Goal: Task Accomplishment & Management: Use online tool/utility

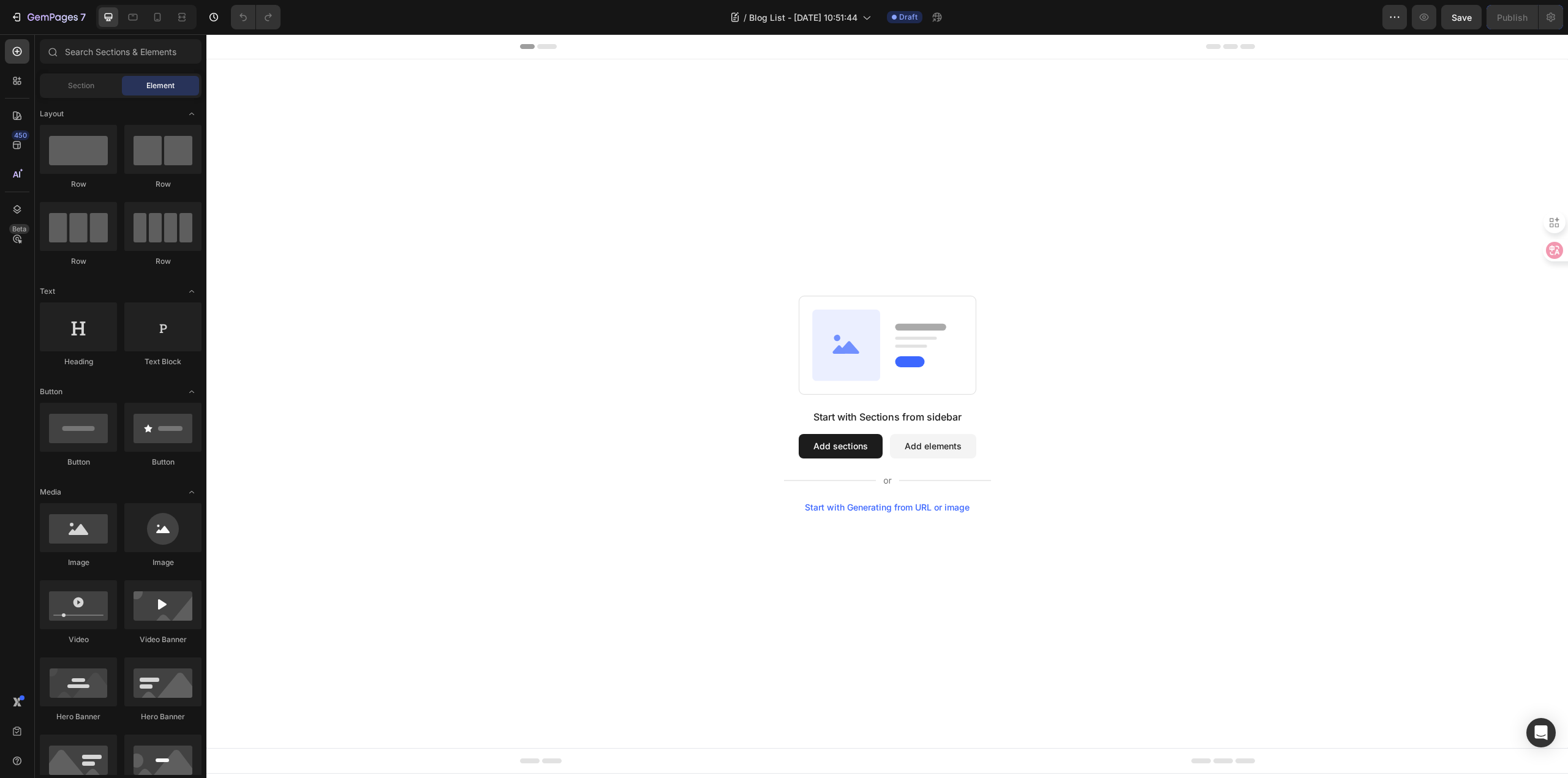
click at [509, 372] on div "Start with Sections from sidebar Add sections Add elements Start with Generatin…" at bounding box center [886, 403] width 1273 height 217
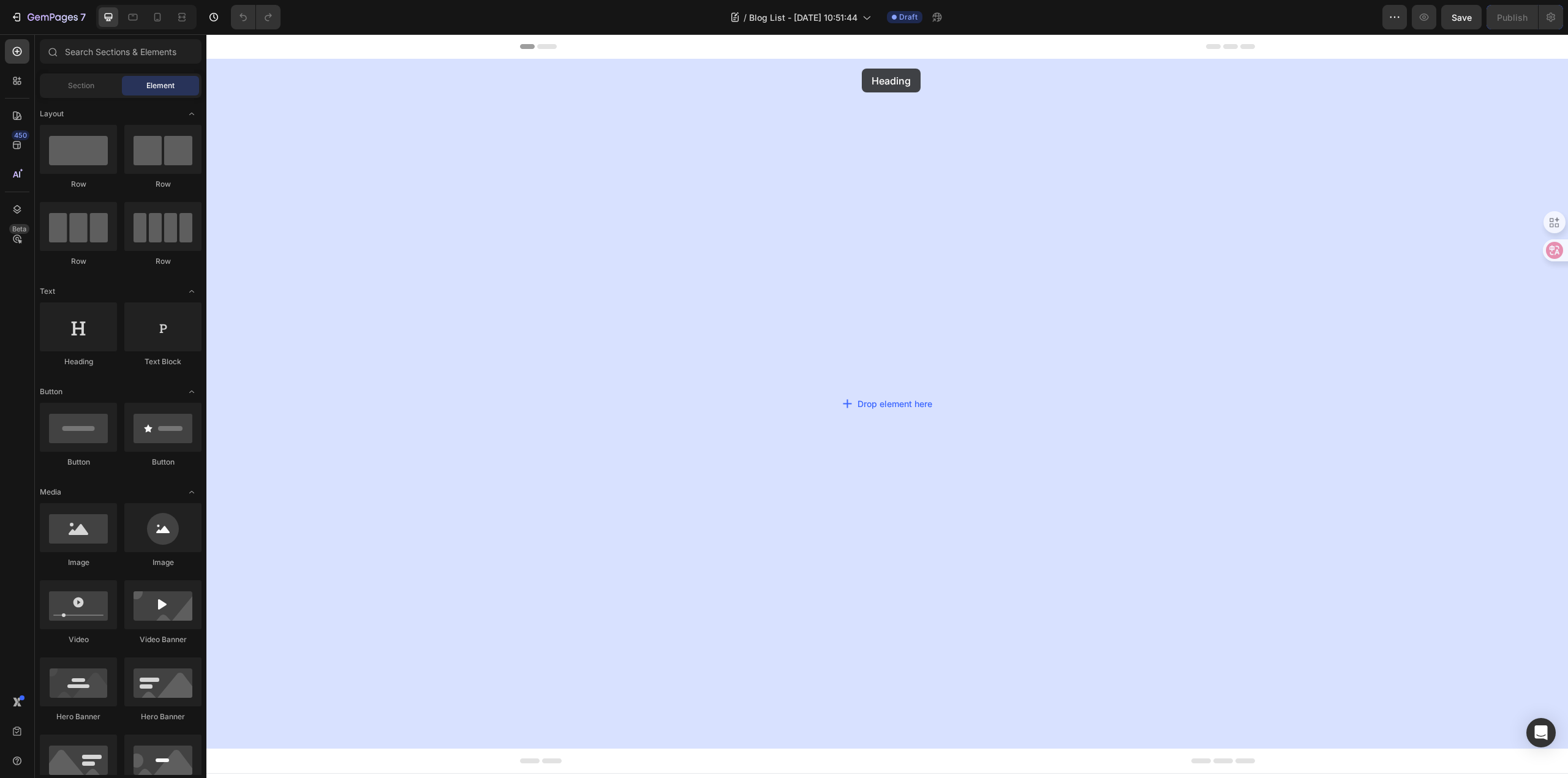
drag, startPoint x: 280, startPoint y: 372, endPoint x: 861, endPoint y: 68, distance: 655.7
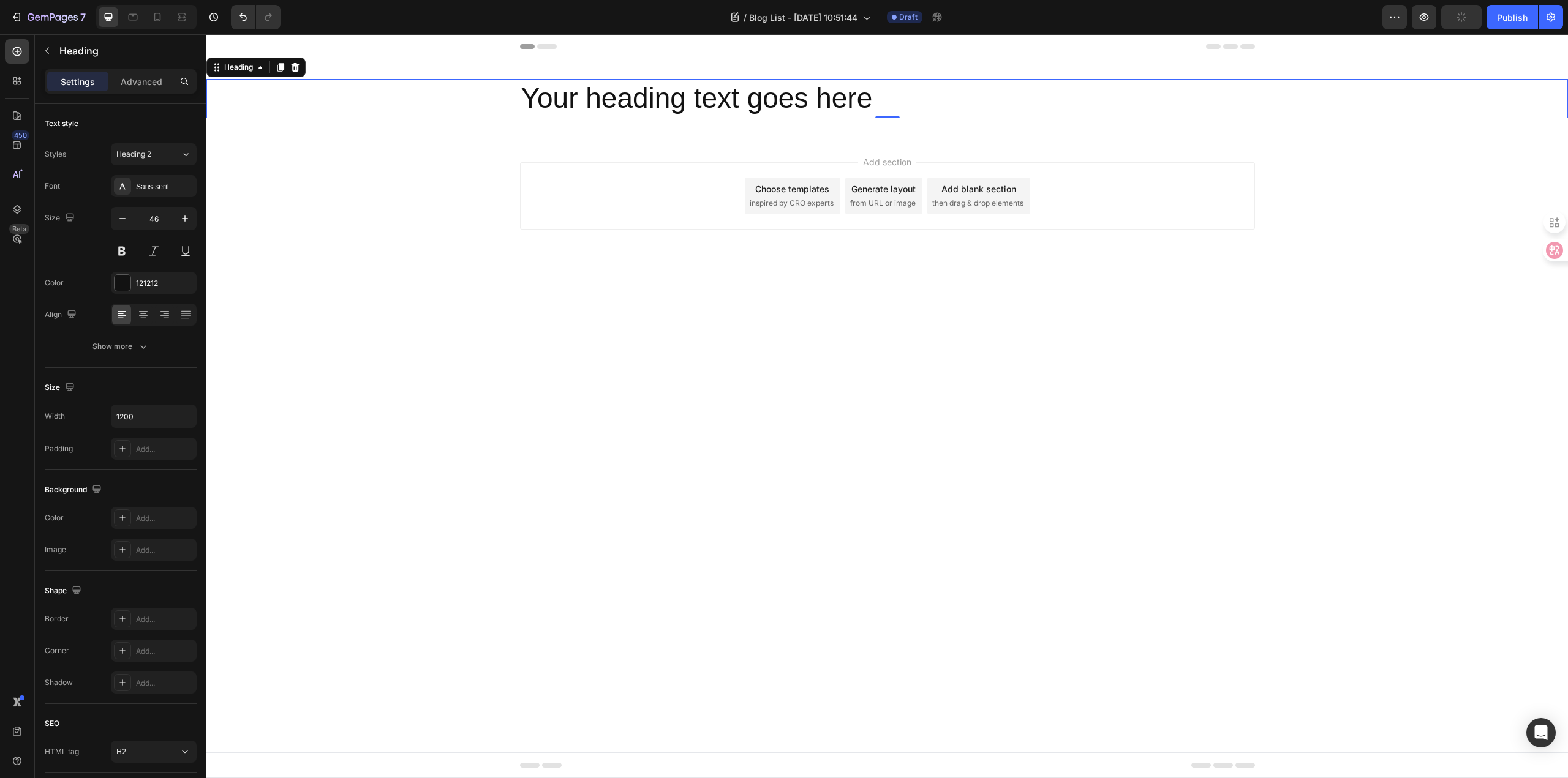
click at [894, 106] on h2 "Your heading text goes here" at bounding box center [887, 98] width 735 height 39
click at [894, 106] on p "Your heading text goes here" at bounding box center [887, 98] width 732 height 37
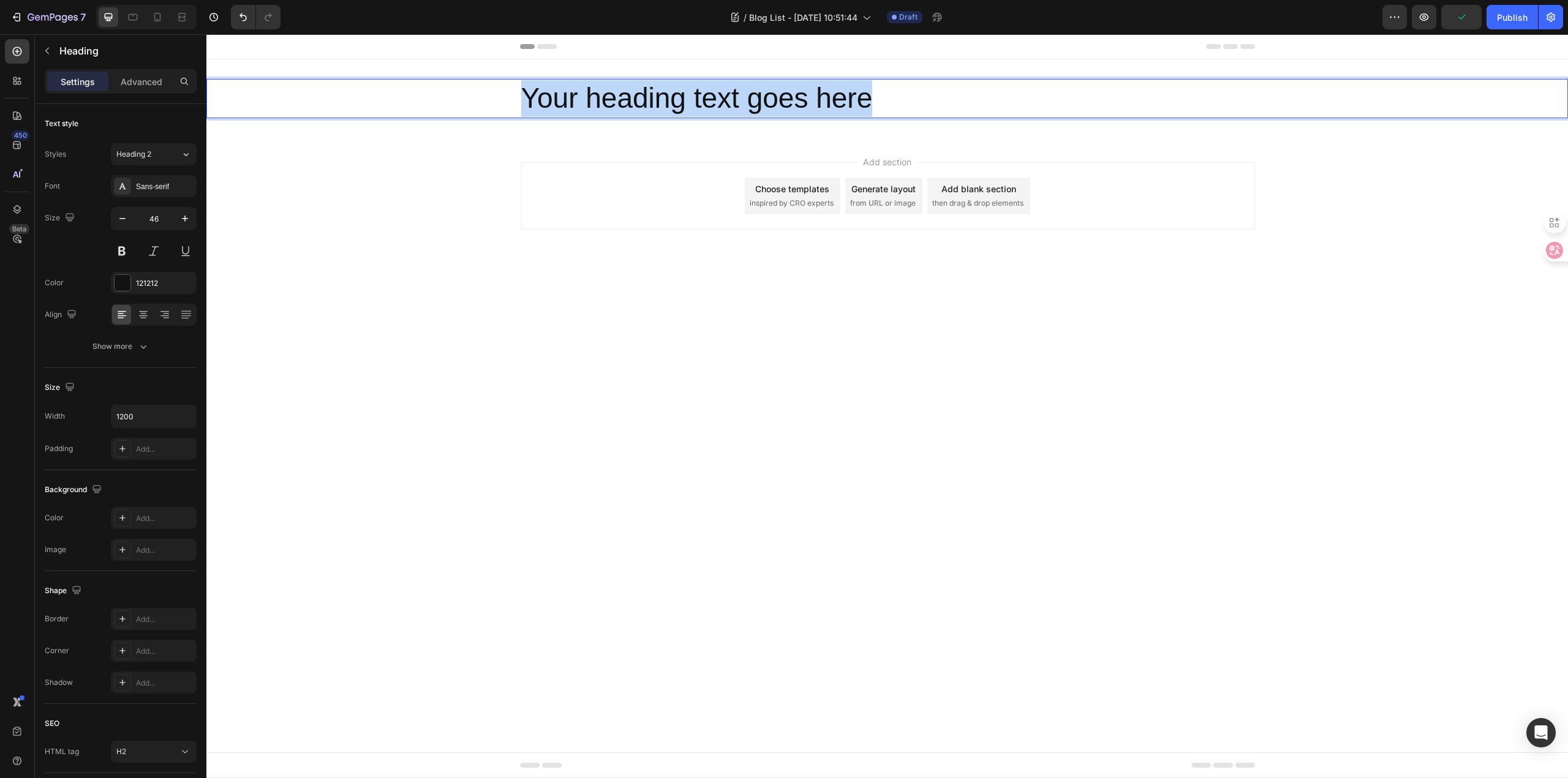
drag, startPoint x: 894, startPoint y: 98, endPoint x: 517, endPoint y: 88, distance: 377.1
click at [491, 82] on div "Your heading text goes here" at bounding box center [887, 98] width 1361 height 39
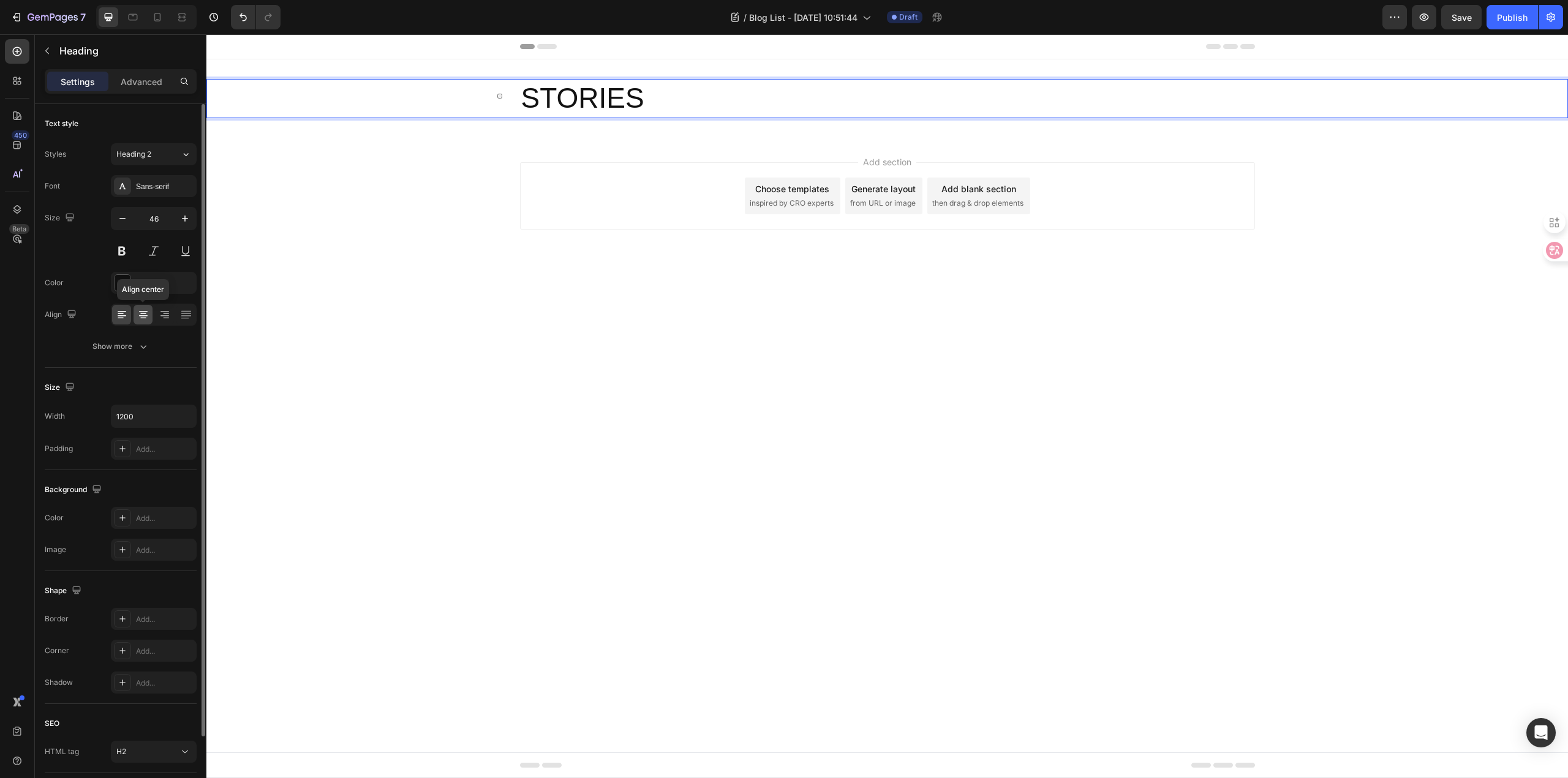
click at [144, 313] on icon at bounding box center [143, 314] width 12 height 12
click at [160, 189] on div "Sans-serif" at bounding box center [164, 187] width 57 height 11
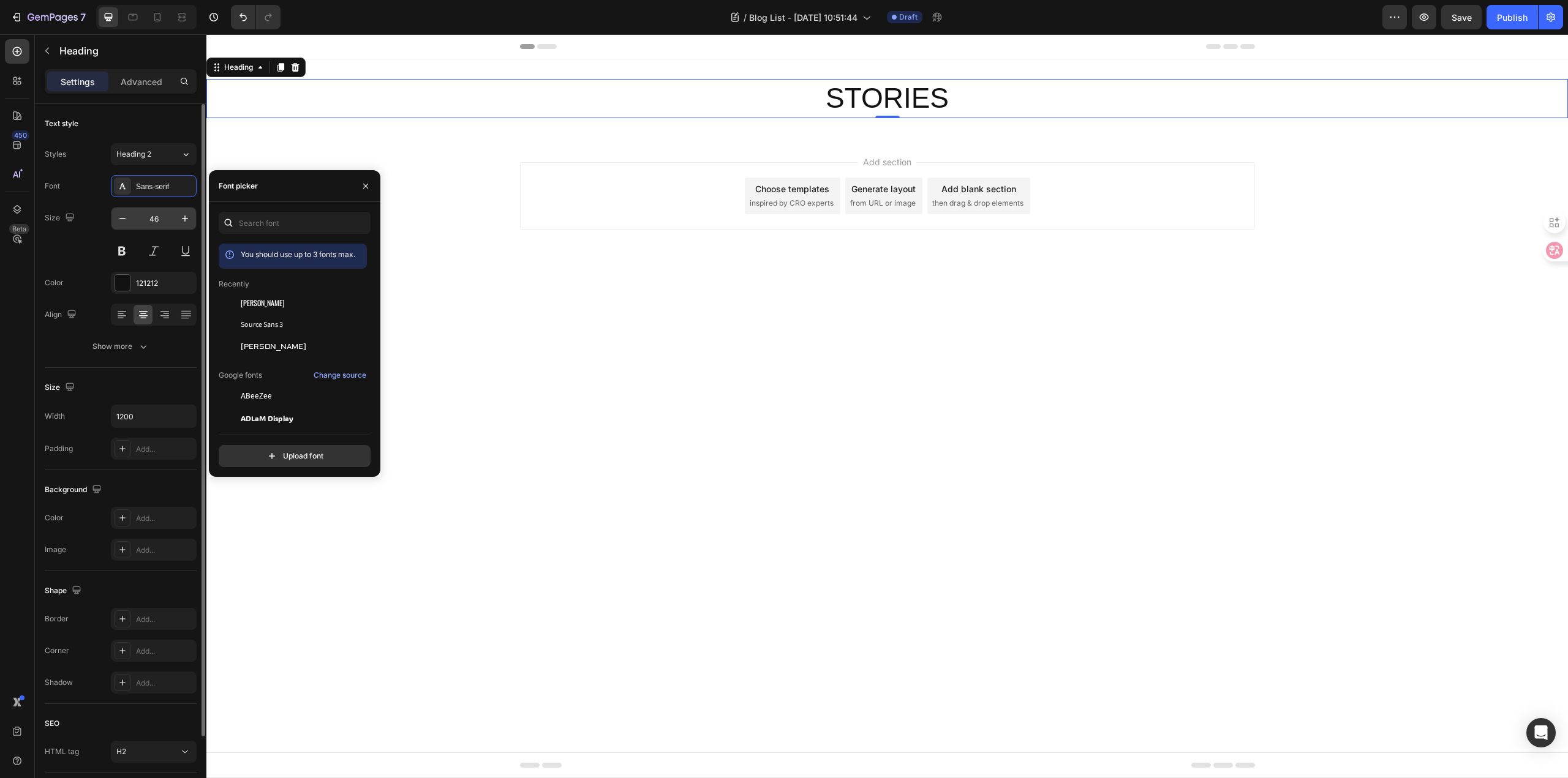
click at [168, 215] on input "46" at bounding box center [153, 218] width 41 height 22
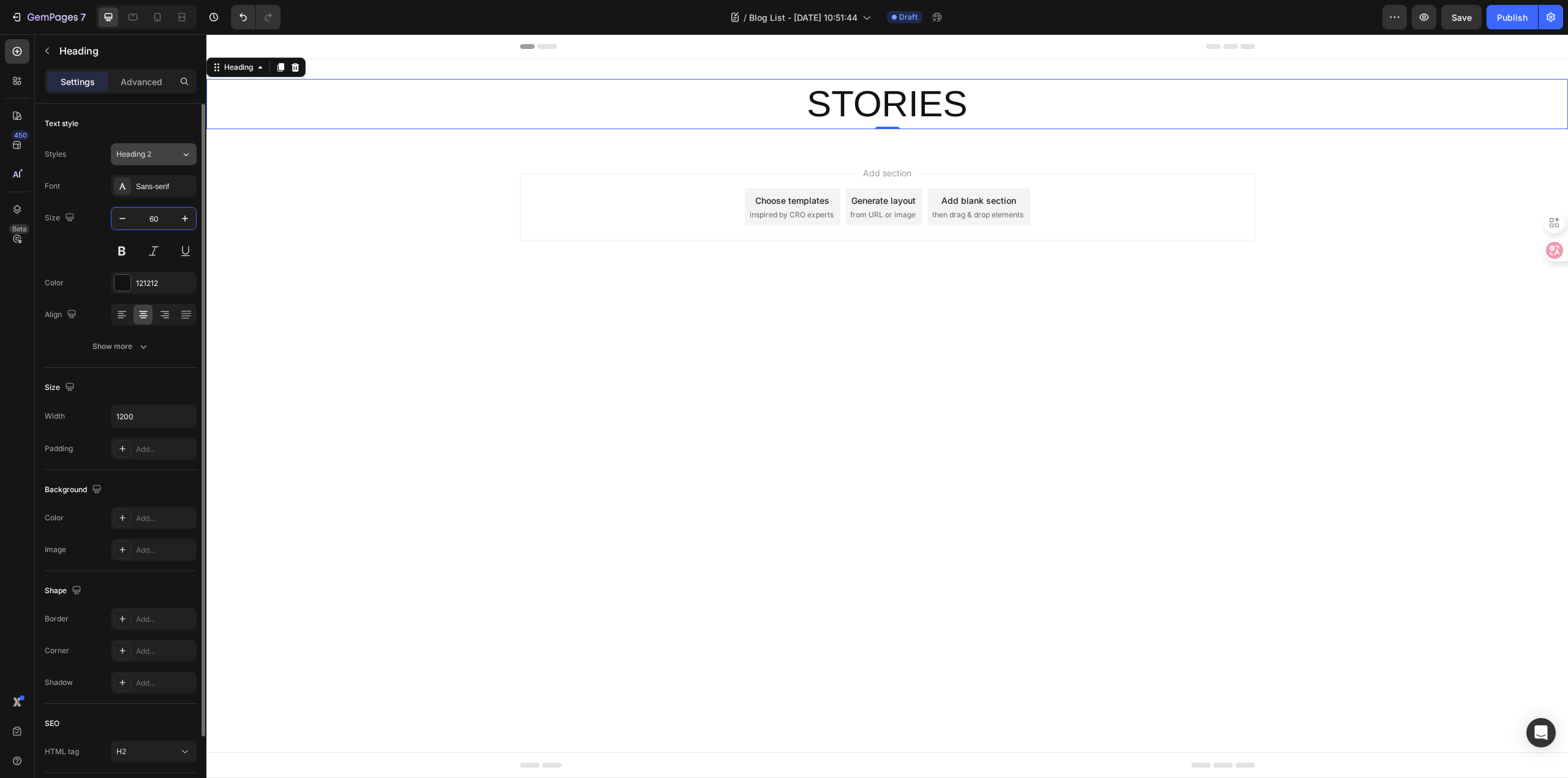
click at [154, 161] on button "Heading 2" at bounding box center [154, 154] width 86 height 22
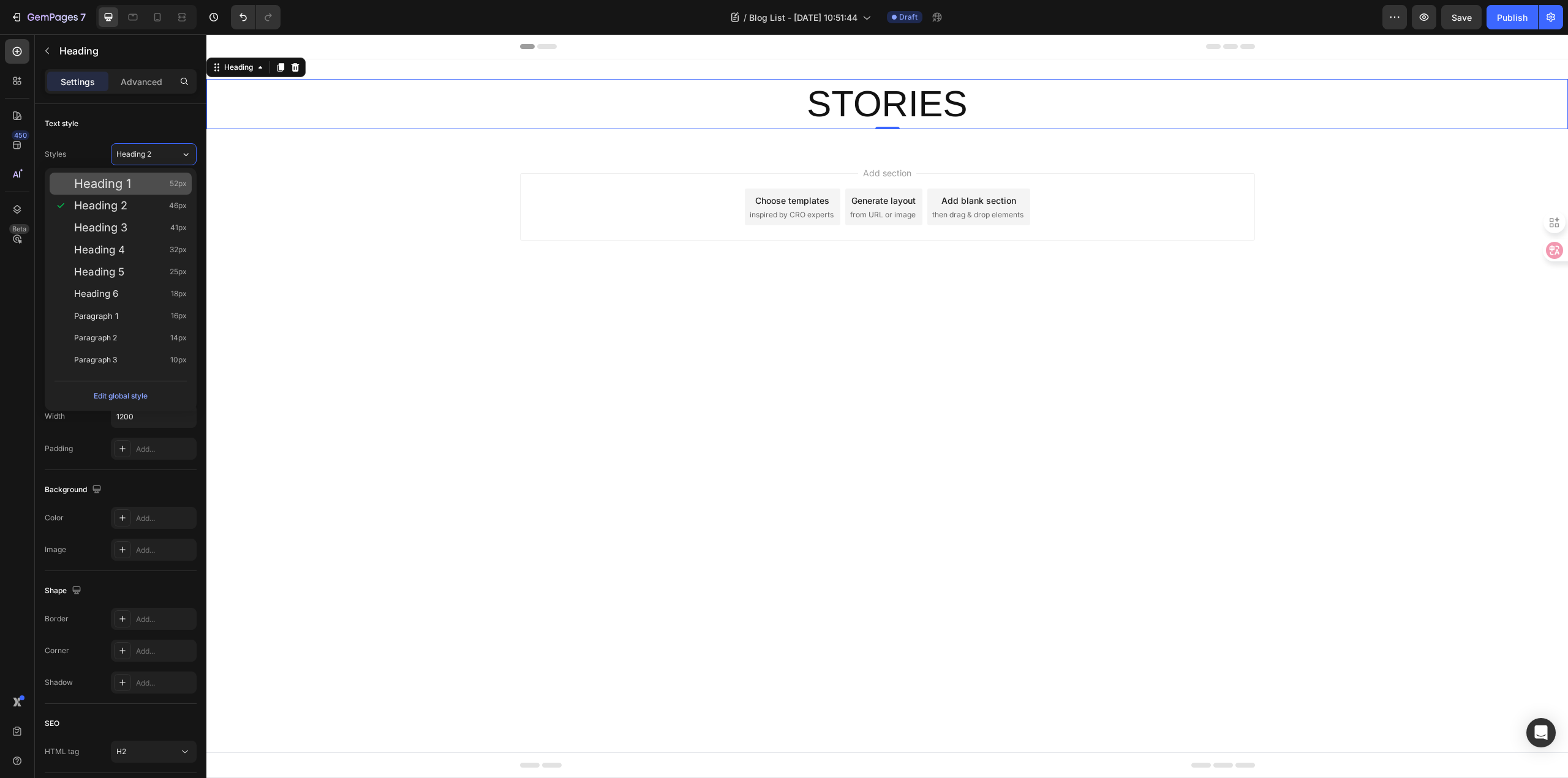
click at [147, 180] on div "Heading 1 52px" at bounding box center [130, 183] width 113 height 12
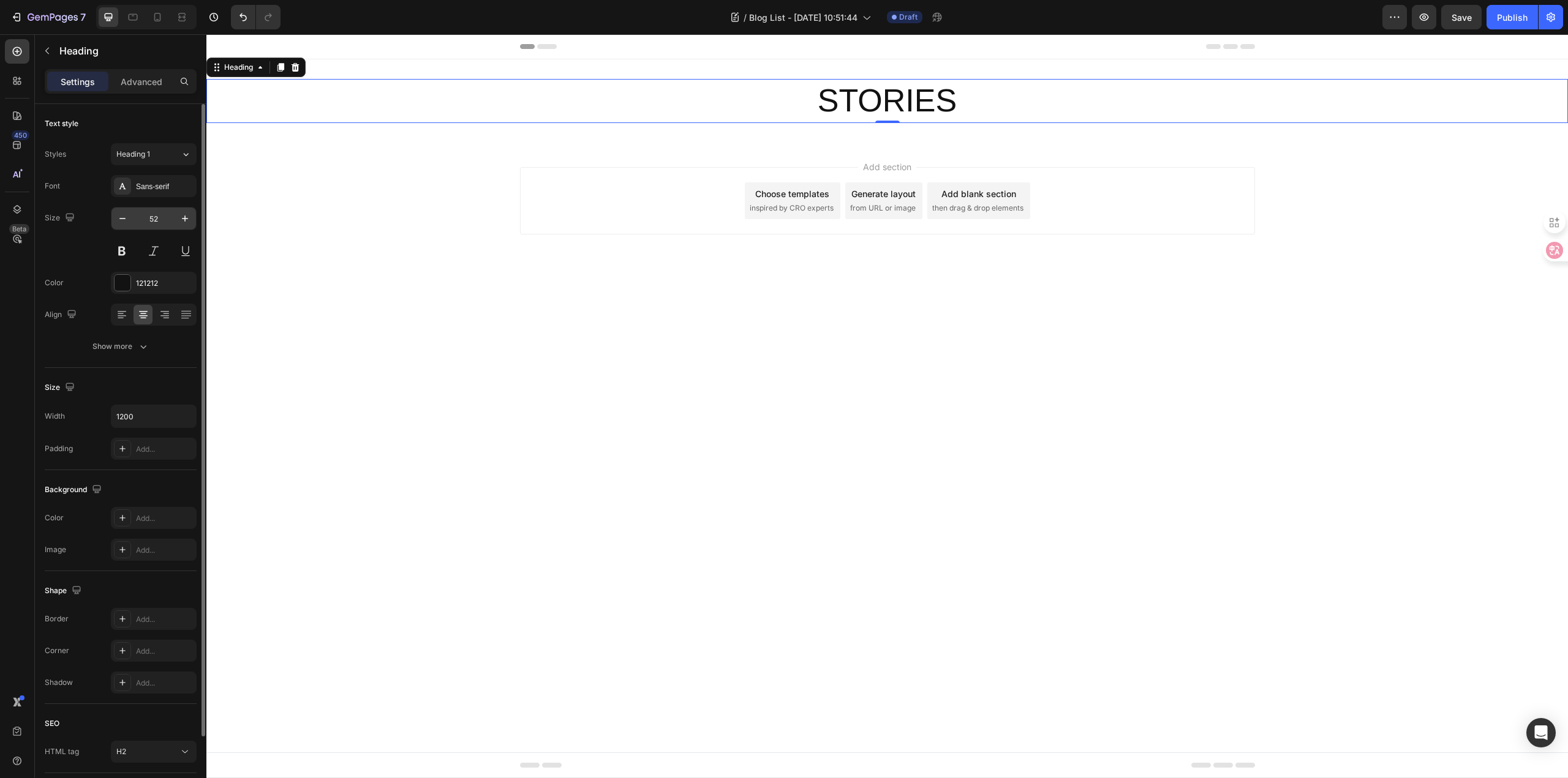
click at [168, 216] on input "52" at bounding box center [153, 218] width 41 height 22
type input "60"
click at [162, 189] on div "Sans-serif" at bounding box center [164, 187] width 57 height 11
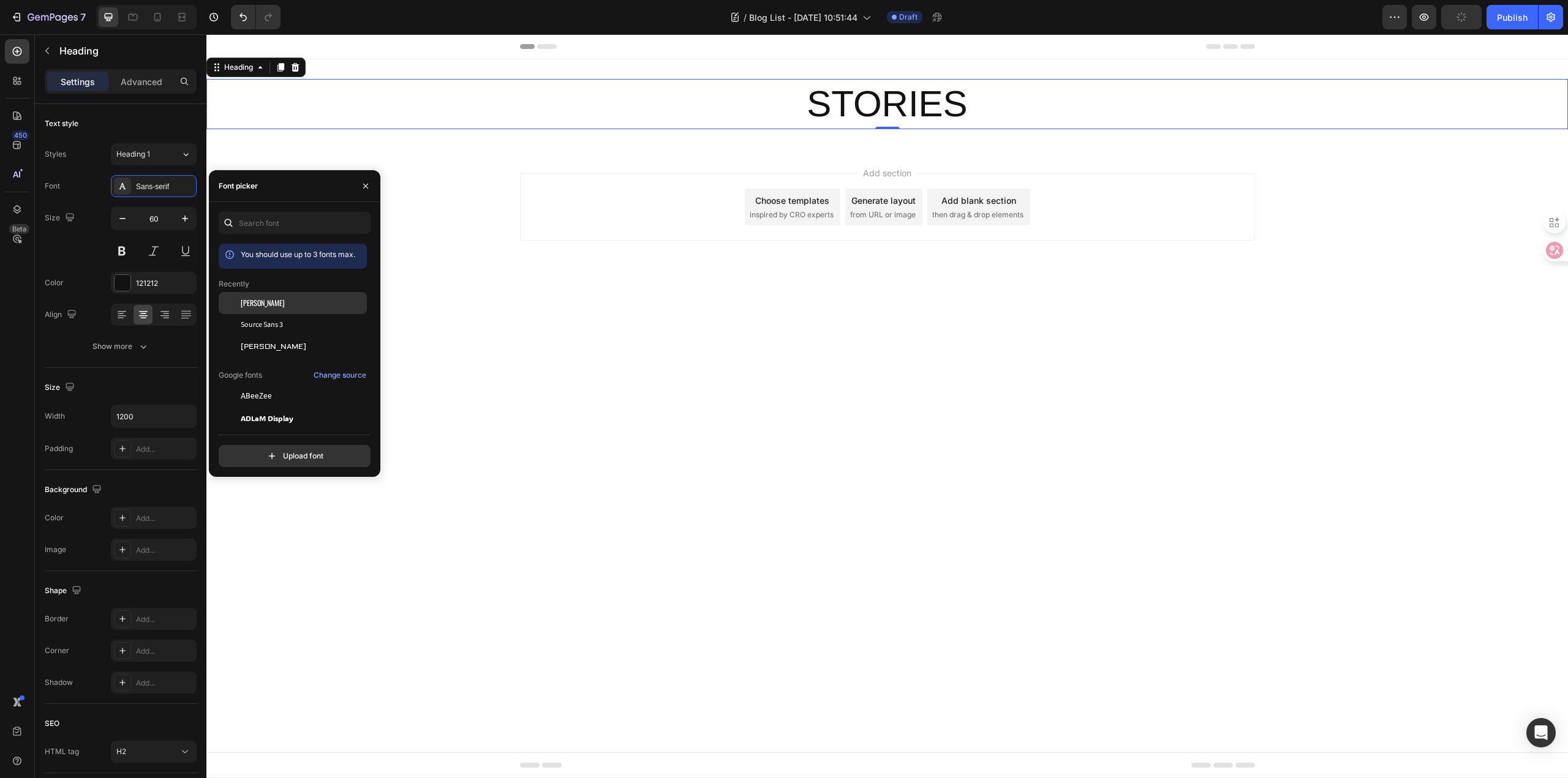
click at [253, 300] on span "[PERSON_NAME]" at bounding box center [263, 303] width 44 height 11
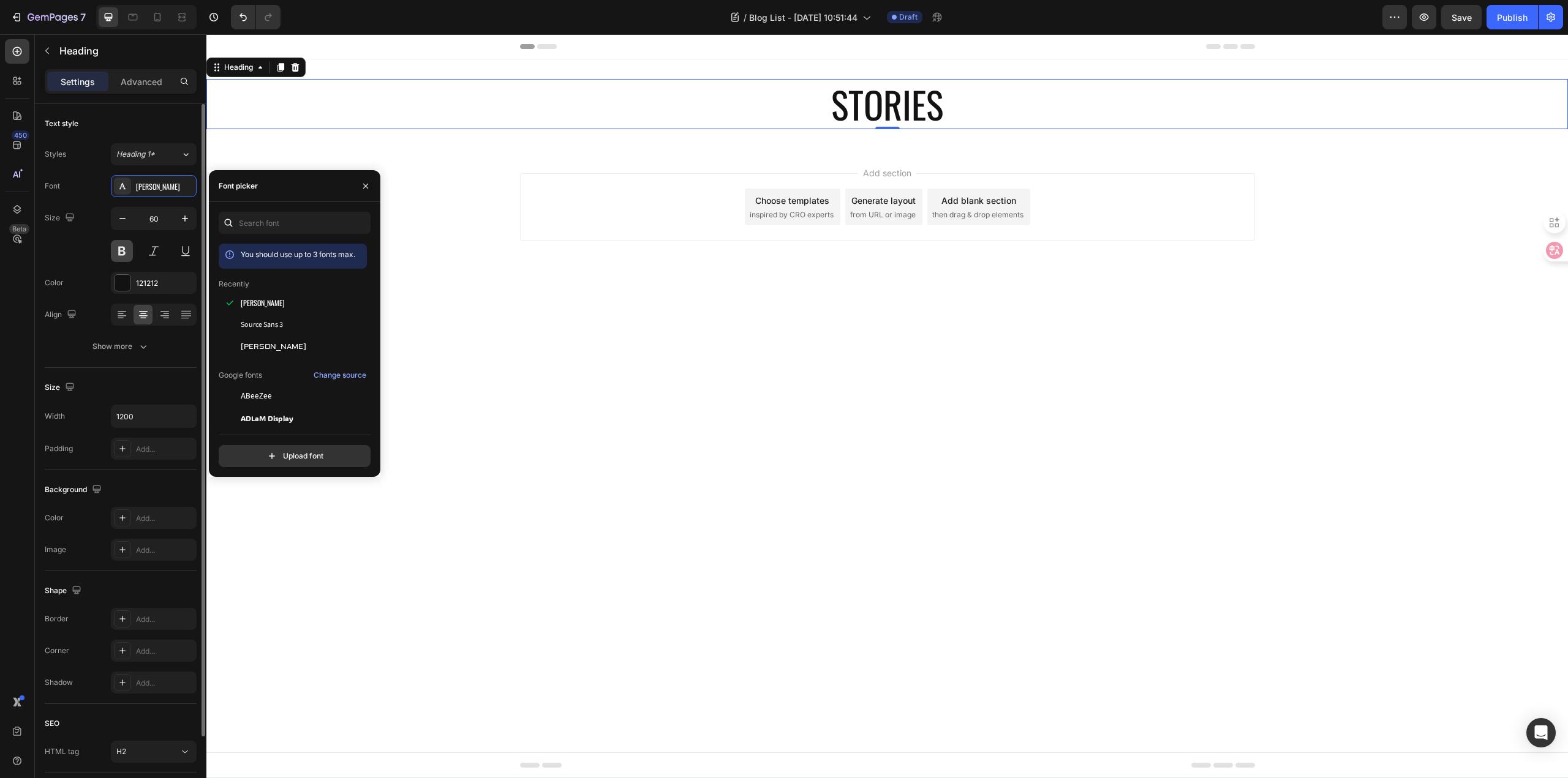
click at [119, 252] on button at bounding box center [122, 251] width 22 height 22
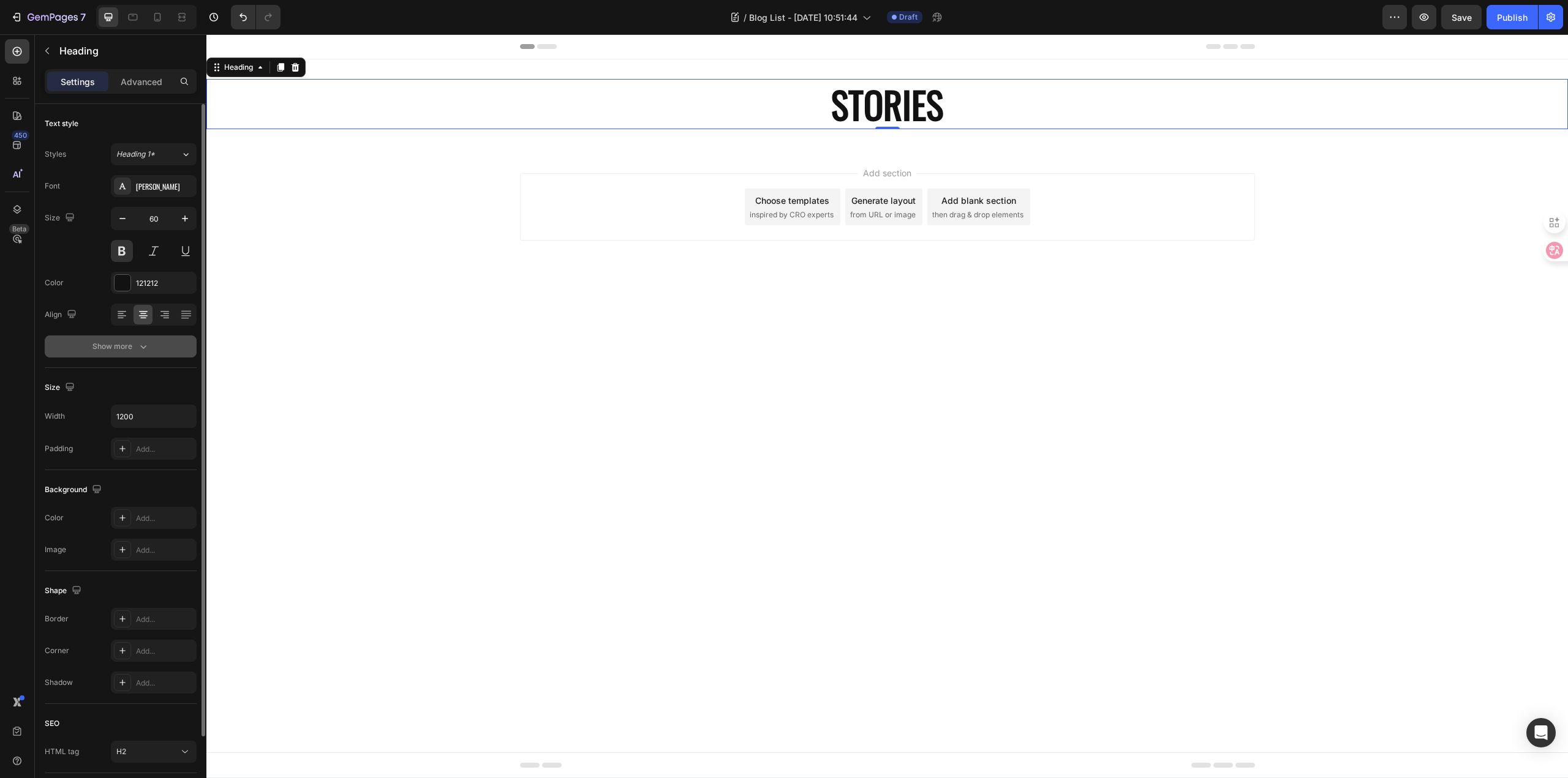
click at [141, 343] on icon "button" at bounding box center [143, 346] width 12 height 12
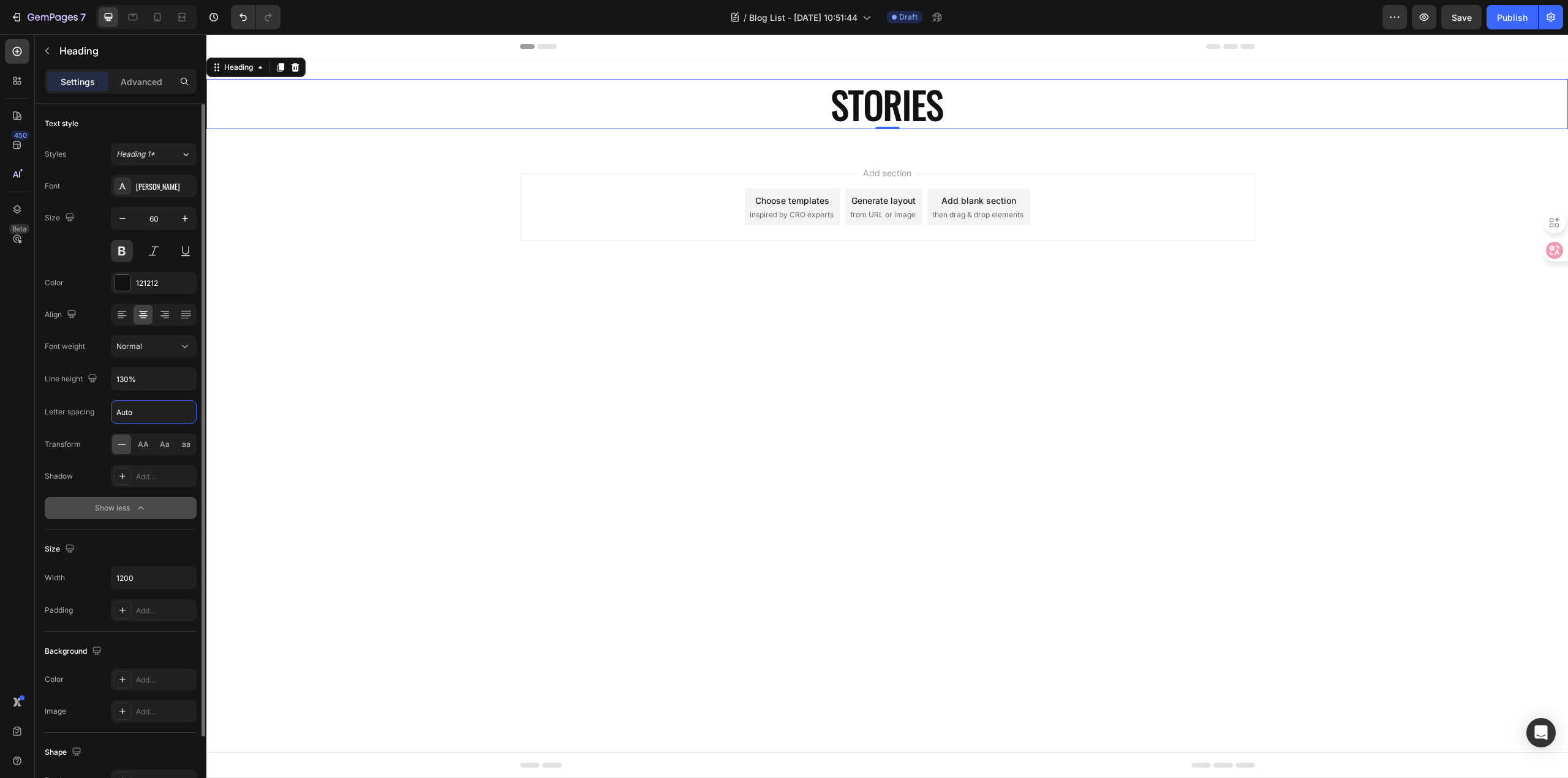
click at [137, 418] on input "Auto" at bounding box center [153, 412] width 84 height 22
type input "5"
click at [719, 404] on body "Header STORIES Heading 0 Section 1 Root Start with Sections from sidebar Add se…" at bounding box center [887, 406] width 1361 height 744
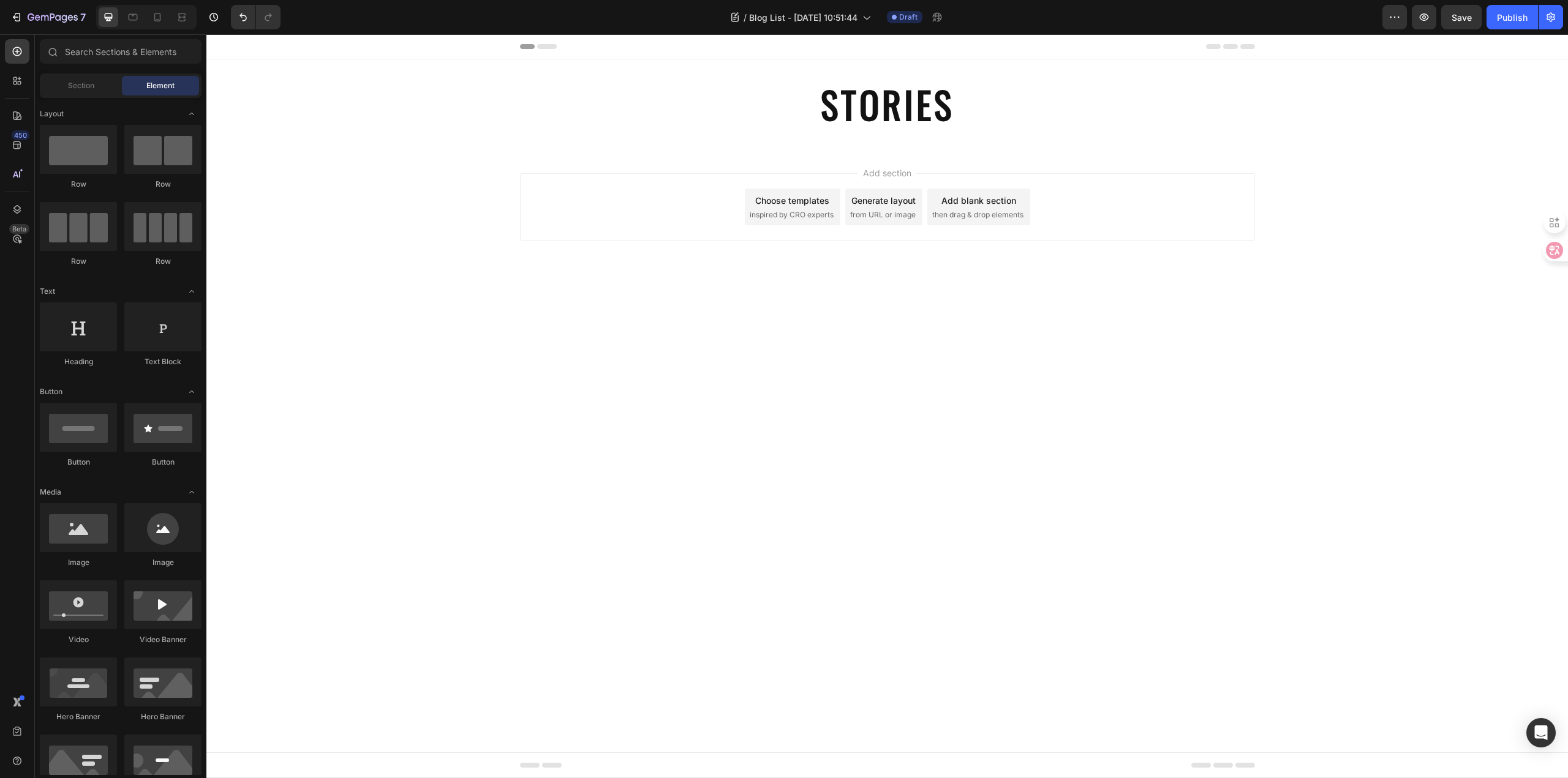
click at [895, 396] on body "Header STORIES Heading Section 1 Root Start with Sections from sidebar Add sect…" at bounding box center [887, 406] width 1361 height 744
click at [886, 143] on div at bounding box center [887, 148] width 20 height 20
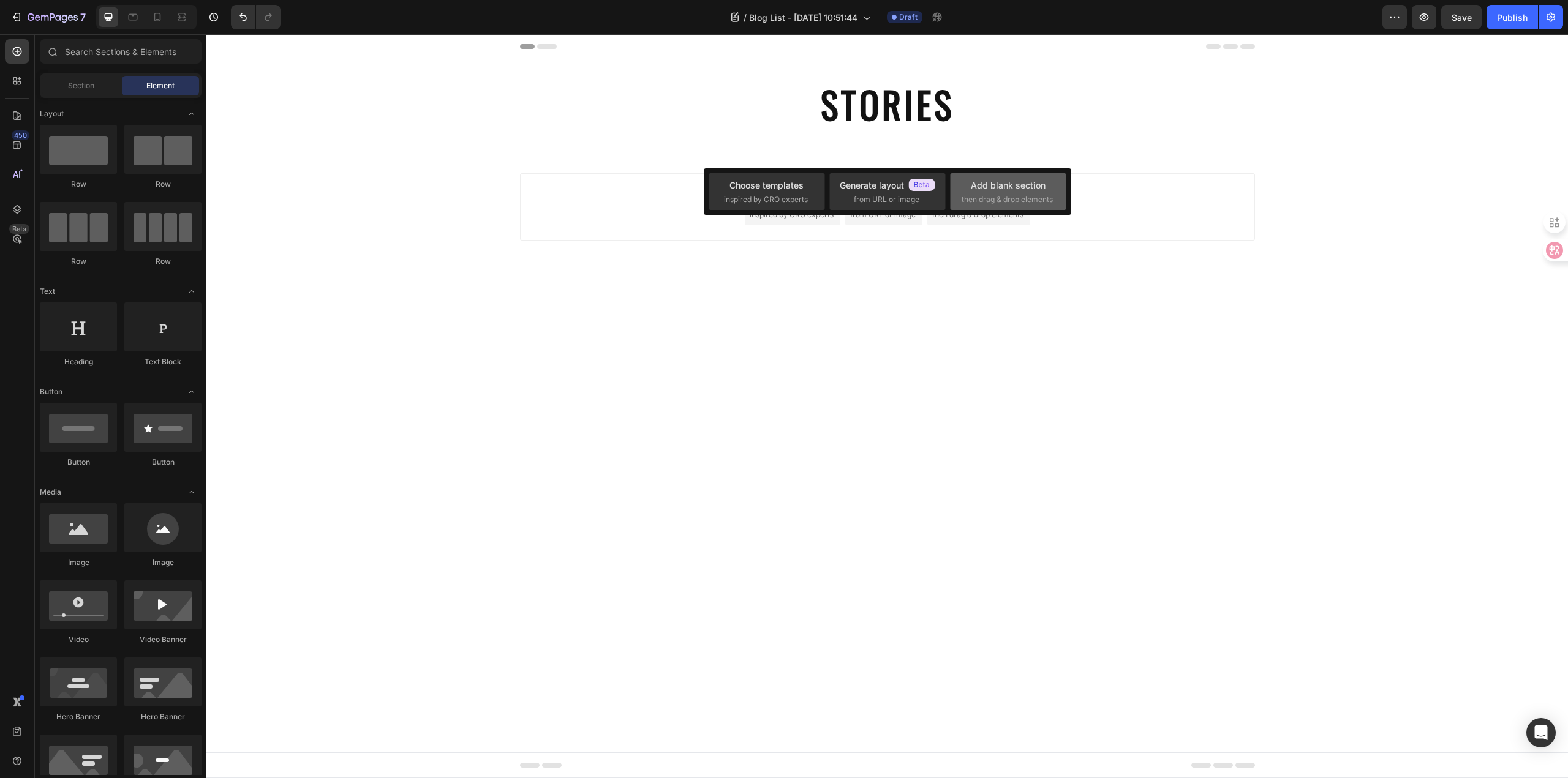
click at [1001, 192] on div "Add blank section then drag & drop elements" at bounding box center [1007, 191] width 93 height 26
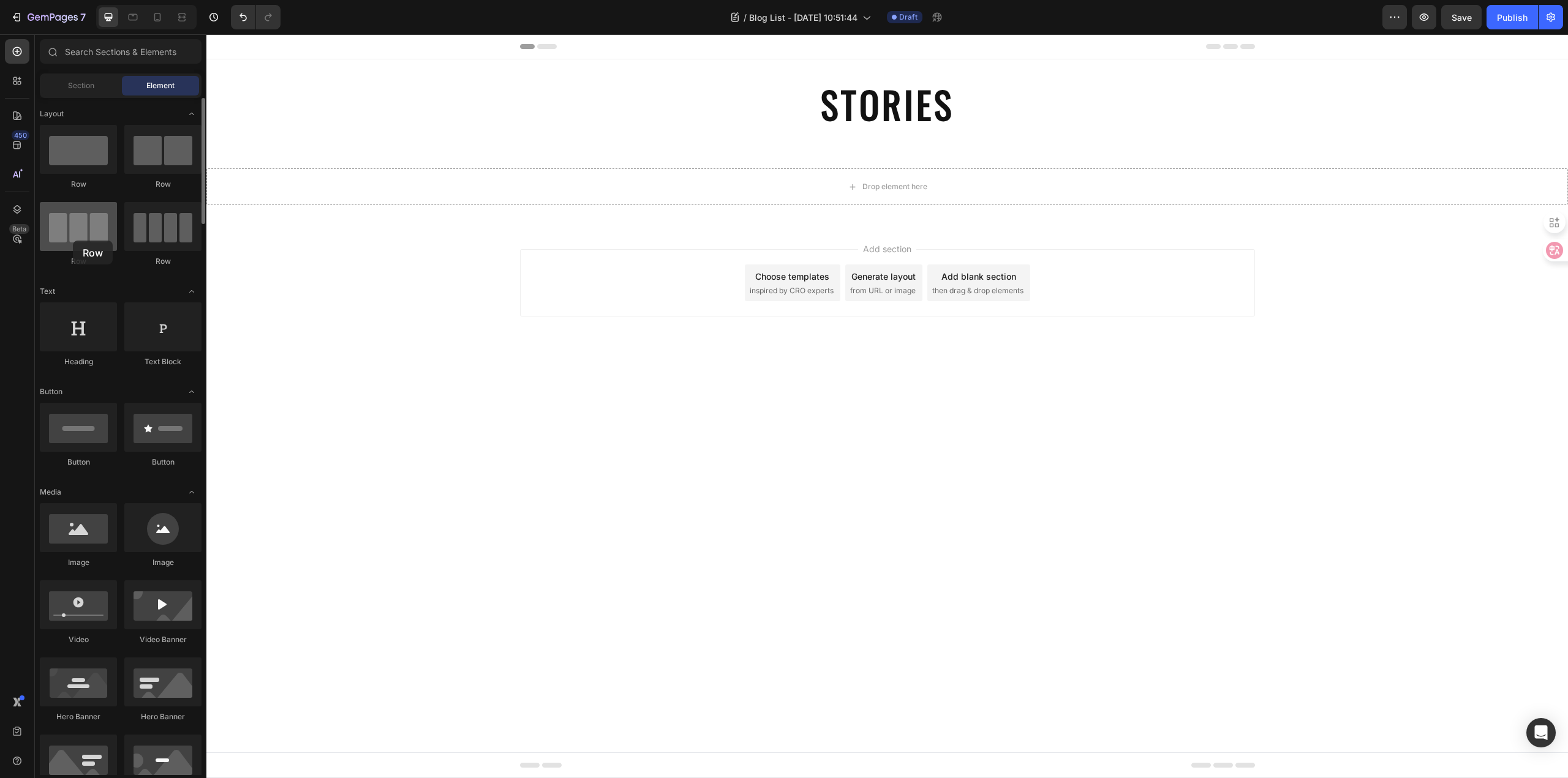
click at [73, 241] on div at bounding box center [78, 226] width 77 height 49
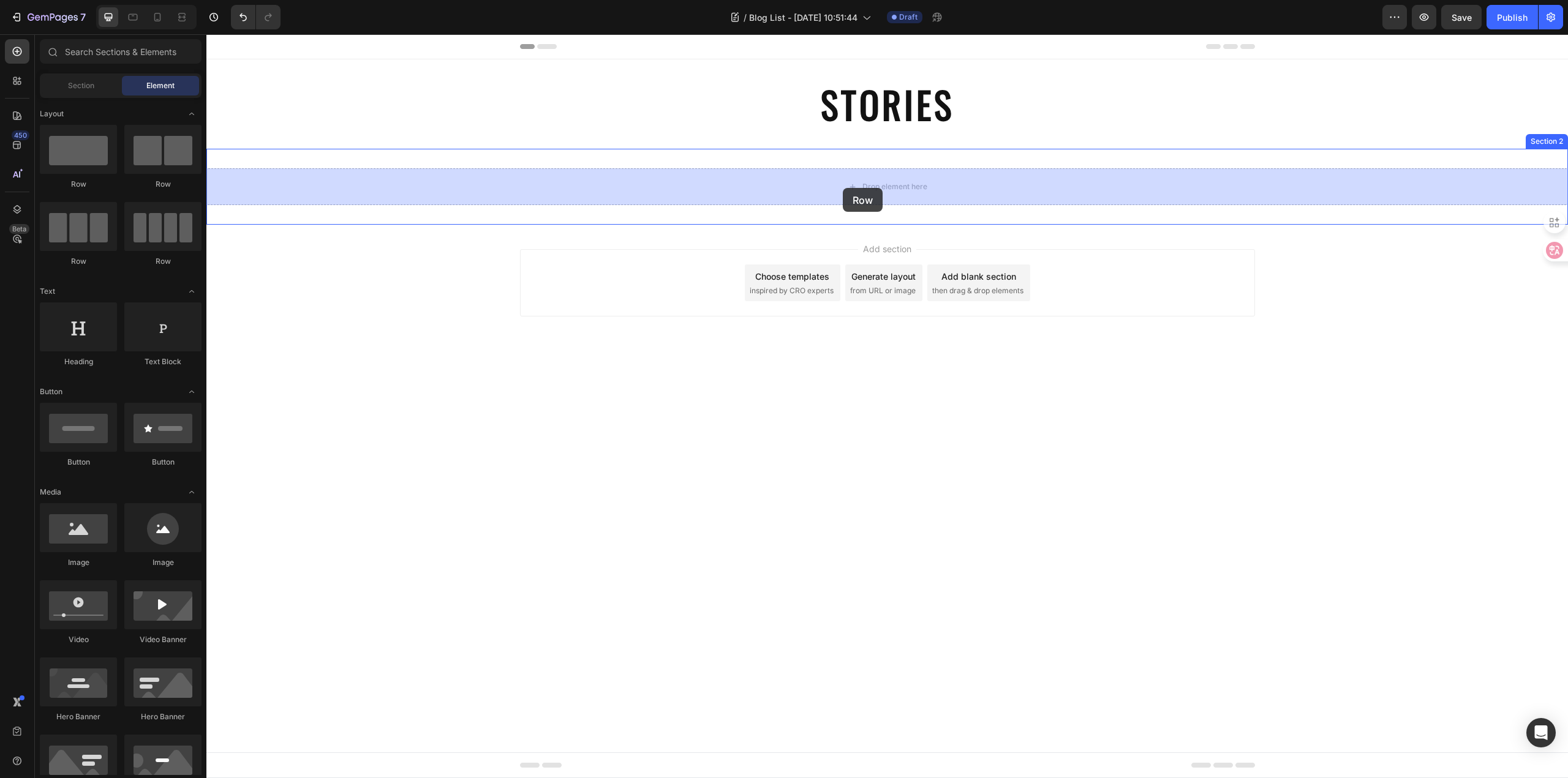
drag, startPoint x: 298, startPoint y: 264, endPoint x: 843, endPoint y: 188, distance: 550.3
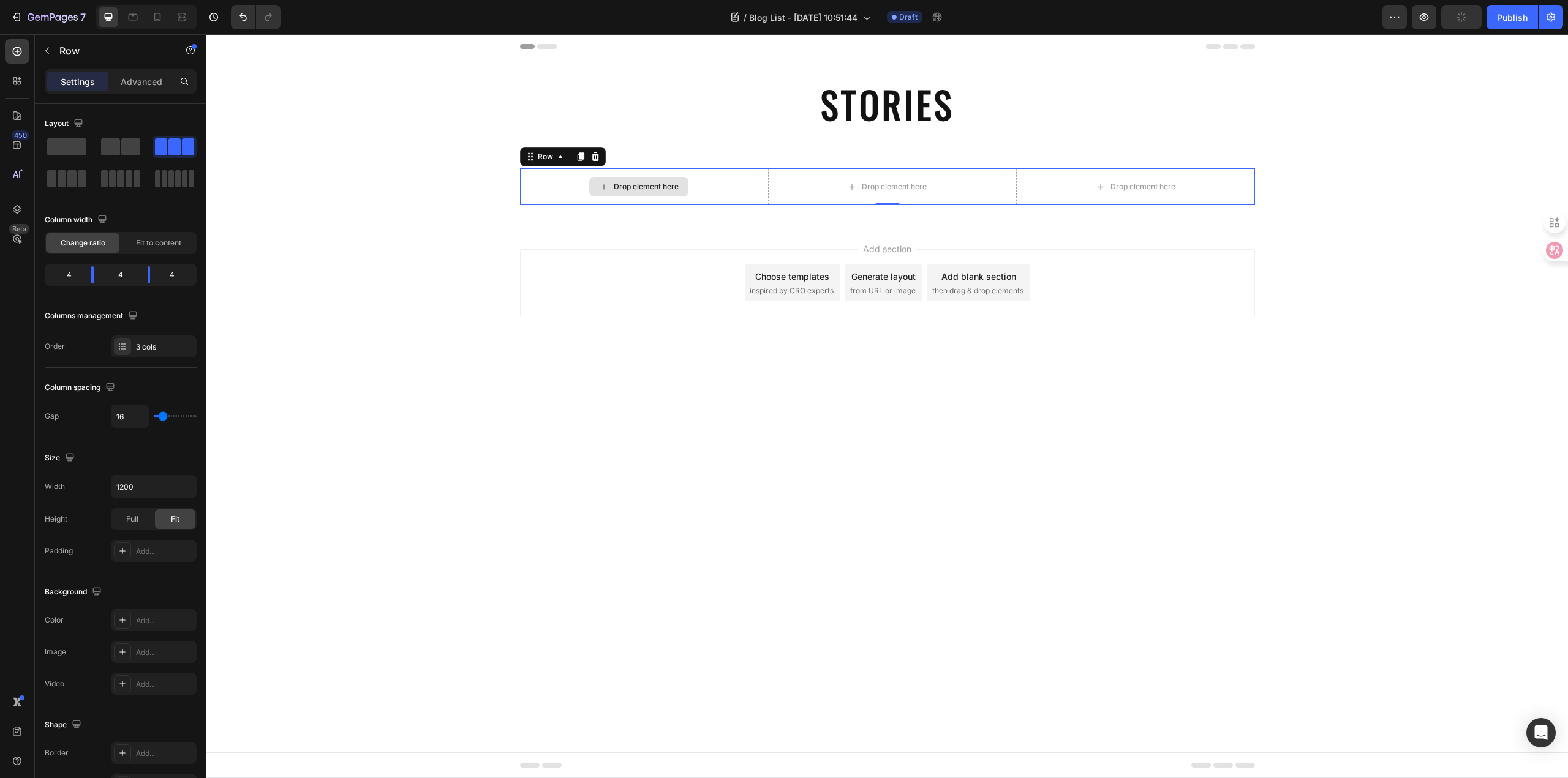
click at [531, 191] on div "Drop element here" at bounding box center [639, 187] width 238 height 37
click at [98, 54] on p "Row" at bounding box center [111, 51] width 104 height 15
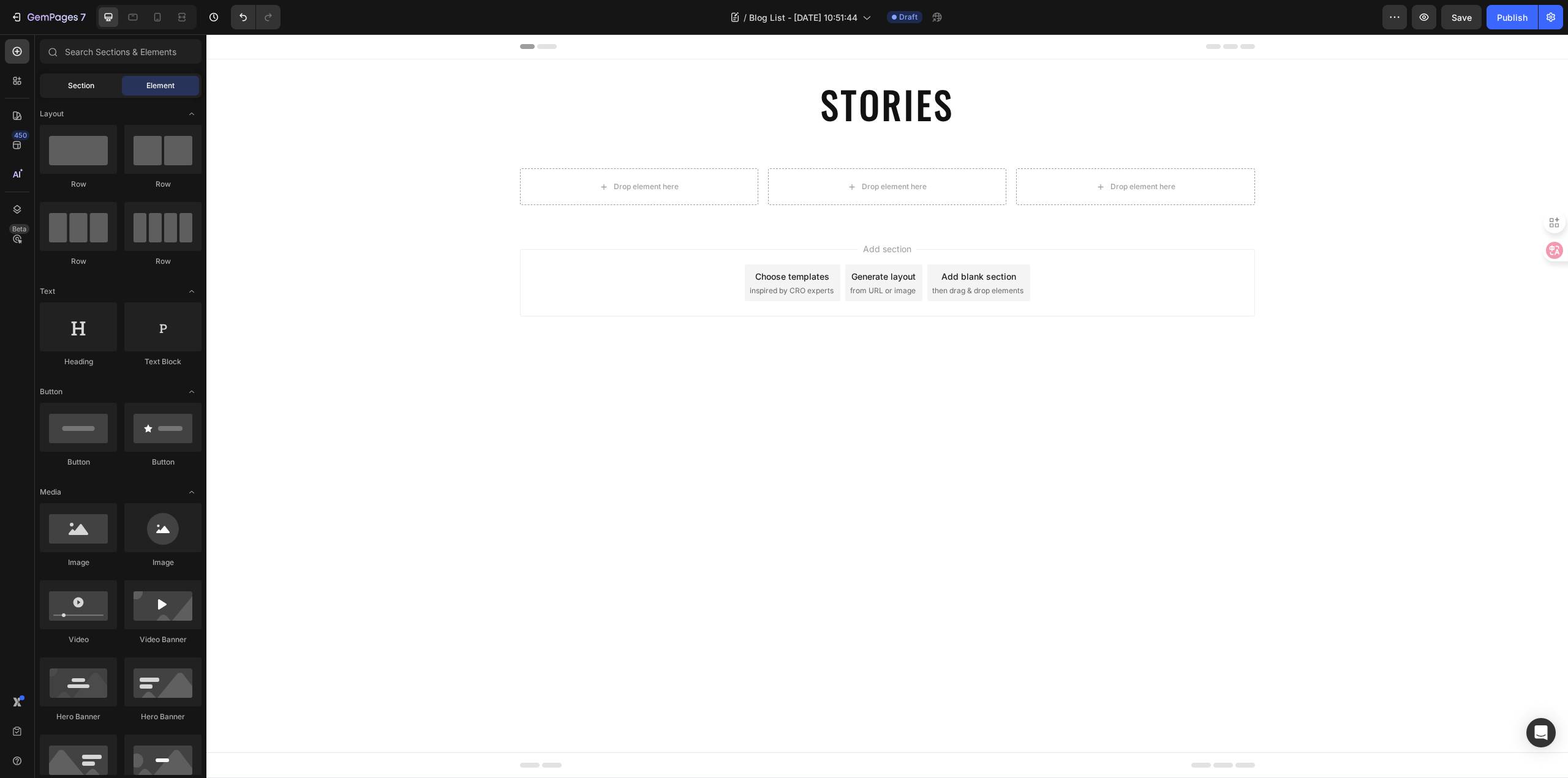
click at [78, 91] on div "Section" at bounding box center [80, 86] width 77 height 20
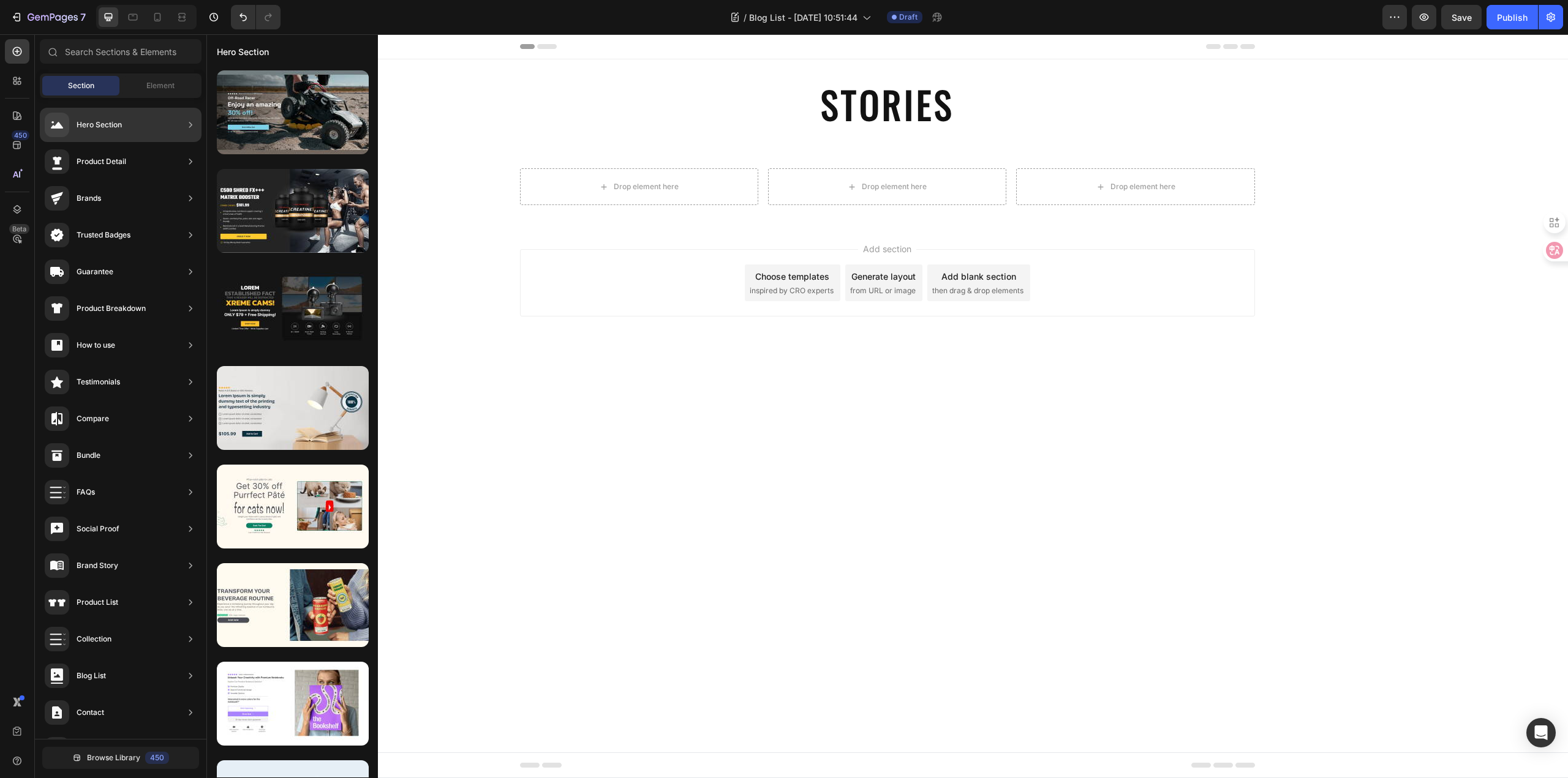
scroll to position [69, 0]
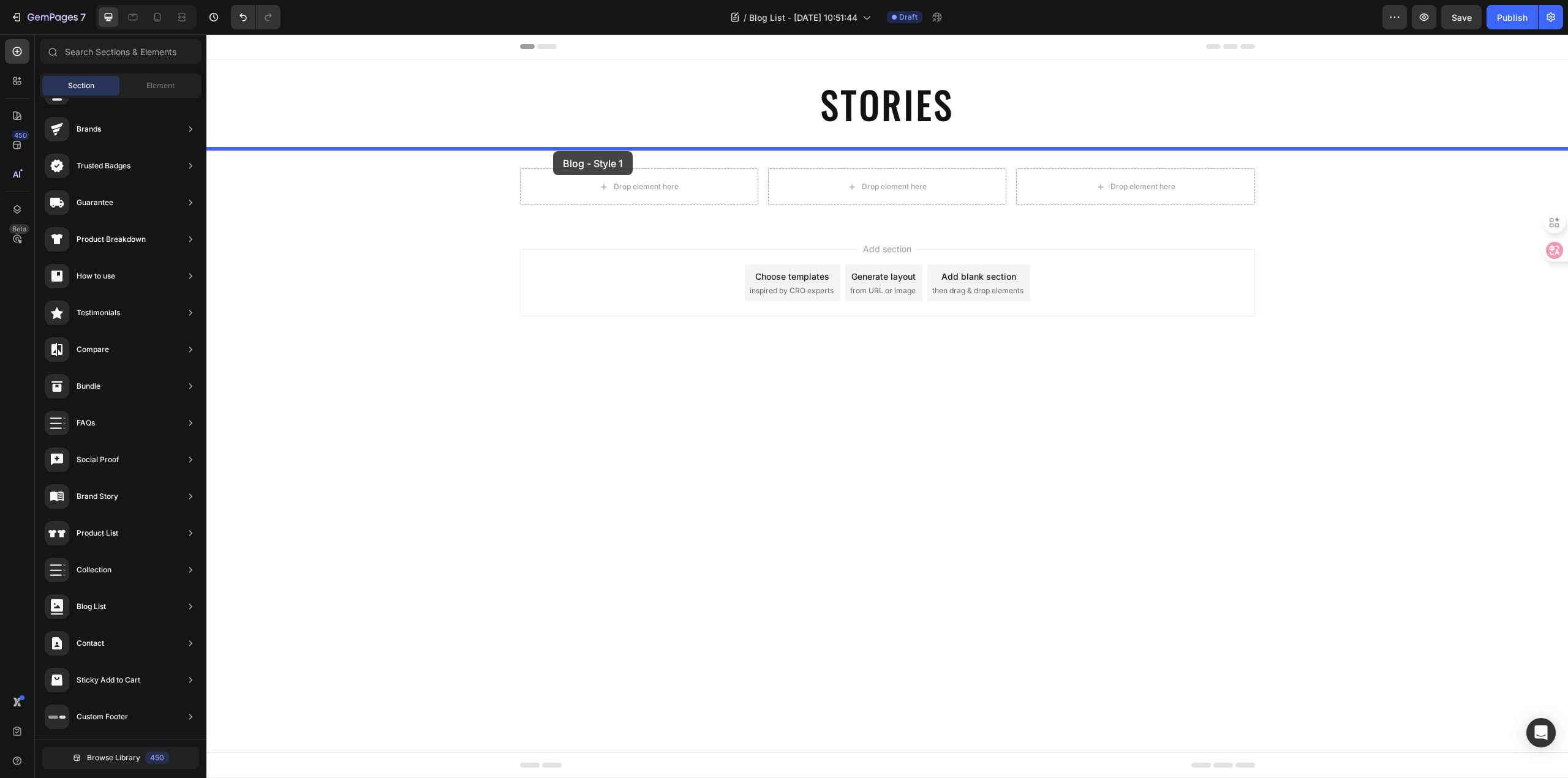
drag, startPoint x: 489, startPoint y: 149, endPoint x: 553, endPoint y: 151, distance: 64.0
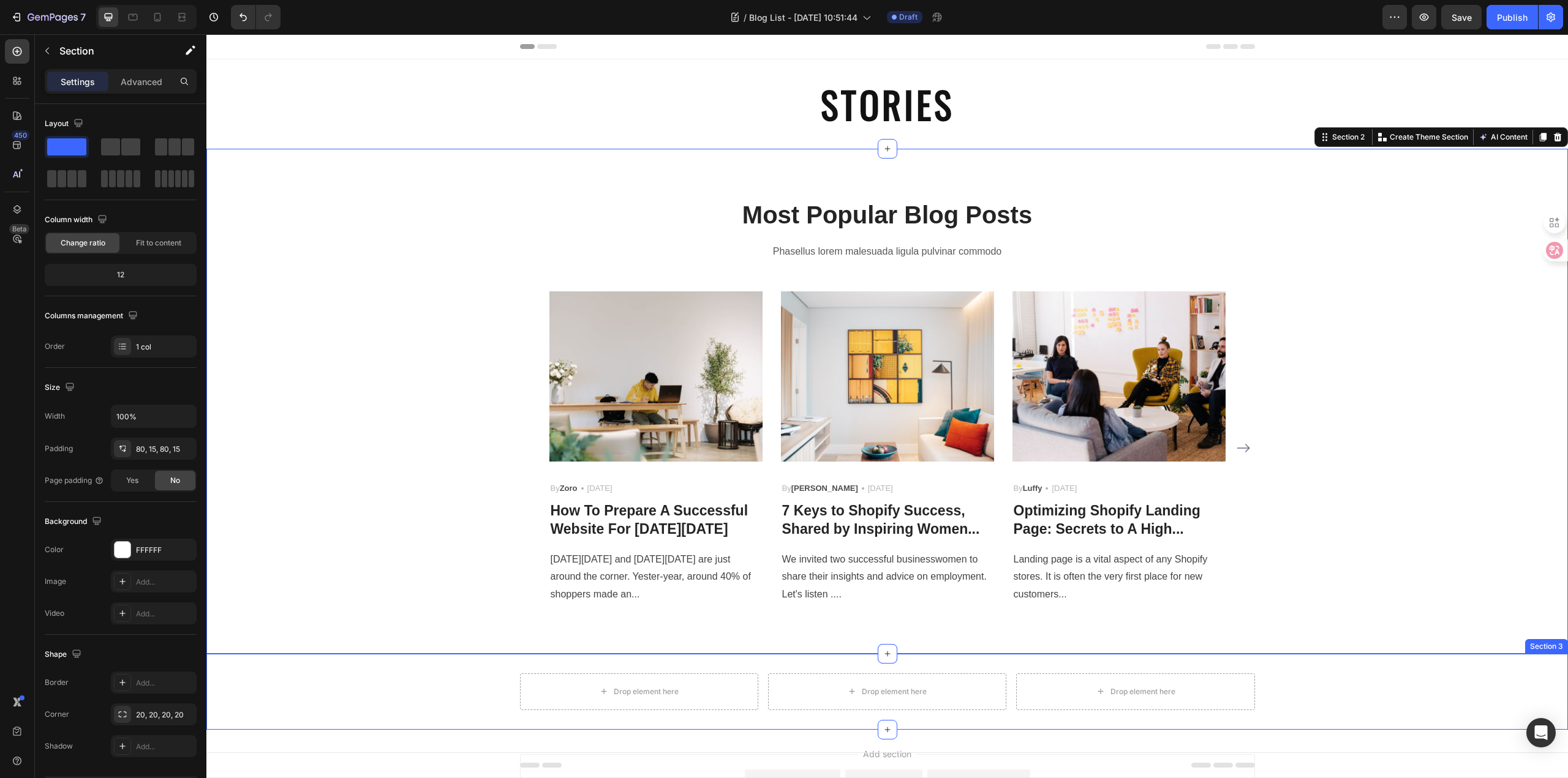
click at [1415, 675] on div "Drop element here Drop element here Drop element here Row" at bounding box center [887, 691] width 1361 height 37
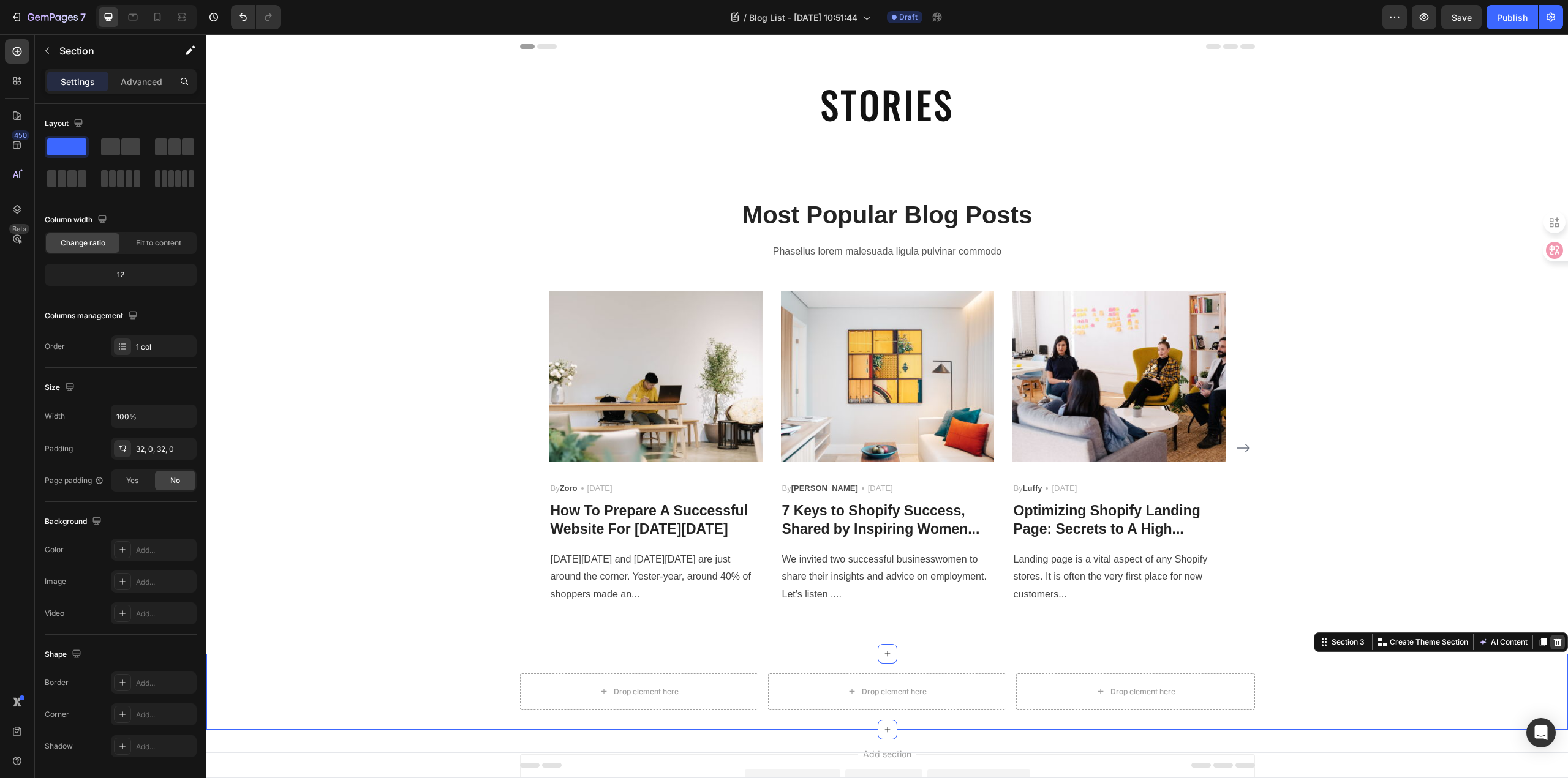
click at [1552, 637] on icon at bounding box center [1557, 642] width 10 height 10
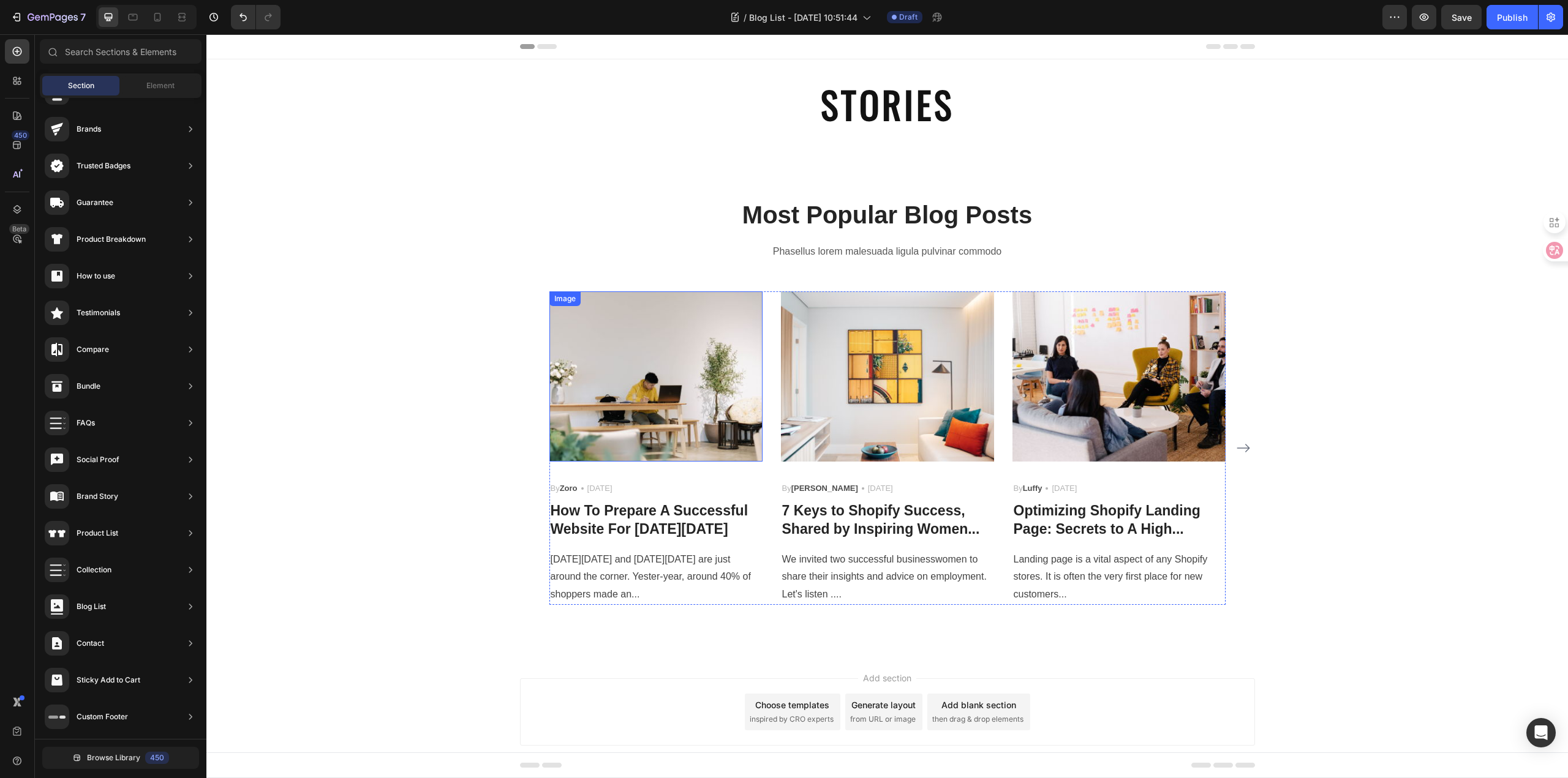
click at [603, 333] on img at bounding box center [656, 376] width 213 height 170
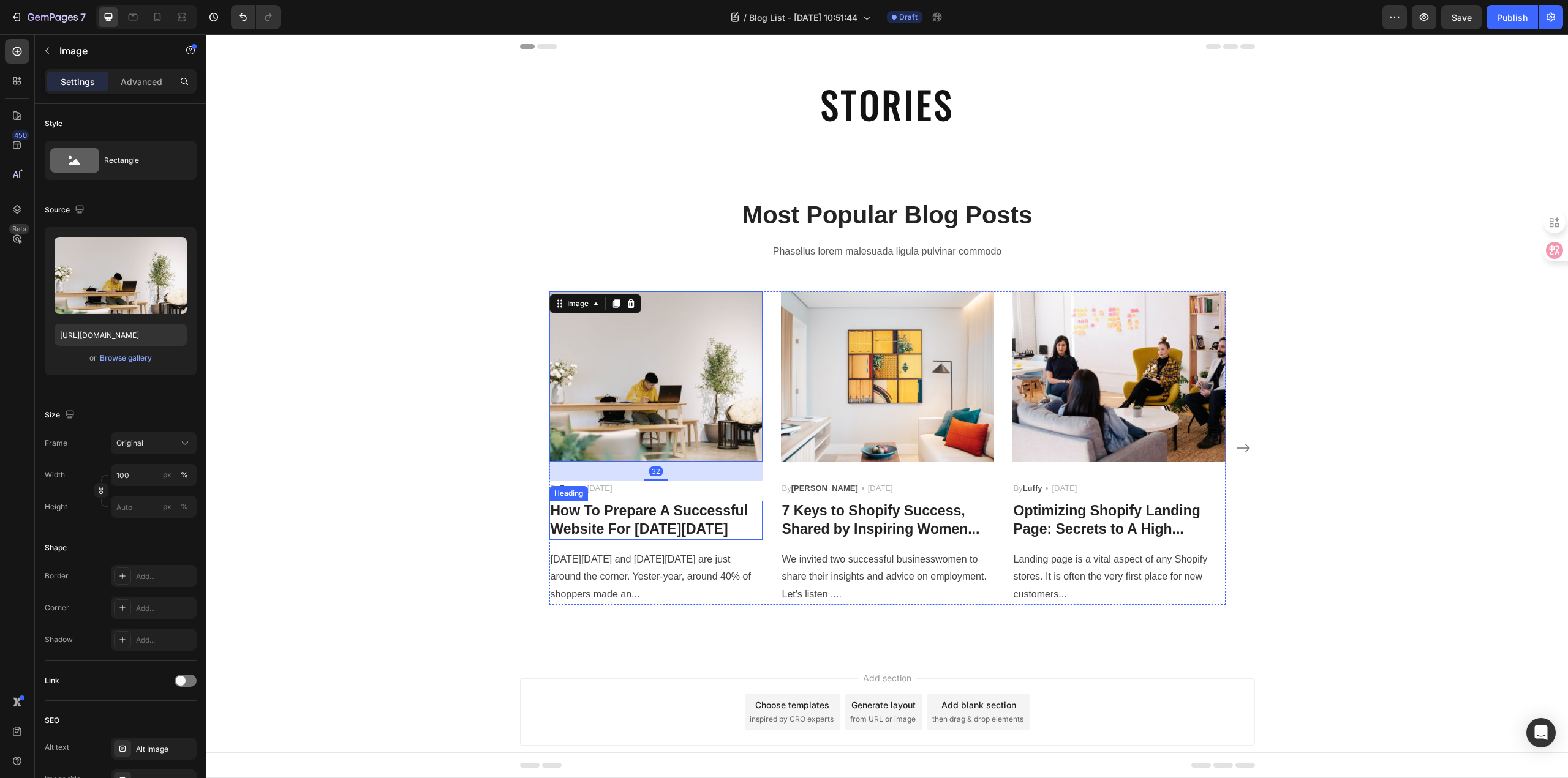
click at [628, 530] on p "How To Prepare A Successful Website For [DATE][DATE]" at bounding box center [655, 520] width 210 height 37
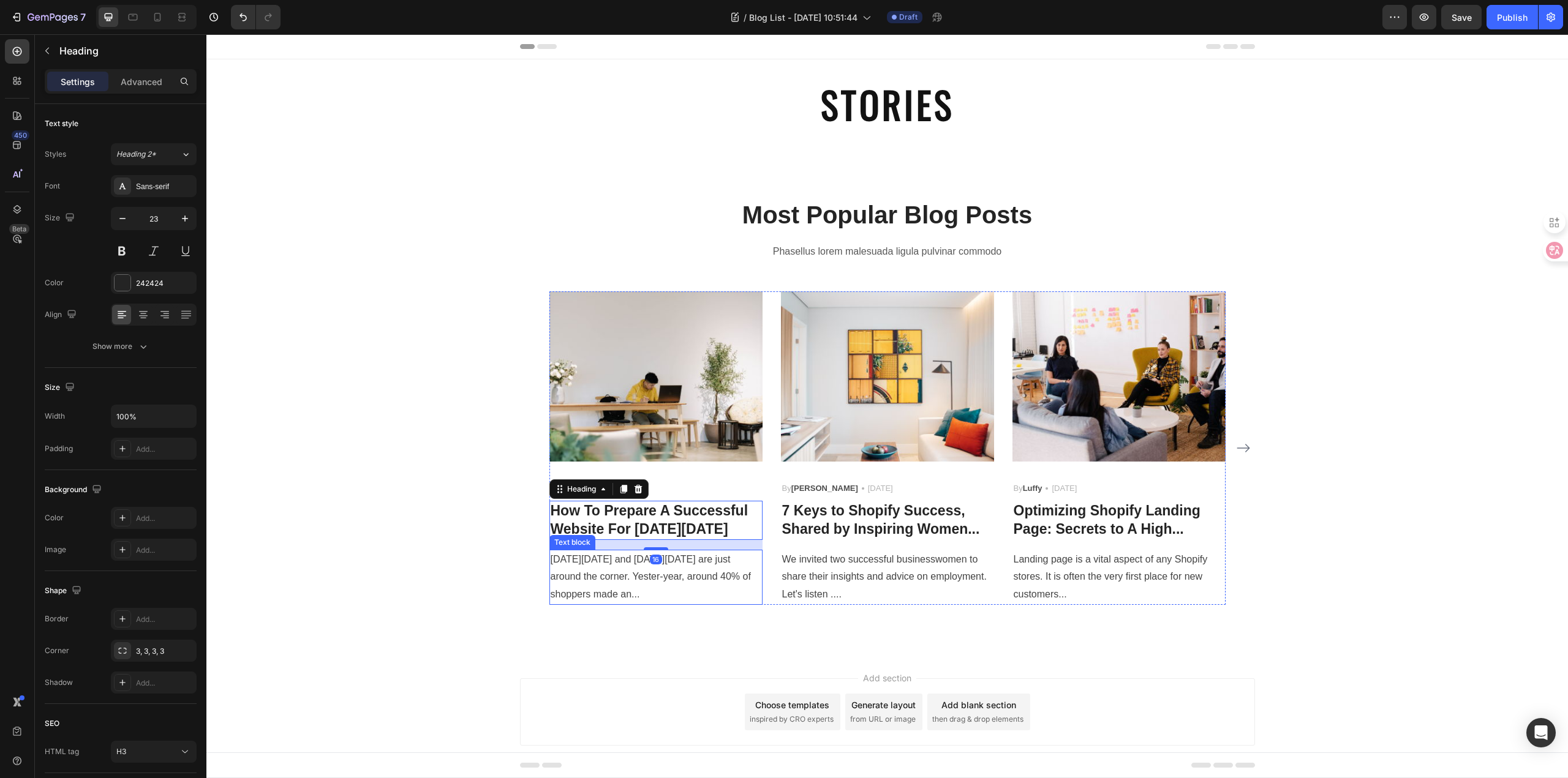
click at [616, 579] on p "[DATE][DATE] and [DATE][DATE] are just around the corner. Yester-year, around 4…" at bounding box center [655, 577] width 210 height 52
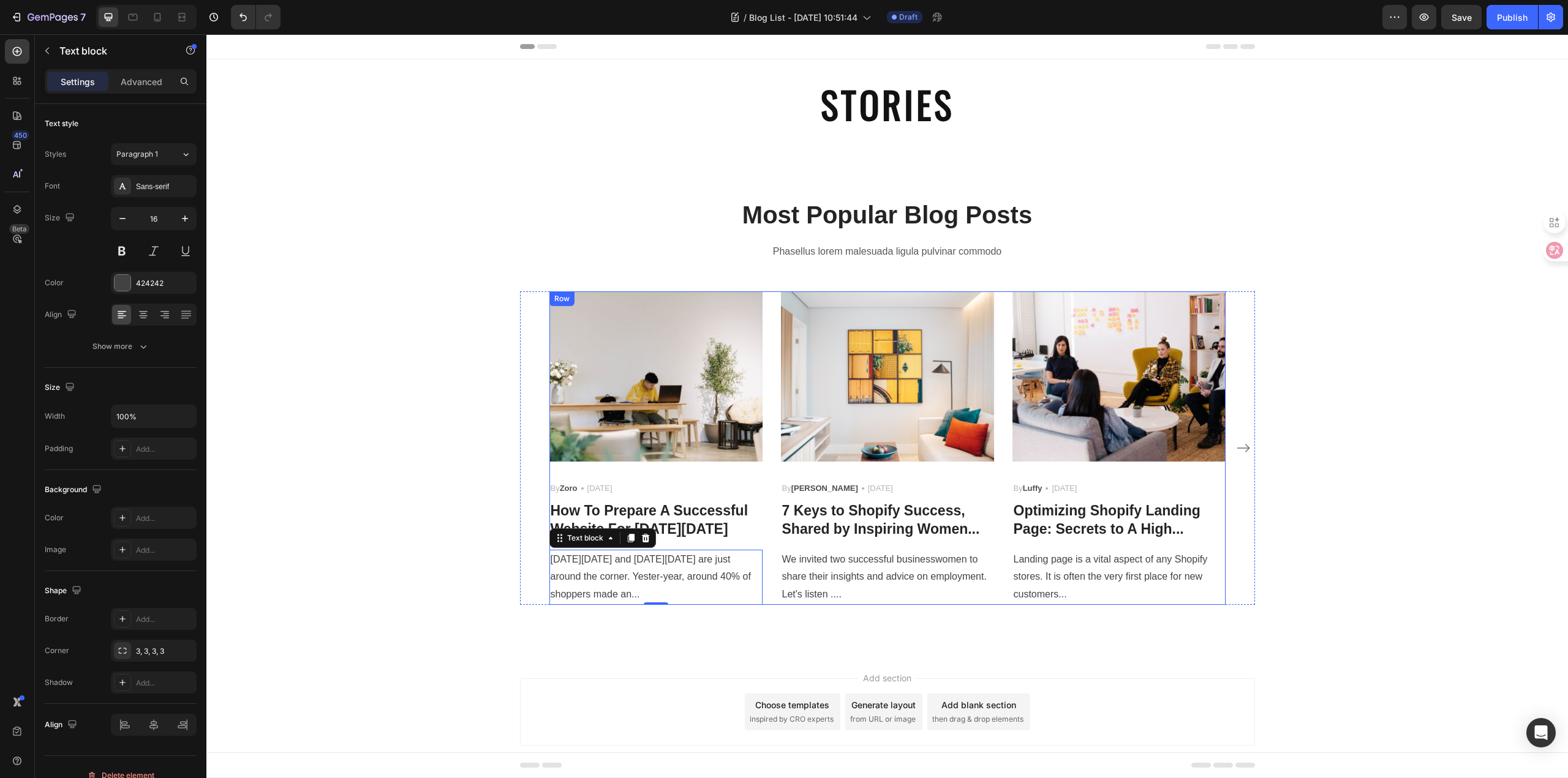
click at [655, 431] on img at bounding box center [656, 376] width 213 height 170
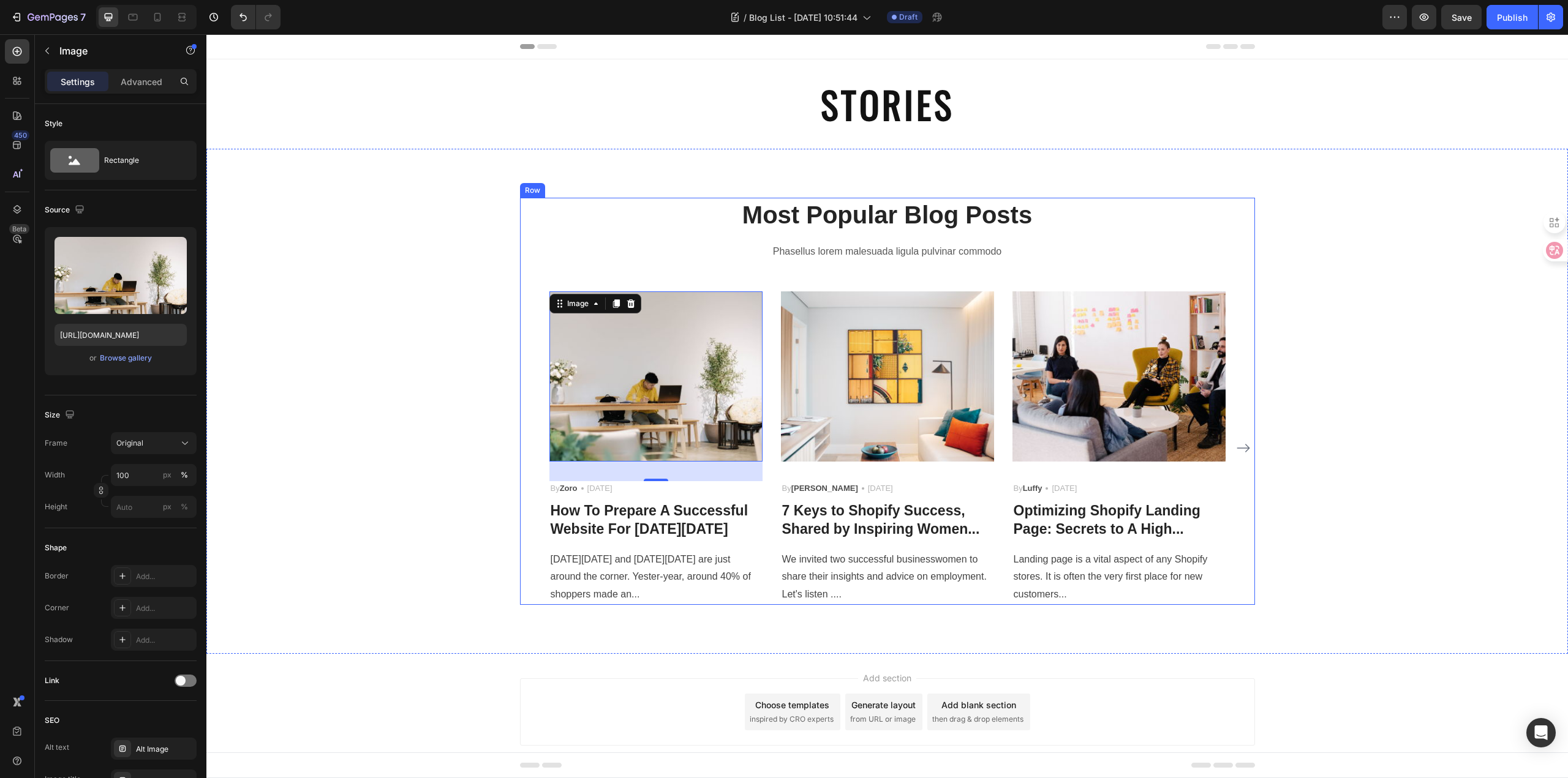
click at [1105, 268] on div "Most Popular Blog Posts Heading Phasellus lorem malesuada ligula pulvinar commo…" at bounding box center [887, 401] width 735 height 407
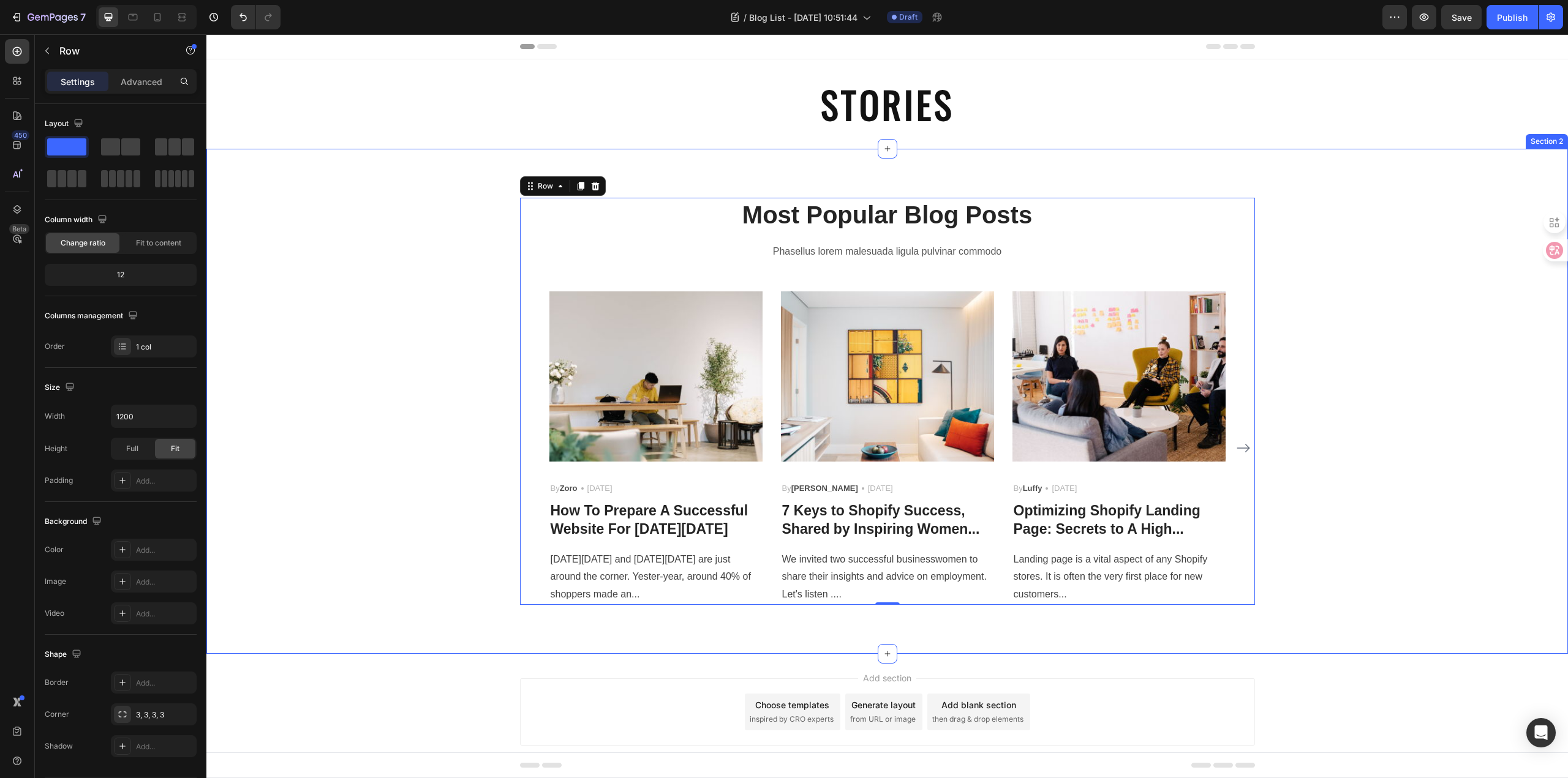
click at [450, 177] on div "Most Popular Blog Posts Heading Phasellus lorem malesuada ligula pulvinar commo…" at bounding box center [887, 401] width 1361 height 505
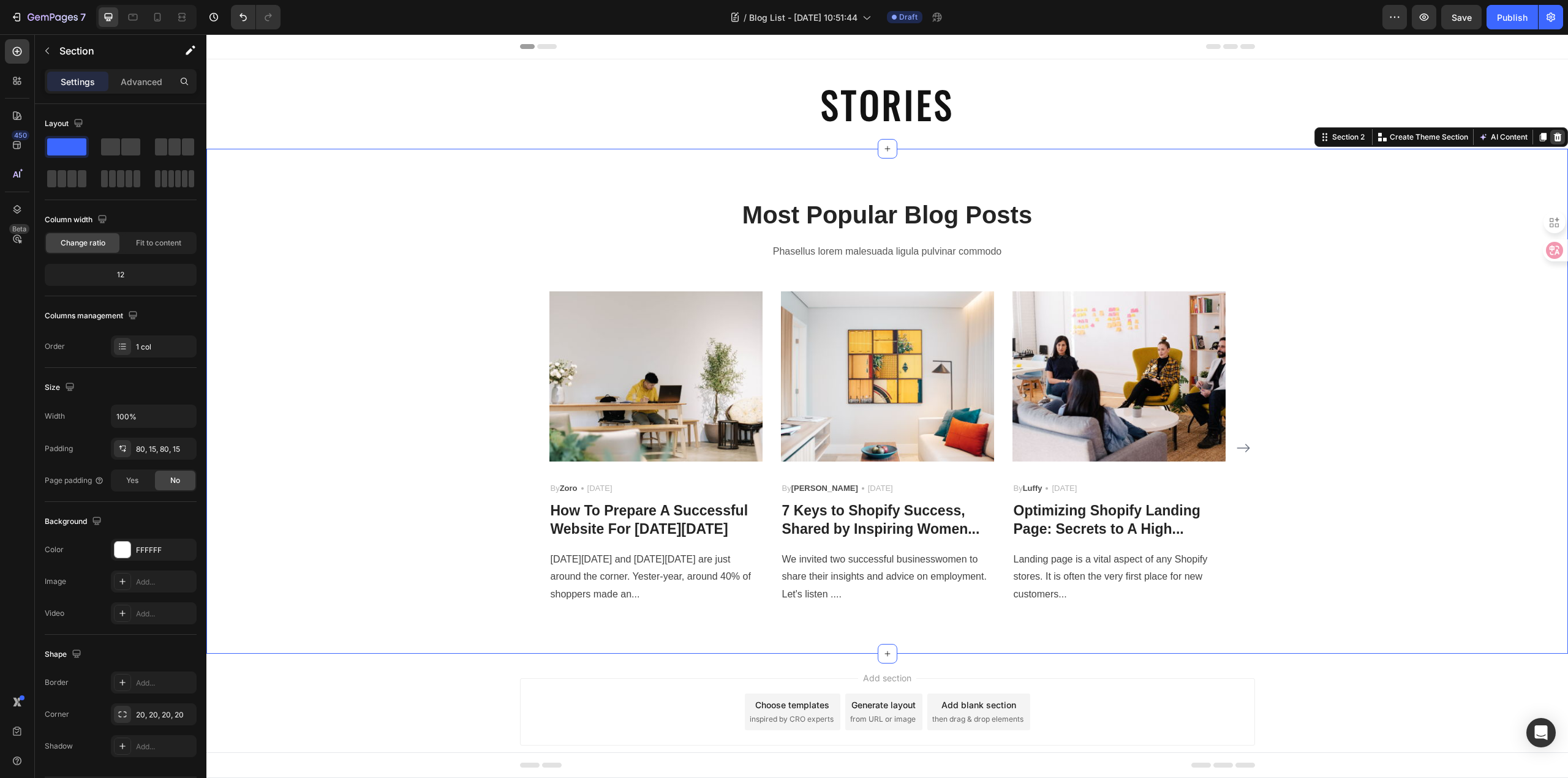
click at [1552, 137] on icon at bounding box center [1557, 137] width 10 height 10
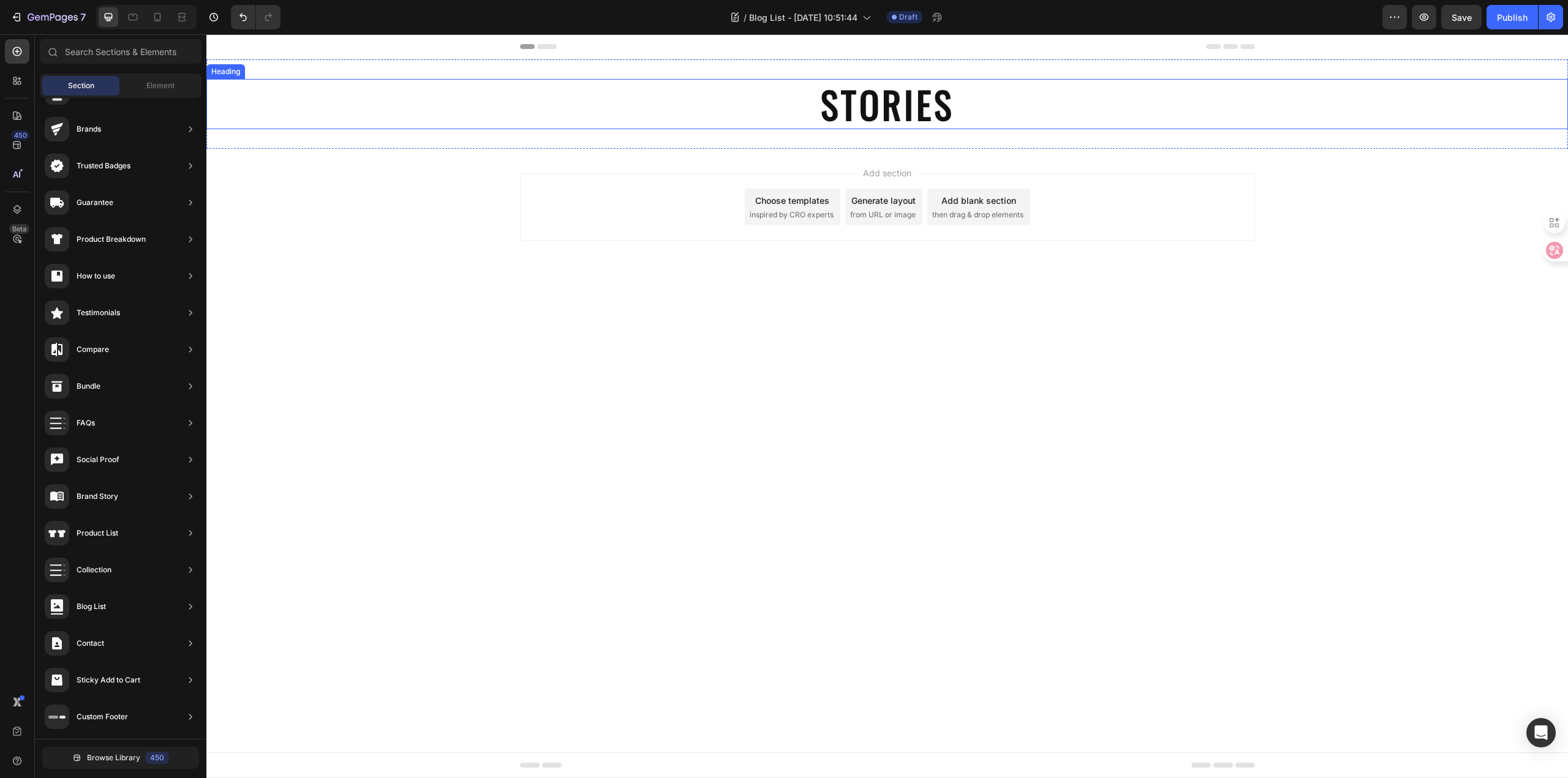
click at [947, 117] on p "STORIES" at bounding box center [887, 104] width 732 height 48
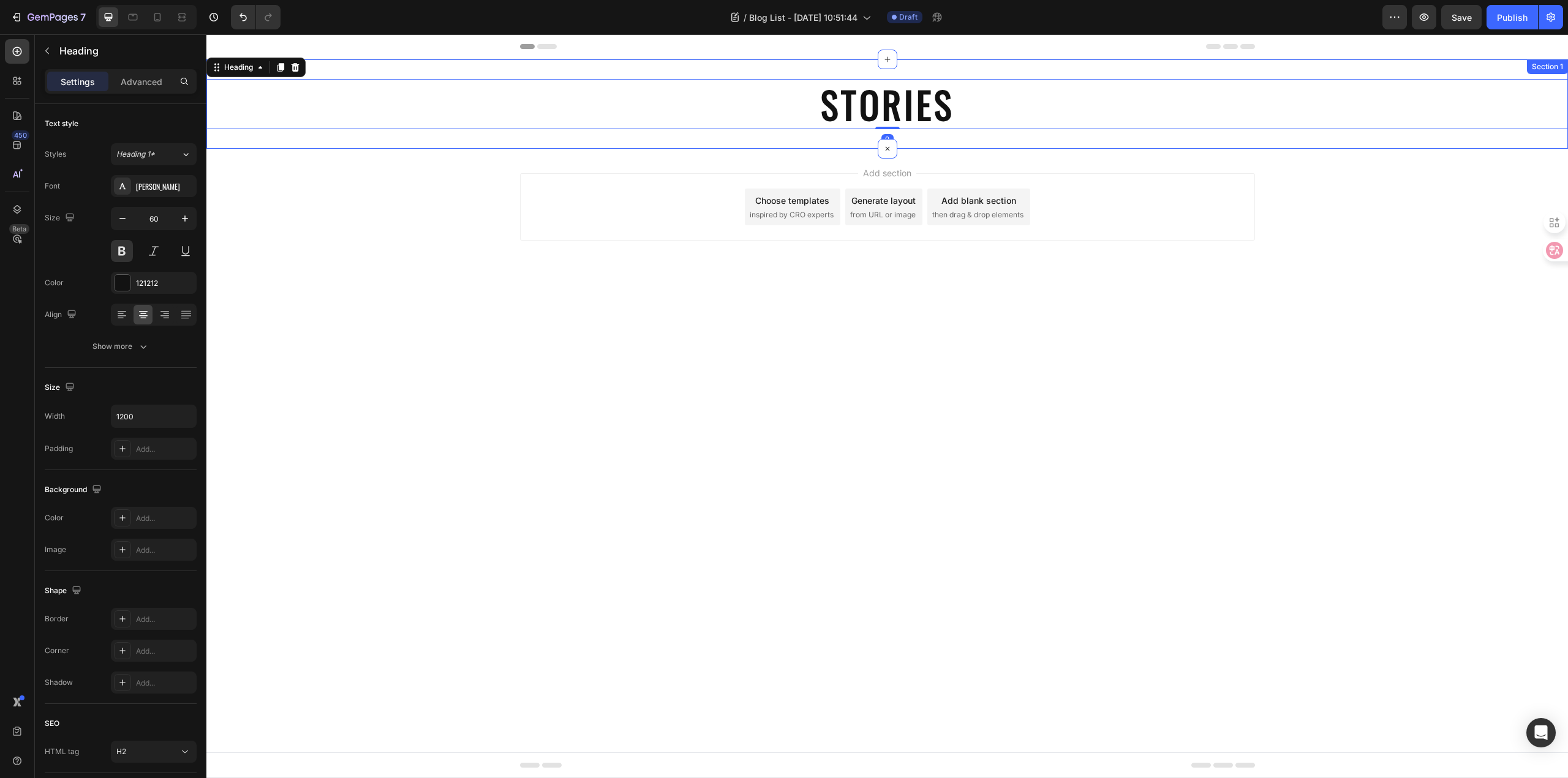
click at [944, 143] on div "STORIES Heading 0 Section 1" at bounding box center [887, 104] width 1361 height 90
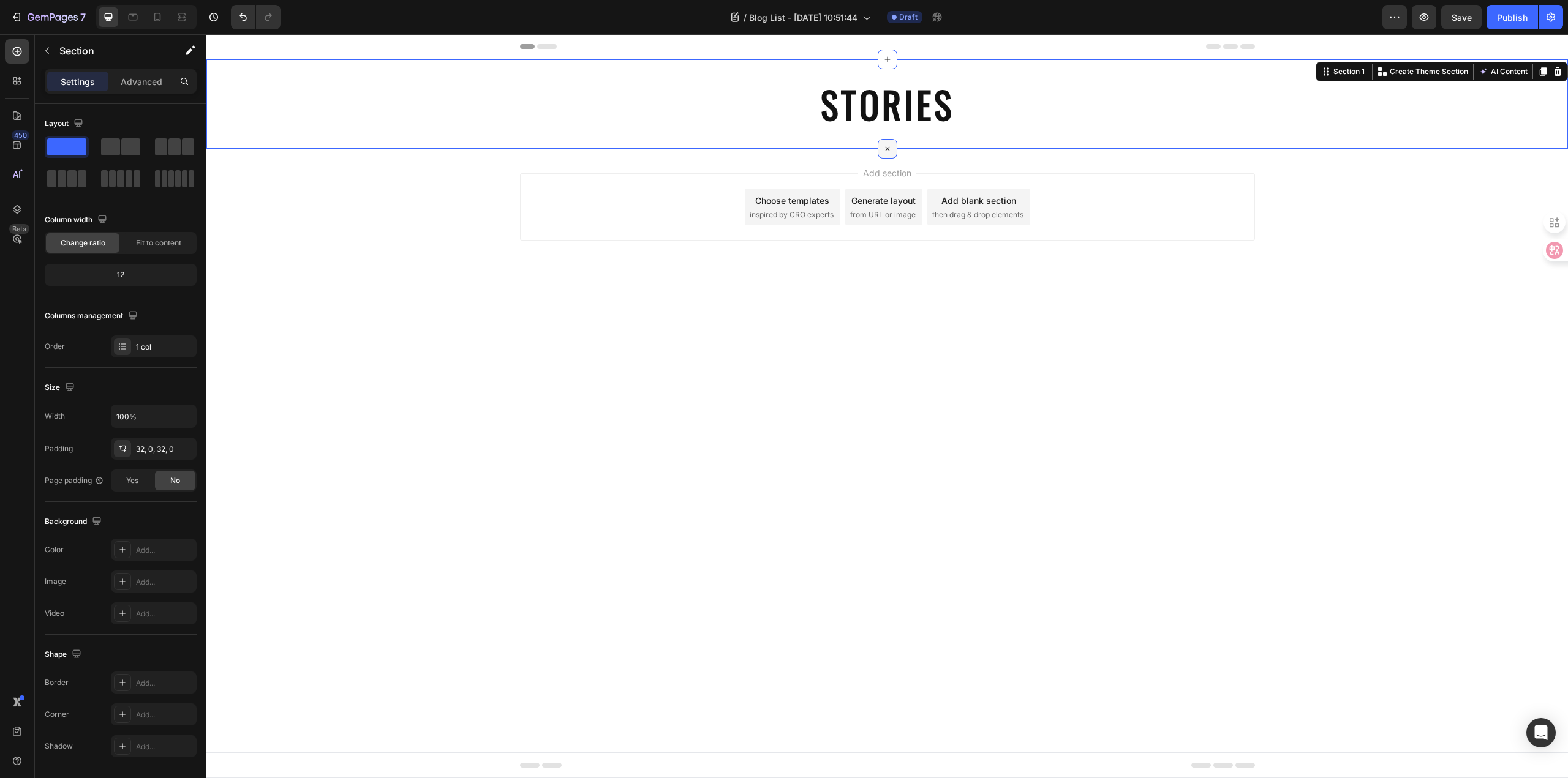
click at [889, 148] on icon at bounding box center [887, 149] width 14 height 14
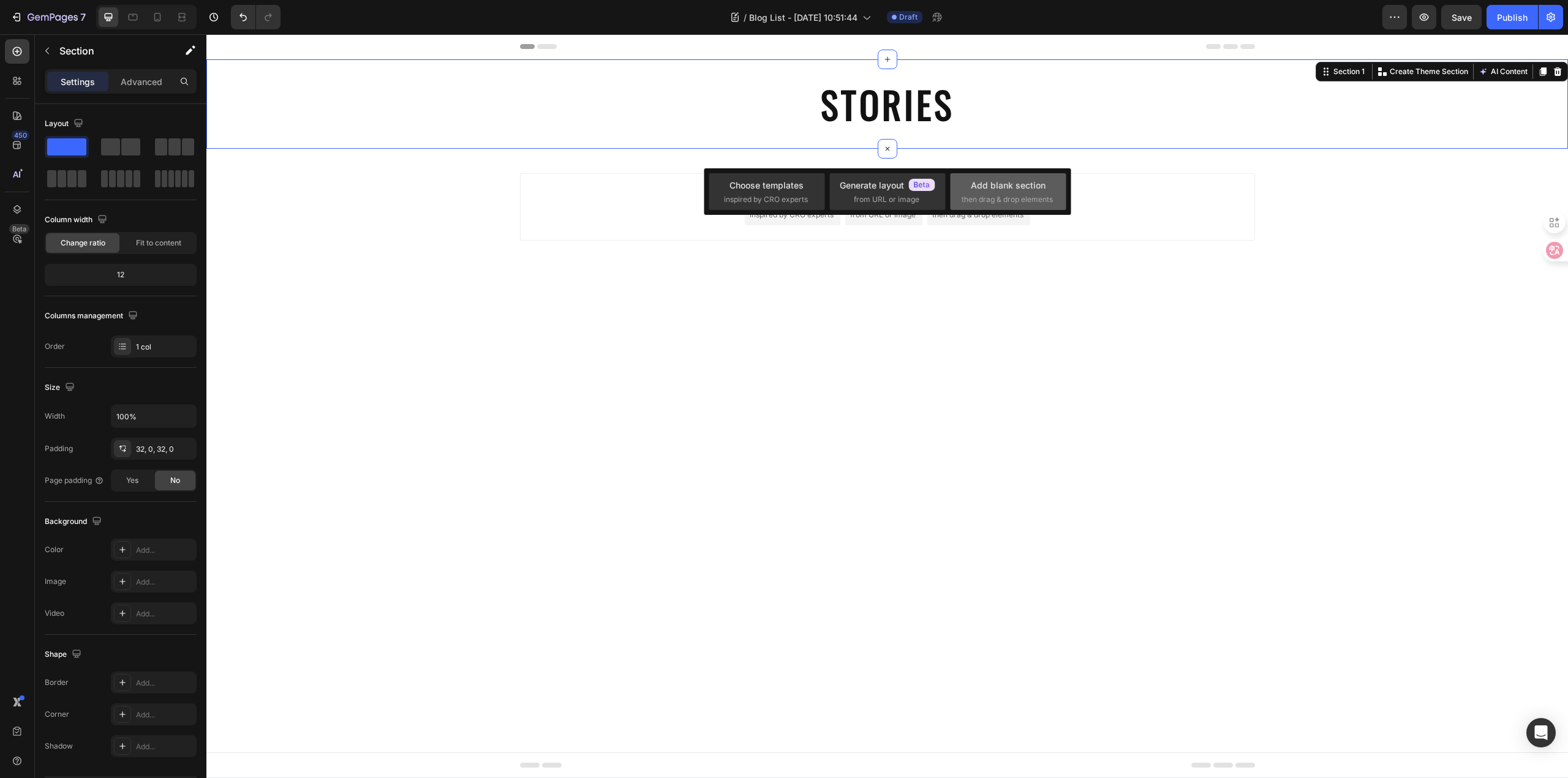
click at [1012, 197] on span "then drag & drop elements" at bounding box center [1006, 199] width 91 height 11
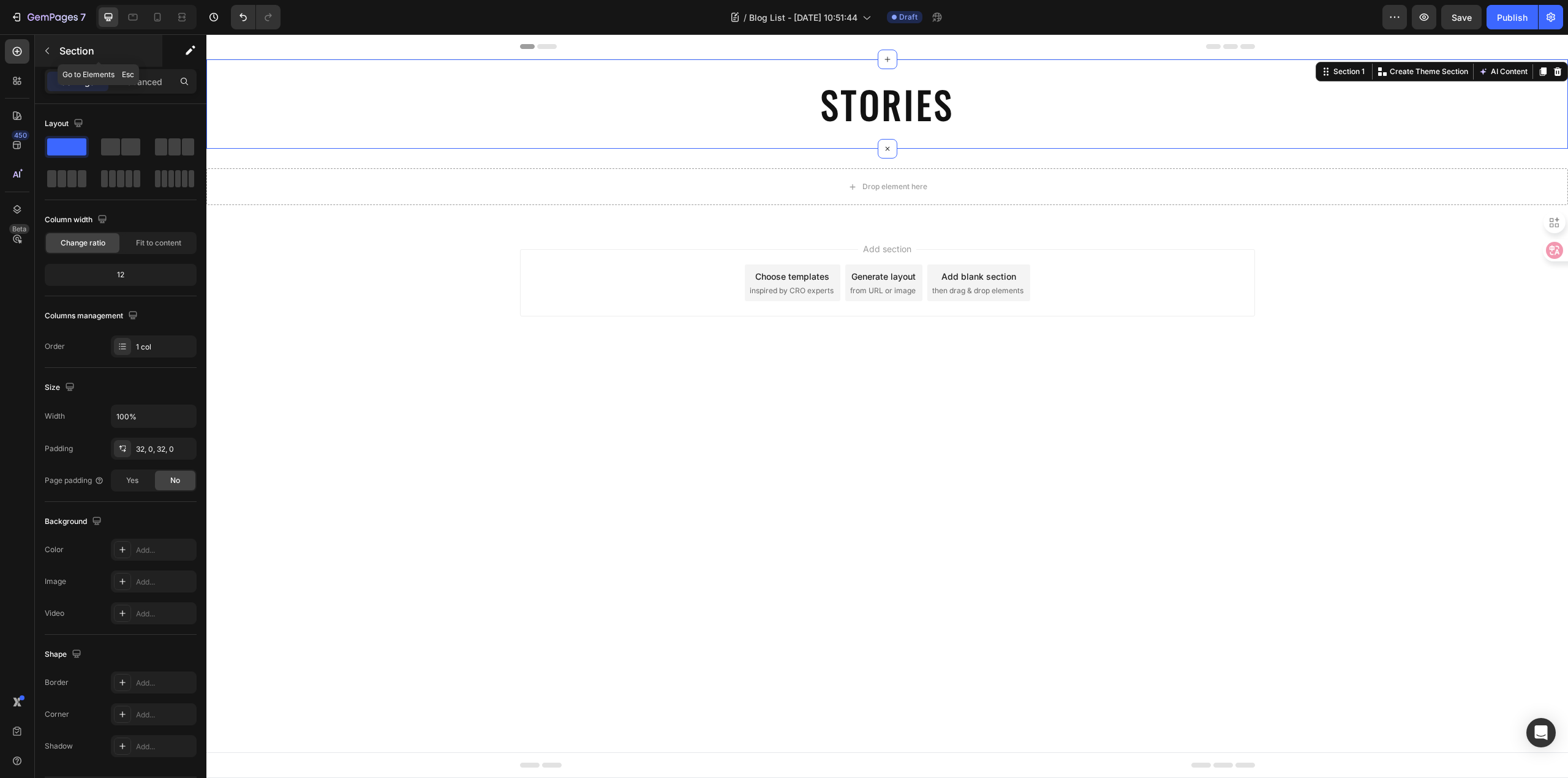
click at [86, 52] on p "Section" at bounding box center [110, 51] width 100 height 15
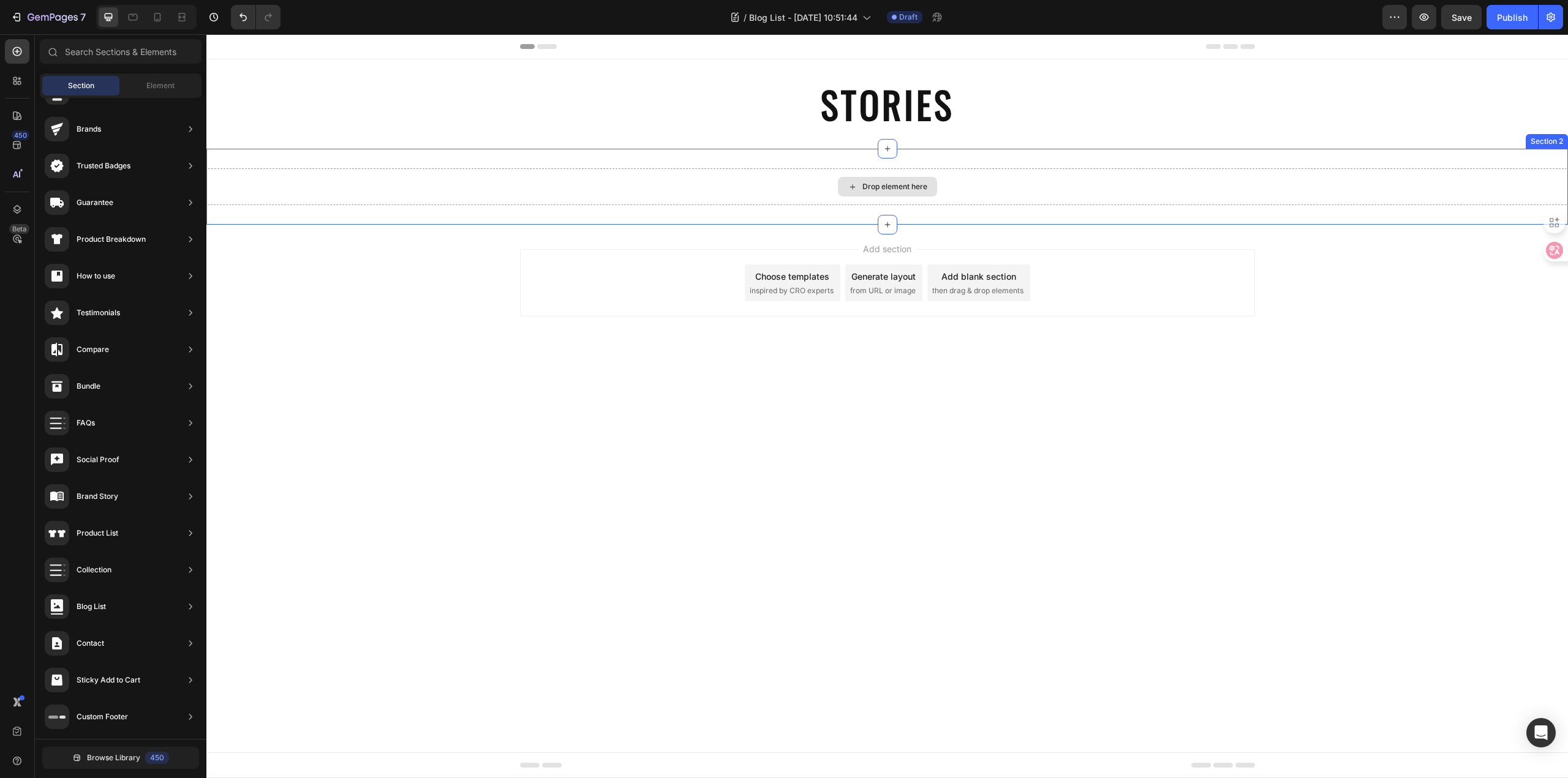
click at [753, 198] on div "Drop element here" at bounding box center [887, 187] width 1361 height 37
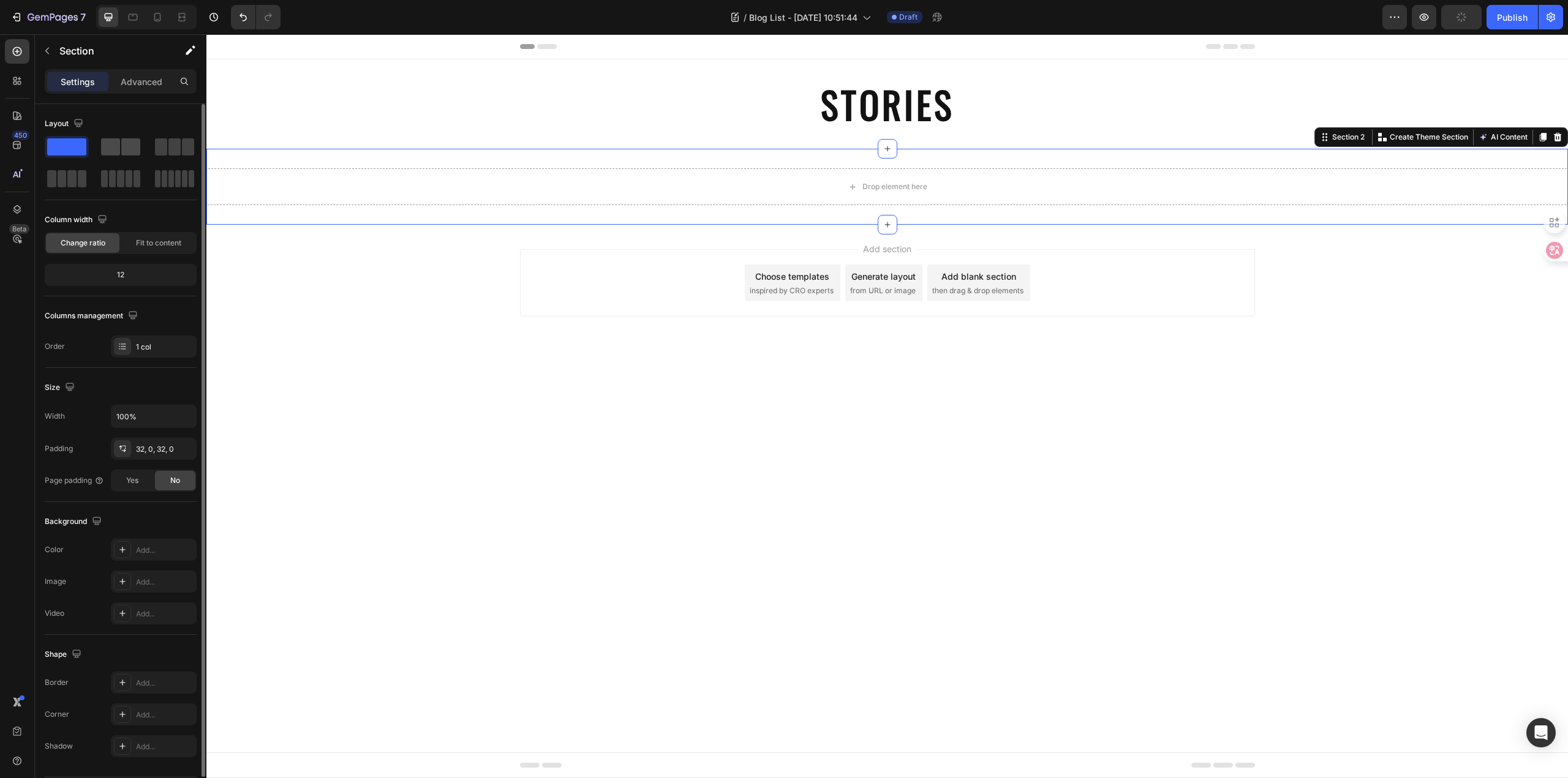
drag, startPoint x: 173, startPoint y: 144, endPoint x: 131, endPoint y: 139, distance: 42.3
click at [131, 139] on div at bounding box center [120, 163] width 152 height 54
click at [881, 194] on div "Drop element here" at bounding box center [887, 187] width 99 height 20
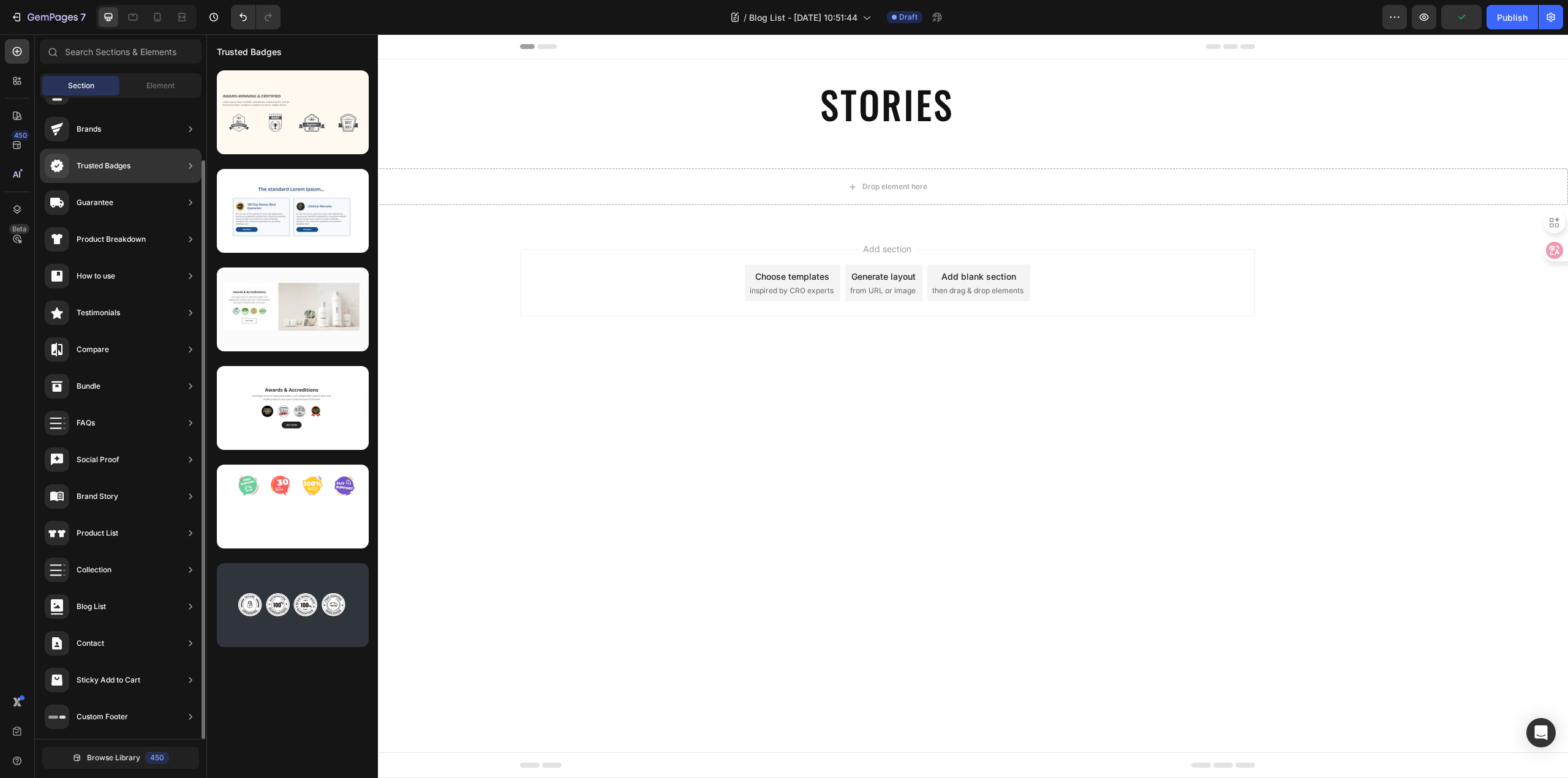
scroll to position [0, 0]
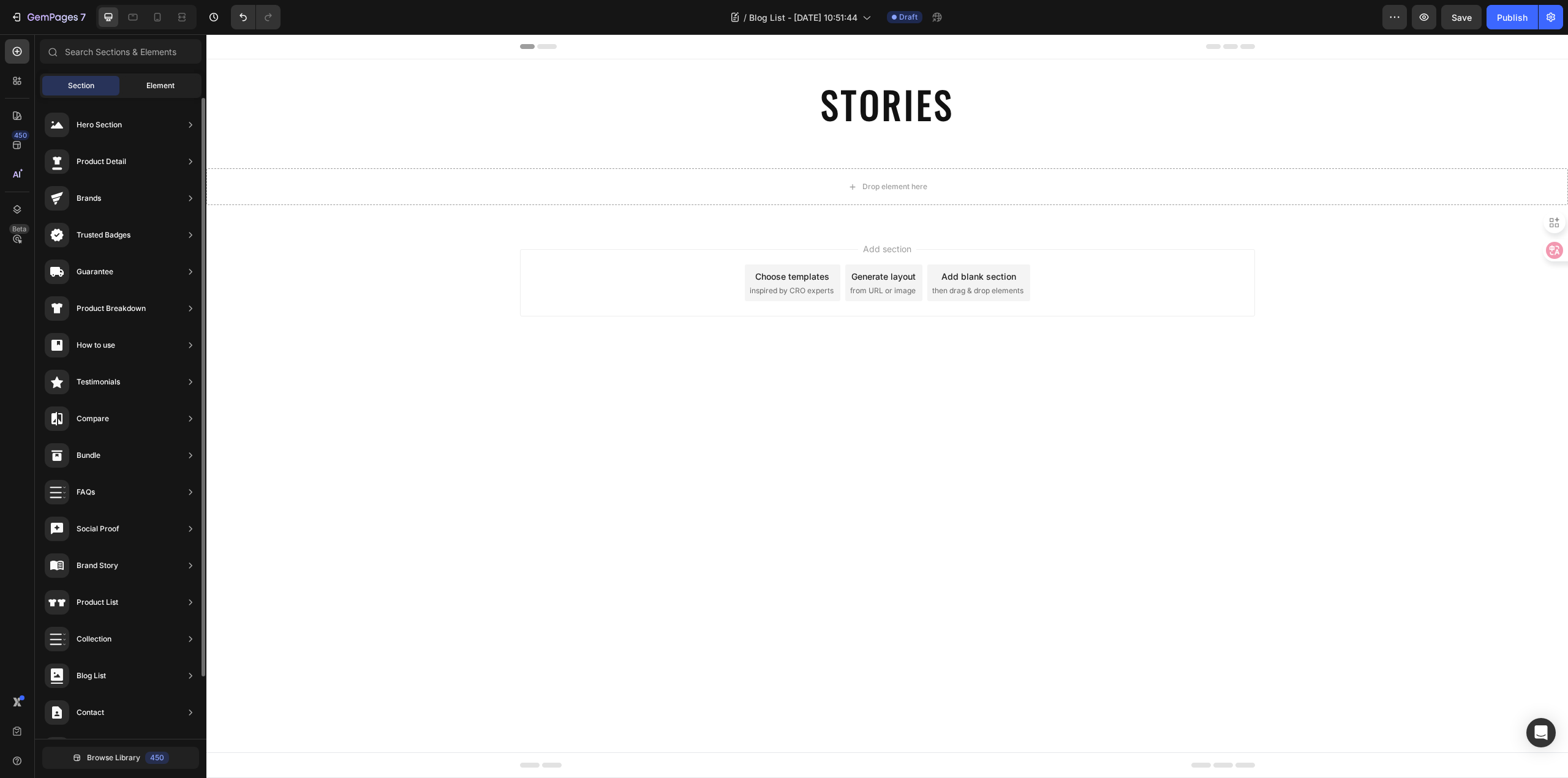
click at [156, 87] on span "Element" at bounding box center [160, 86] width 28 height 11
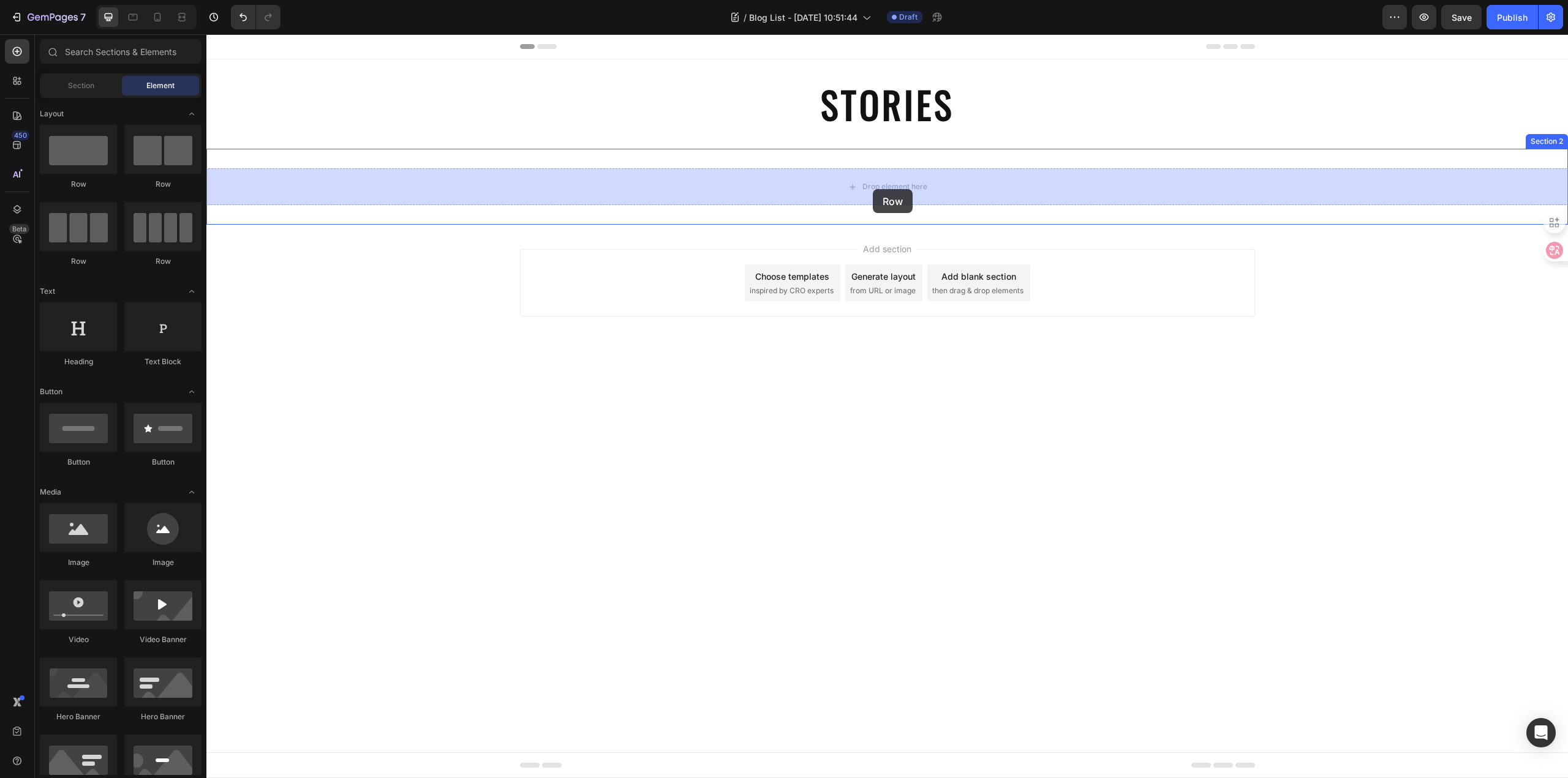
drag, startPoint x: 324, startPoint y: 256, endPoint x: 871, endPoint y: 190, distance: 551.0
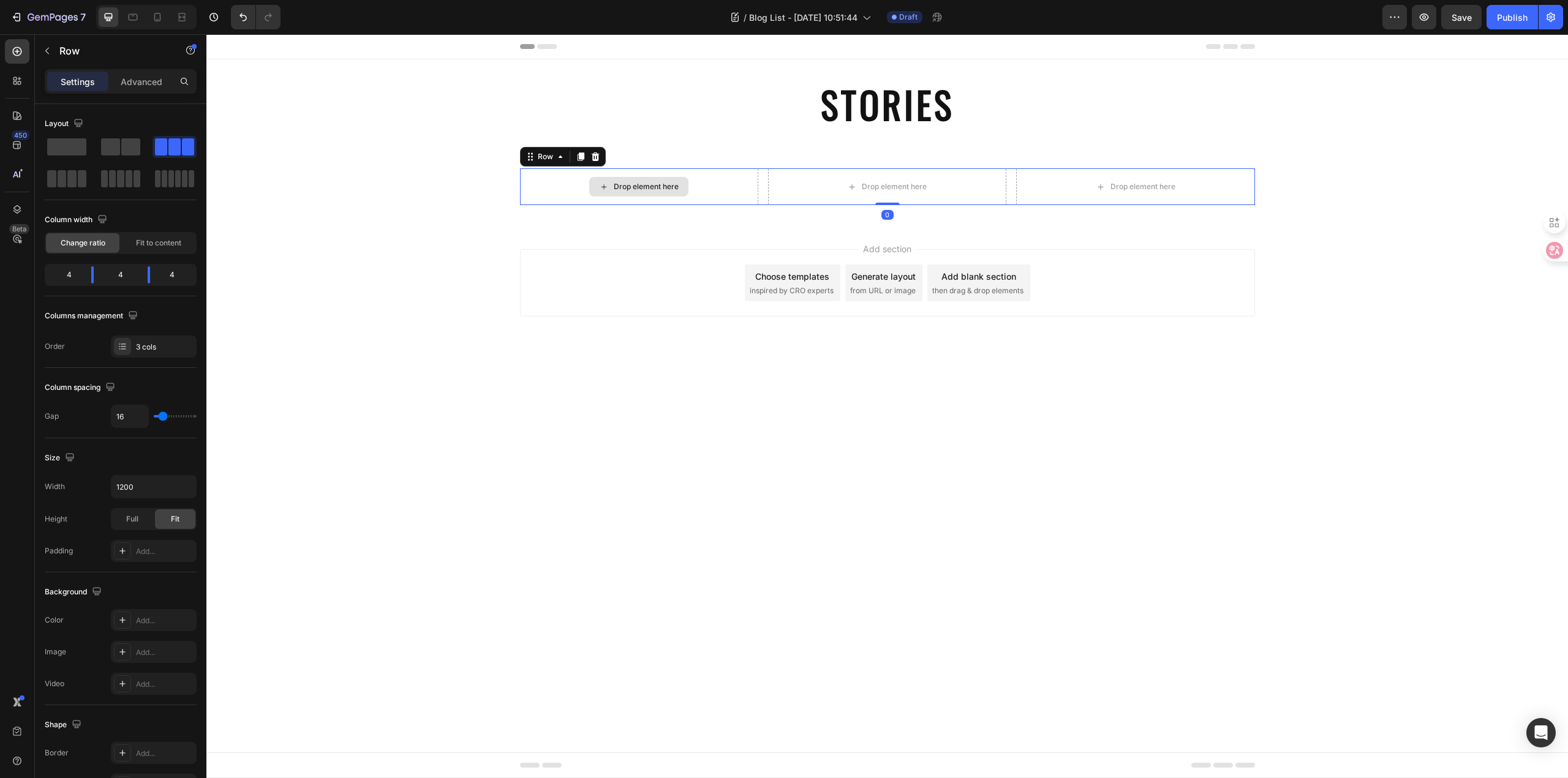
click at [711, 183] on div "Drop element here" at bounding box center [639, 187] width 238 height 37
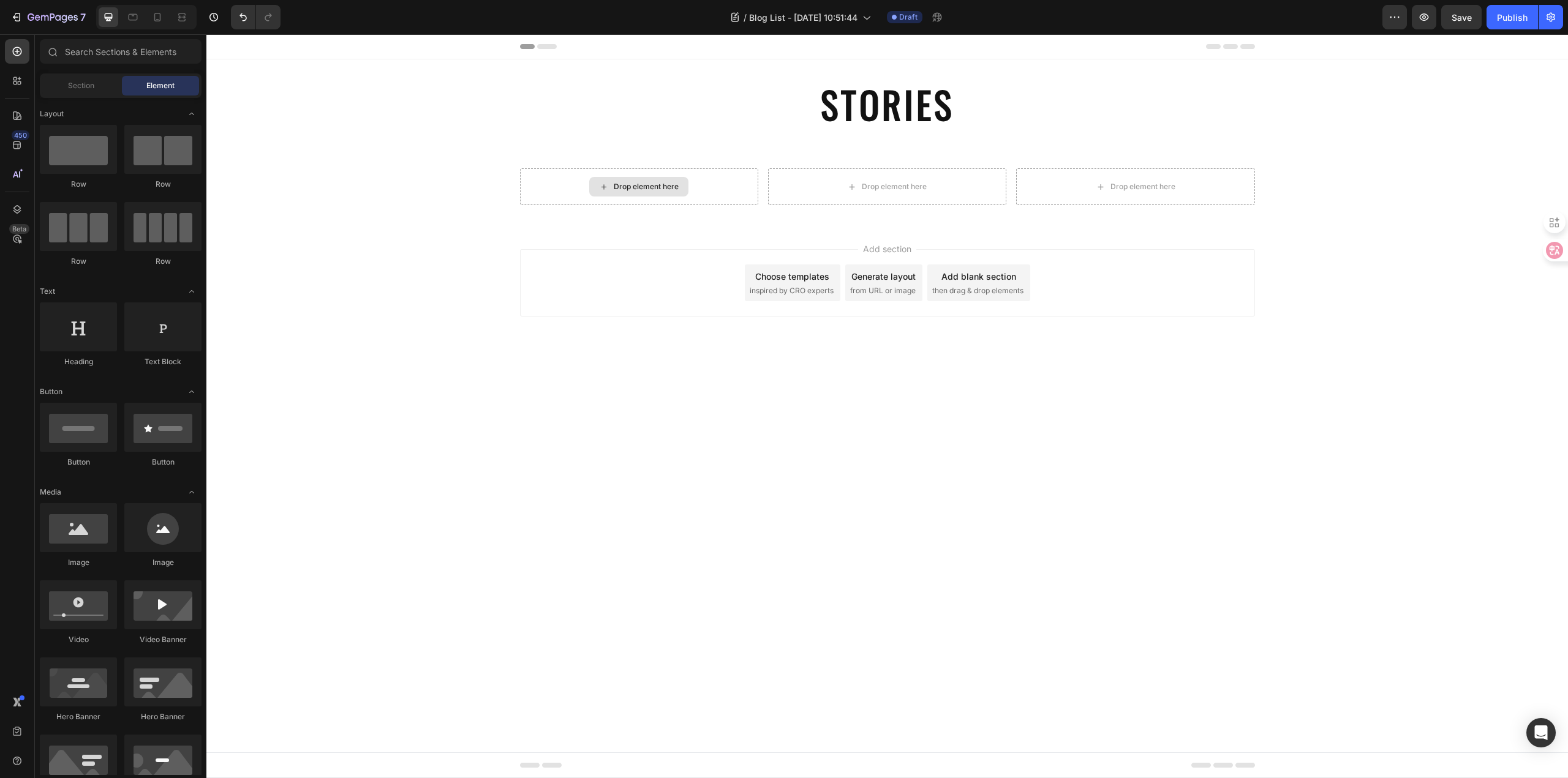
click at [643, 187] on div "Drop element here" at bounding box center [646, 187] width 65 height 10
click at [663, 176] on div "Drop element here" at bounding box center [639, 187] width 238 height 37
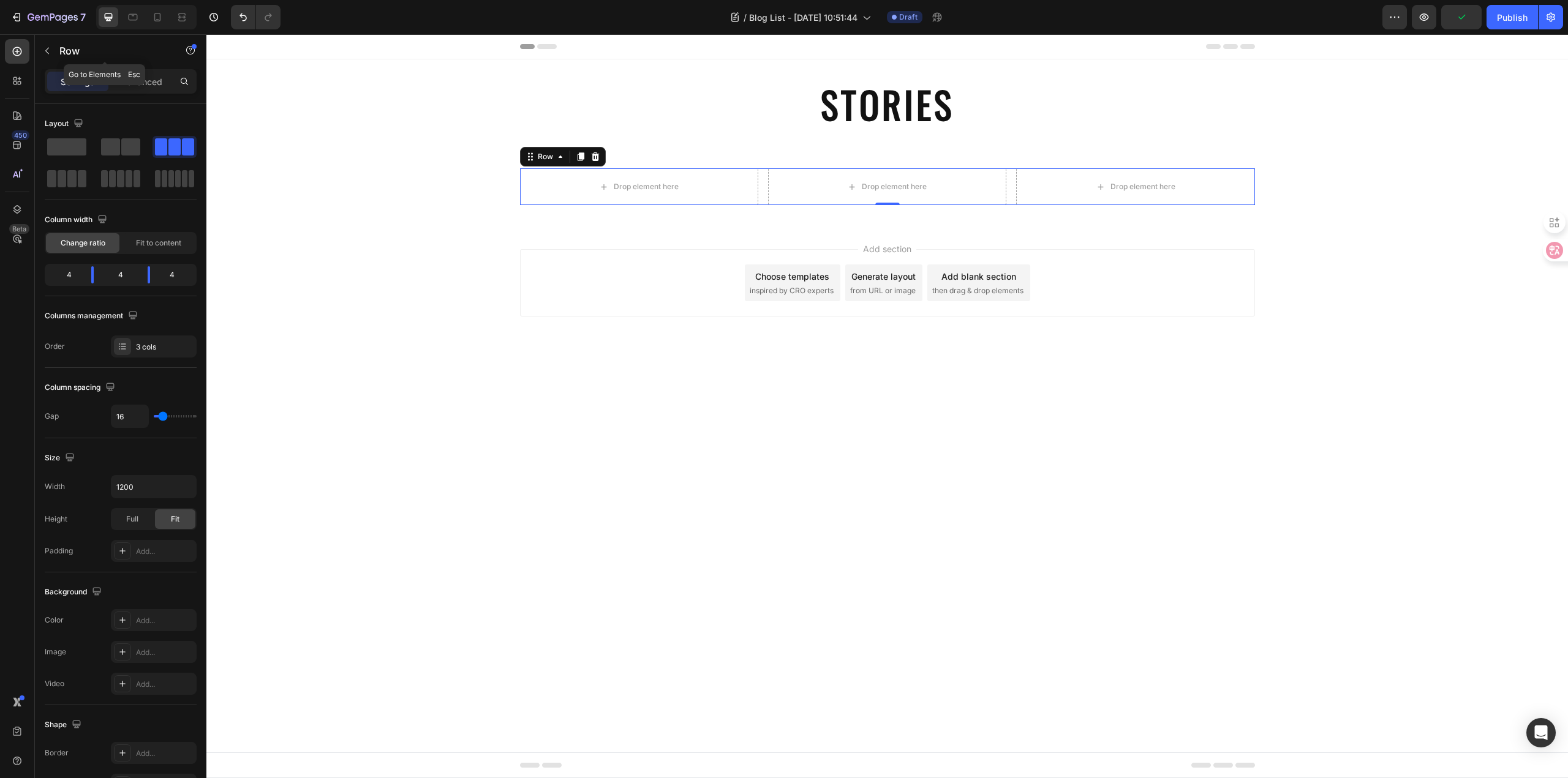
drag, startPoint x: 68, startPoint y: 52, endPoint x: 125, endPoint y: 116, distance: 85.7
click at [68, 52] on p "Row" at bounding box center [111, 51] width 104 height 15
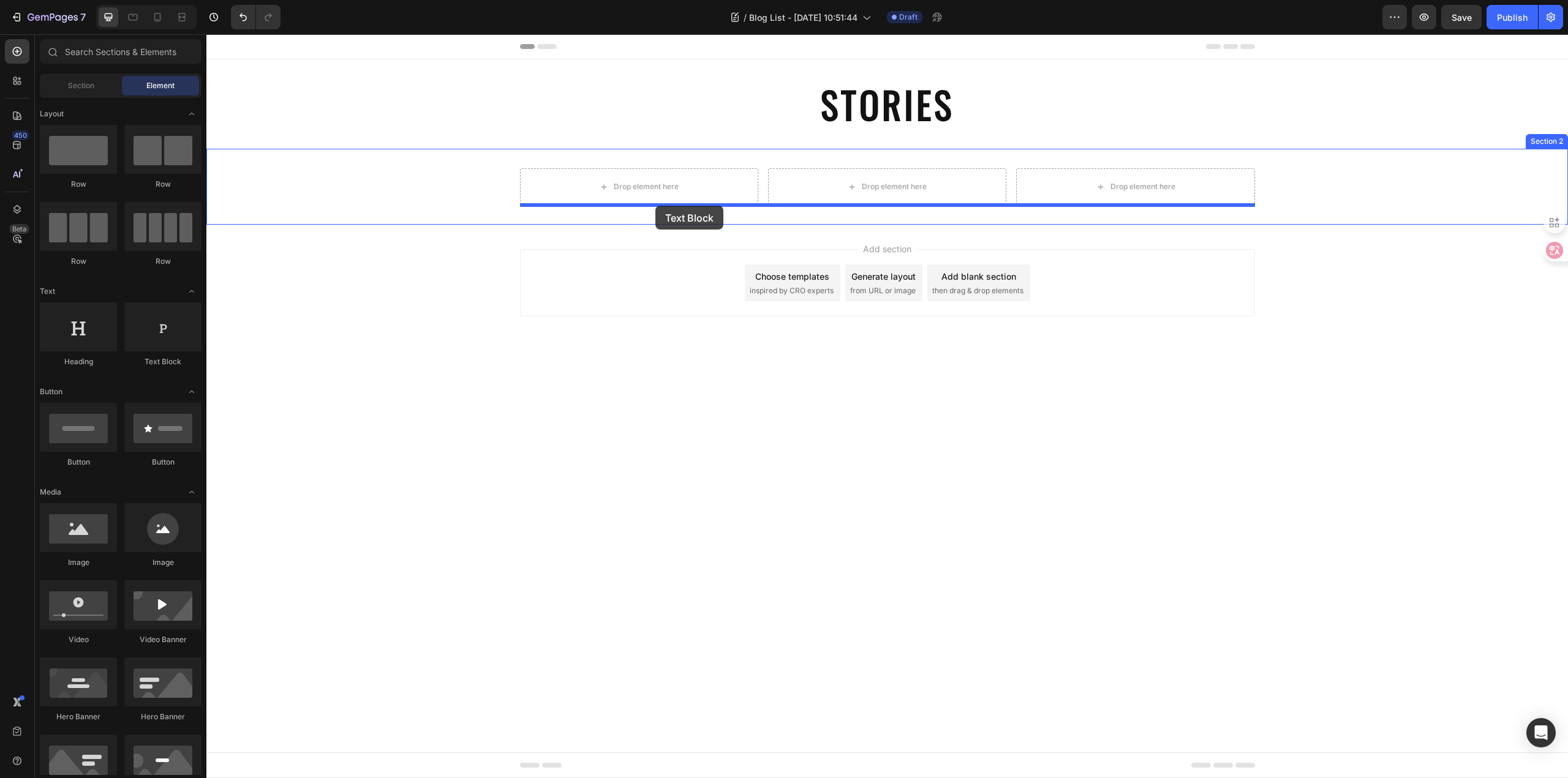
drag, startPoint x: 374, startPoint y: 369, endPoint x: 655, endPoint y: 206, distance: 324.9
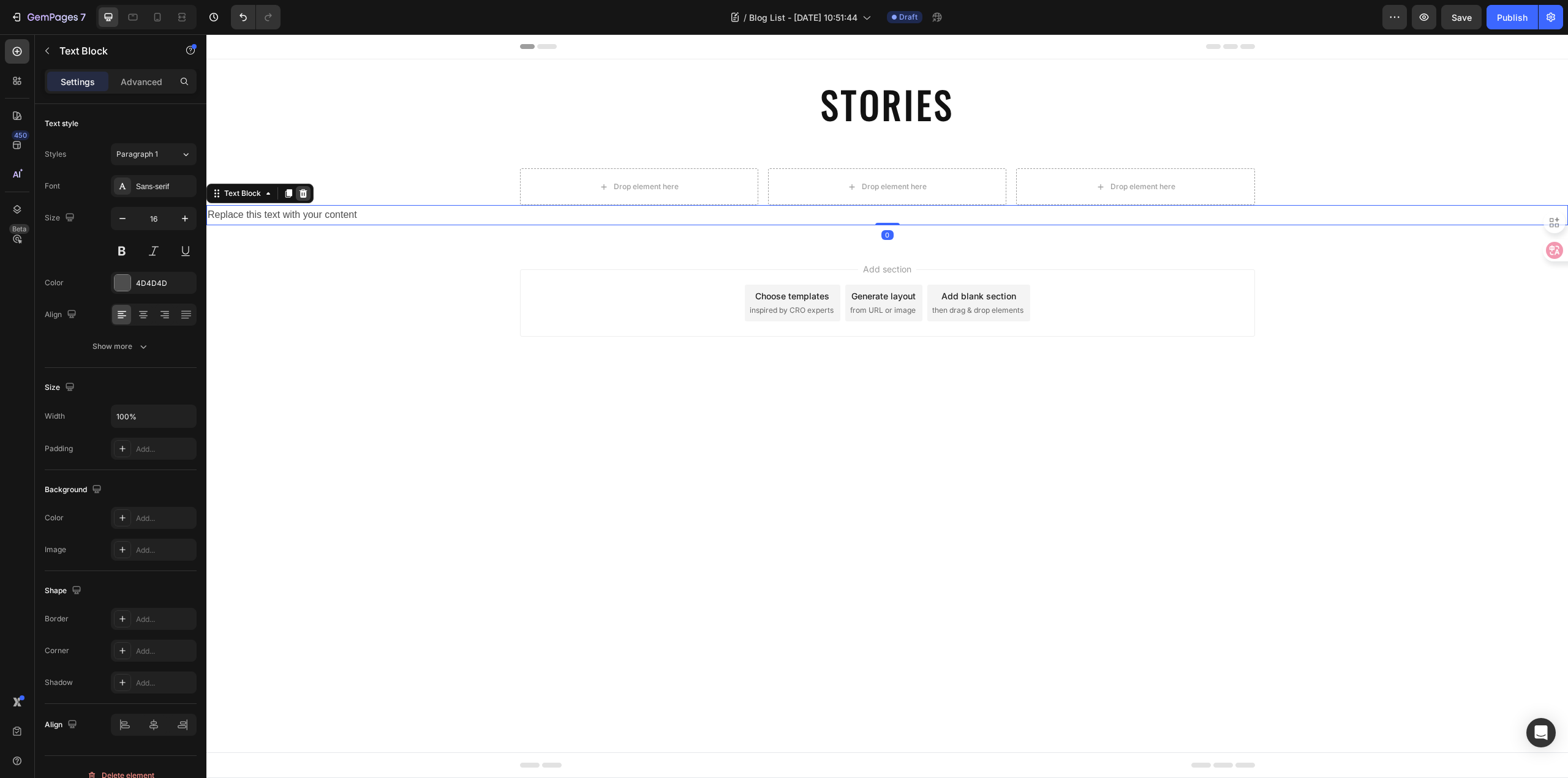
click at [303, 189] on icon at bounding box center [303, 193] width 8 height 9
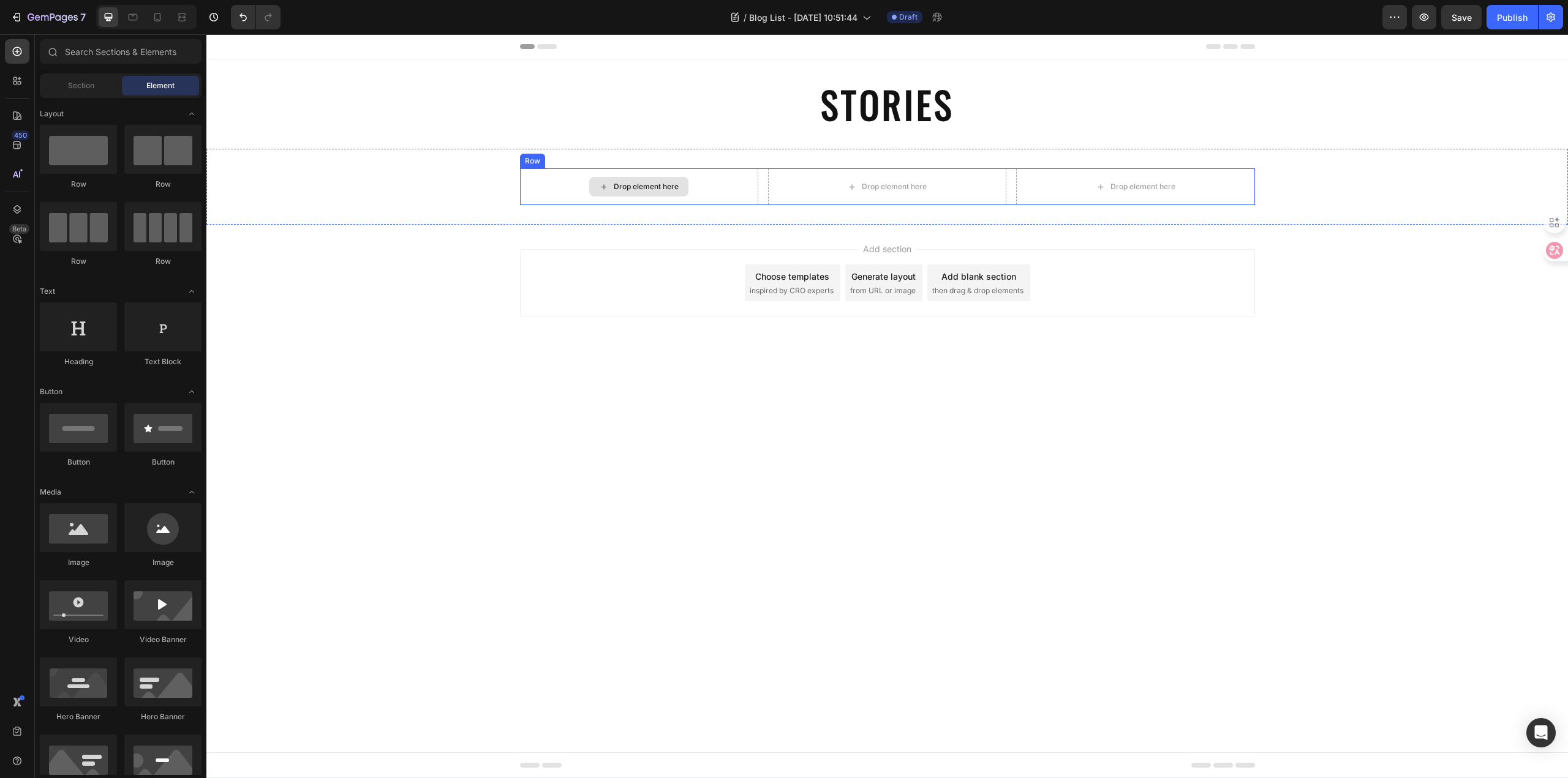
click at [568, 191] on div "Drop element here" at bounding box center [639, 187] width 238 height 37
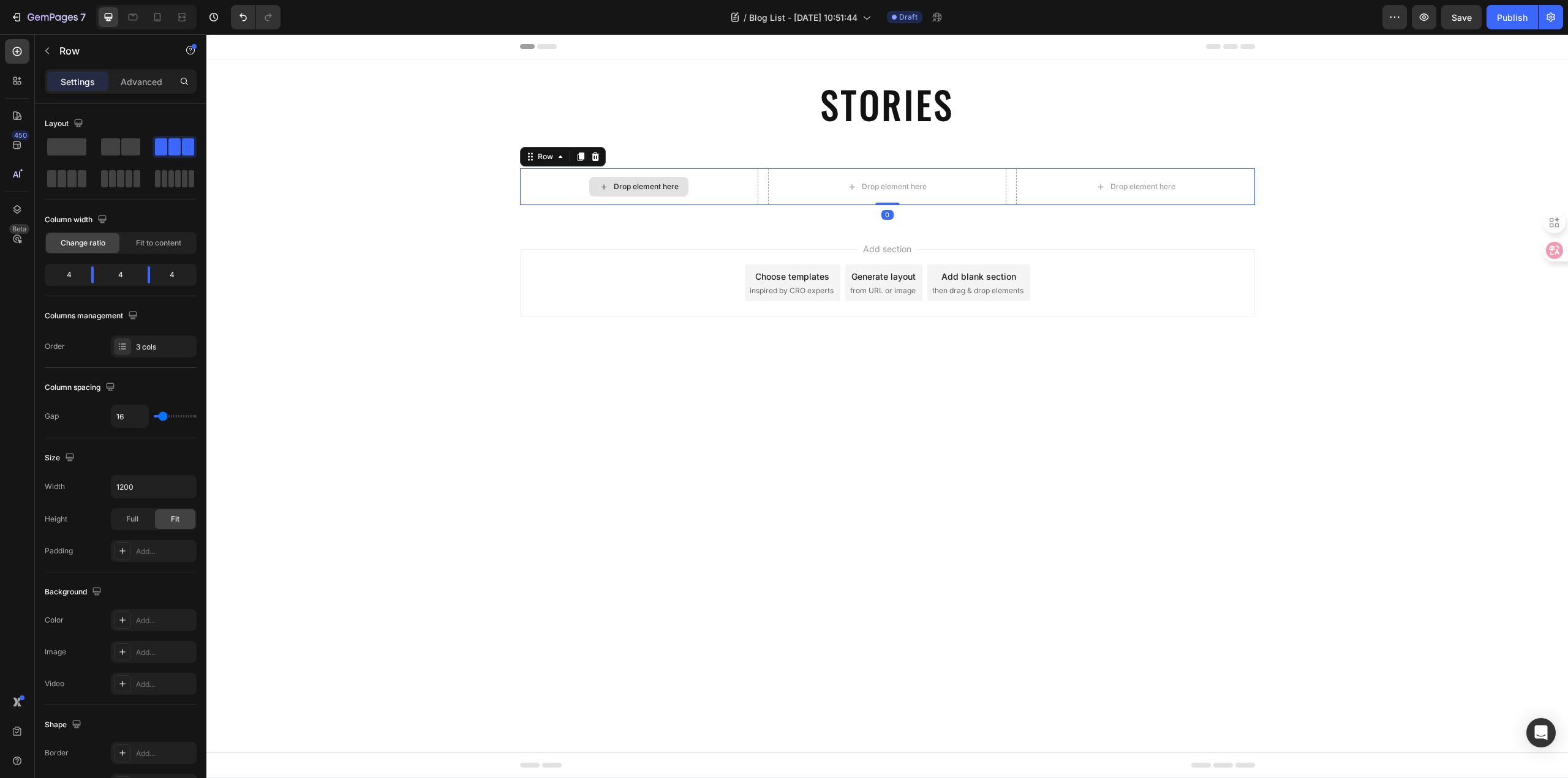
click at [608, 187] on icon at bounding box center [604, 187] width 10 height 10
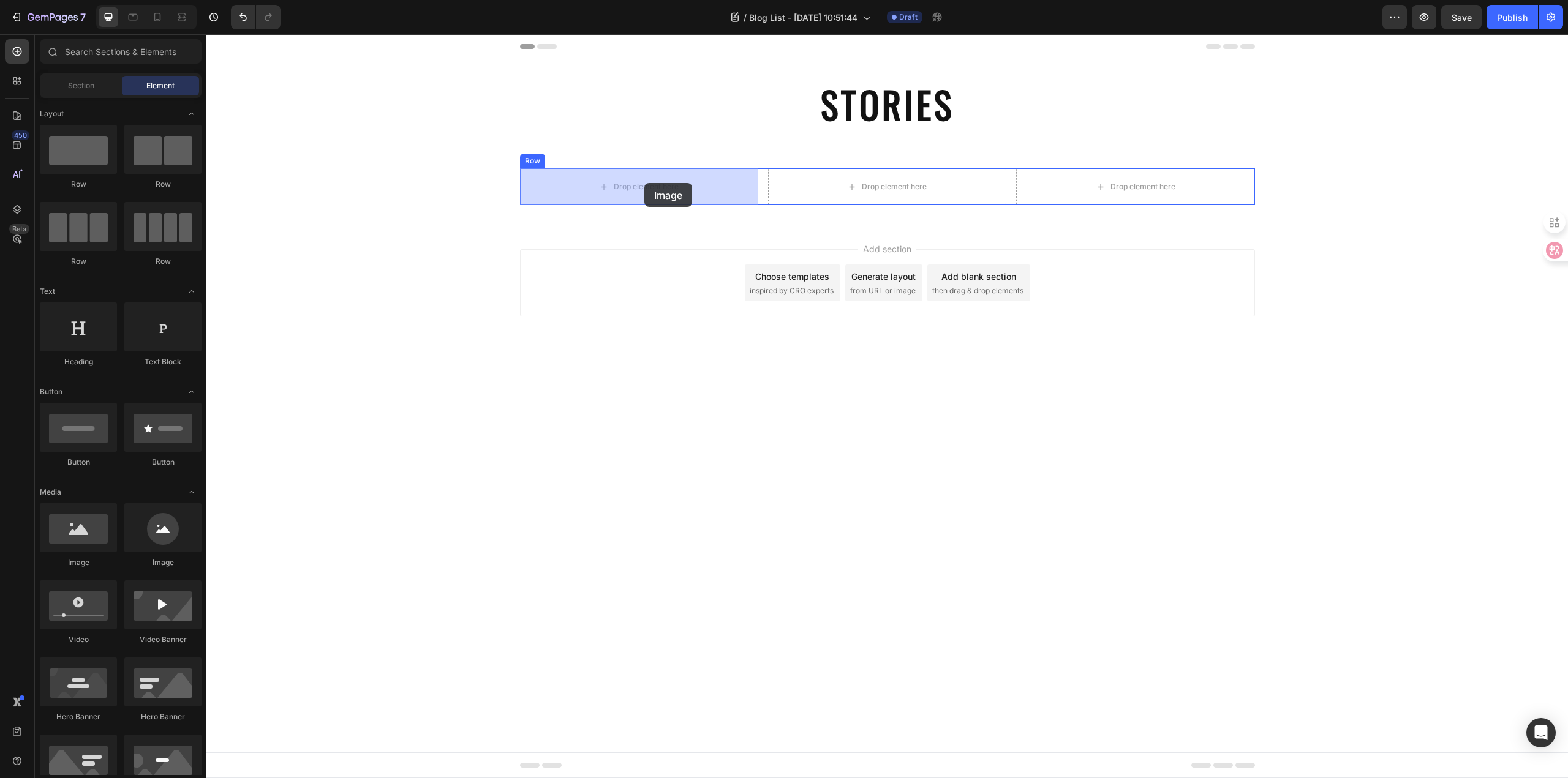
drag, startPoint x: 288, startPoint y: 579, endPoint x: 644, endPoint y: 183, distance: 532.5
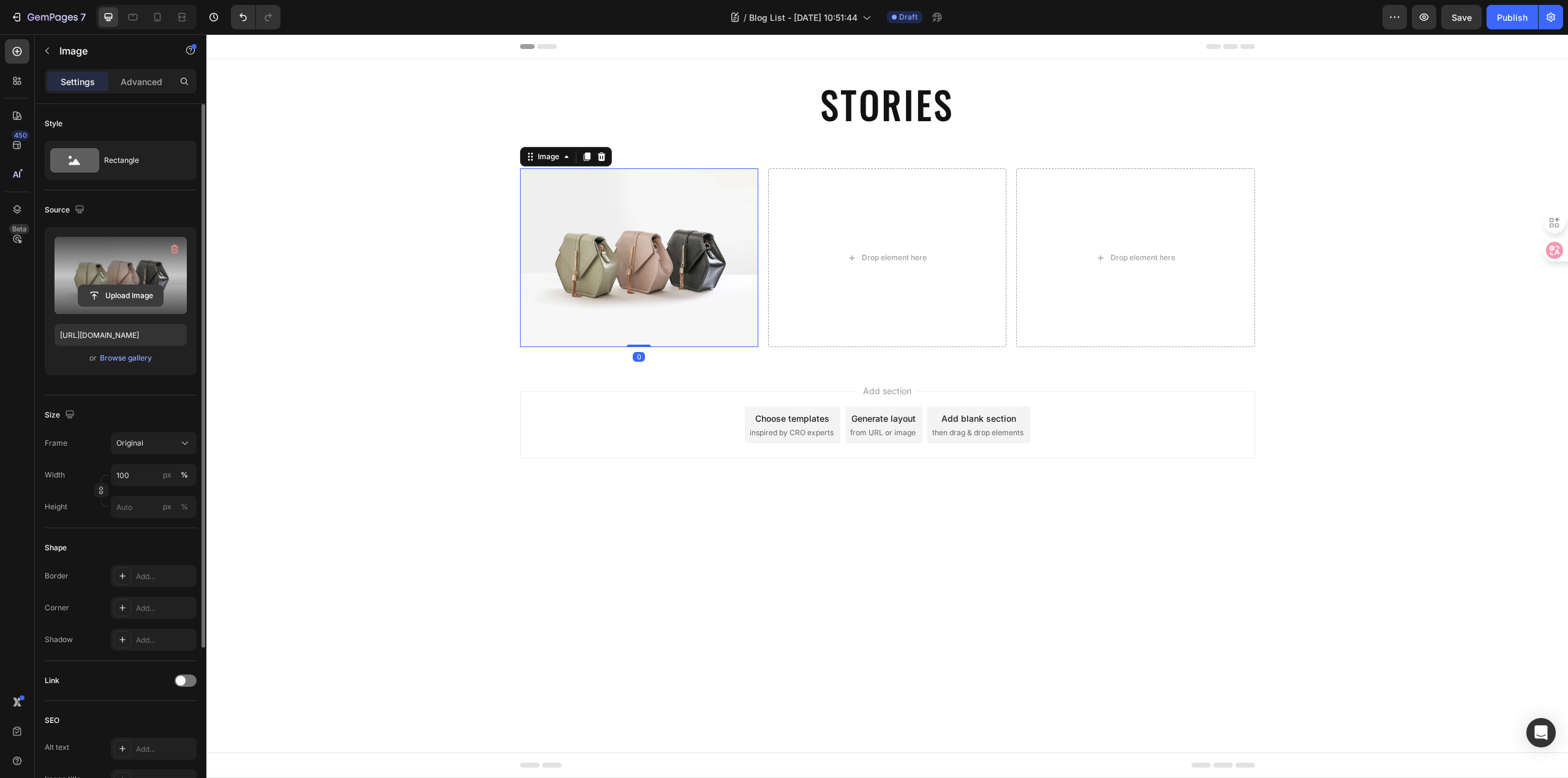
click at [145, 285] on input "file" at bounding box center [121, 295] width 84 height 21
type input "[URL][DOMAIN_NAME]"
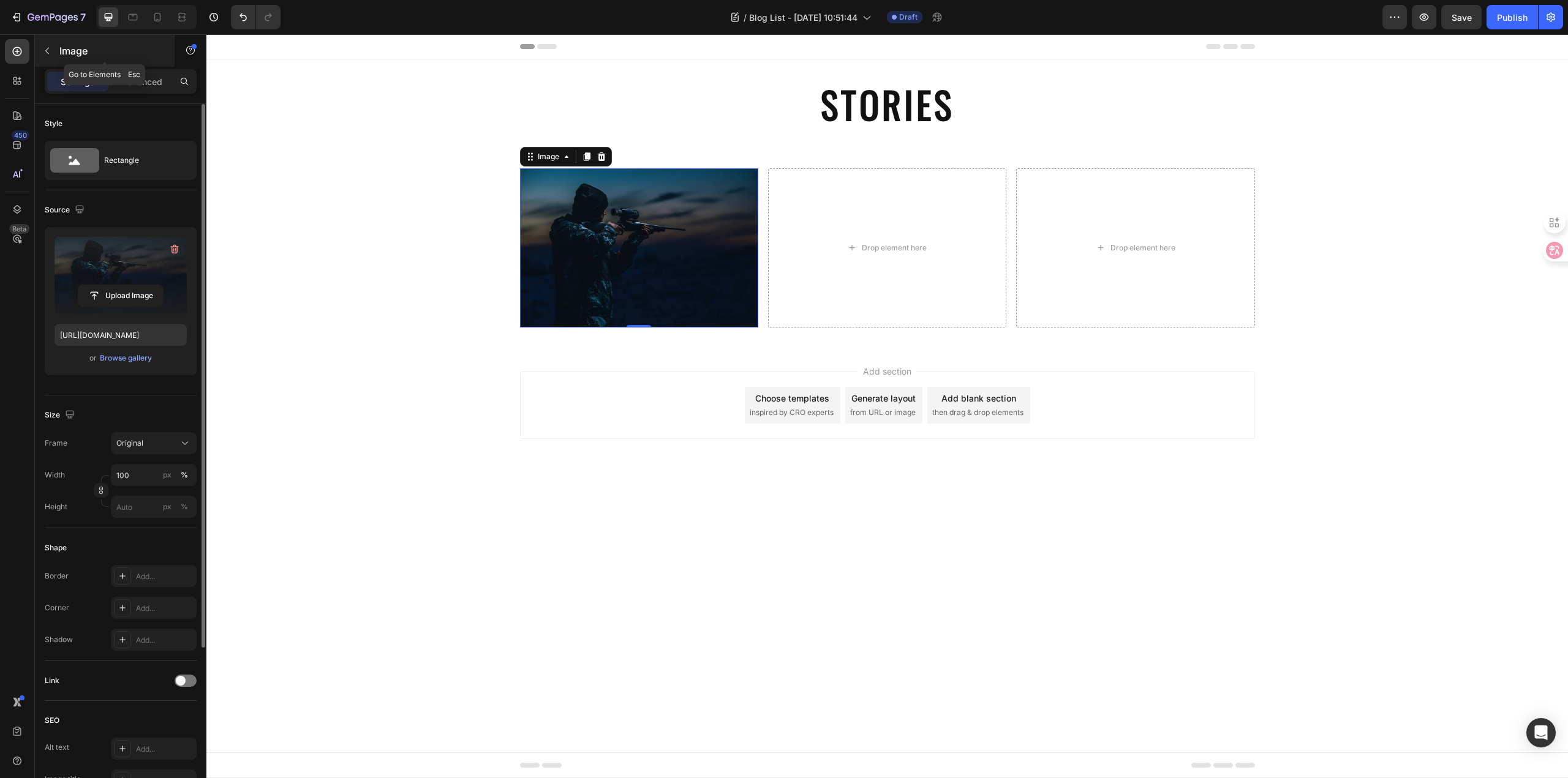
click at [77, 48] on p "Image" at bounding box center [111, 51] width 104 height 15
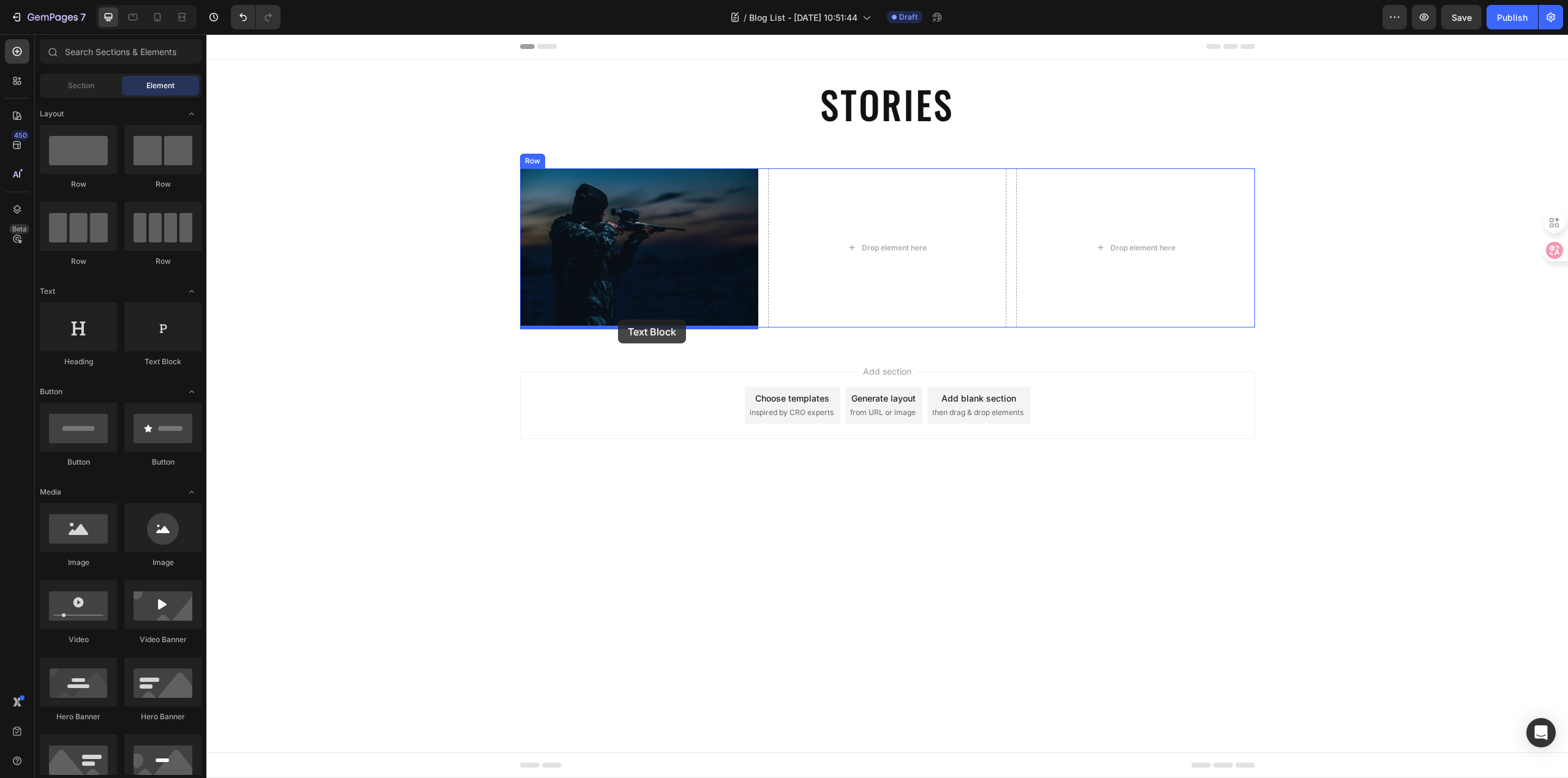
drag, startPoint x: 400, startPoint y: 343, endPoint x: 618, endPoint y: 319, distance: 219.3
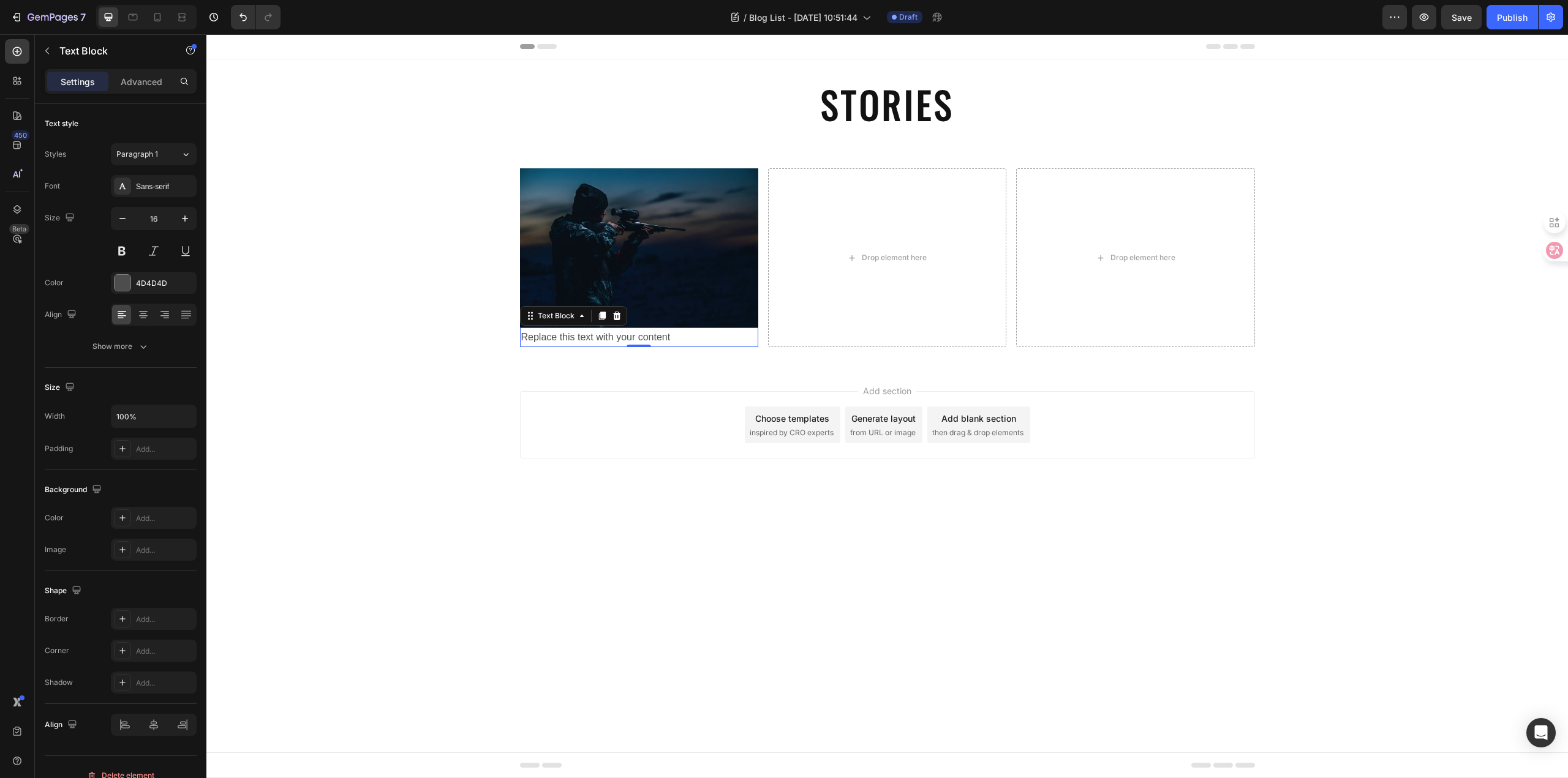
click at [689, 338] on div "Replace this text with your content" at bounding box center [639, 337] width 238 height 20
click at [689, 338] on p "Replace this text with your content" at bounding box center [639, 337] width 236 height 17
drag, startPoint x: 693, startPoint y: 336, endPoint x: 522, endPoint y: 337, distance: 171.0
click at [522, 337] on p "Replace this text with your content" at bounding box center [639, 337] width 236 height 17
click at [141, 285] on div "4D4D4D" at bounding box center [153, 283] width 36 height 11
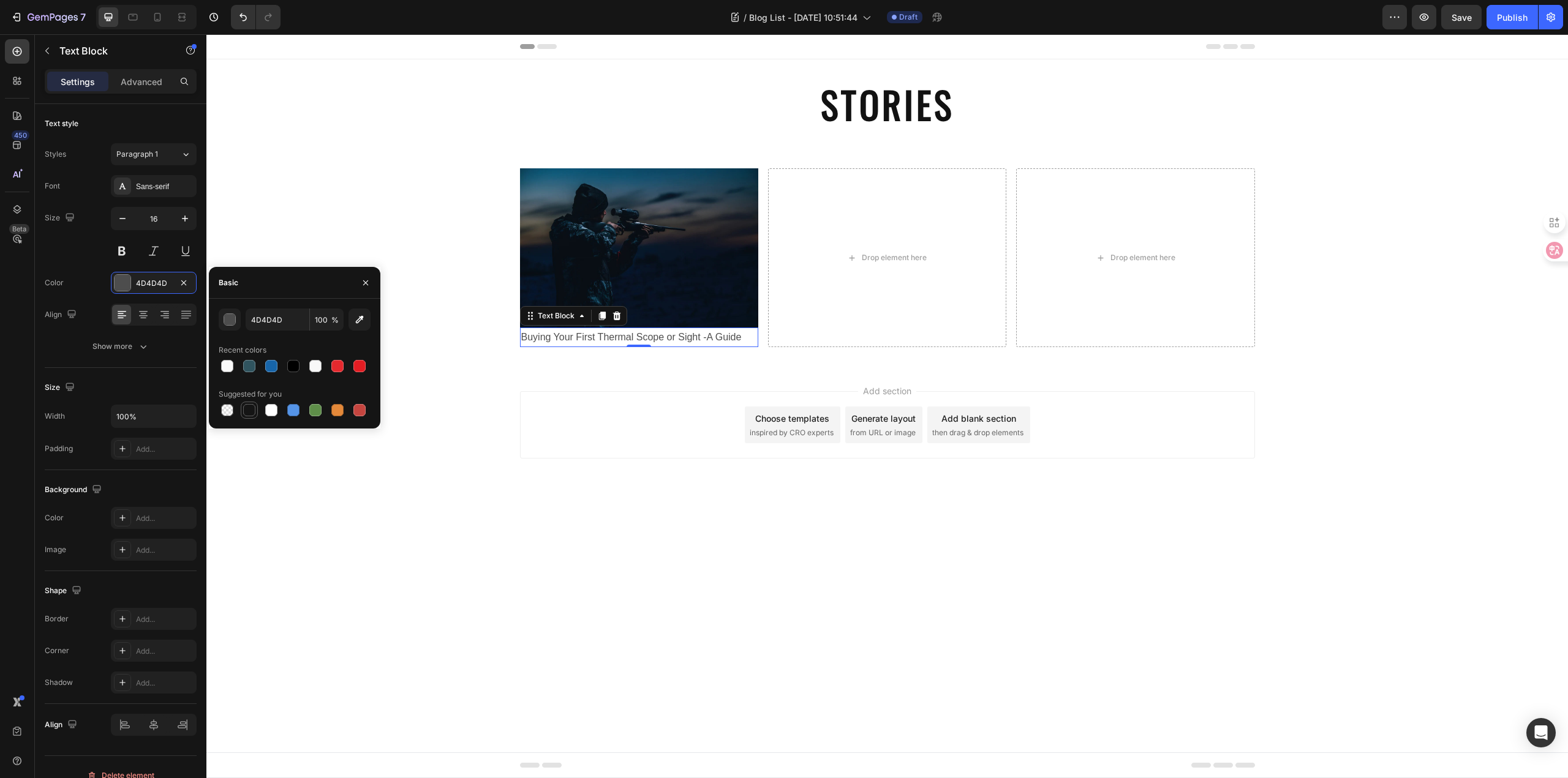
click at [250, 410] on div at bounding box center [249, 410] width 12 height 12
type input "151515"
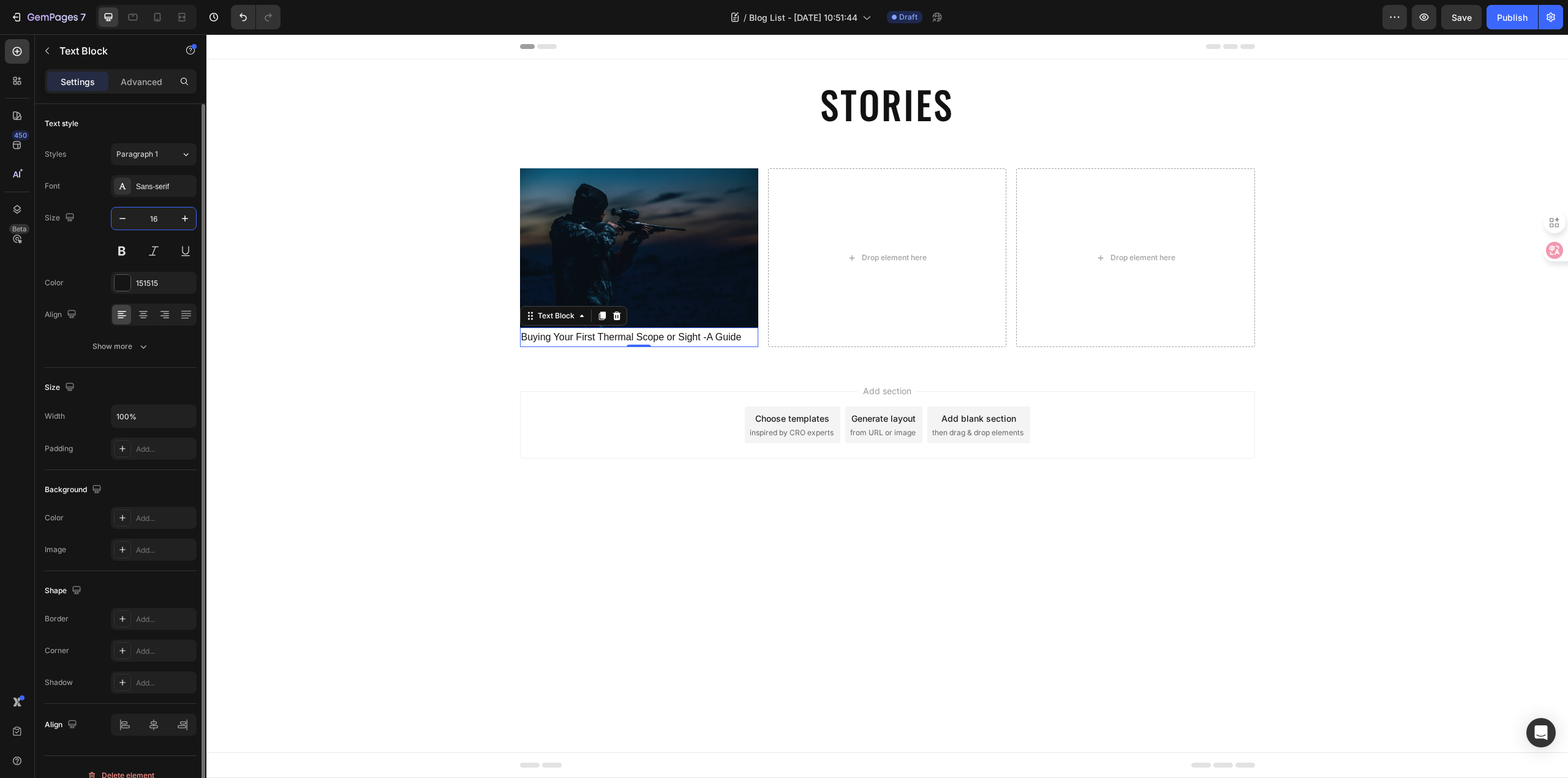
click at [153, 218] on input "16" at bounding box center [153, 218] width 41 height 22
type input "15"
click at [353, 402] on div "Add section Choose templates inspired by CRO experts Generate layout from URL o…" at bounding box center [887, 441] width 1361 height 151
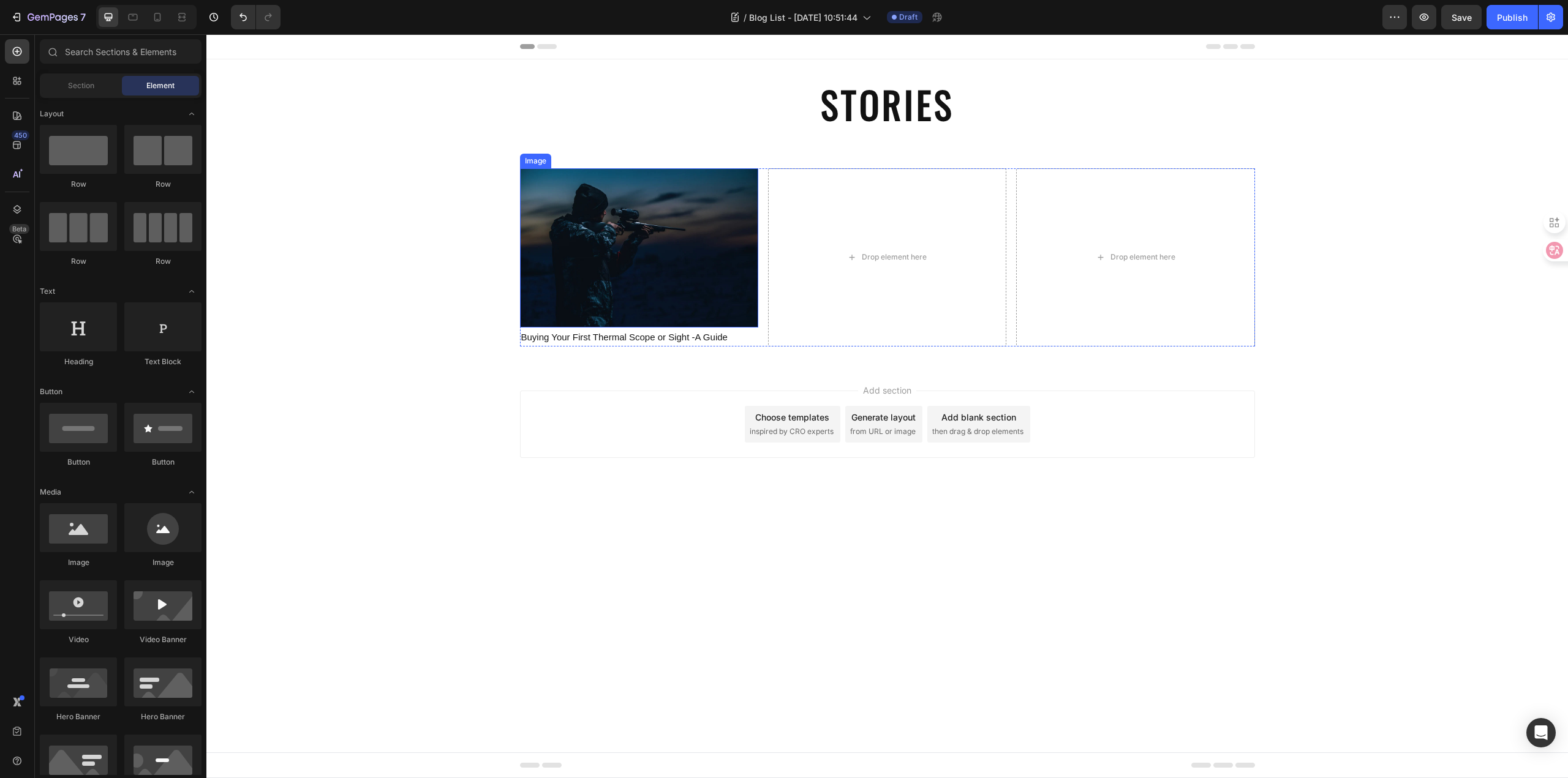
click at [665, 308] on img at bounding box center [639, 248] width 238 height 159
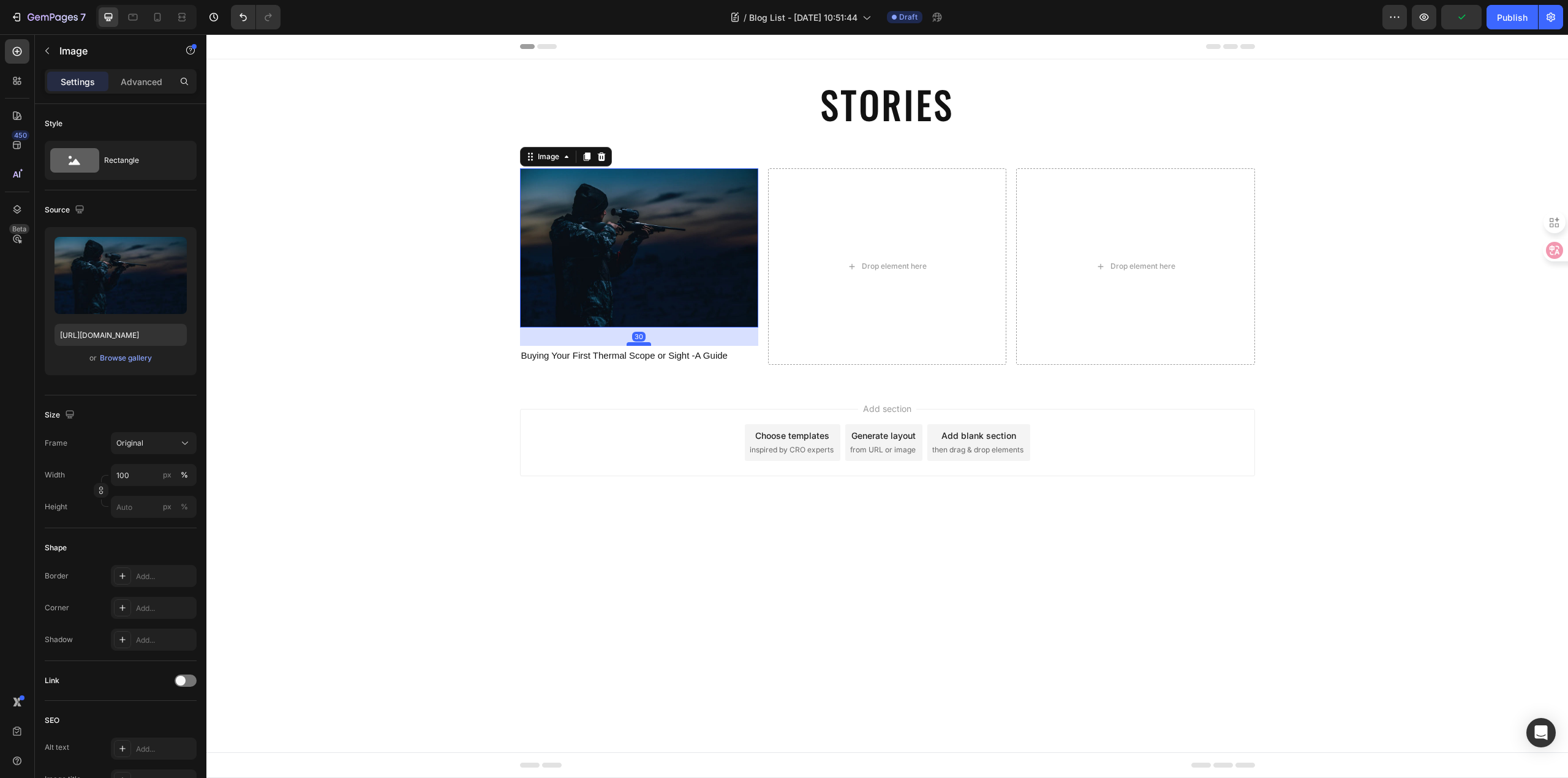
drag, startPoint x: 643, startPoint y: 325, endPoint x: 646, endPoint y: 344, distance: 19.2
click at [646, 344] on div at bounding box center [639, 344] width 25 height 4
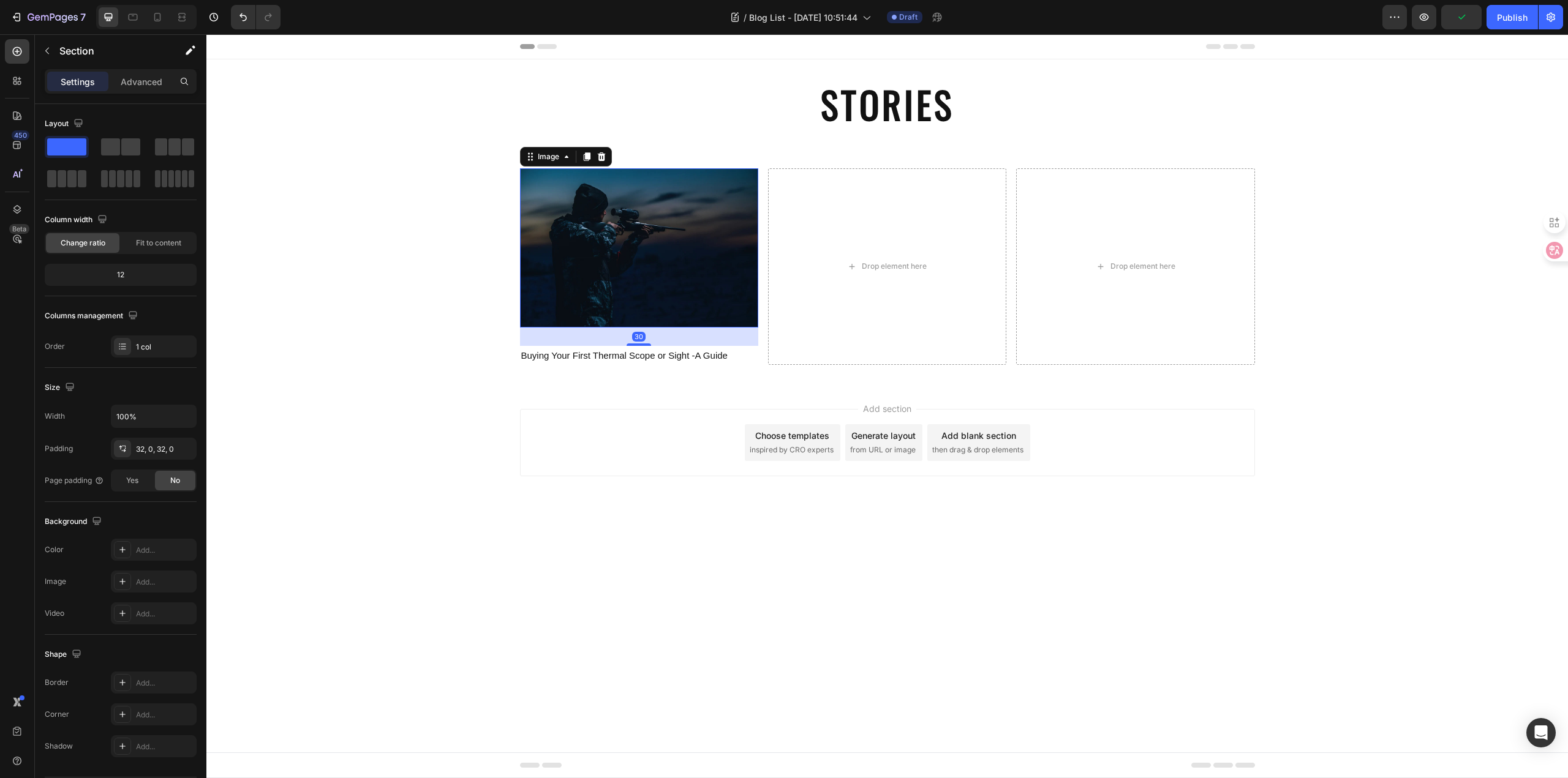
click at [396, 337] on div "Image 30 Buying Your First Thermal Scope or Sight -A Guide Text Block Drop elem…" at bounding box center [887, 266] width 1361 height 196
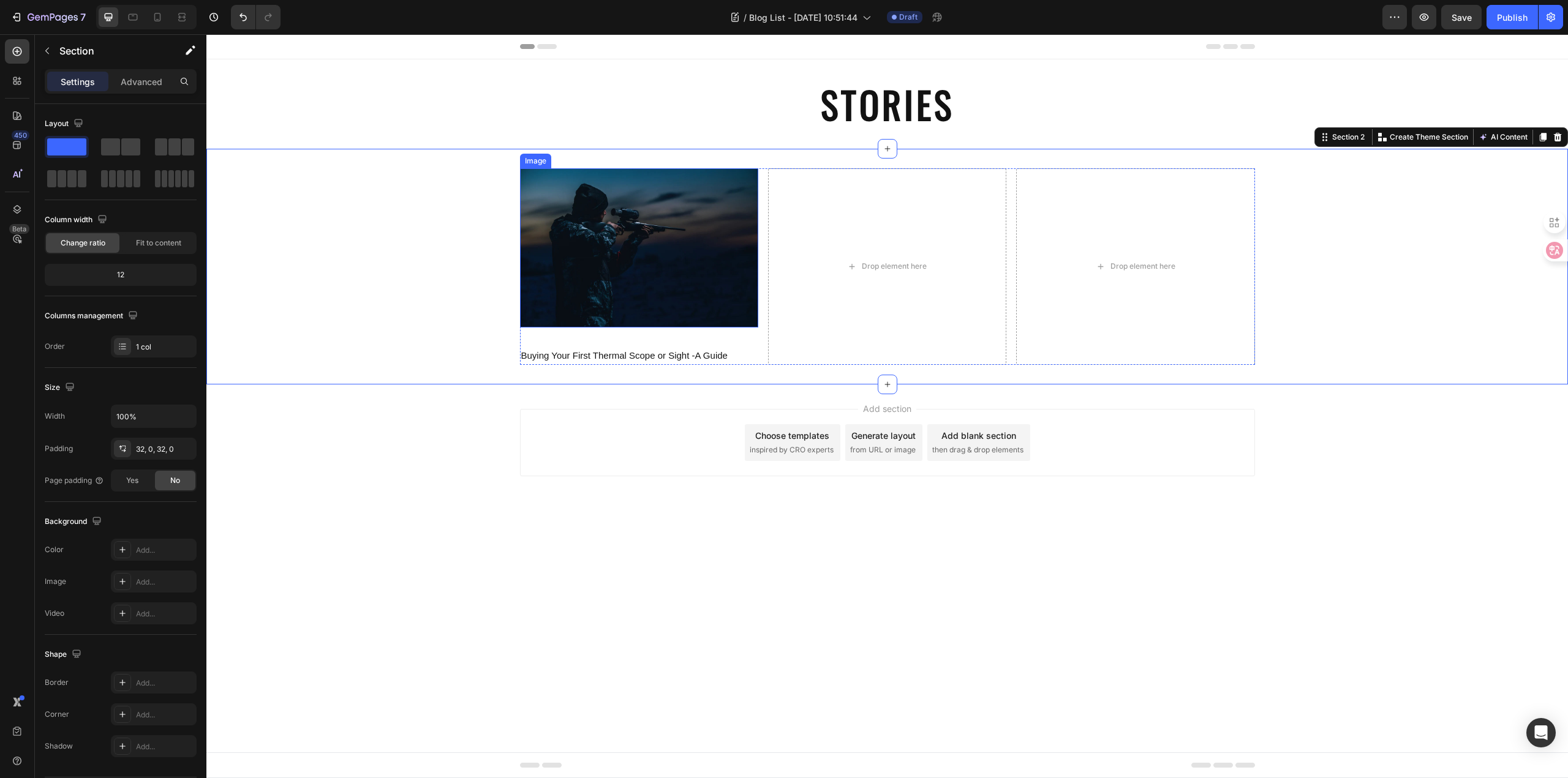
click at [616, 231] on img at bounding box center [639, 248] width 238 height 159
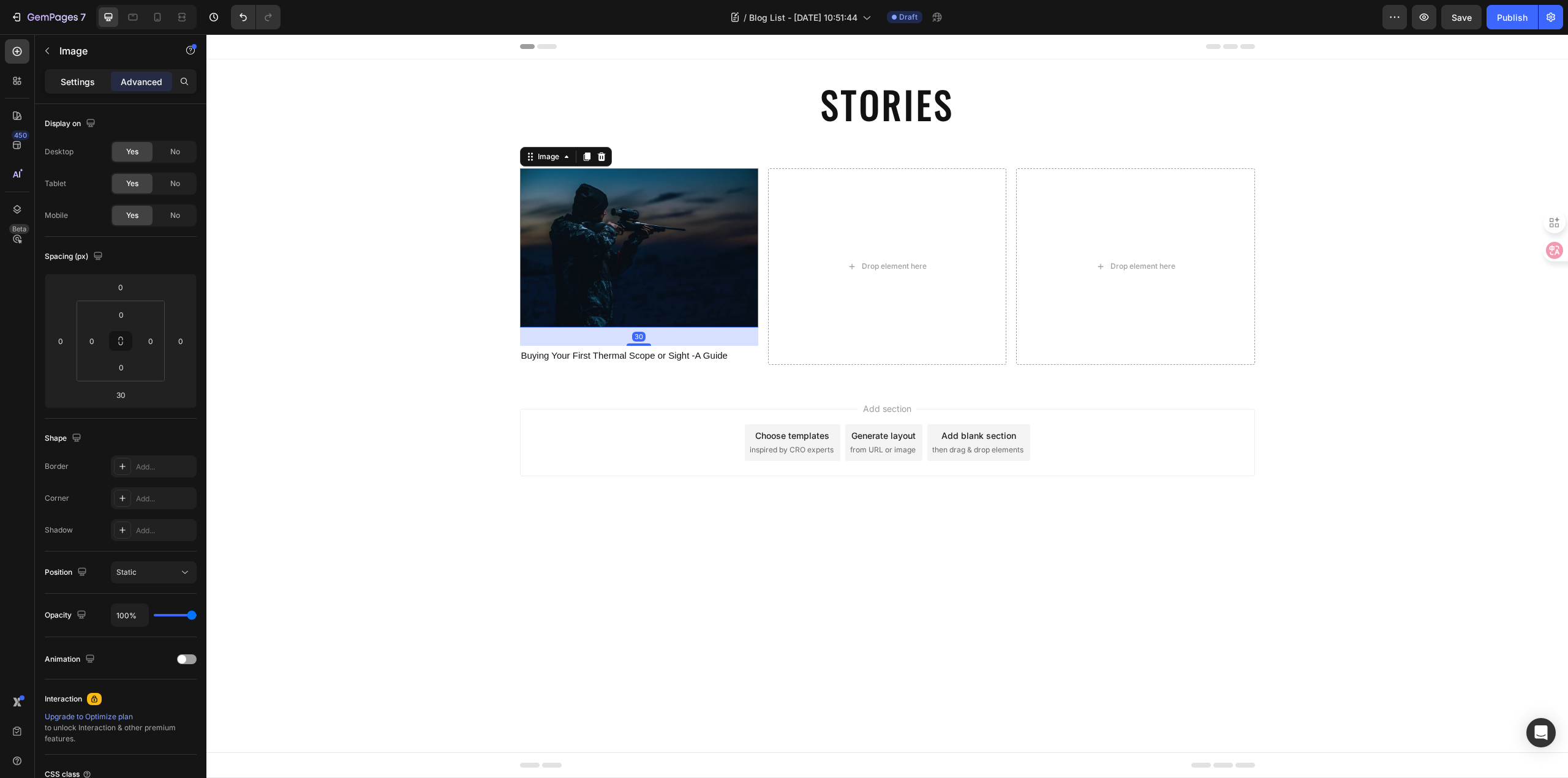
click at [76, 86] on p "Settings" at bounding box center [77, 82] width 34 height 13
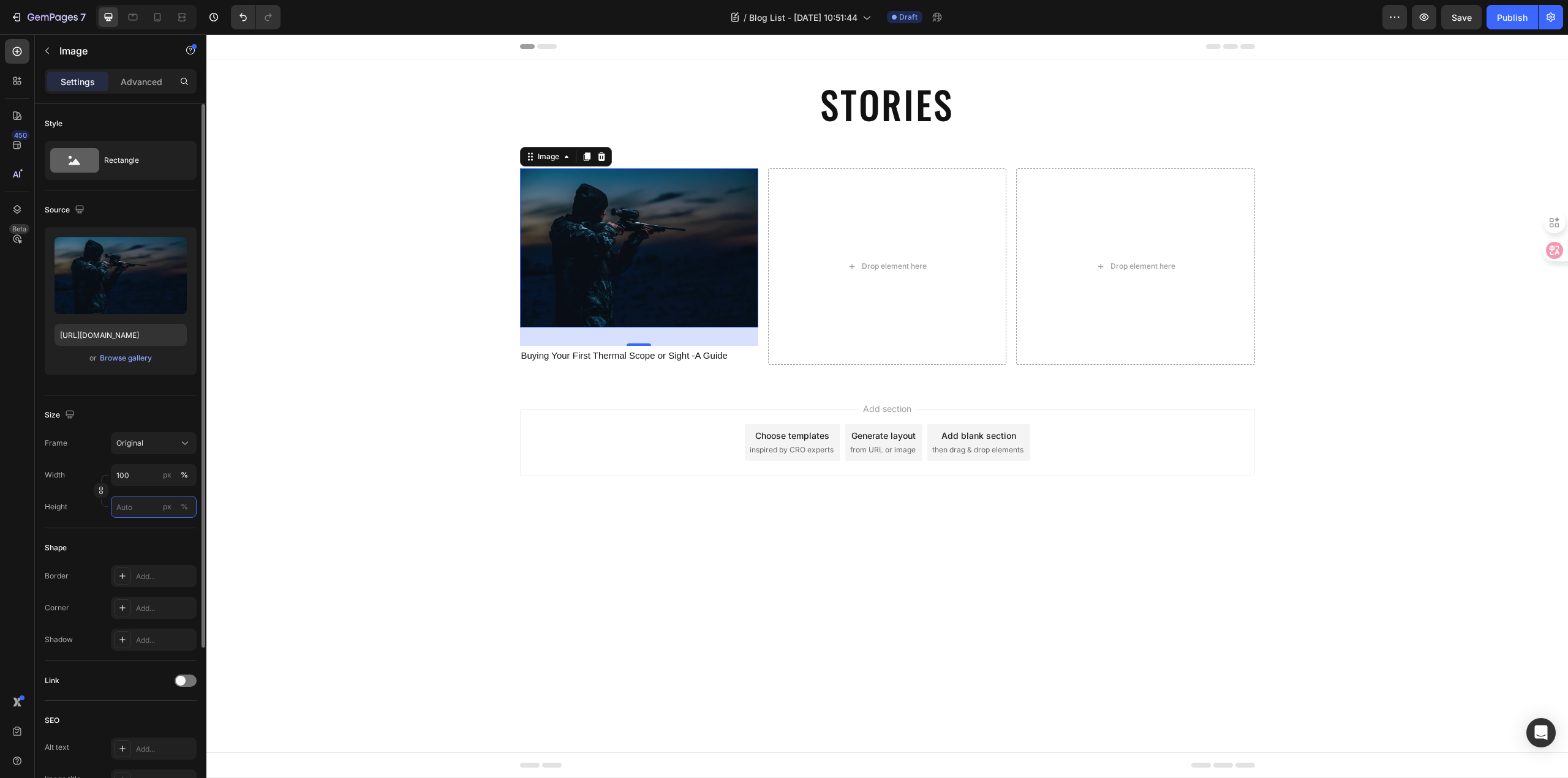
click at [149, 508] on input "px %" at bounding box center [154, 506] width 86 height 22
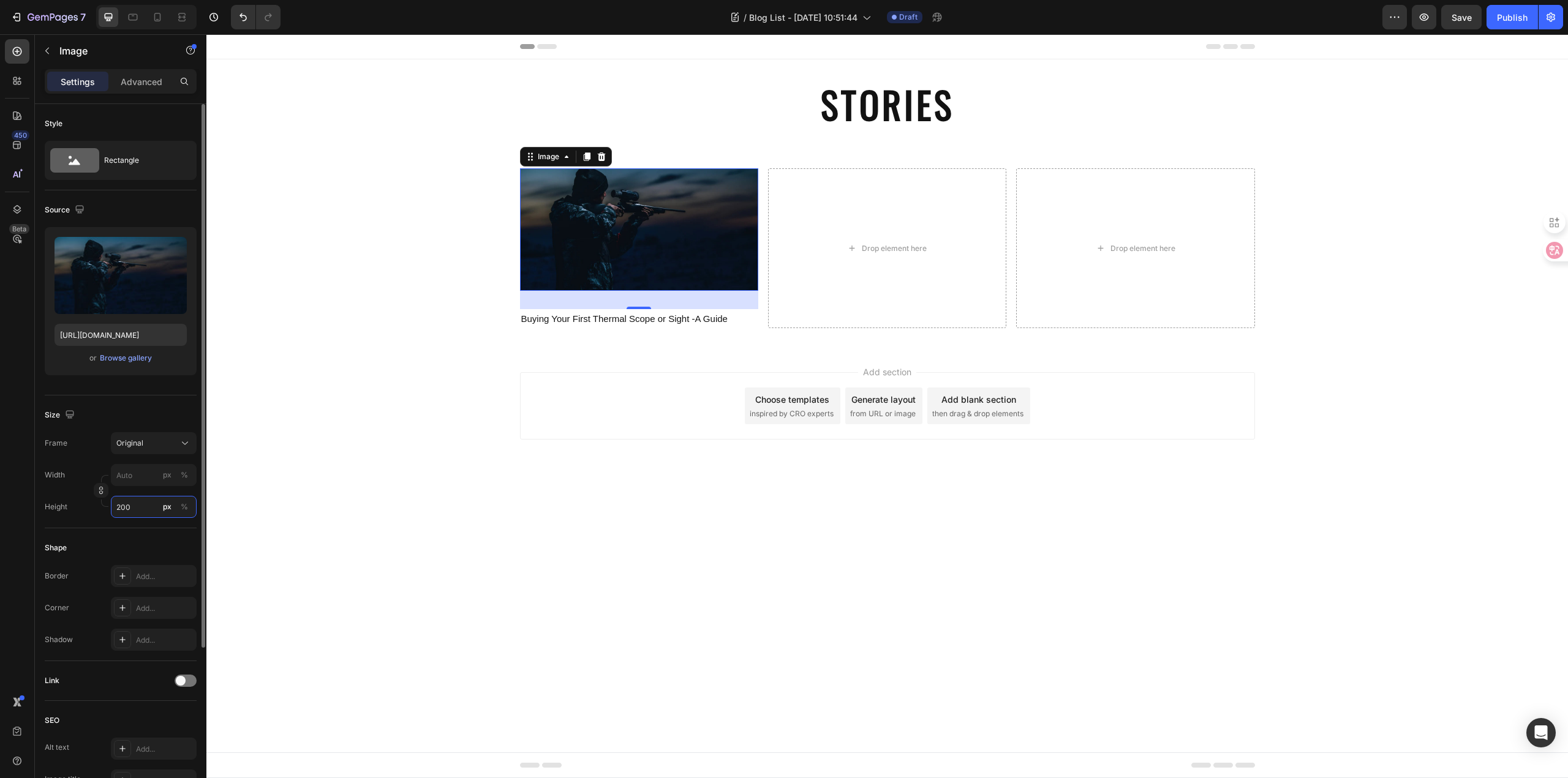
click at [141, 508] on input "200" at bounding box center [154, 506] width 86 height 22
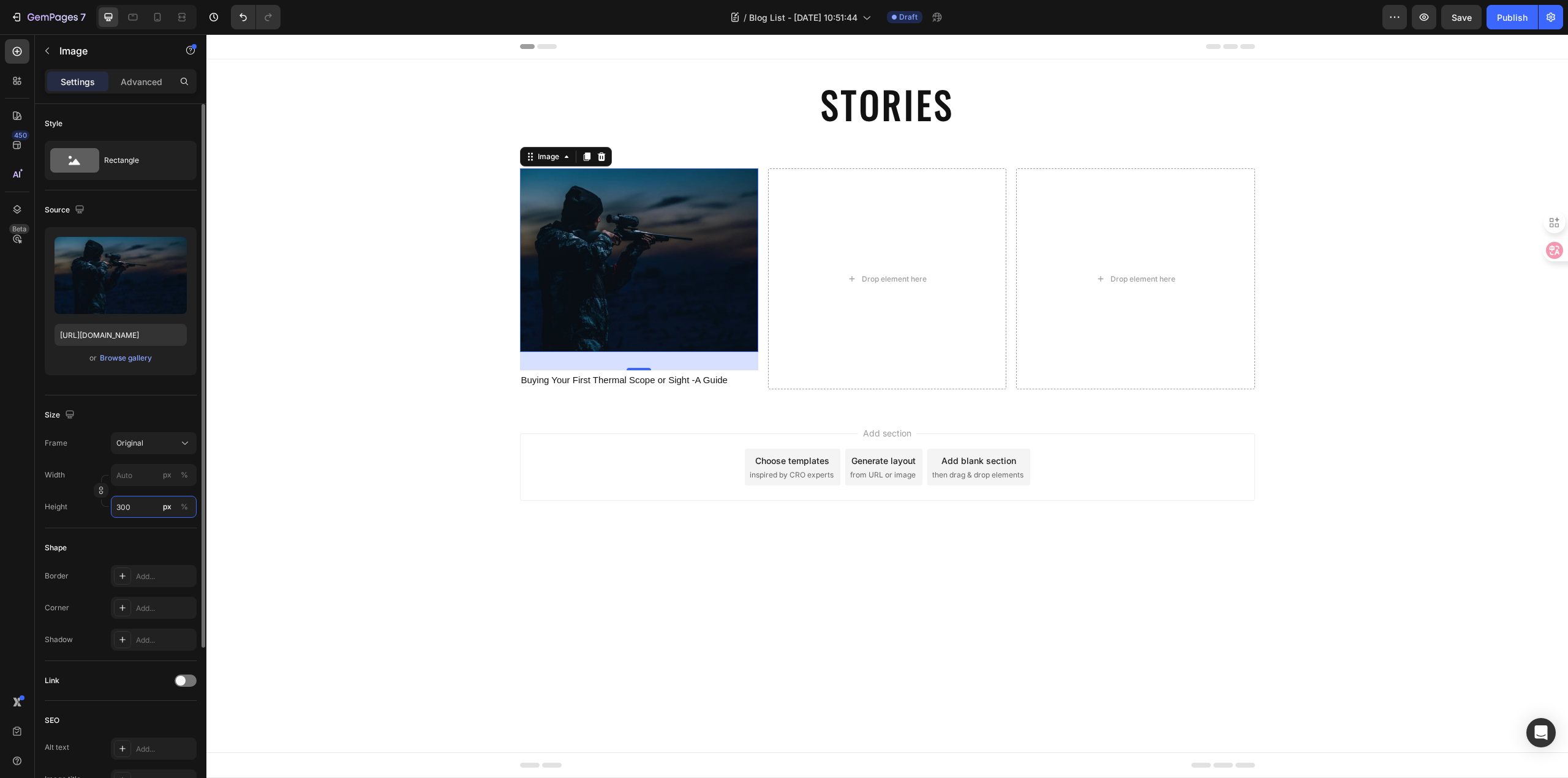
click at [143, 506] on input "300" at bounding box center [154, 506] width 86 height 22
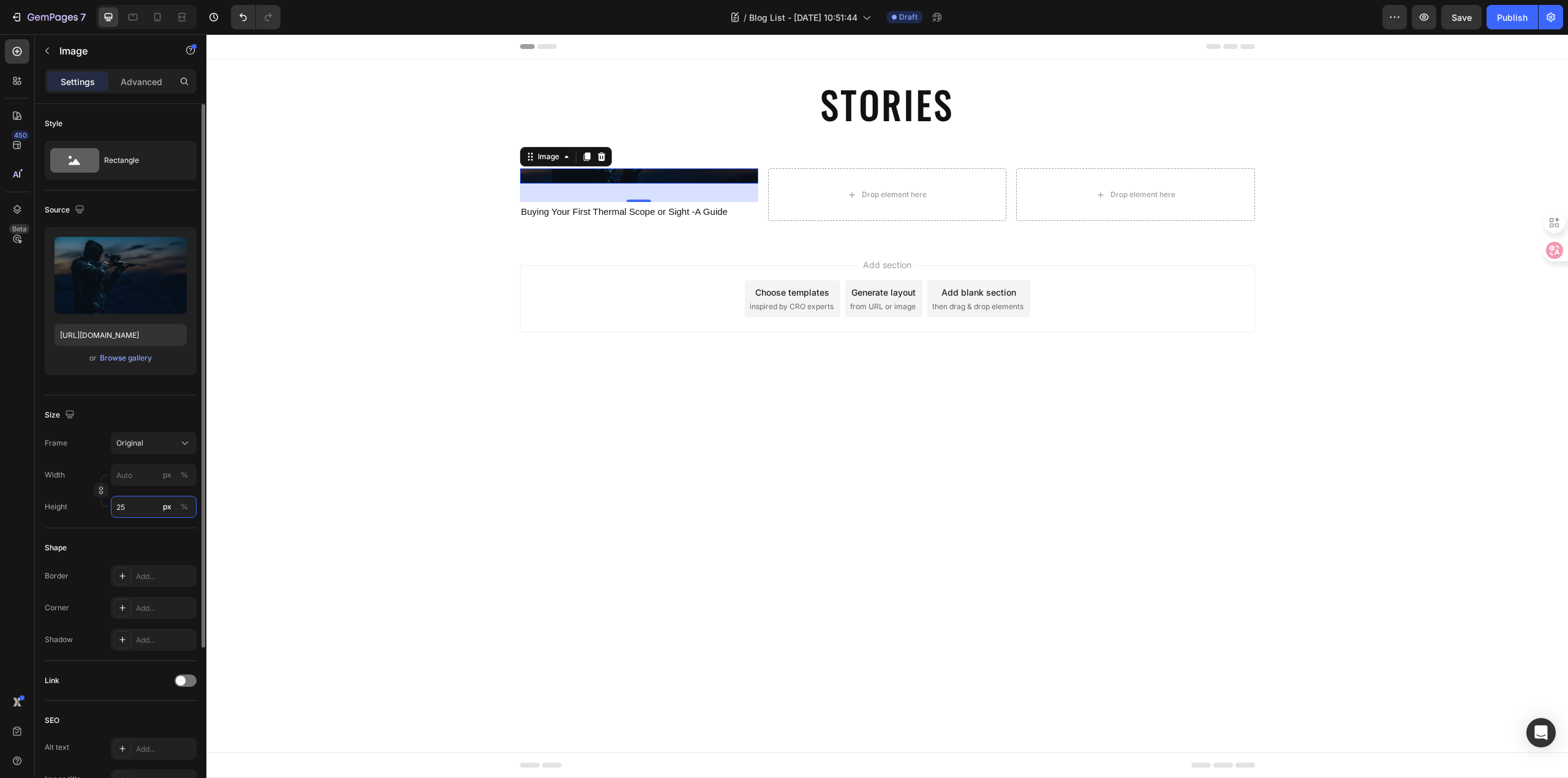
type input "250"
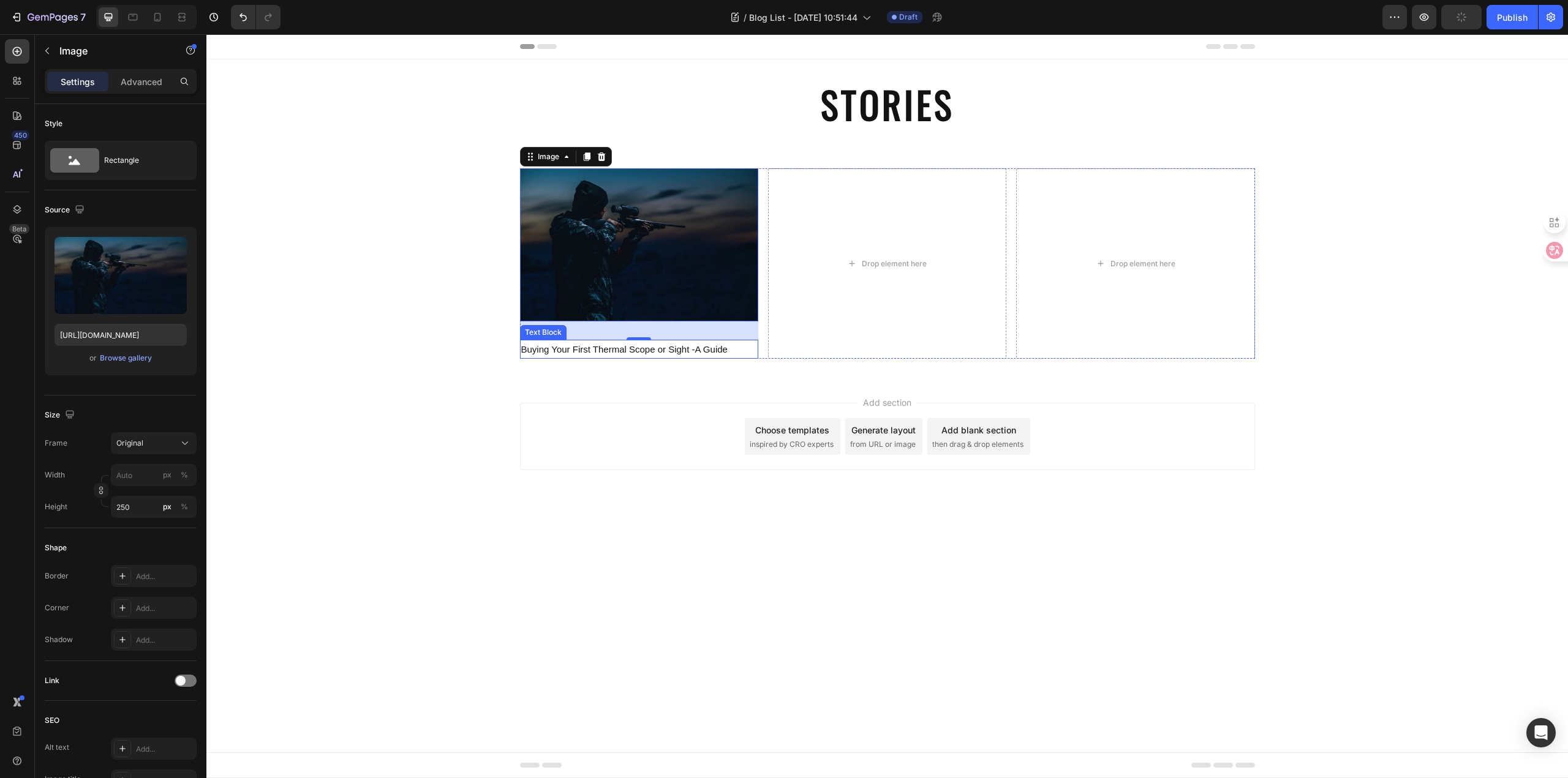
click at [328, 392] on div "Add section Choose templates inspired by CRO experts Generate layout from URL o…" at bounding box center [887, 453] width 1361 height 151
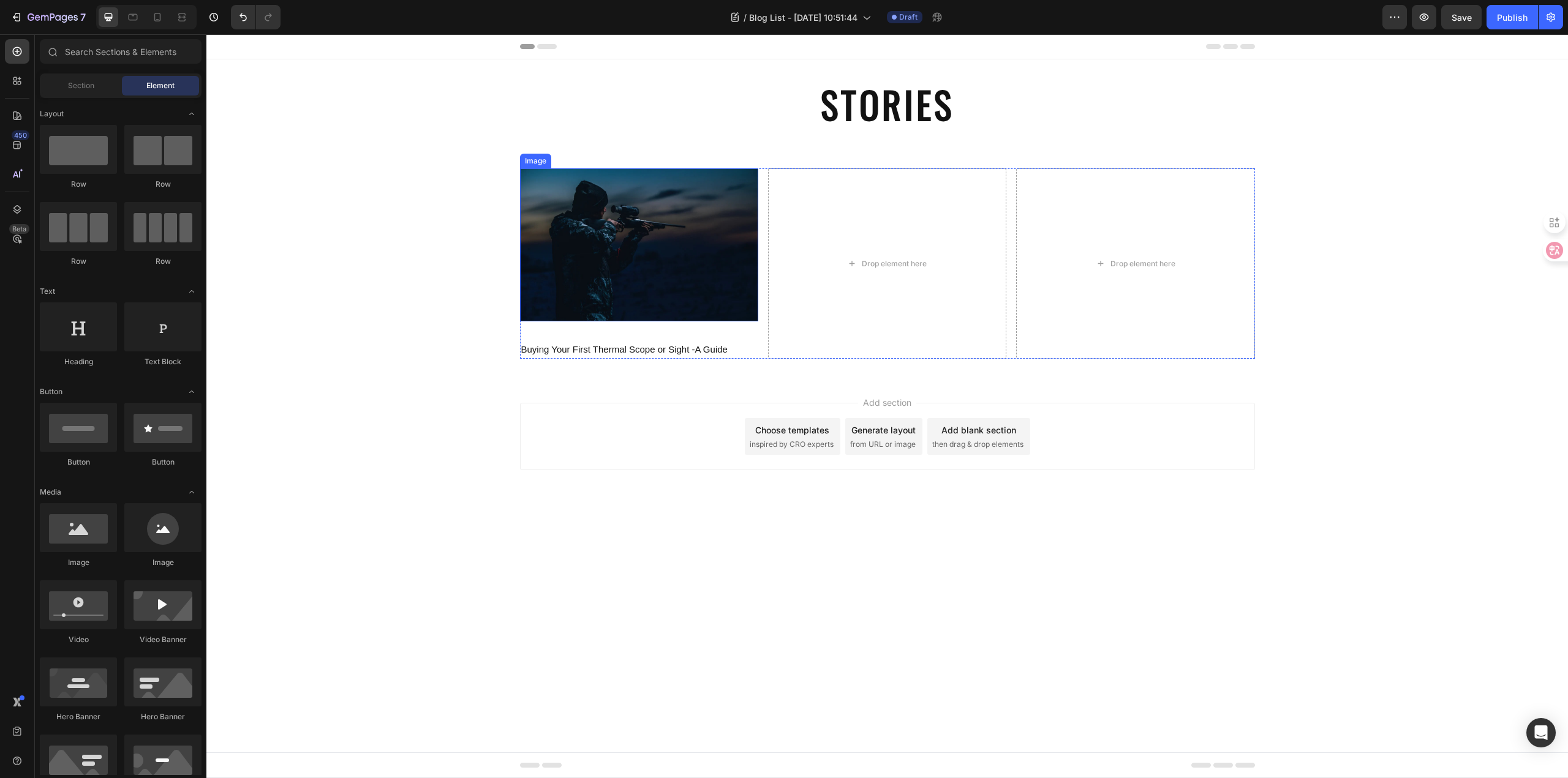
click at [594, 297] on img at bounding box center [639, 245] width 238 height 153
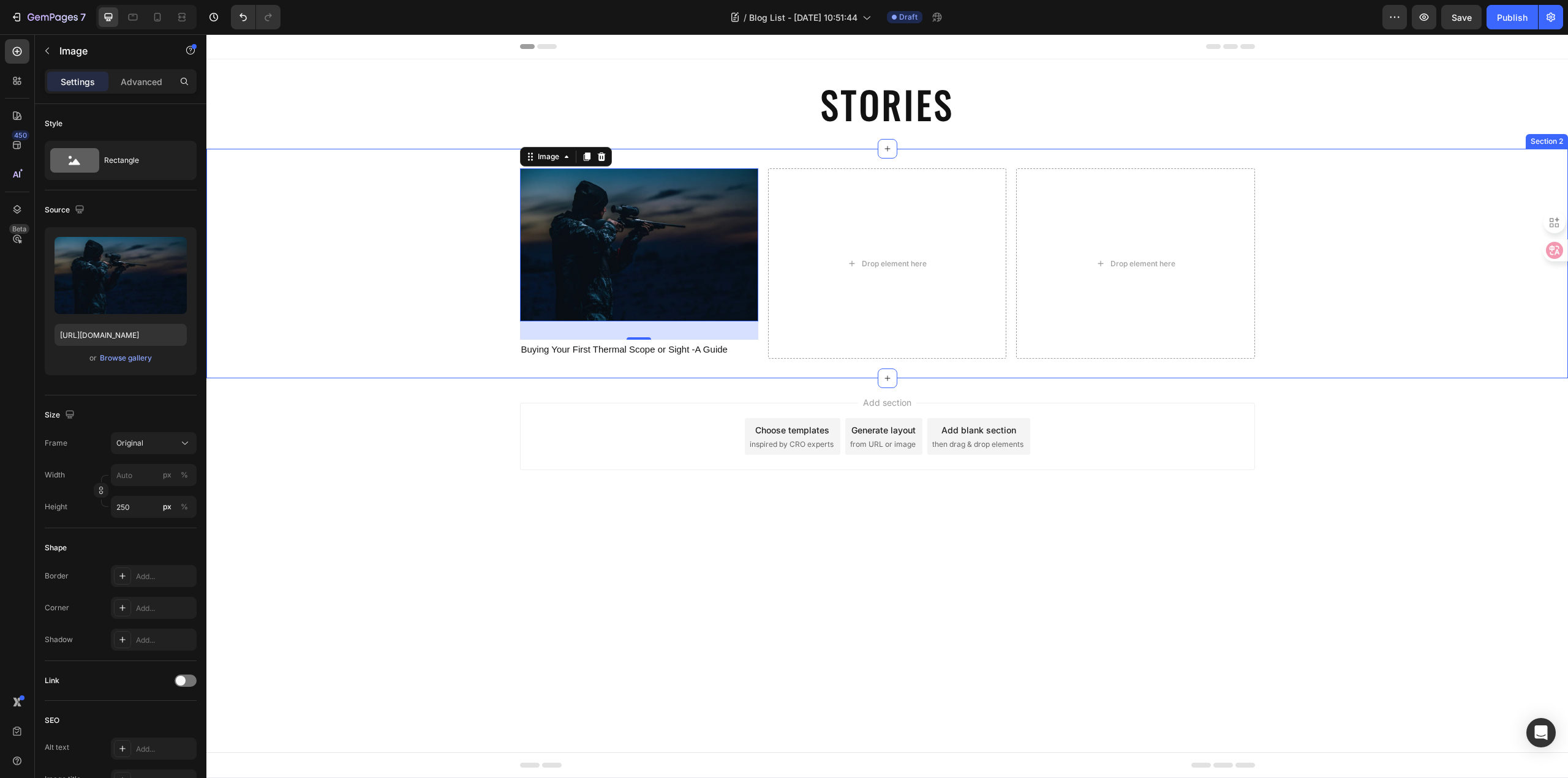
click at [768, 158] on div "Image 30 Buying Your First Thermal Scope or Sight -A Guide Text Block Drop elem…" at bounding box center [887, 263] width 1361 height 229
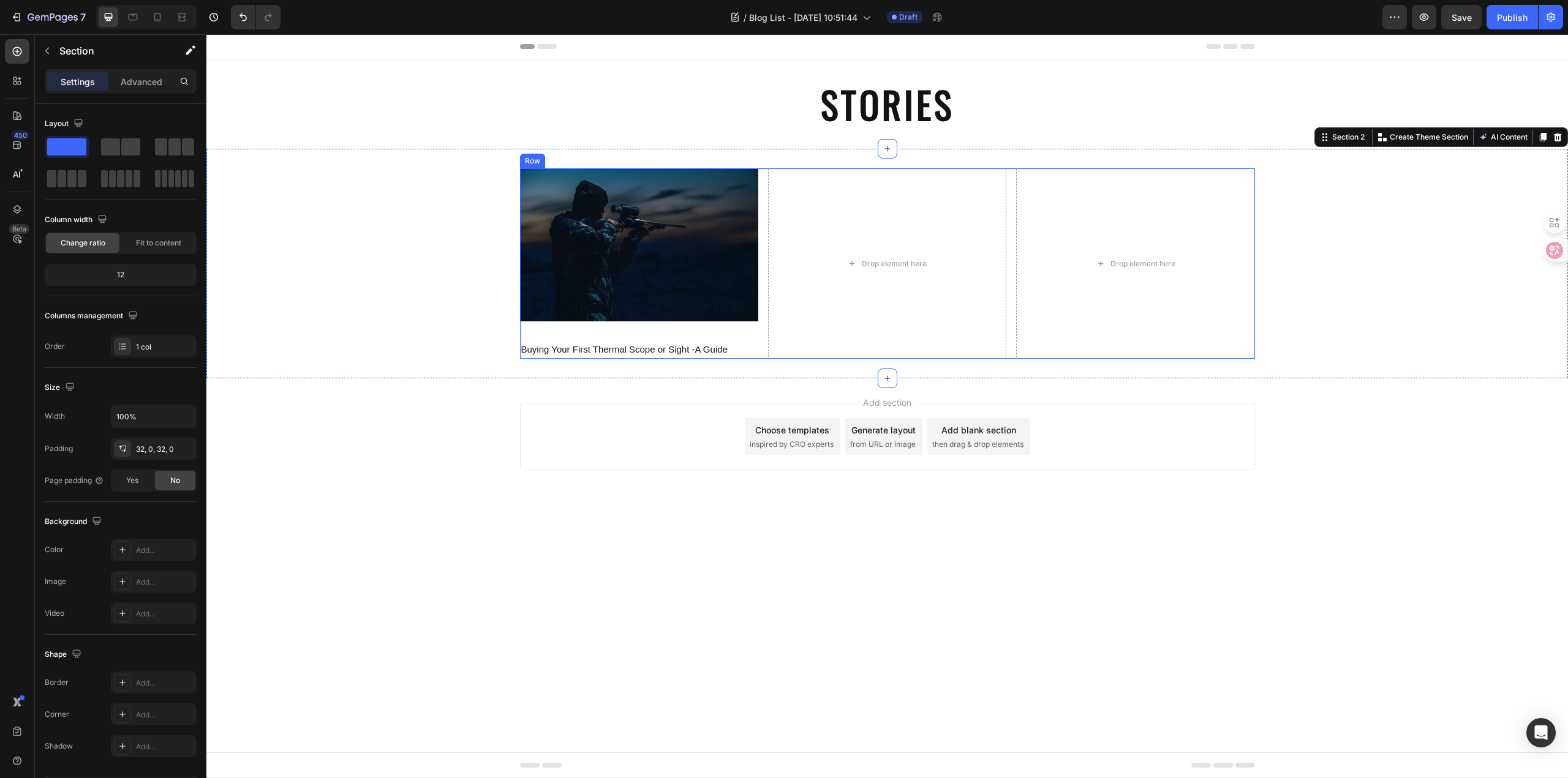
click at [763, 194] on div "Image Buying Your First Thermal Scope or Sight -A Guide Text Block Drop element…" at bounding box center [887, 264] width 735 height 191
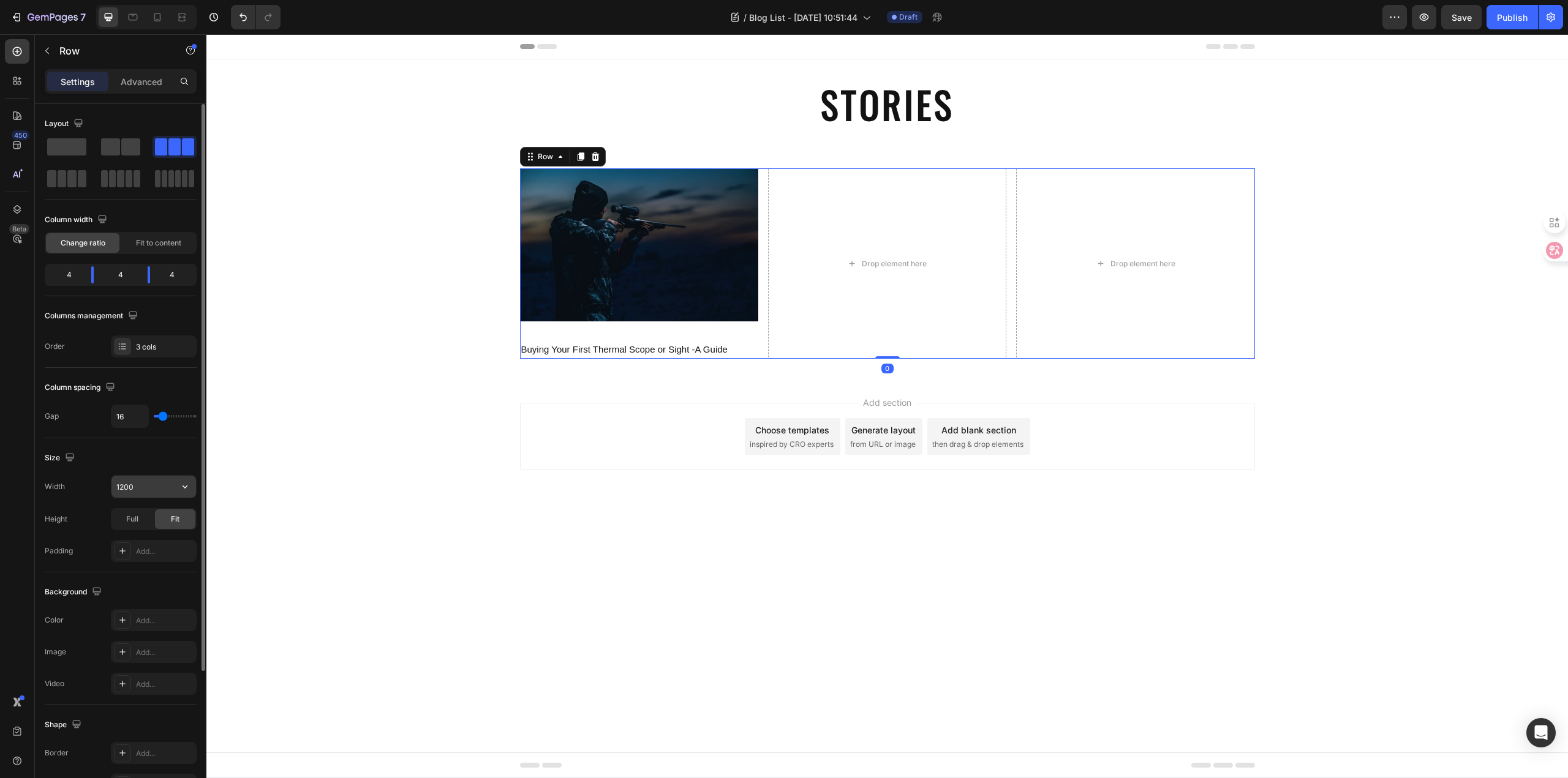
click at [149, 492] on input "1200" at bounding box center [153, 487] width 84 height 22
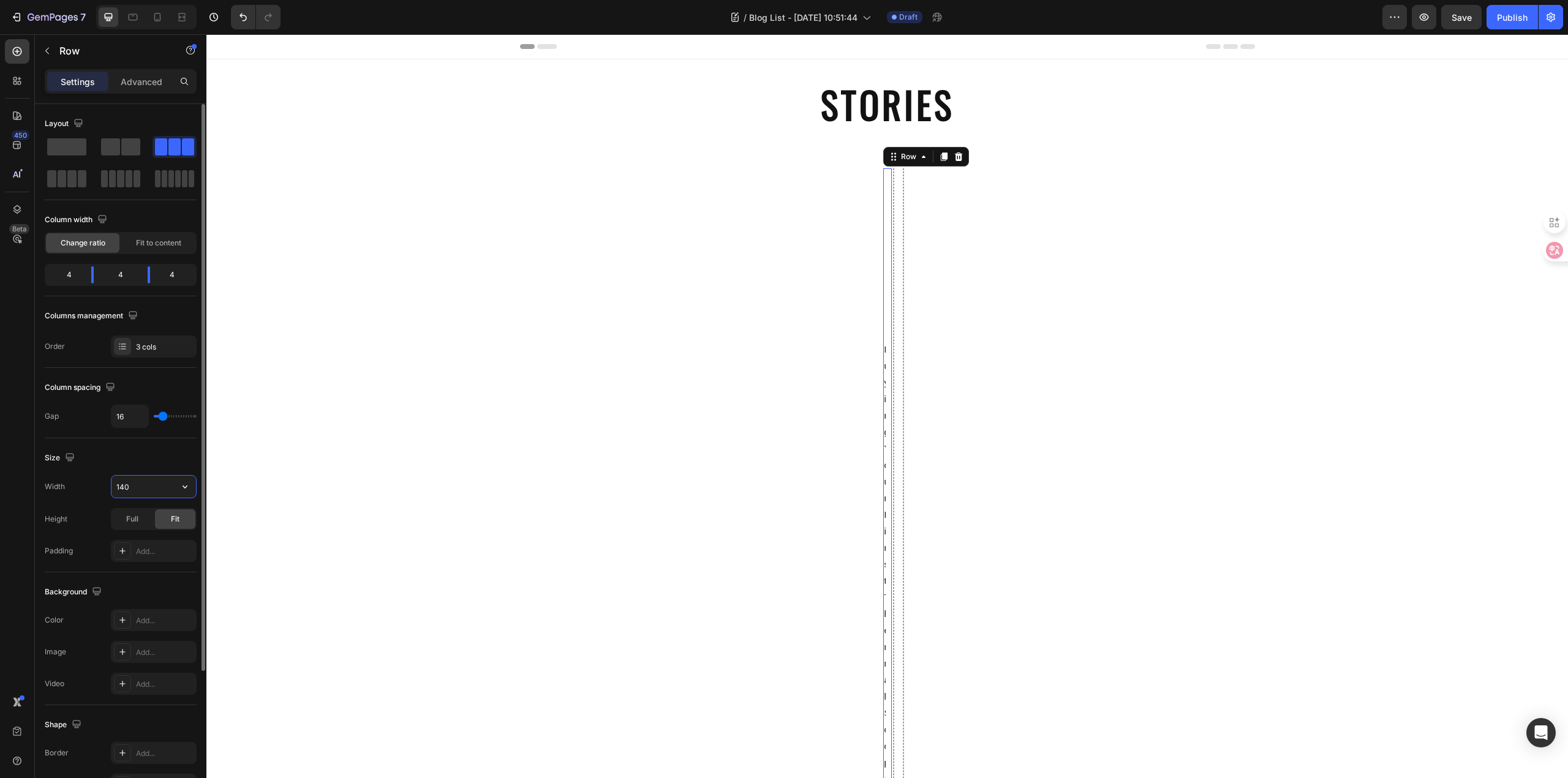
type input "1400"
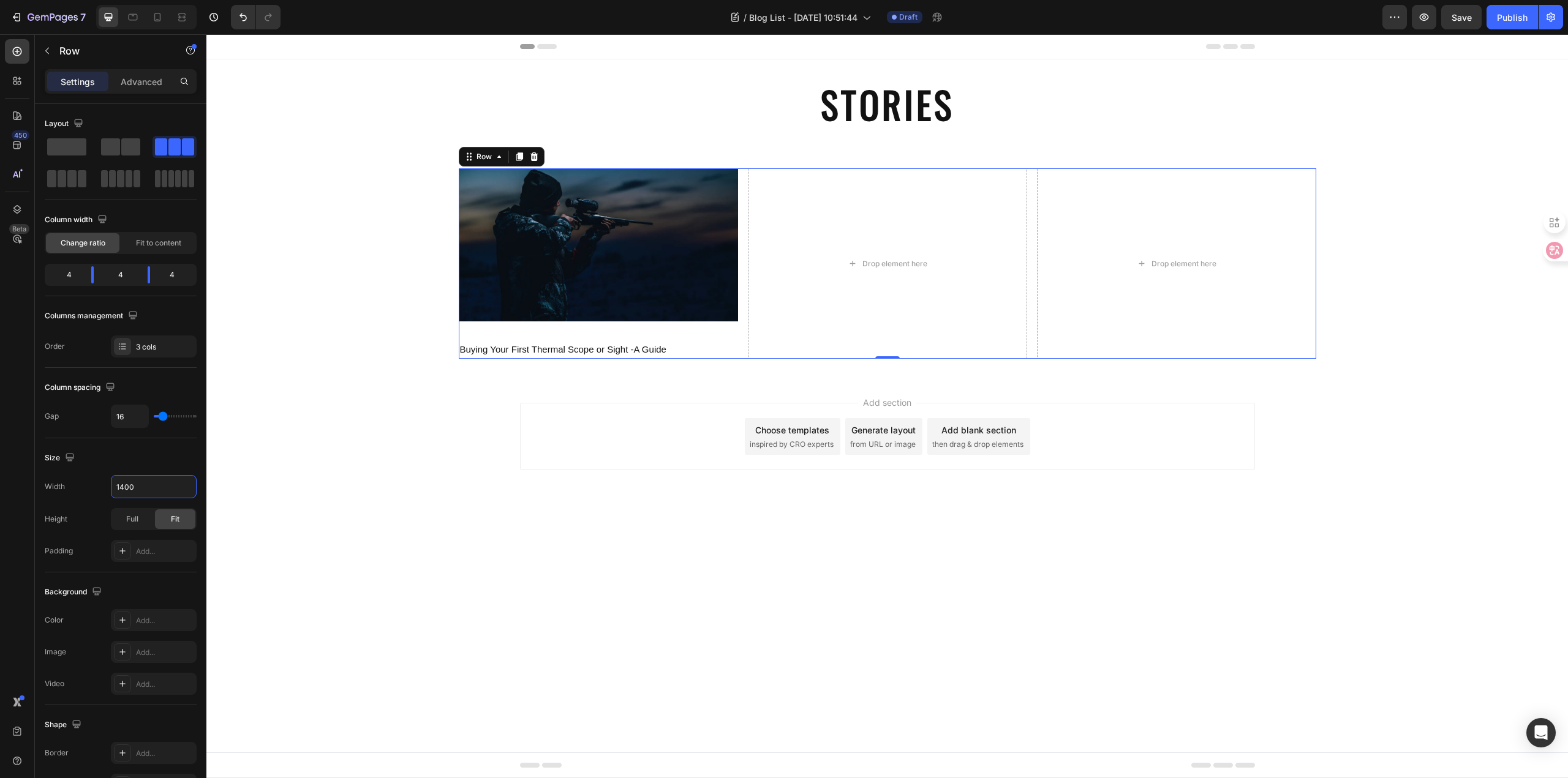
click at [413, 499] on div "Add section Choose templates inspired by CRO experts Generate layout from URL o…" at bounding box center [887, 453] width 1361 height 151
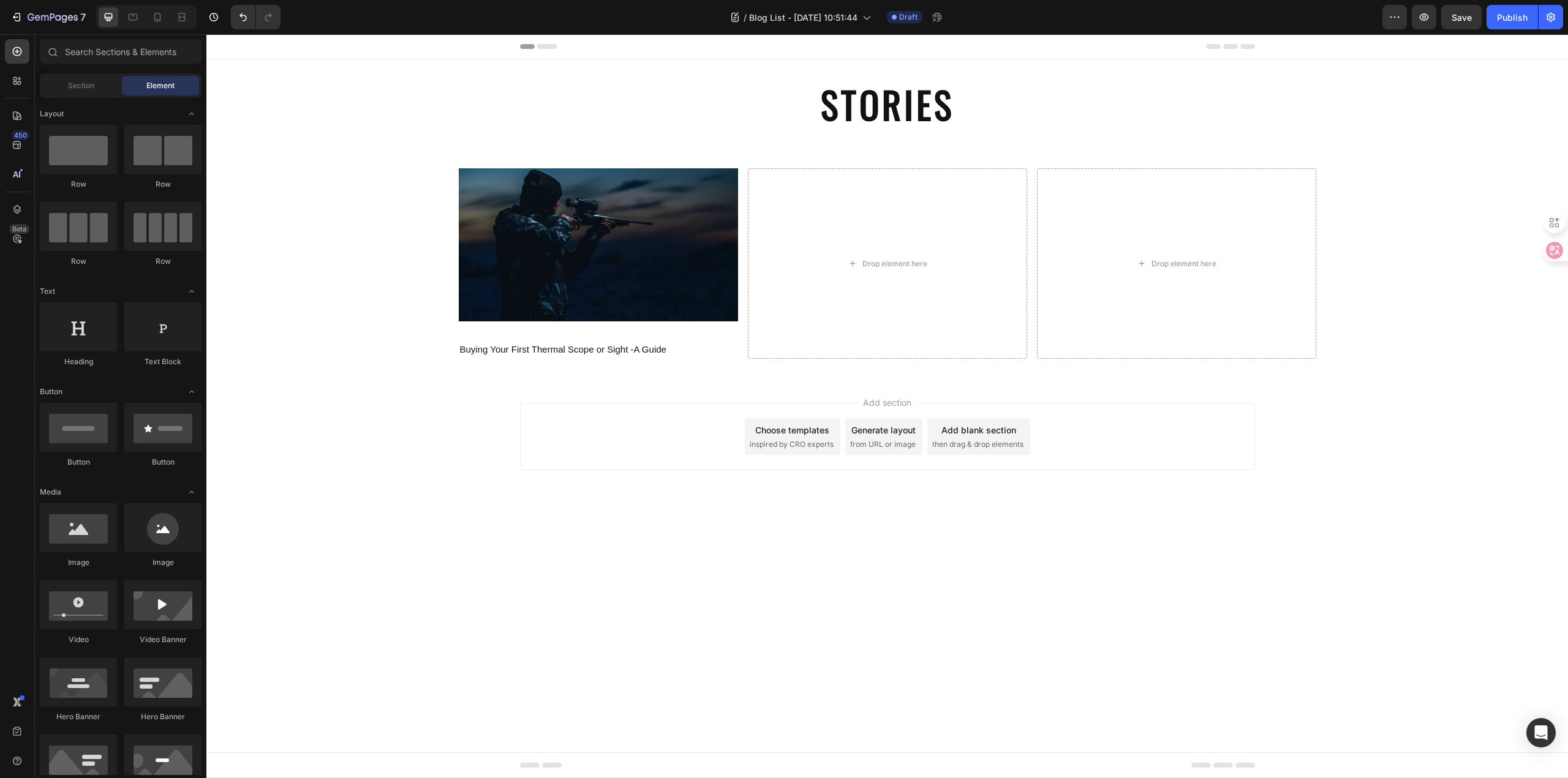
click at [541, 584] on body "Header STORIES Heading Section 1 Image Buying Your First Thermal Scope or Sight…" at bounding box center [887, 406] width 1361 height 744
click at [557, 345] on p "Buying Your First Thermal Scope or Sight -A Guide" at bounding box center [598, 349] width 276 height 17
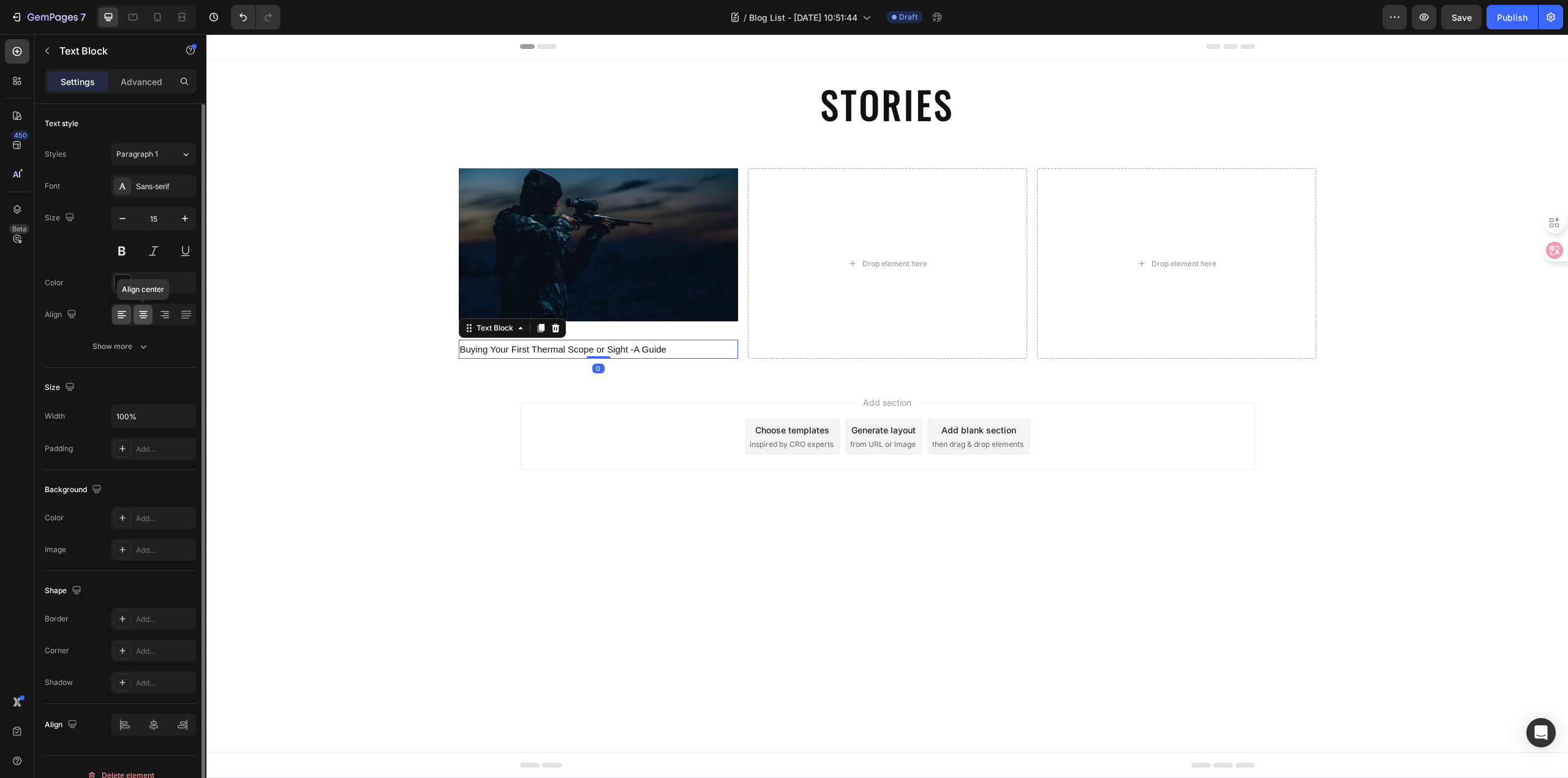
click at [149, 310] on icon at bounding box center [143, 314] width 12 height 12
click at [527, 533] on body "Header STORIES Heading Section 1 Image Buying Your First Thermal Scope or Sight…" at bounding box center [887, 406] width 1361 height 744
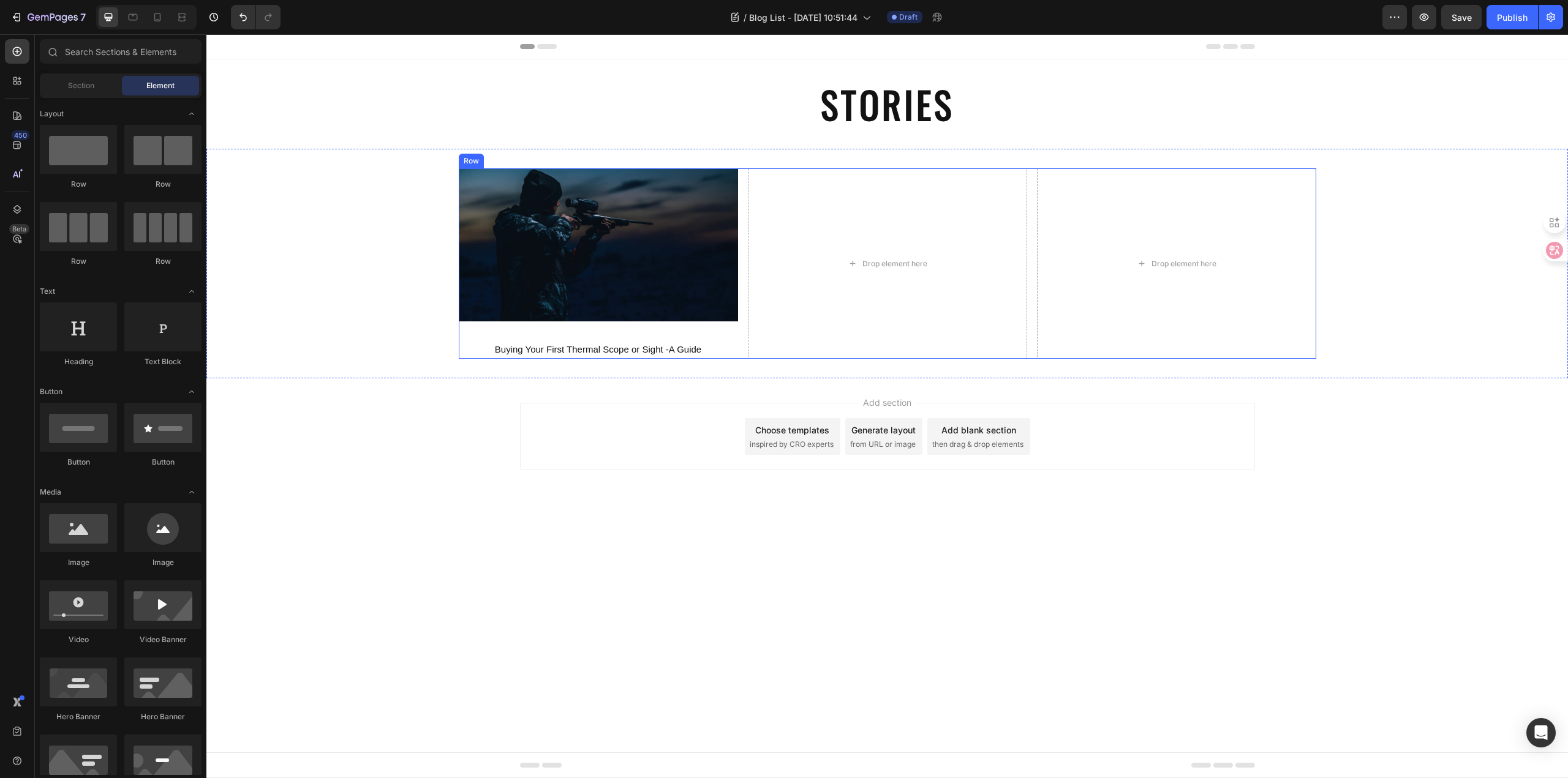
click at [658, 330] on div "Image Buying Your First Thermal Scope or Sight -A Guide Text Block" at bounding box center [598, 264] width 280 height 191
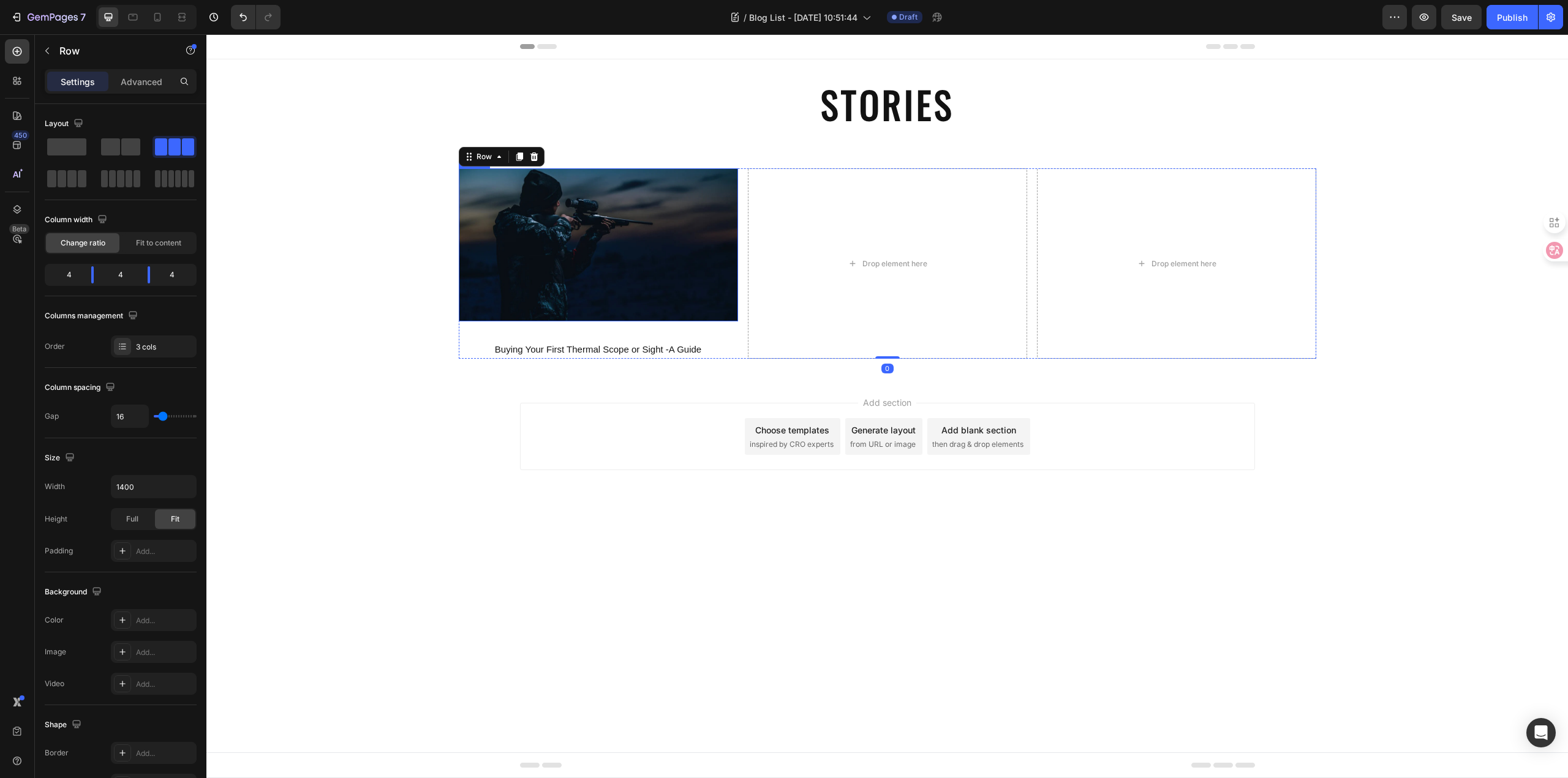
click at [648, 211] on img at bounding box center [598, 245] width 280 height 153
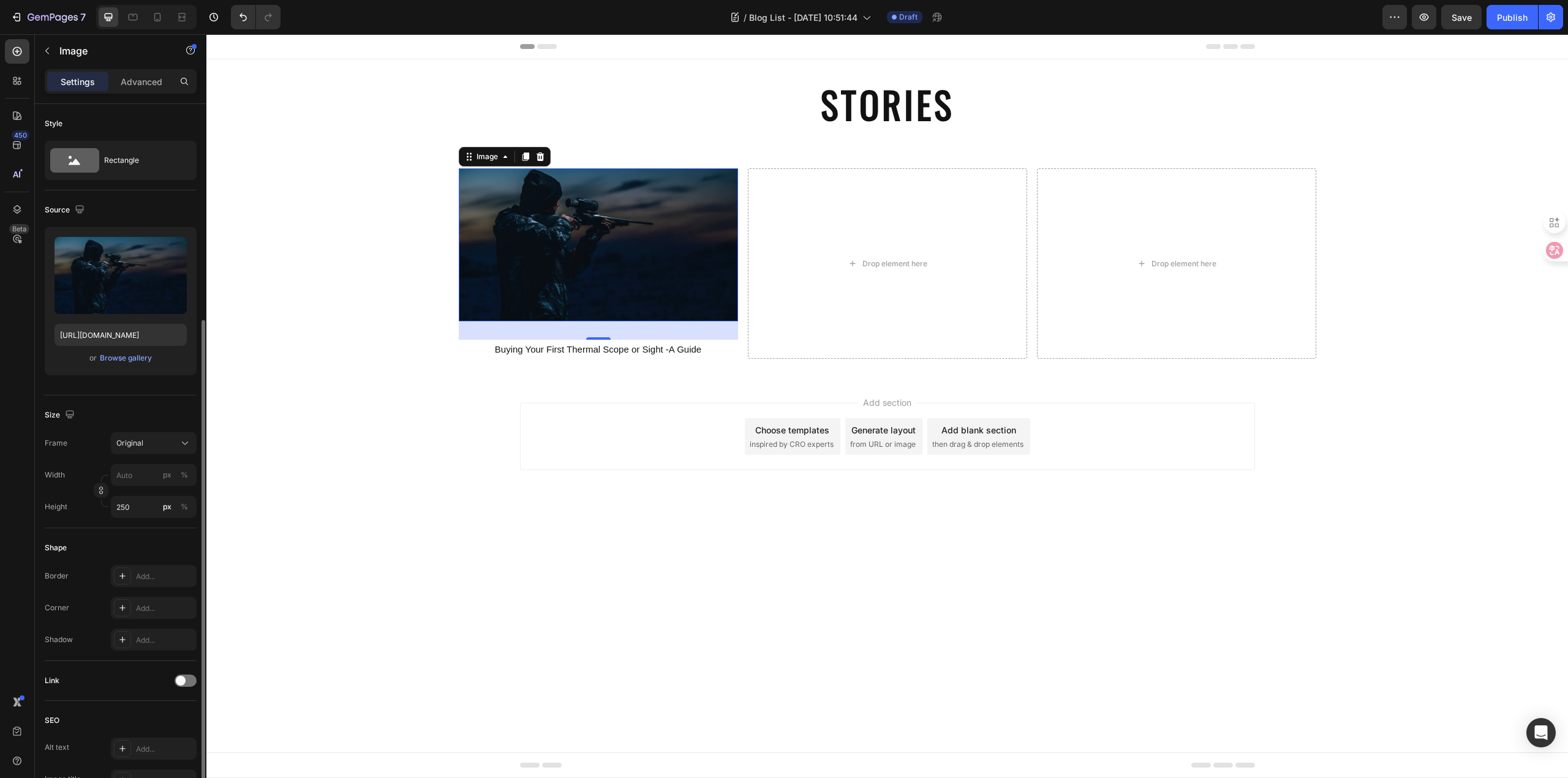
scroll to position [215, 0]
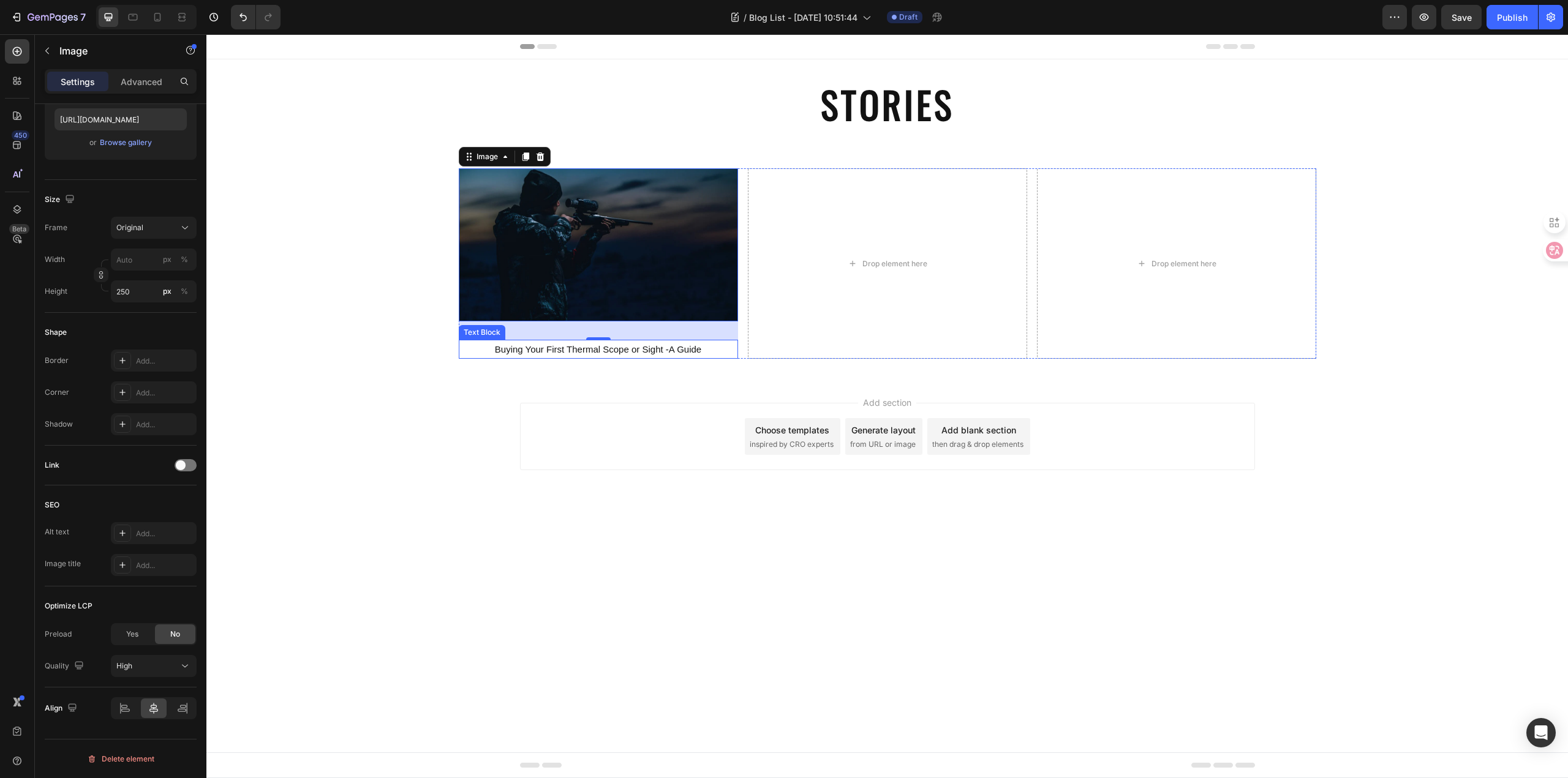
click at [594, 357] on div "Buying Your First Thermal Scope or Sight -A Guide" at bounding box center [598, 349] width 280 height 19
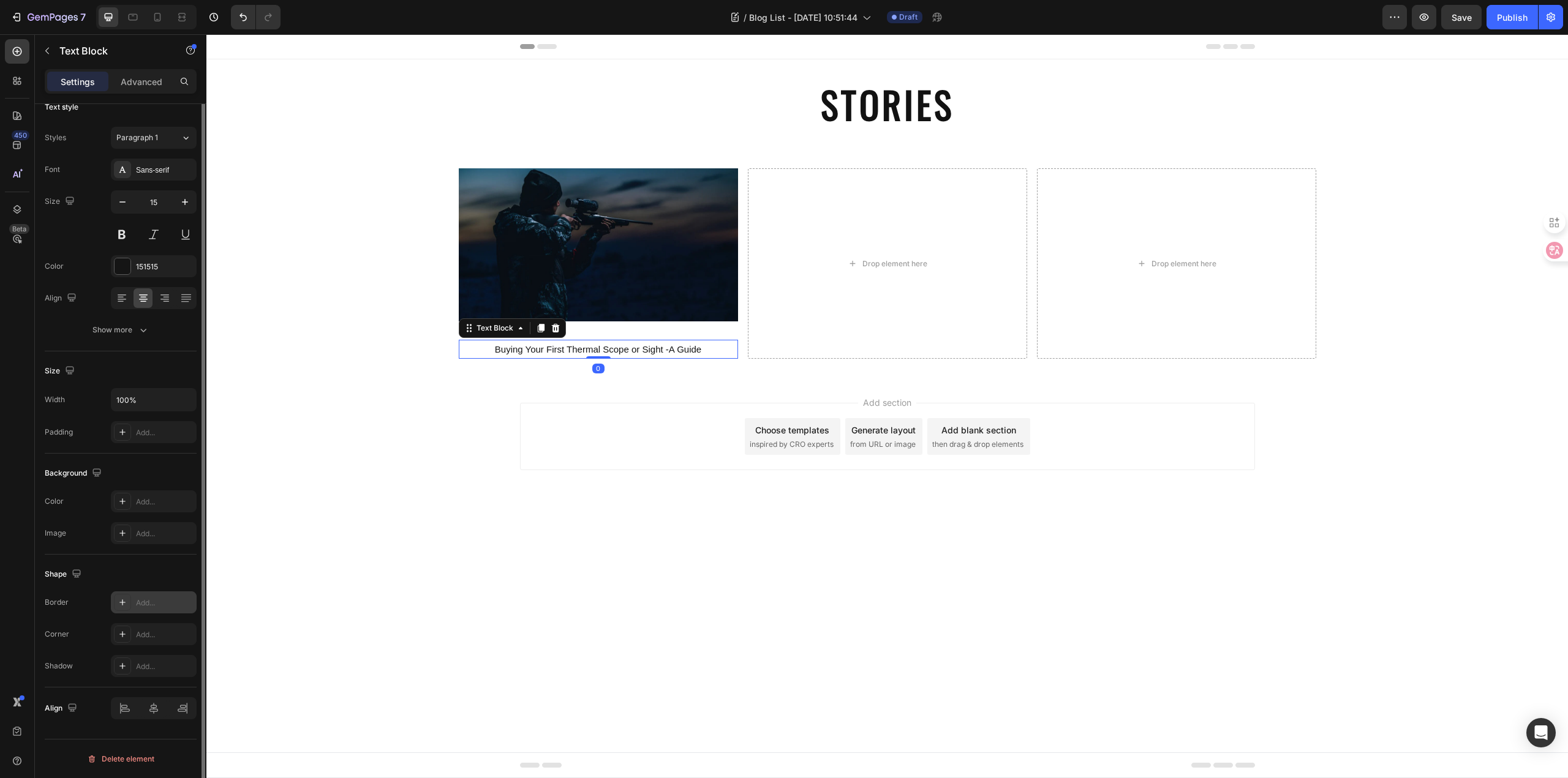
scroll to position [0, 0]
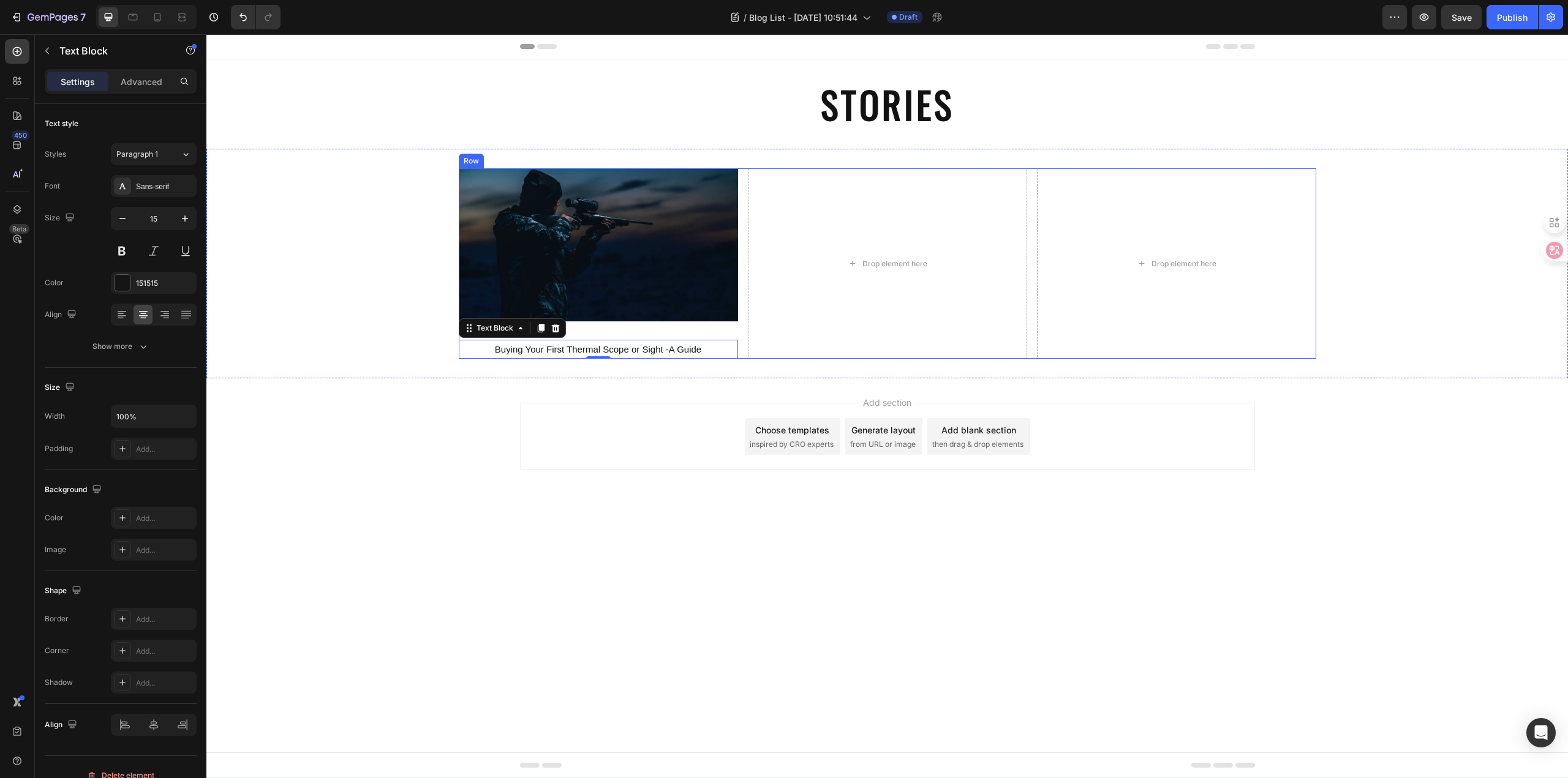
click at [718, 327] on div "Image Buying Your First Thermal Scope or Sight -A Guide Text Block 0" at bounding box center [598, 264] width 280 height 191
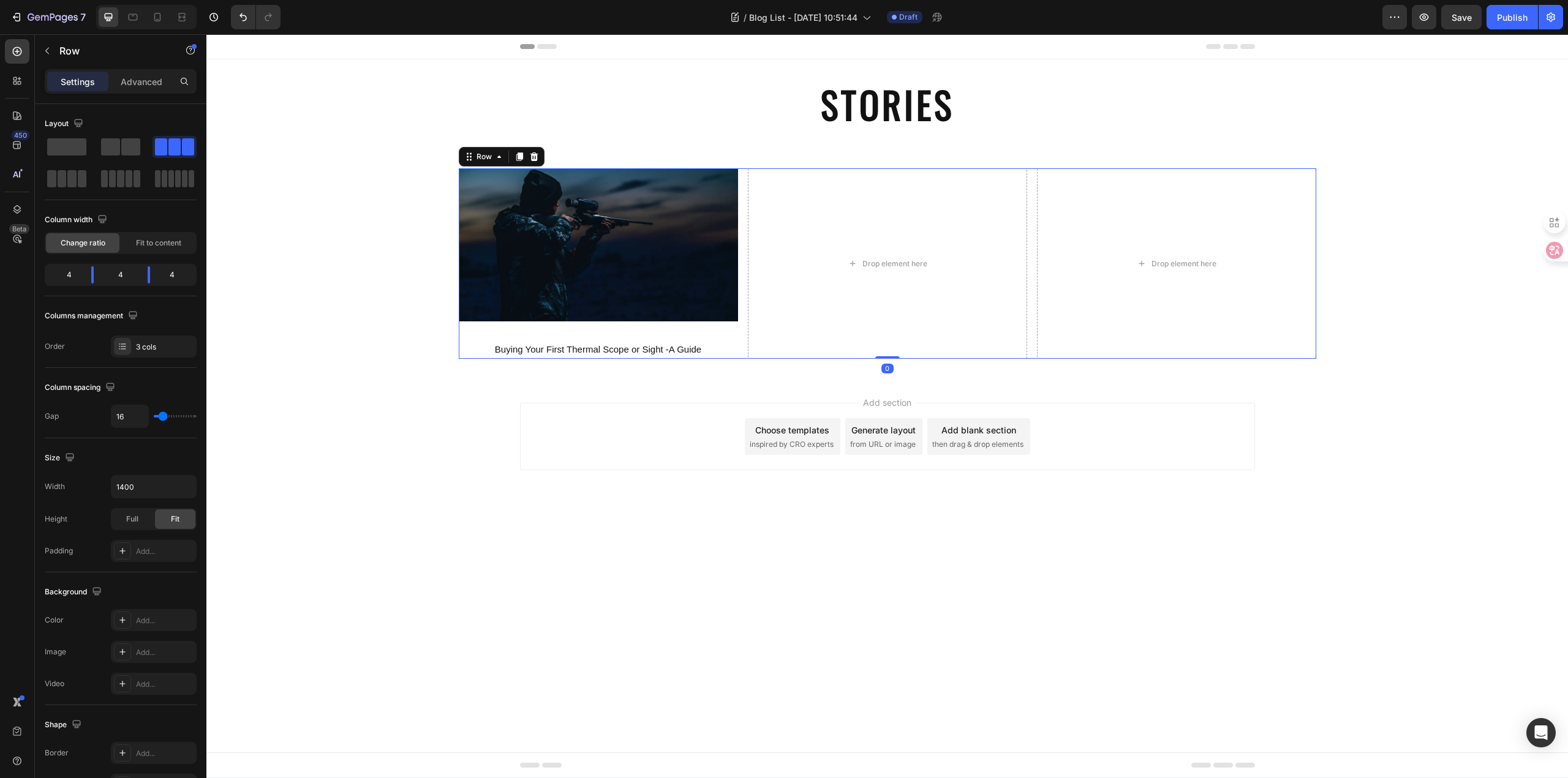
click at [716, 338] on div "Image Buying Your First Thermal Scope or Sight -A Guide Text Block" at bounding box center [598, 264] width 280 height 191
click at [654, 359] on div "Image Buying Your First Thermal Scope or Sight -A Guide Text Block Drop element…" at bounding box center [887, 263] width 1361 height 229
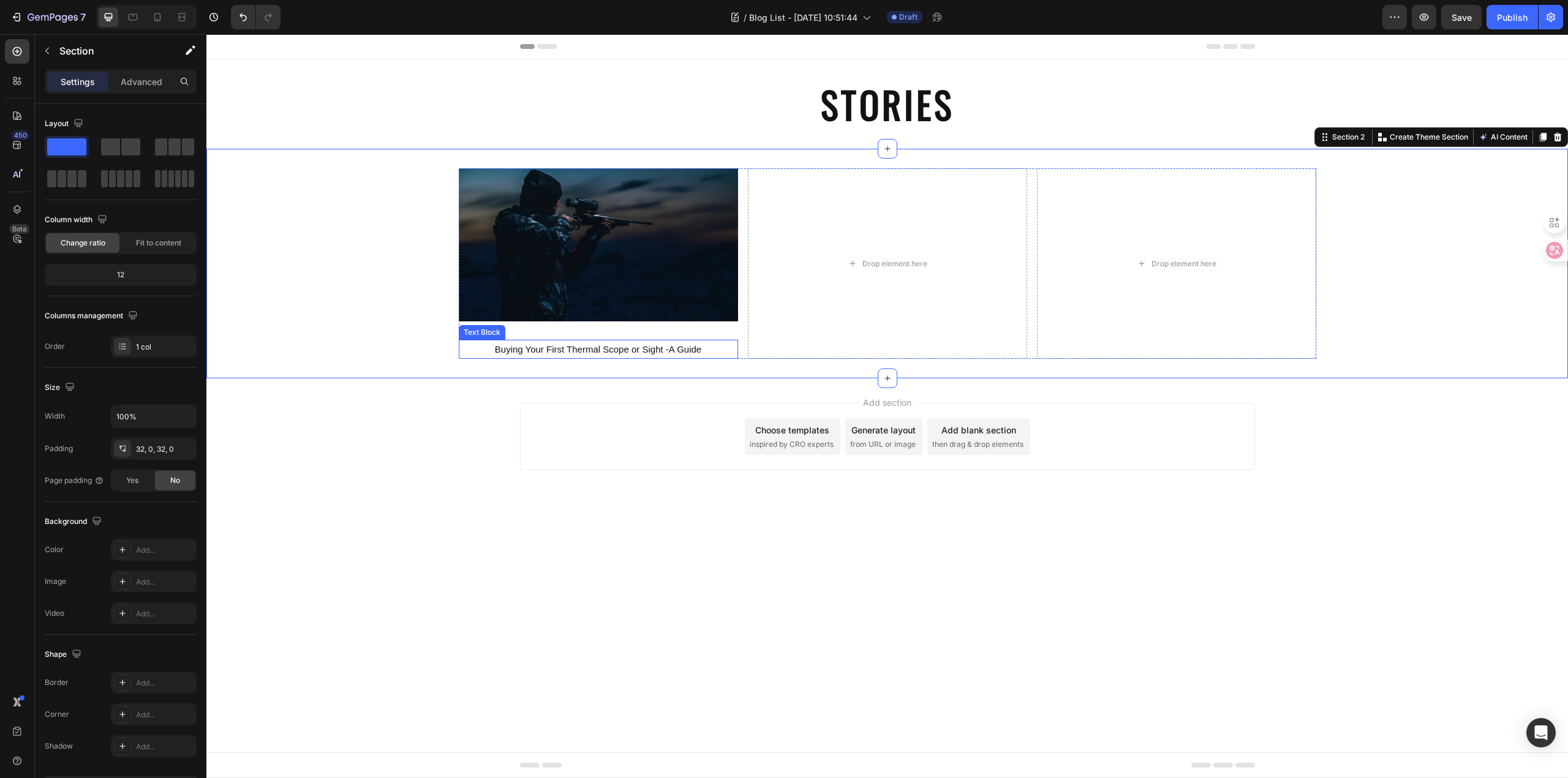
click at [648, 349] on p "Buying Your First Thermal Scope or Sight -A Guide" at bounding box center [598, 349] width 276 height 17
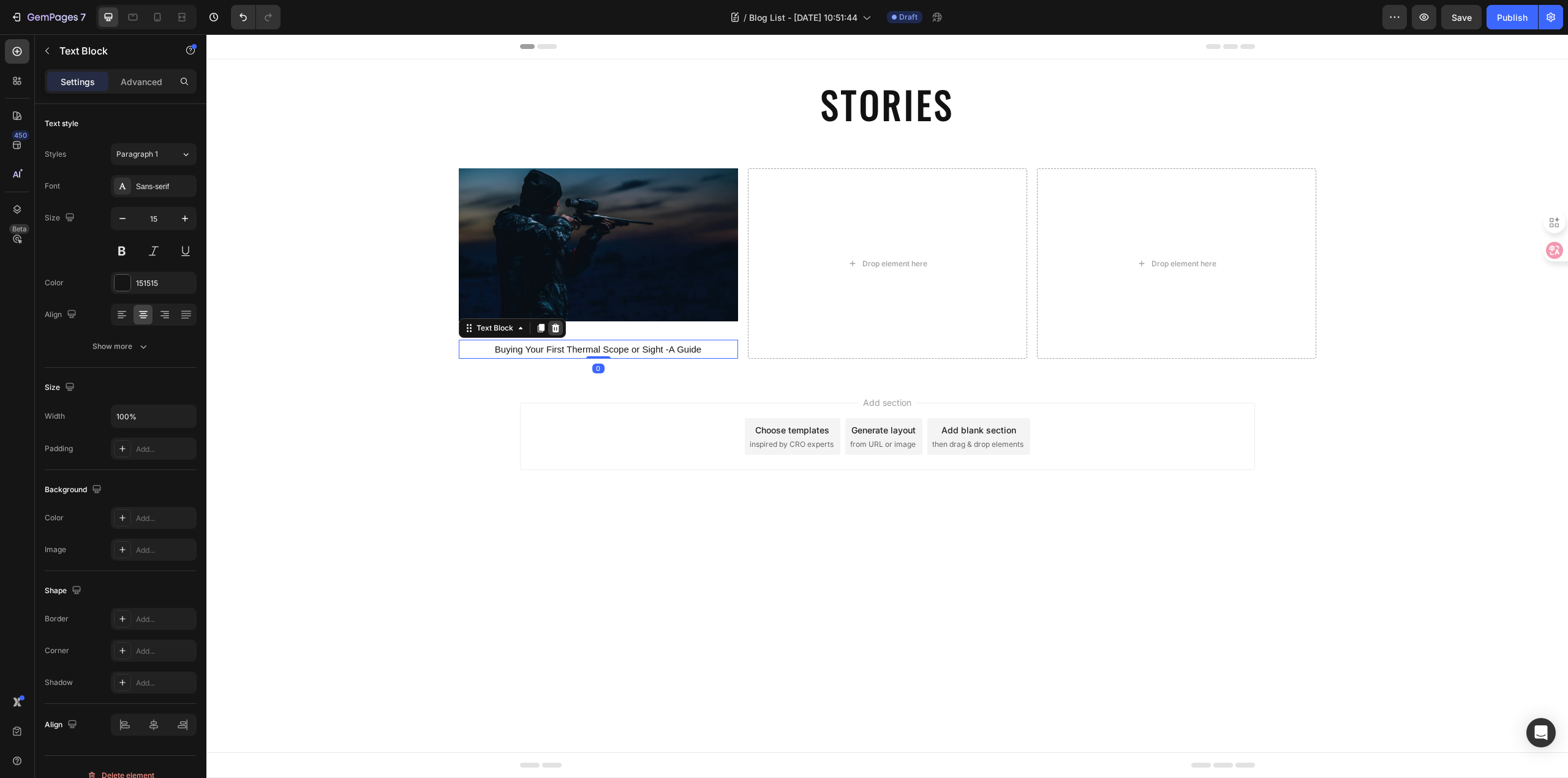
click at [557, 329] on icon at bounding box center [555, 328] width 8 height 9
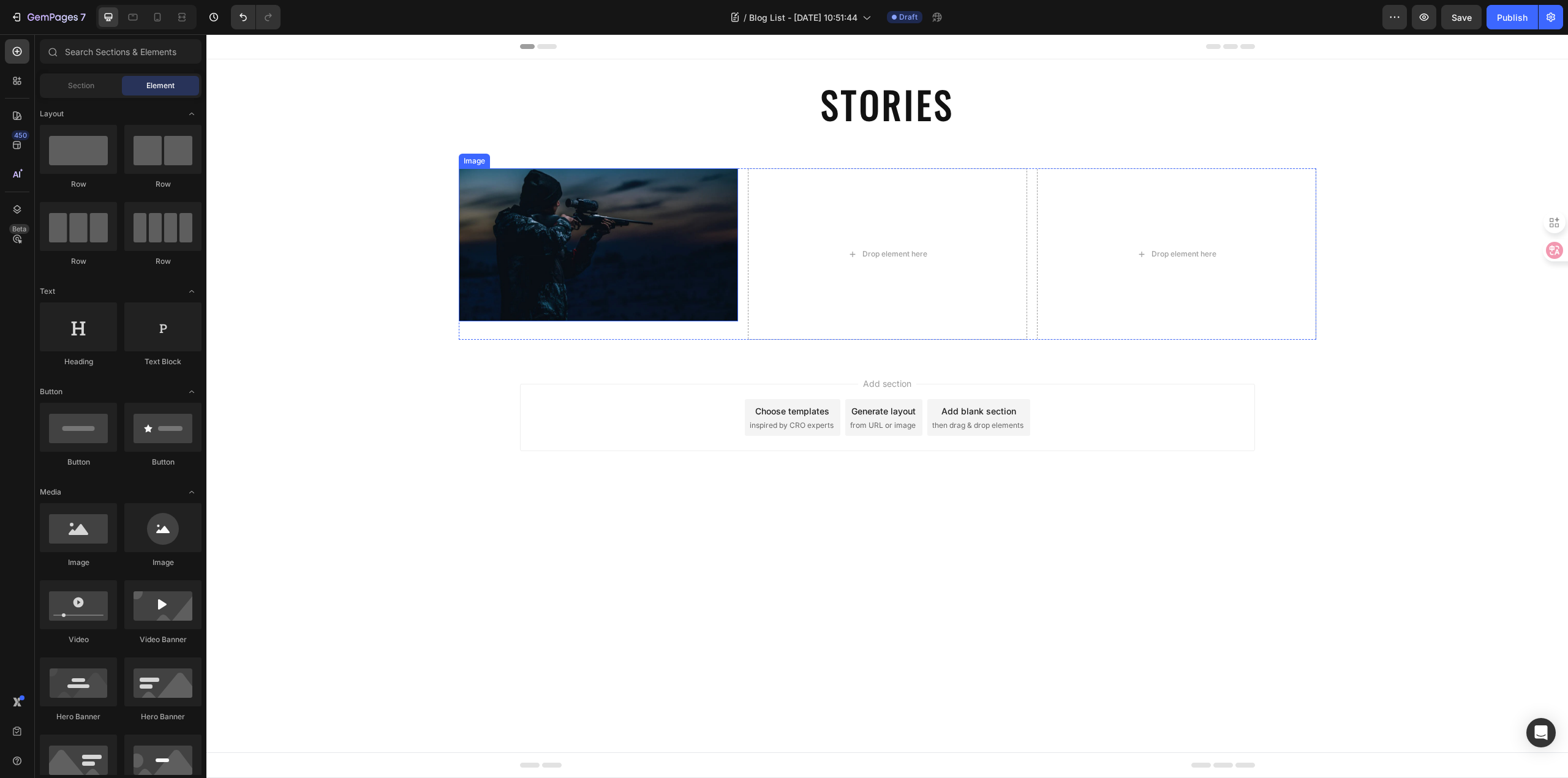
click at [521, 198] on img at bounding box center [598, 245] width 280 height 153
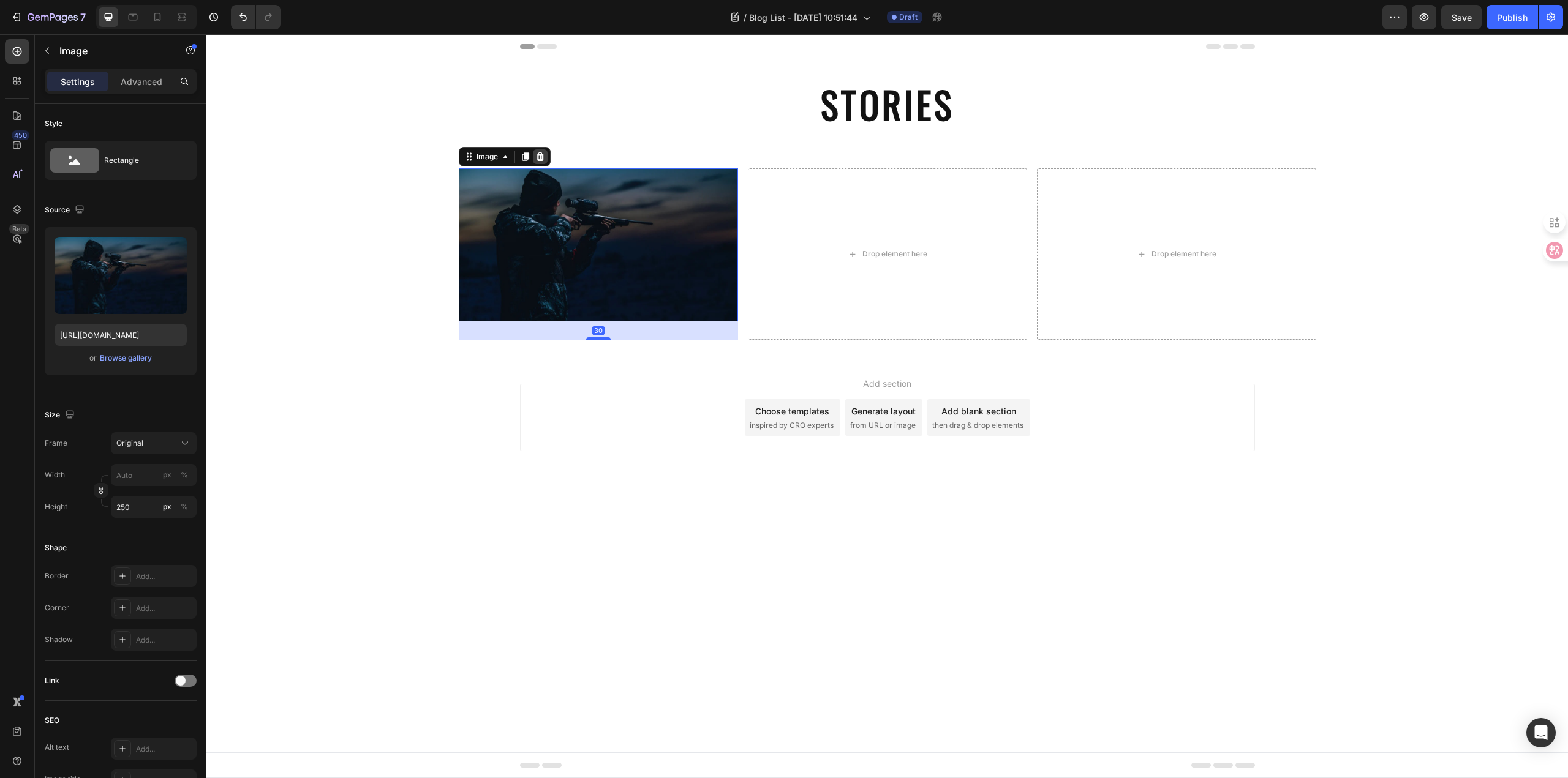
click at [542, 153] on icon at bounding box center [540, 156] width 10 height 10
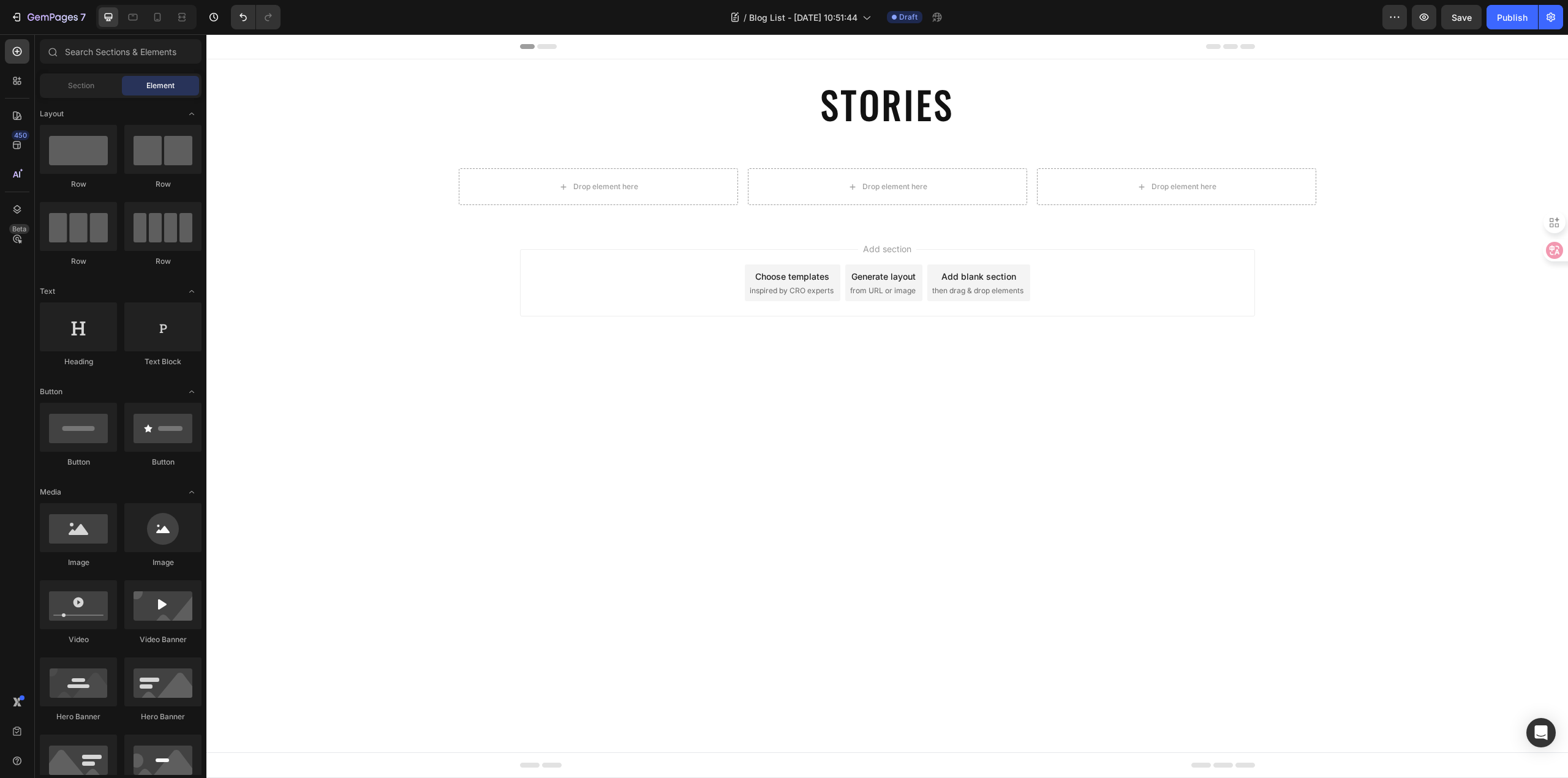
click at [444, 289] on div "Add section Choose templates inspired by CRO experts Generate layout from URL o…" at bounding box center [887, 300] width 1361 height 151
click at [680, 200] on div "Drop element here" at bounding box center [598, 187] width 280 height 37
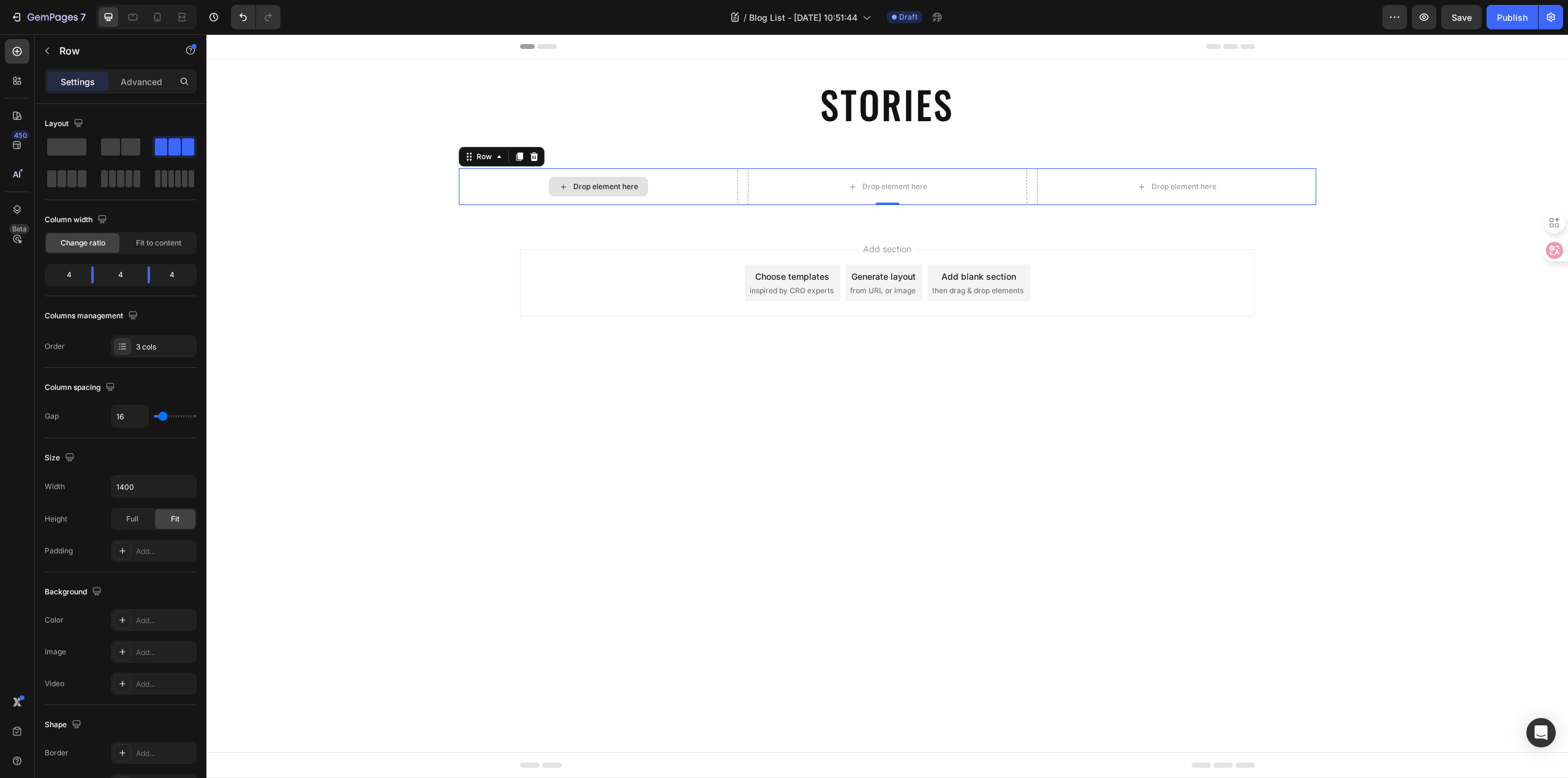
click at [662, 180] on div "Drop element here" at bounding box center [598, 187] width 280 height 37
click at [658, 189] on div "Drop element here" at bounding box center [598, 187] width 280 height 37
click at [81, 58] on div "Row" at bounding box center [105, 51] width 140 height 32
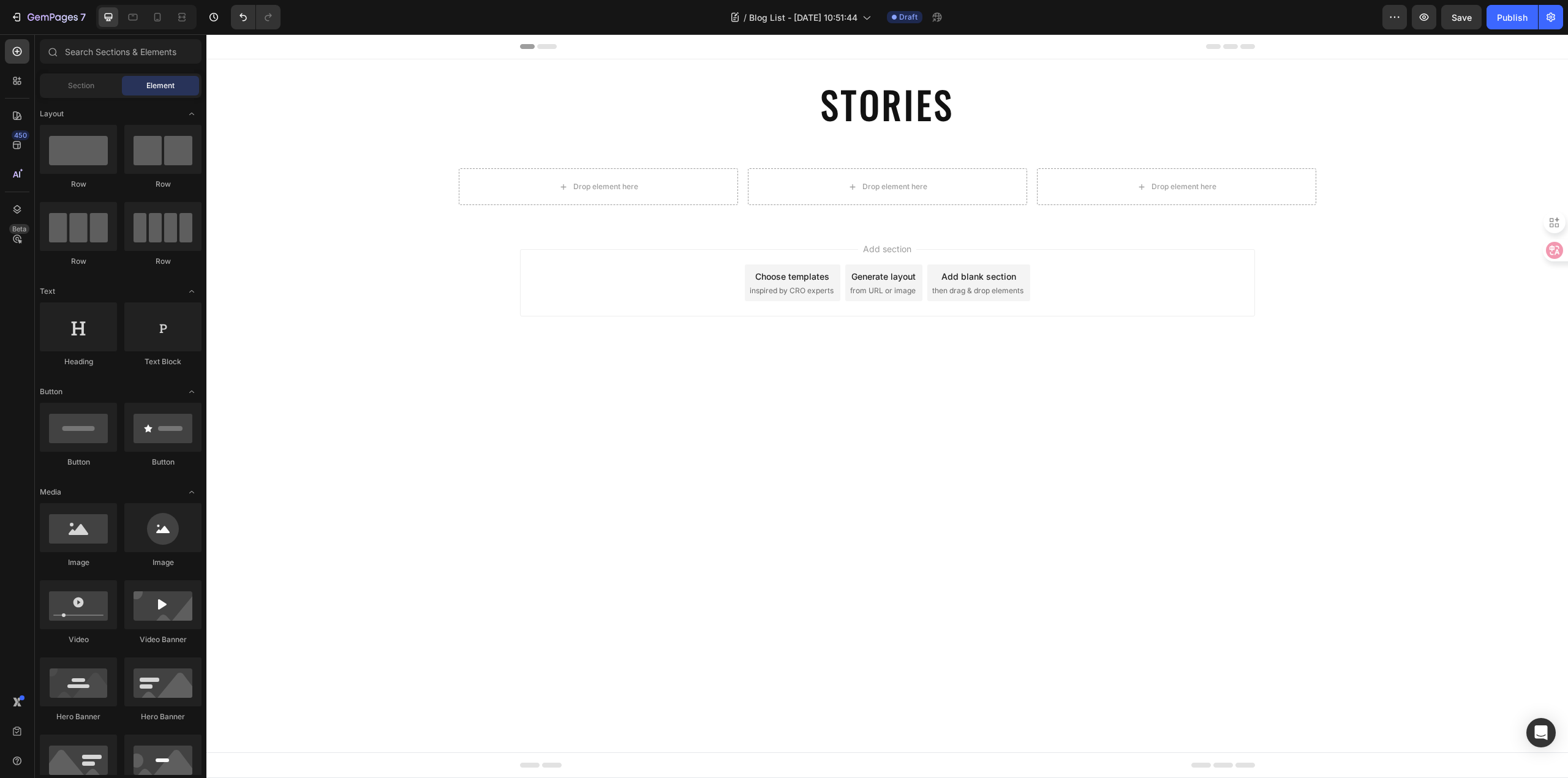
click at [654, 193] on div "Drop element here" at bounding box center [598, 187] width 280 height 37
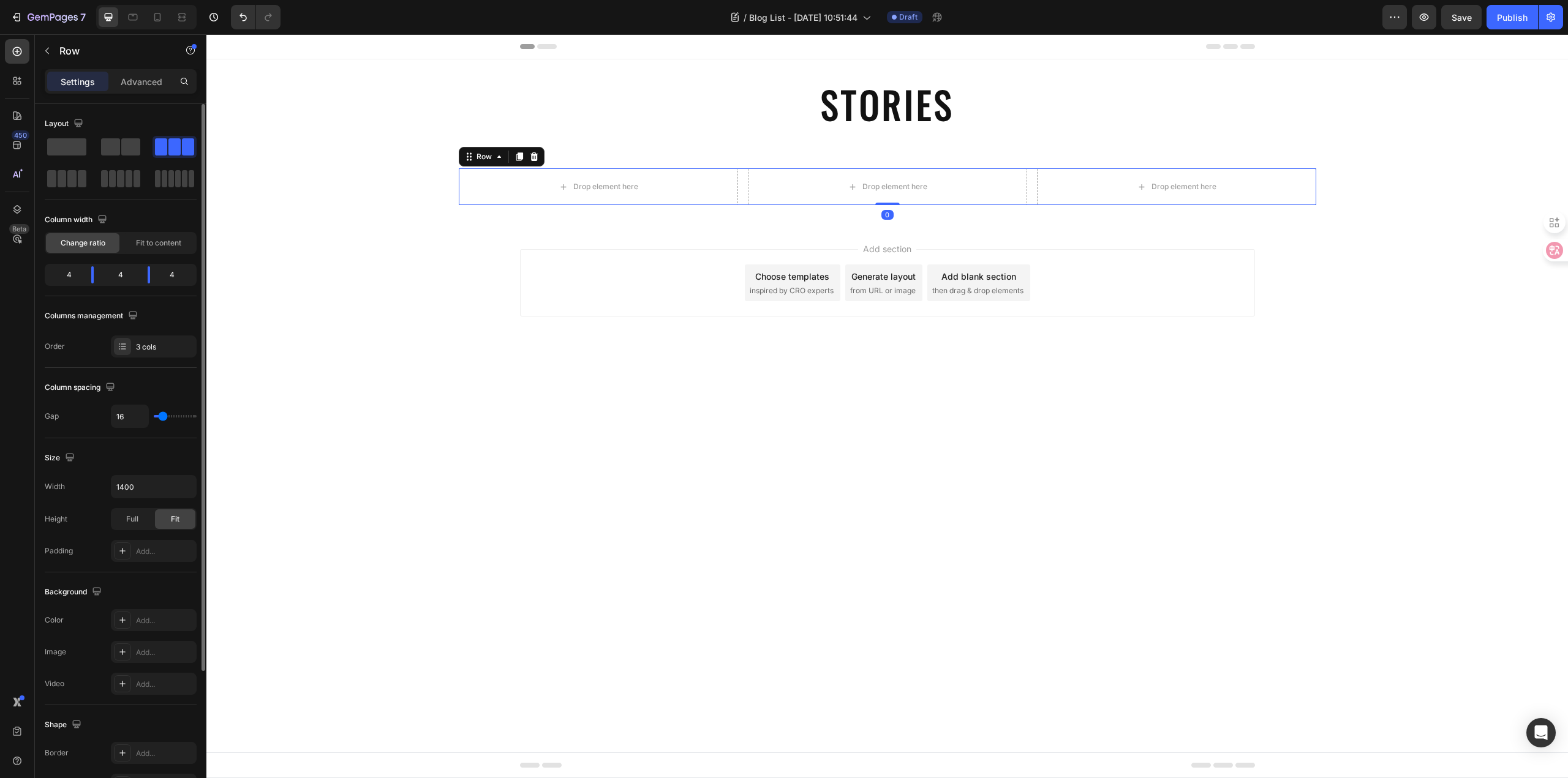
drag, startPoint x: 115, startPoint y: 148, endPoint x: 130, endPoint y: 116, distance: 35.3
click at [130, 116] on div "Layout" at bounding box center [120, 152] width 152 height 76
click at [129, 83] on p "Advanced" at bounding box center [141, 82] width 41 height 13
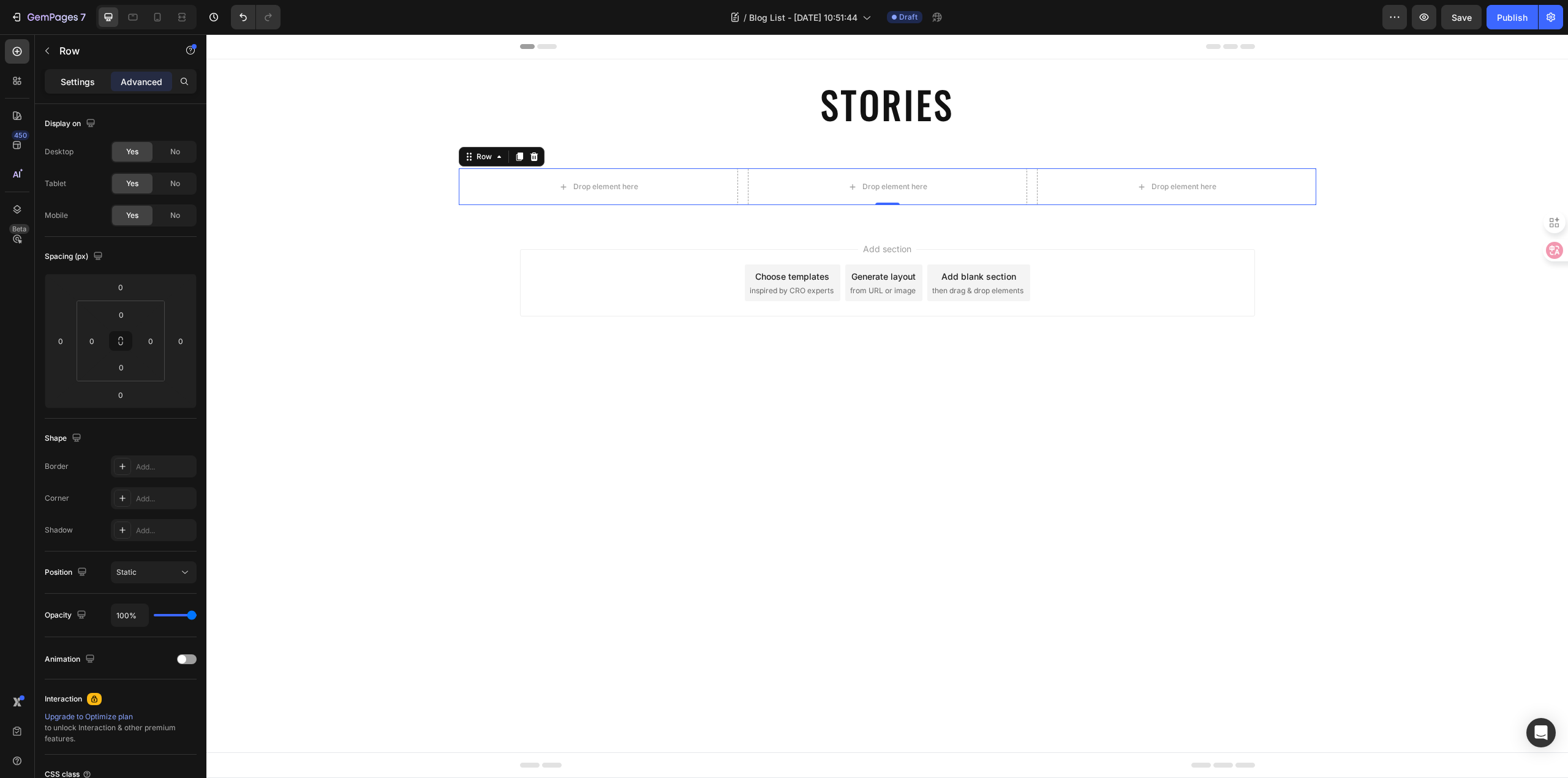
click at [76, 84] on p "Settings" at bounding box center [77, 82] width 34 height 13
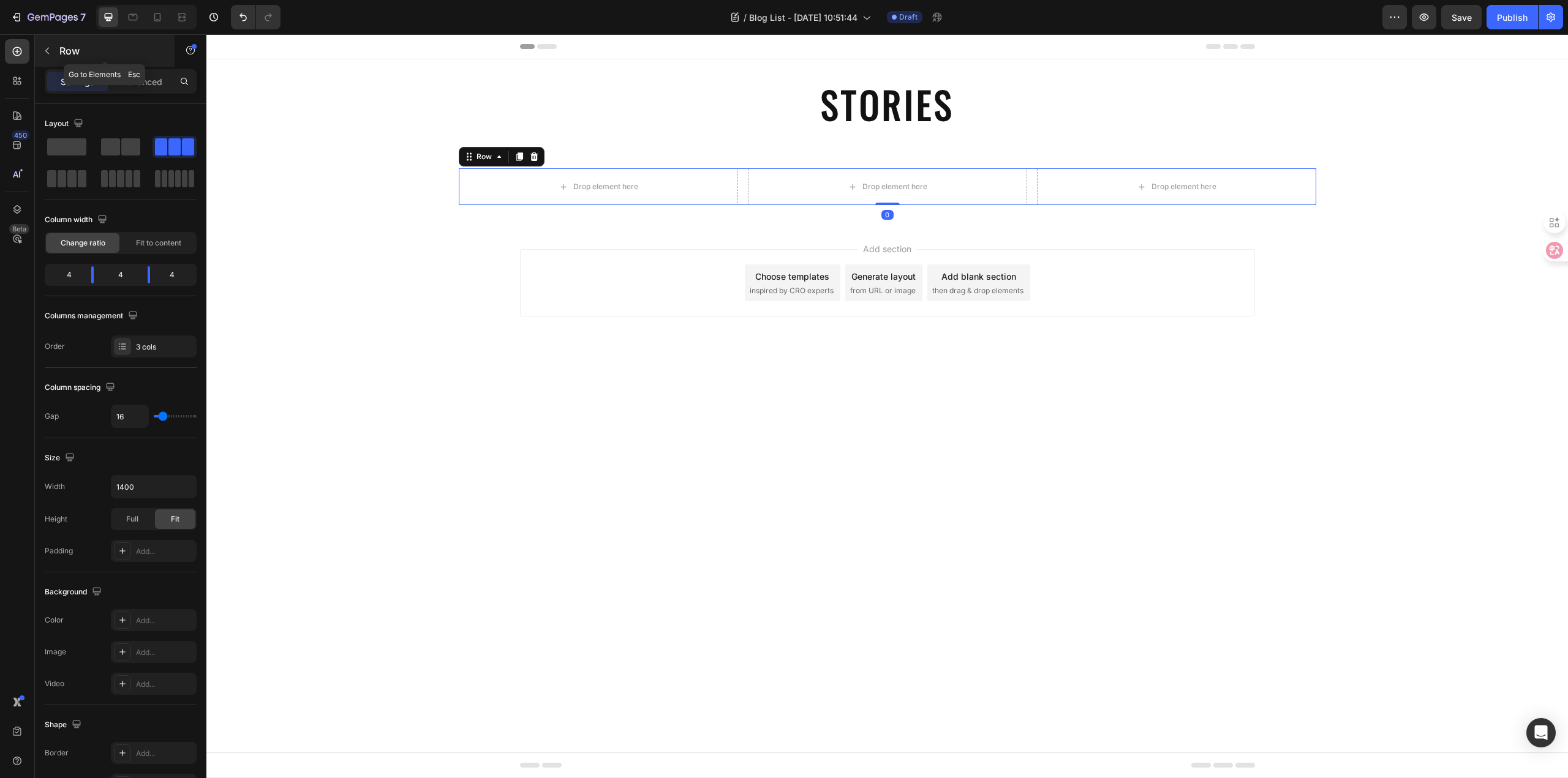
click at [76, 53] on p "Row" at bounding box center [111, 51] width 104 height 15
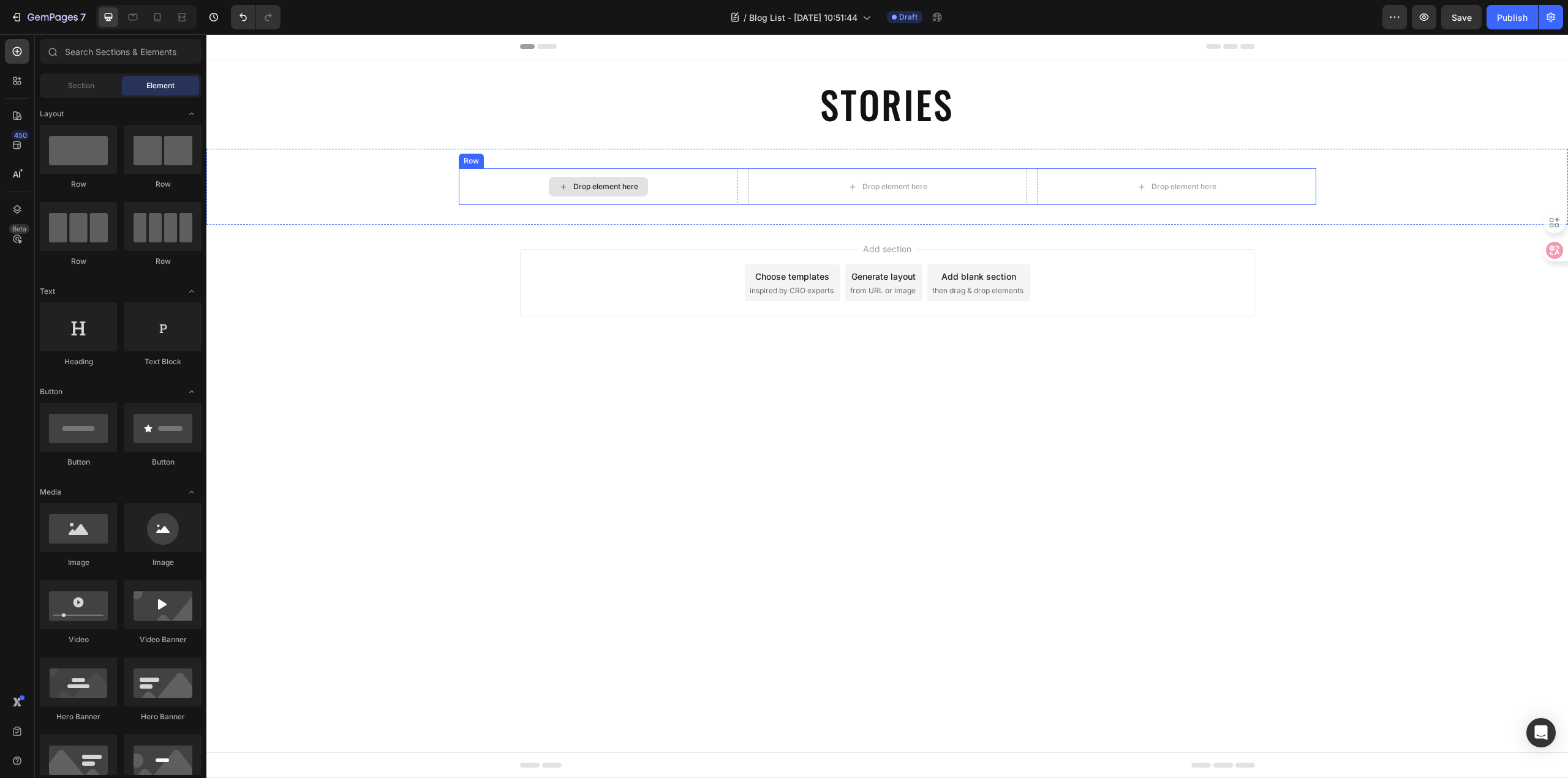
click at [639, 183] on div "Drop element here" at bounding box center [598, 187] width 99 height 20
click at [635, 179] on div "Drop element here" at bounding box center [598, 187] width 99 height 20
drag, startPoint x: 381, startPoint y: 189, endPoint x: 525, endPoint y: 184, distance: 144.1
click at [473, 197] on div "Drop element here" at bounding box center [598, 187] width 280 height 37
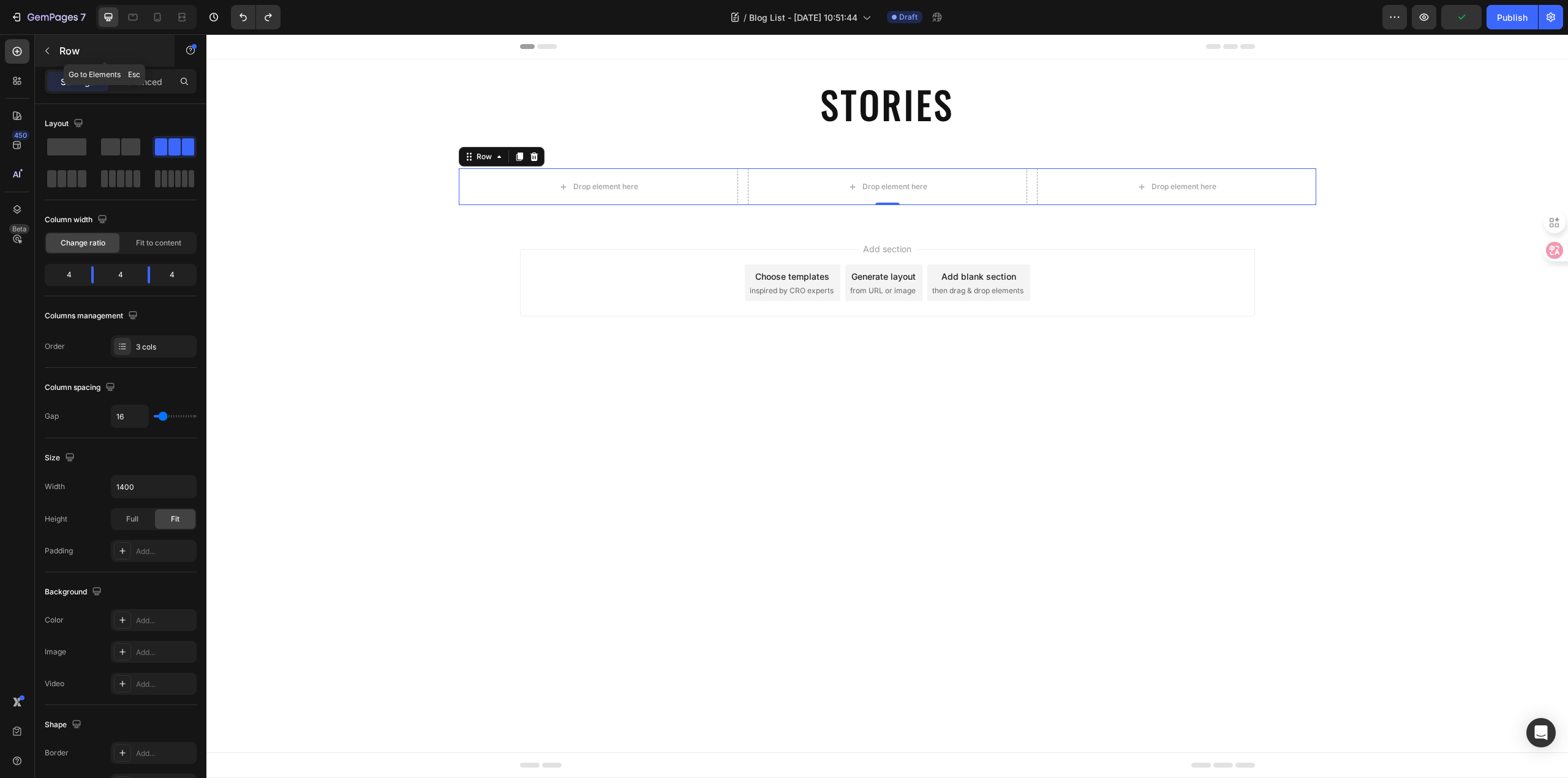
click at [76, 49] on p "Row" at bounding box center [111, 51] width 104 height 15
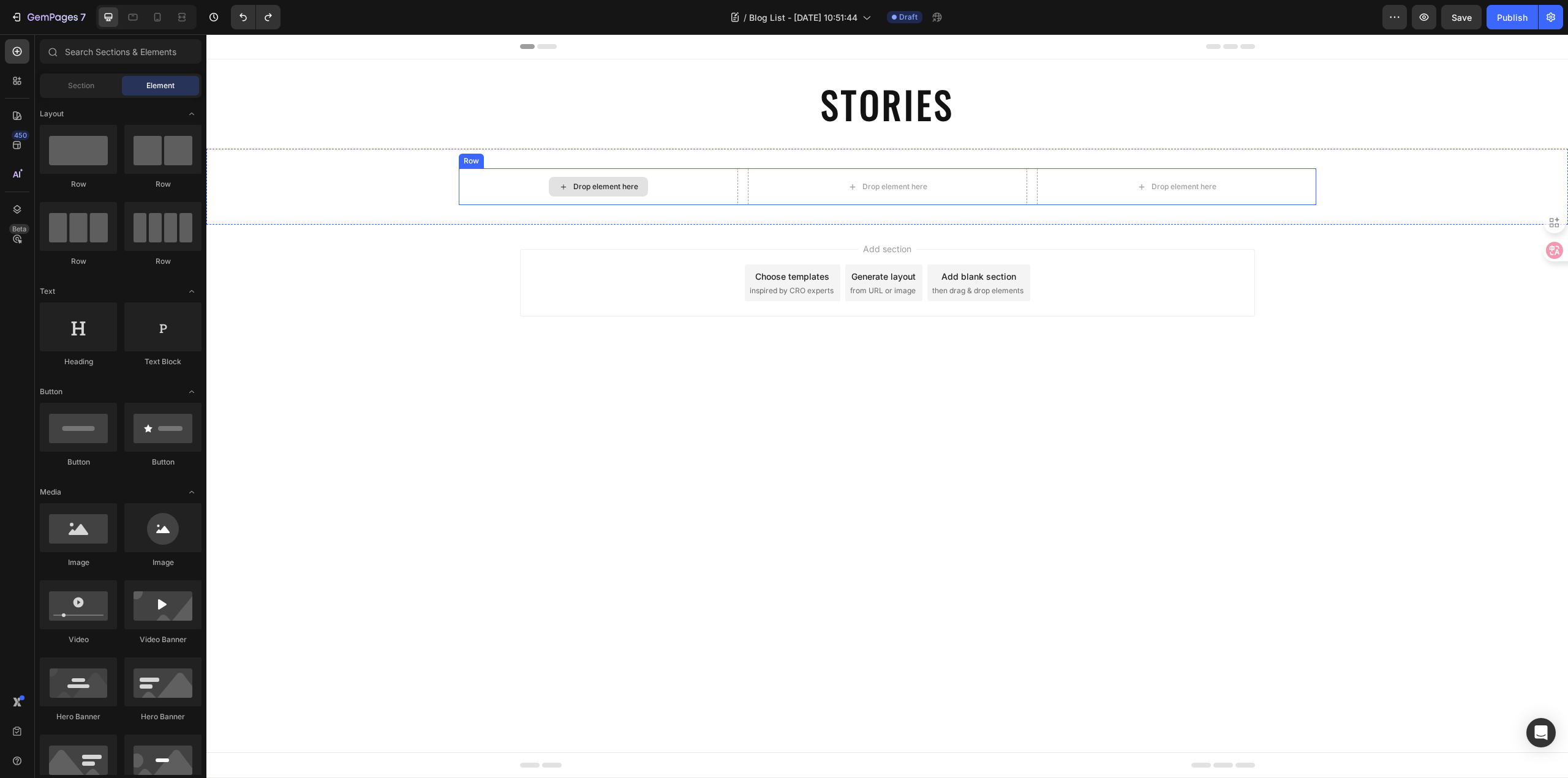
click at [533, 185] on div "Drop element here" at bounding box center [598, 187] width 280 height 37
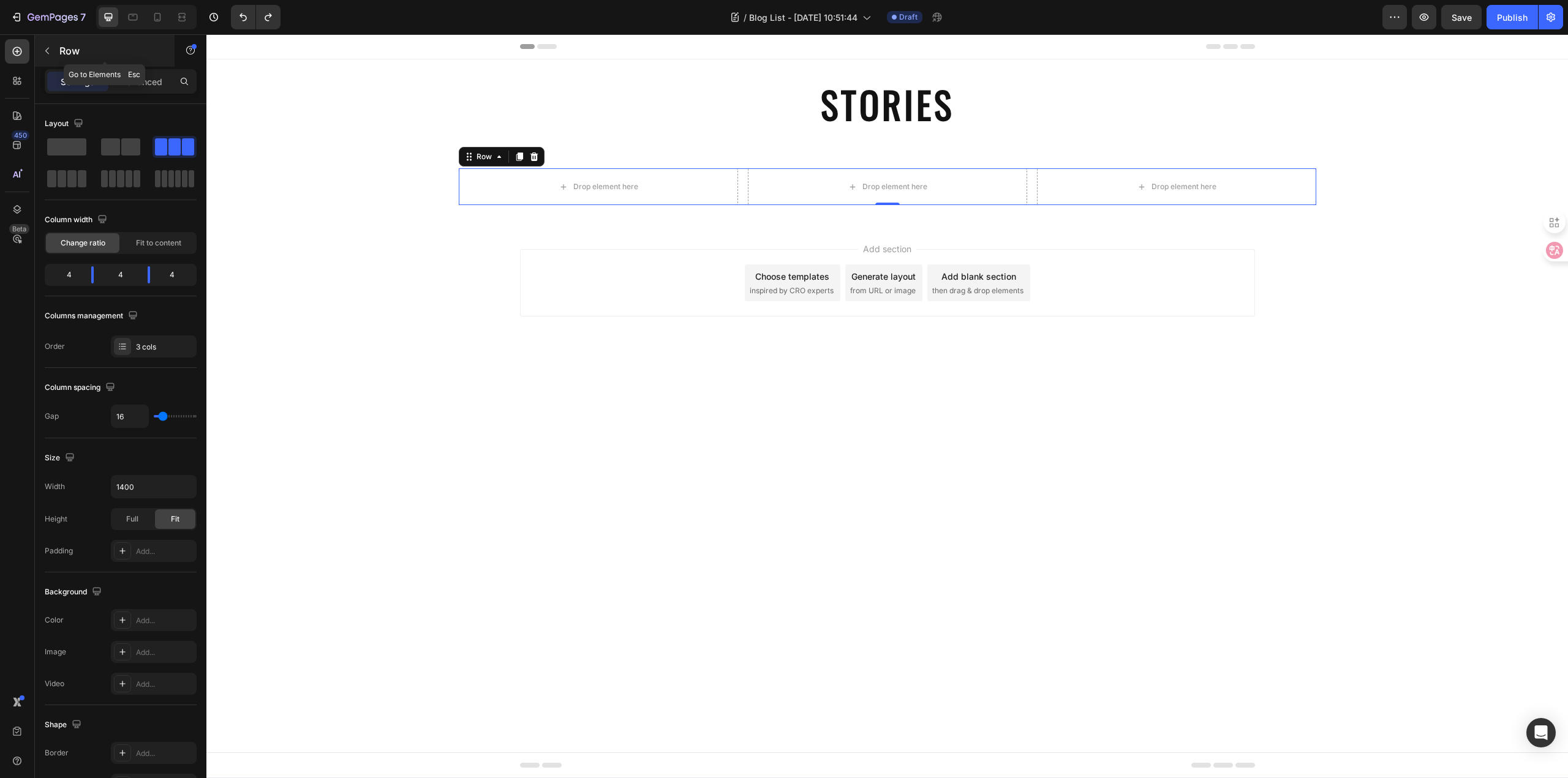
click at [81, 55] on p "Row" at bounding box center [111, 51] width 104 height 15
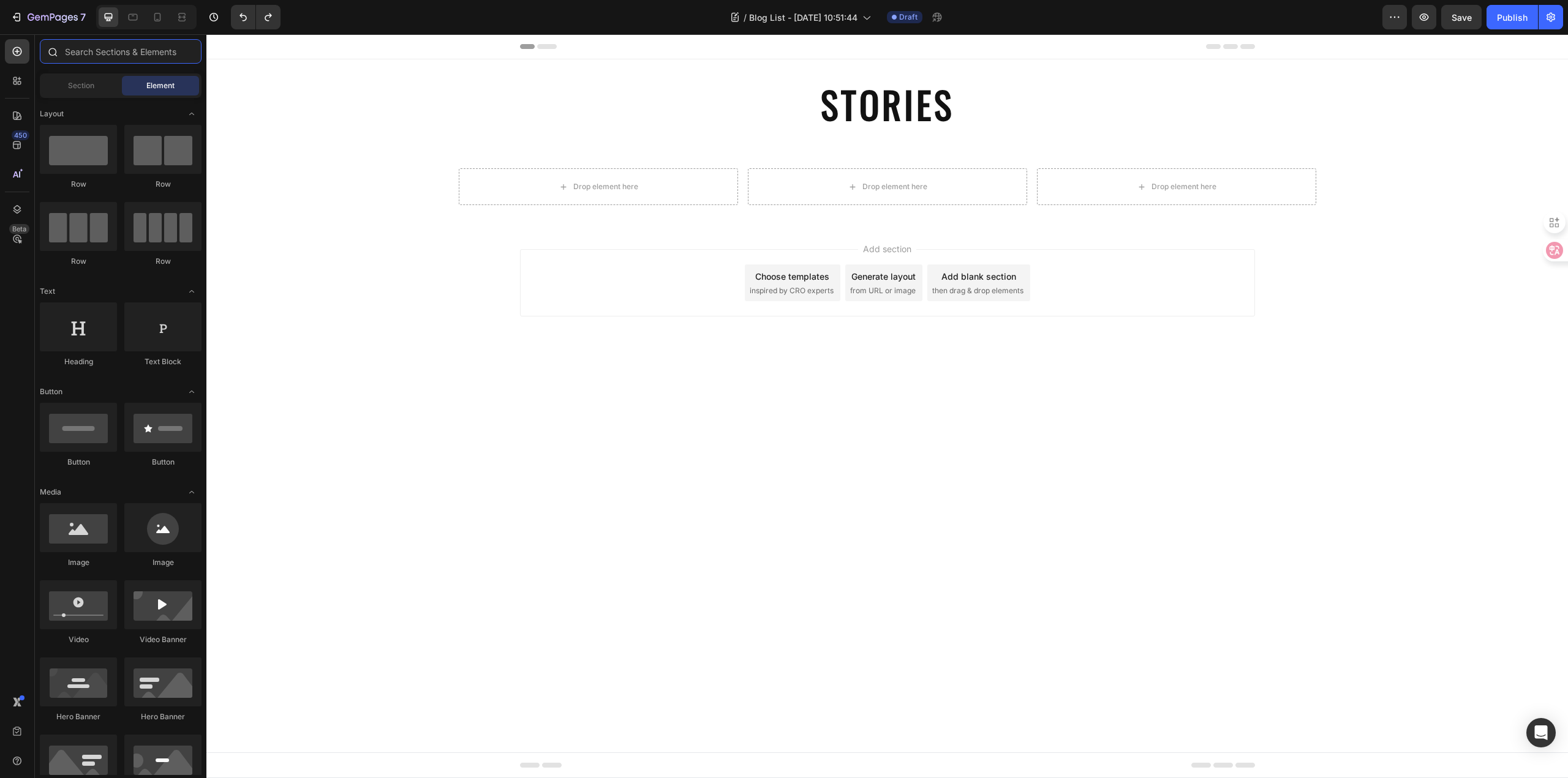
click at [135, 59] on input "text" at bounding box center [121, 51] width 162 height 25
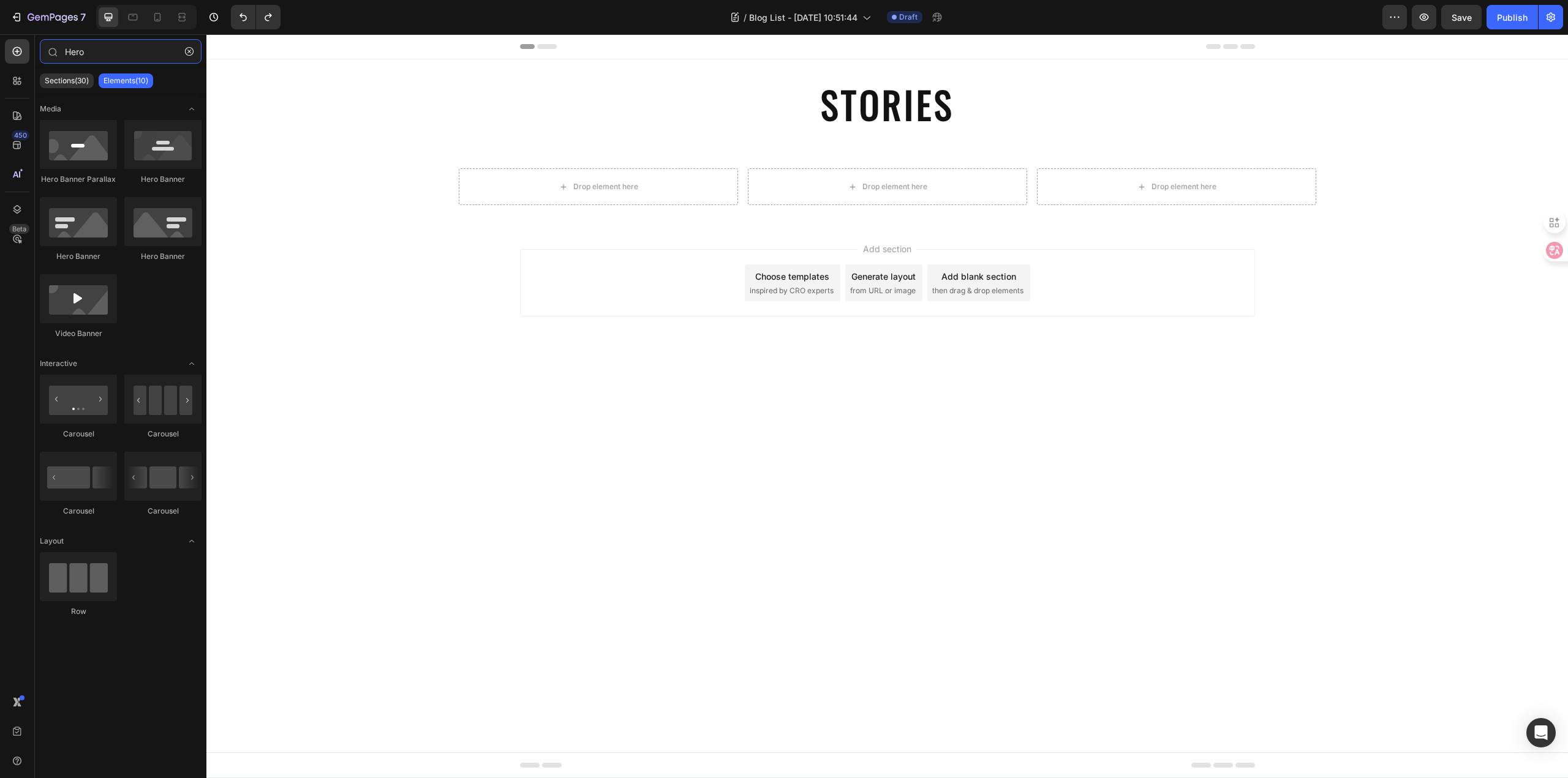
type input "Hero"
drag, startPoint x: 365, startPoint y: 204, endPoint x: 629, endPoint y: 187, distance: 264.5
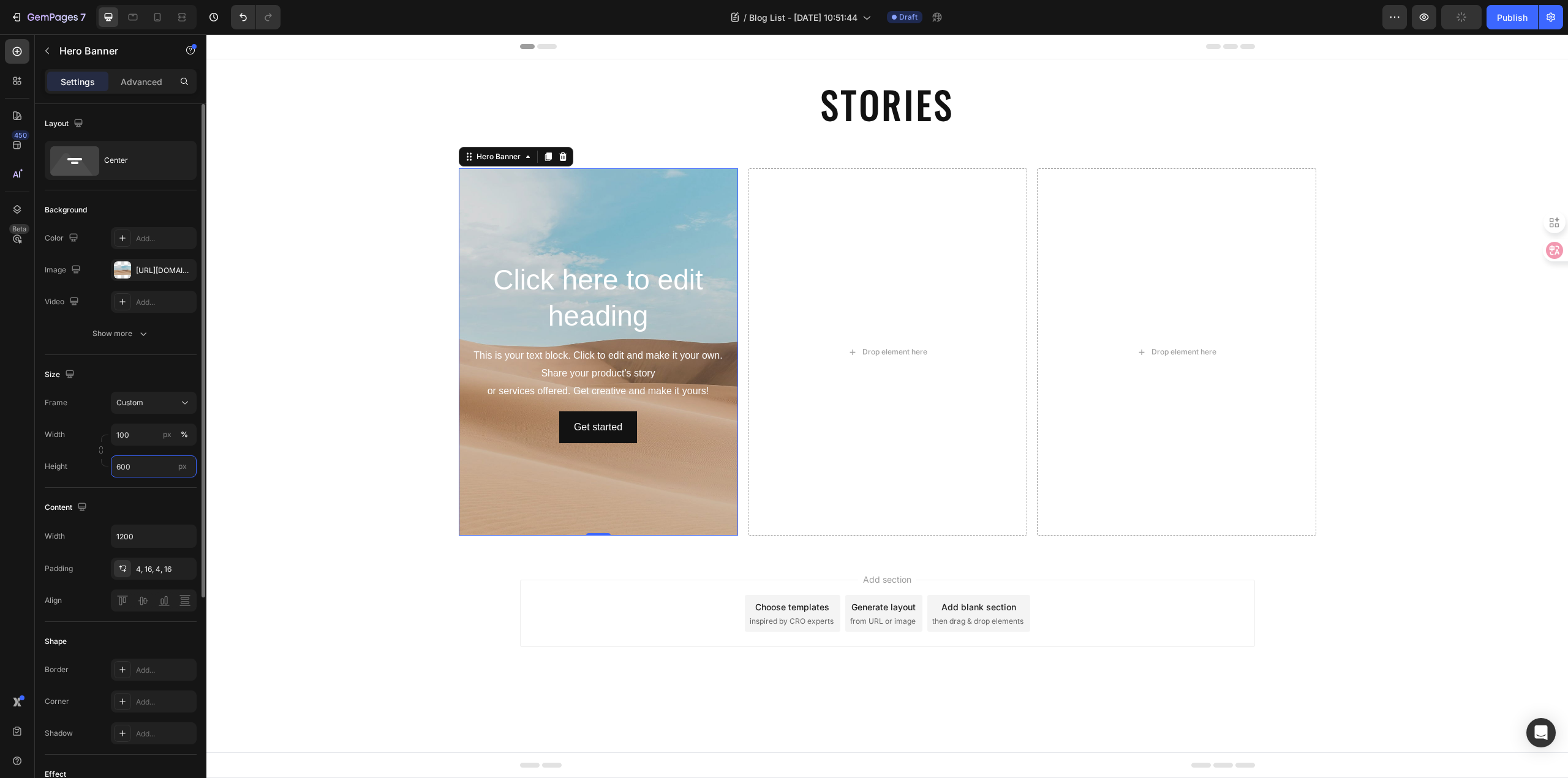
click at [153, 467] on input "600" at bounding box center [154, 467] width 86 height 22
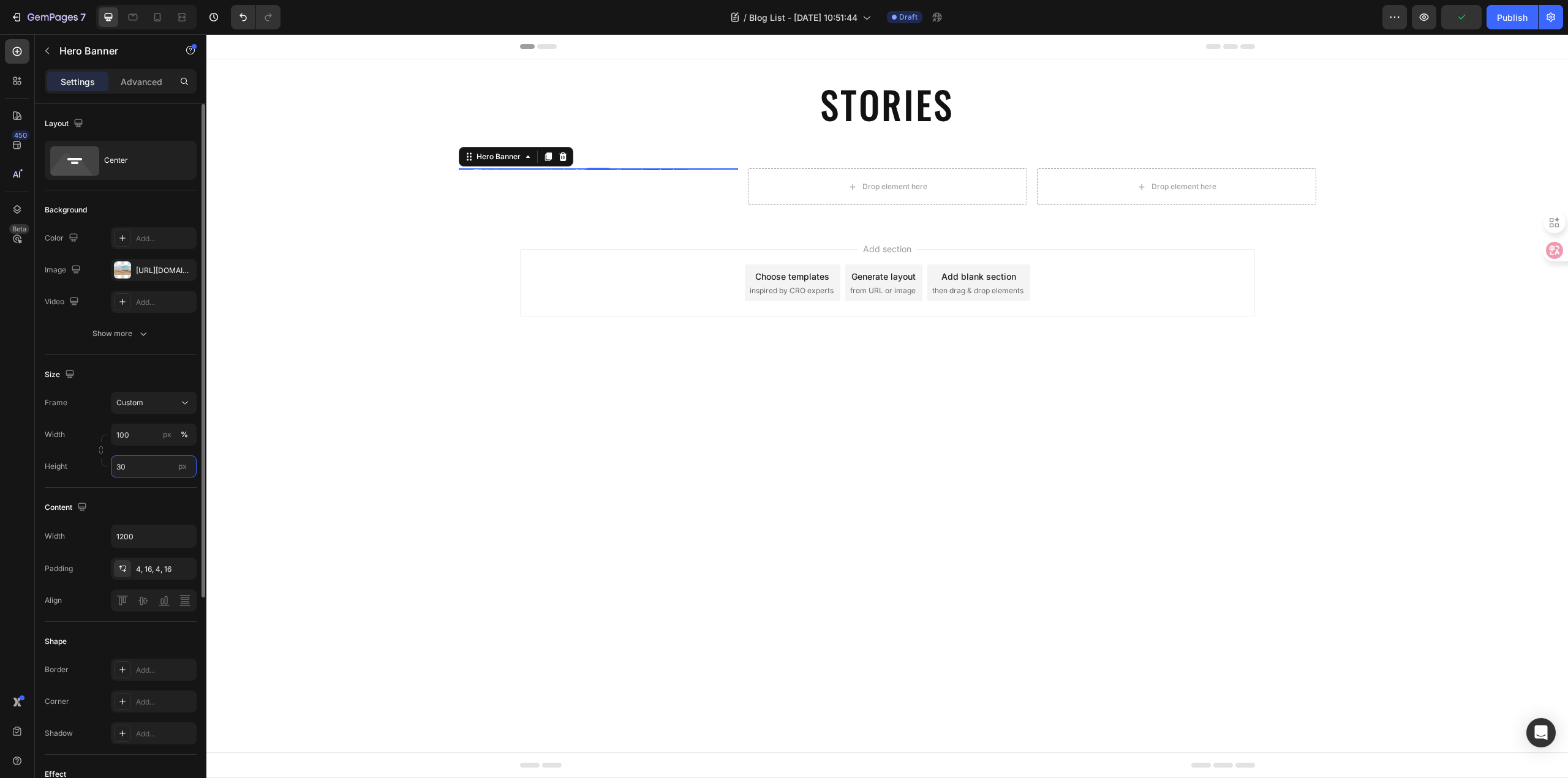
type input "300"
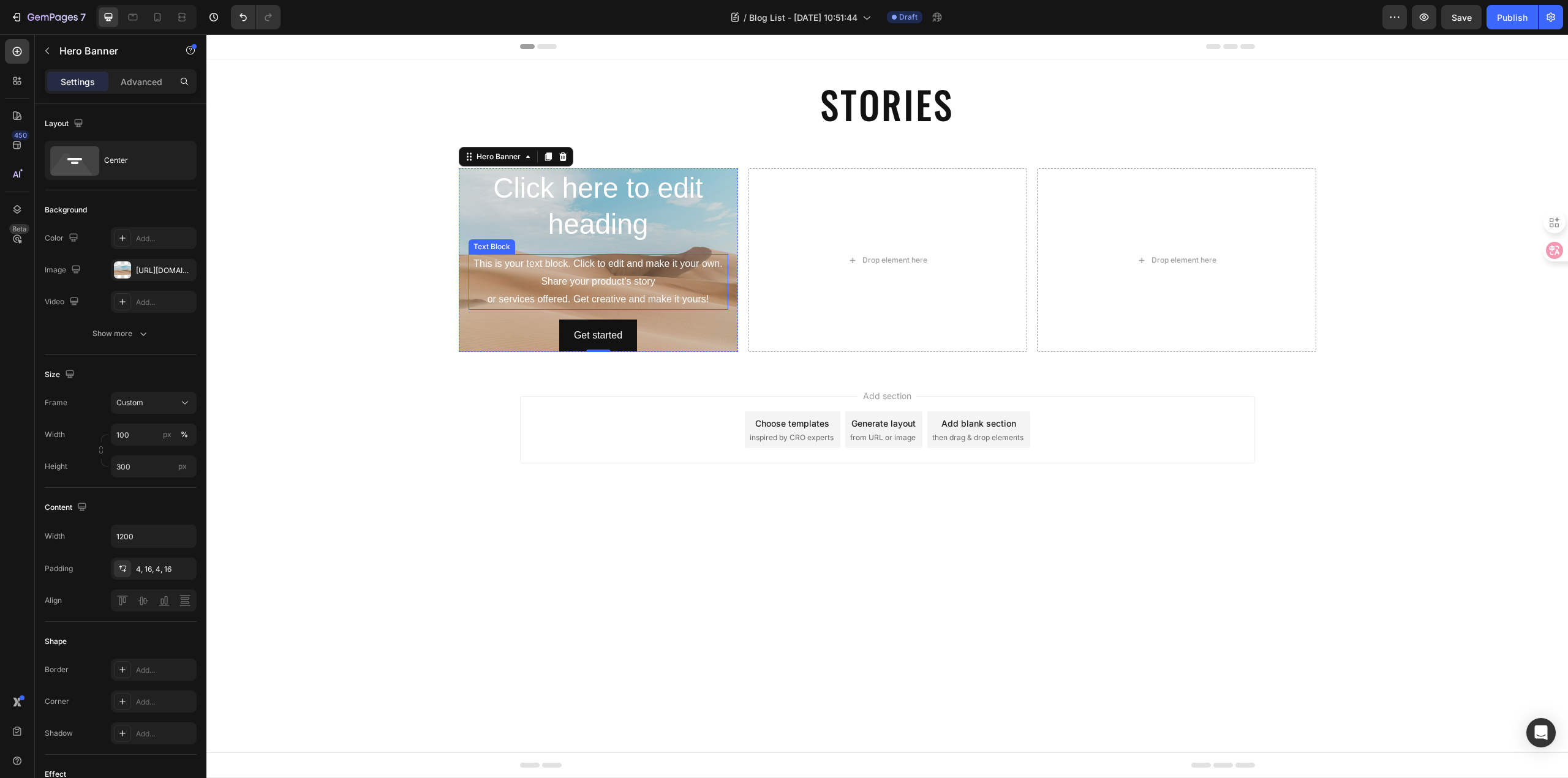
click at [647, 272] on div "This is your text block. Click to edit and make it your own. Share your product…" at bounding box center [598, 281] width 260 height 55
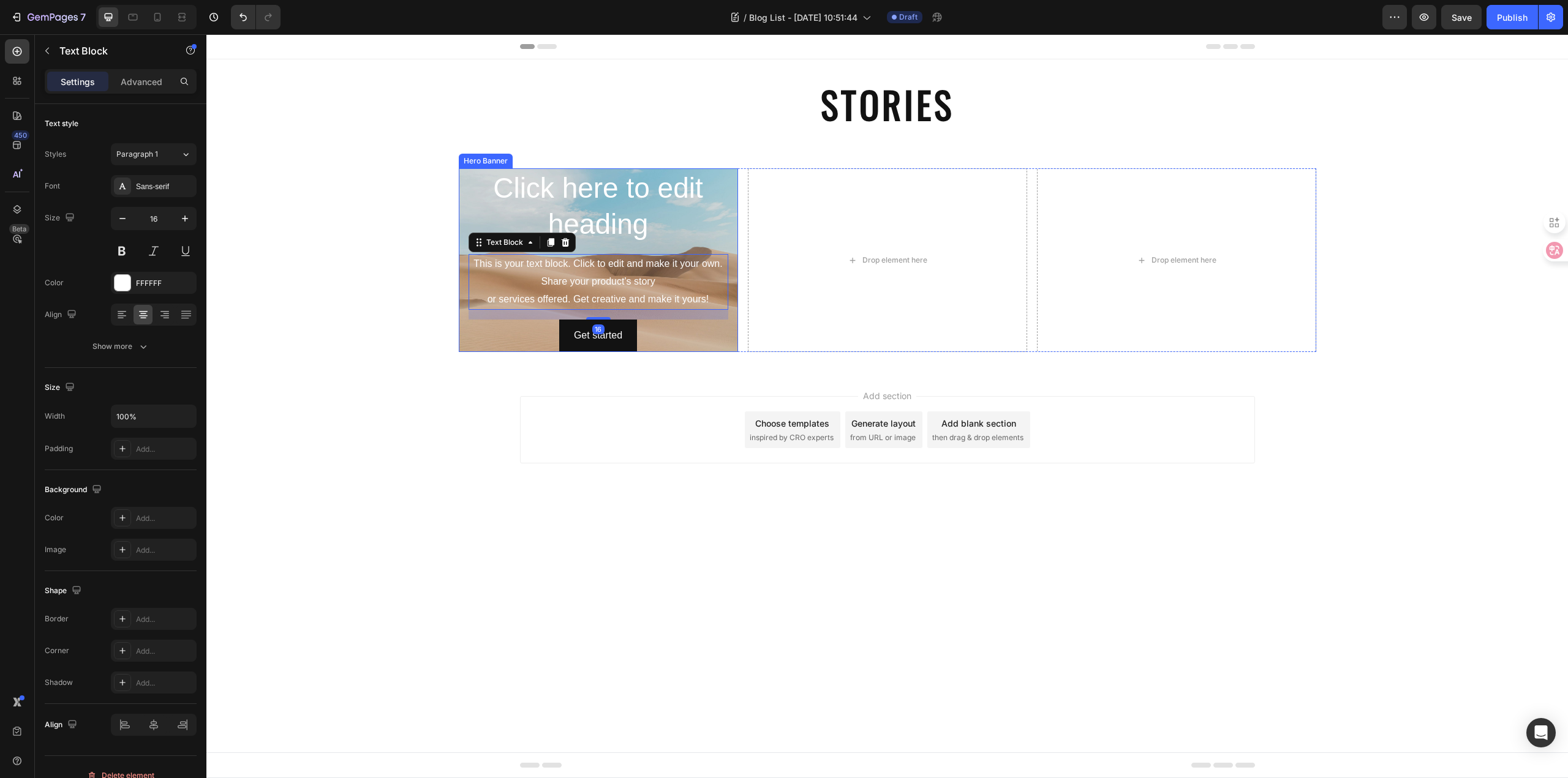
click at [466, 193] on div "Click here to edit heading Heading This is your text block. Click to edit and m…" at bounding box center [598, 260] width 280 height 188
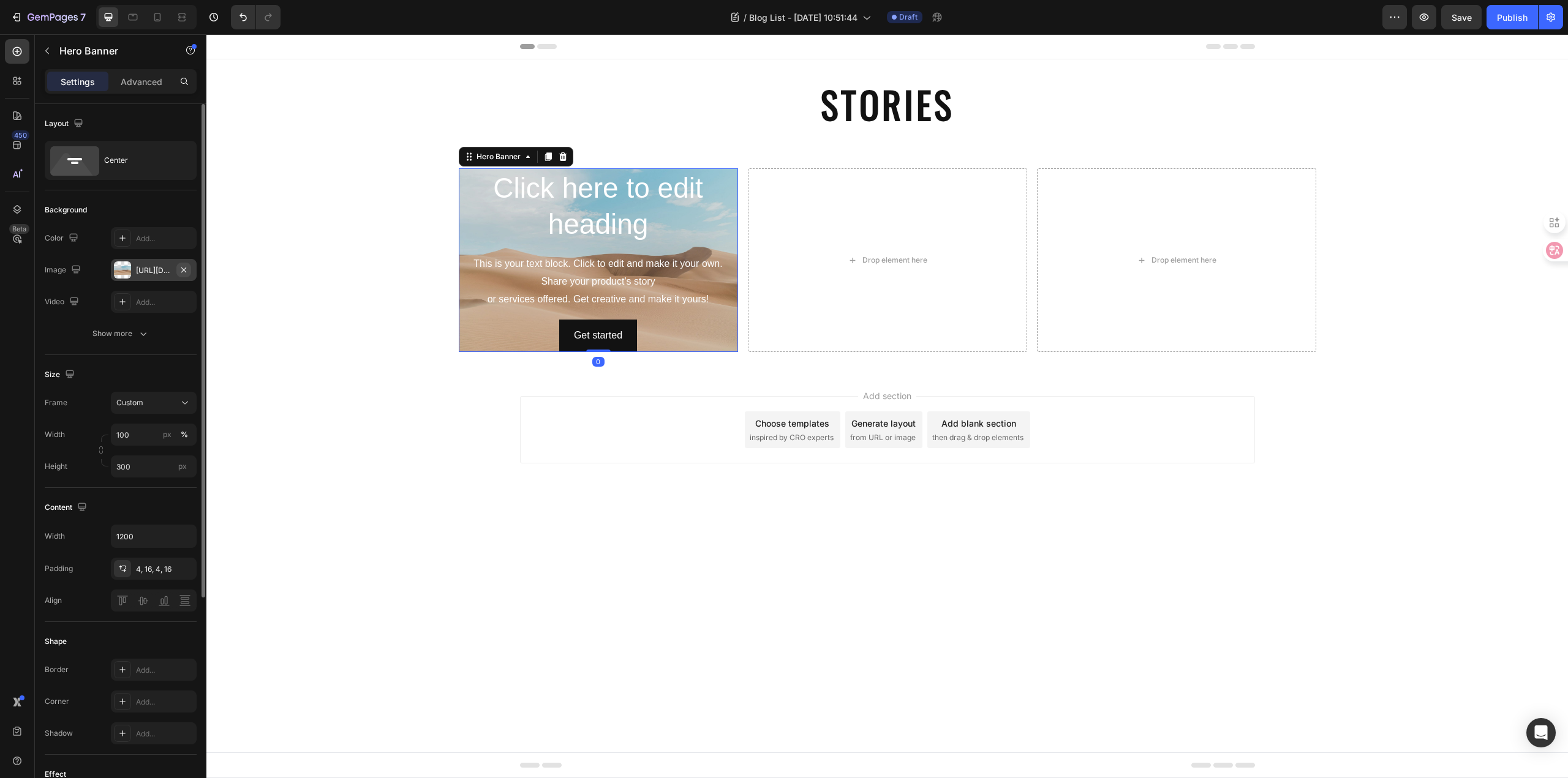
click at [184, 269] on icon "button" at bounding box center [183, 269] width 5 height 5
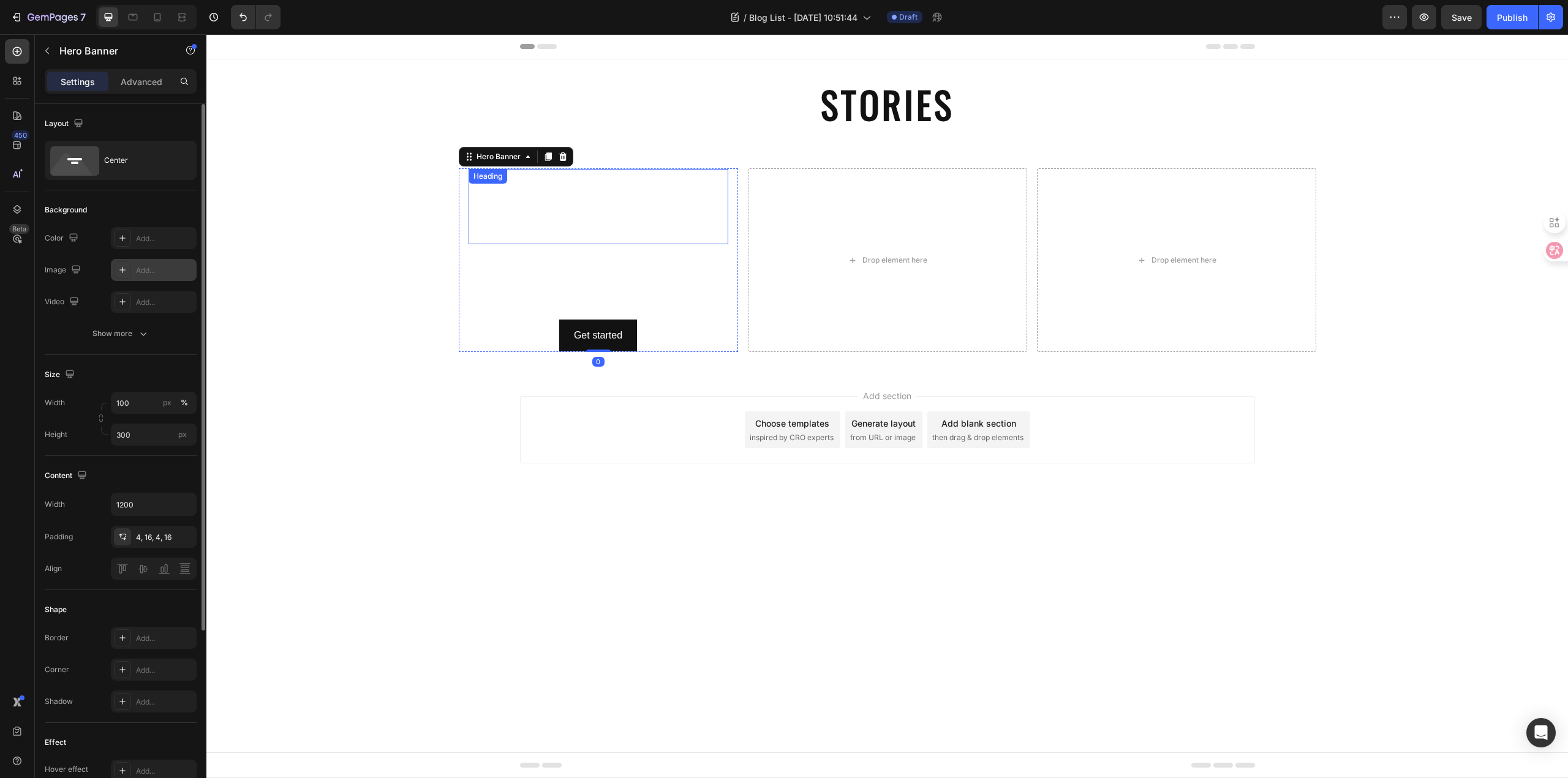
click at [597, 220] on h2 "Click here to edit heading" at bounding box center [598, 207] width 260 height 76
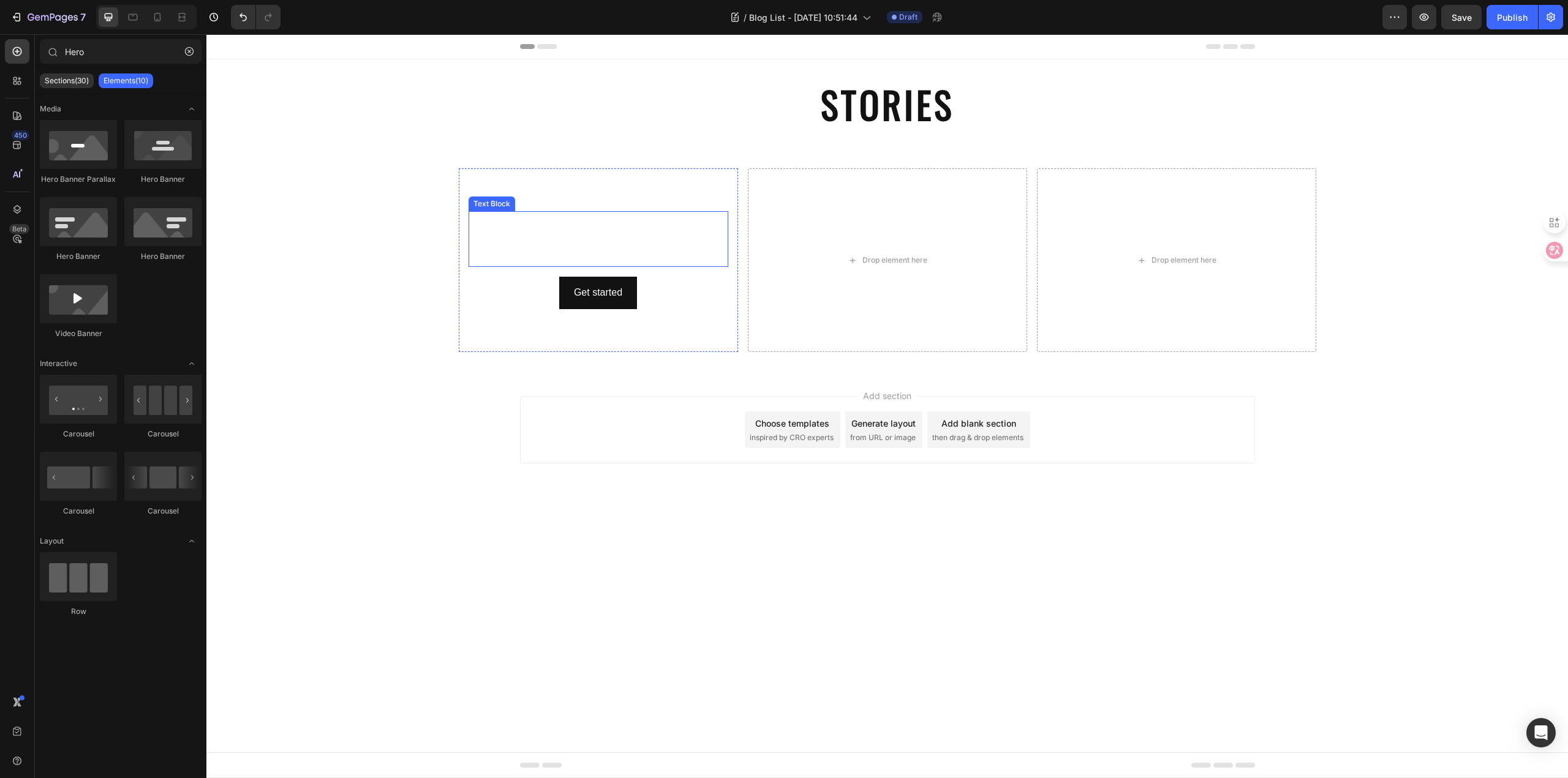
click at [601, 249] on div "This is your text block. Click to edit and make it your own. Share your product…" at bounding box center [598, 238] width 260 height 55
click at [665, 260] on div "Get started Button" at bounding box center [598, 260] width 260 height 33
click at [656, 263] on div "Drop element here" at bounding box center [598, 260] width 260 height 37
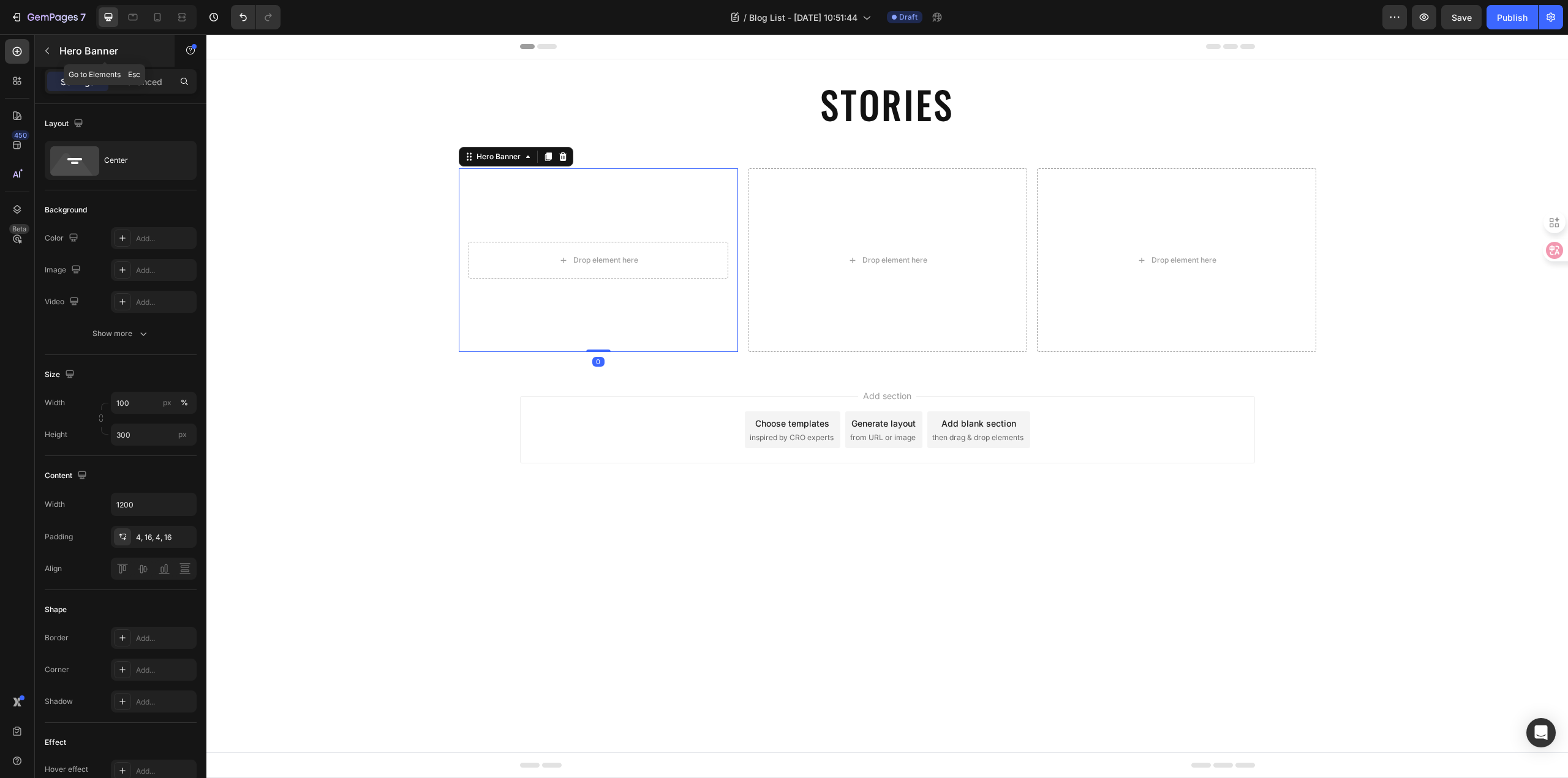
click at [74, 56] on p "Hero Banner" at bounding box center [111, 51] width 104 height 15
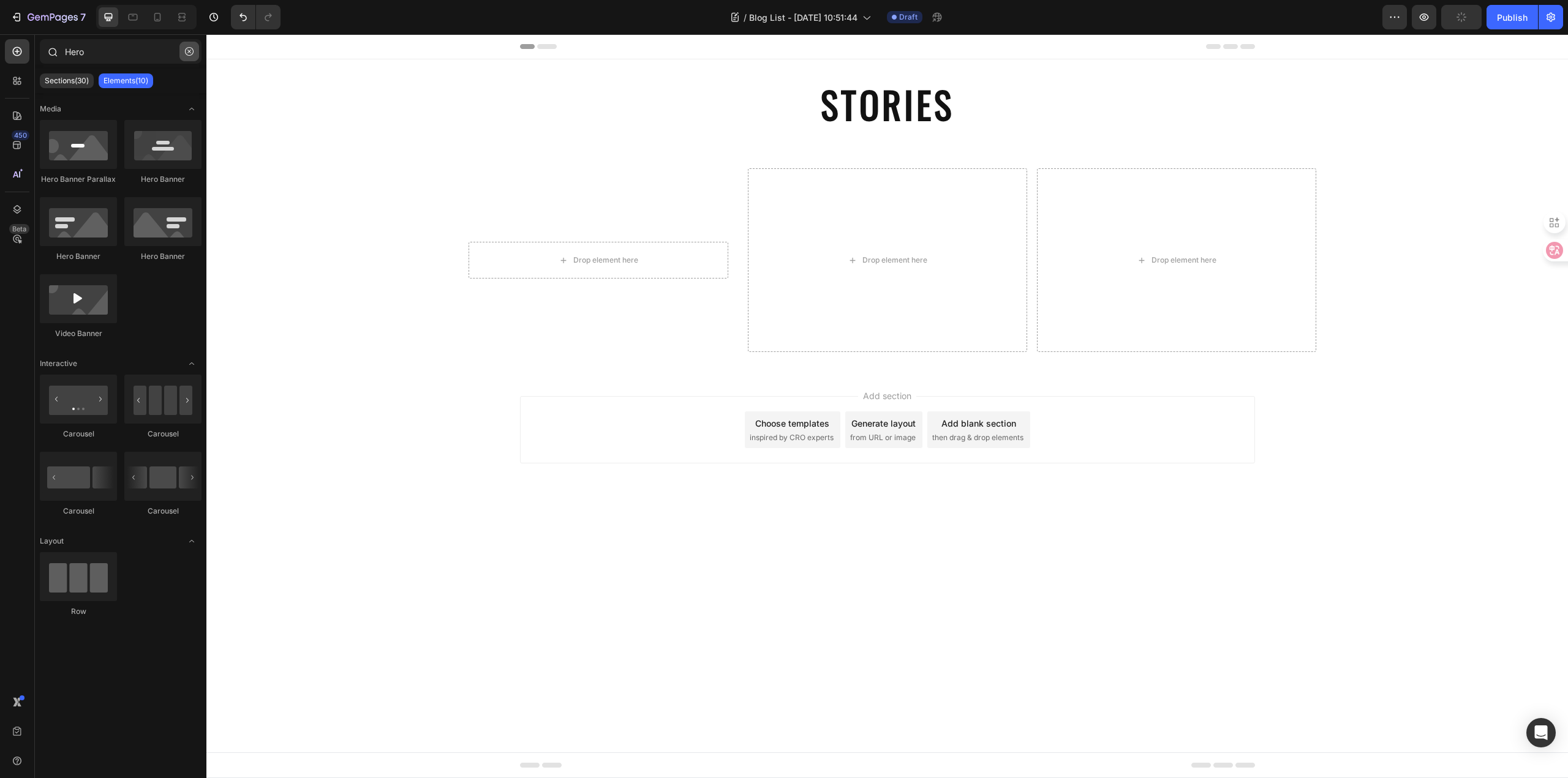
click at [194, 53] on button "button" at bounding box center [189, 51] width 20 height 20
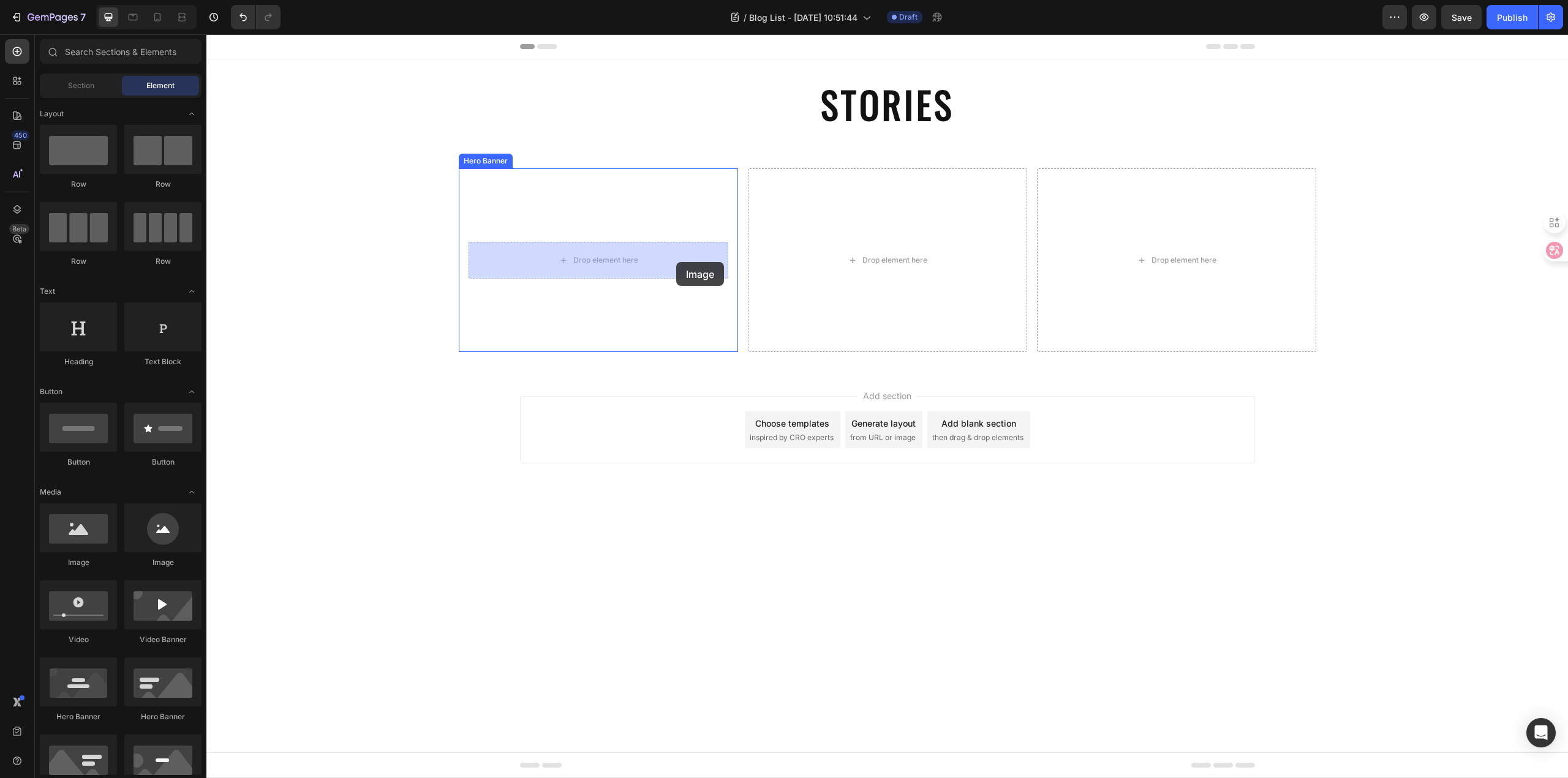
drag, startPoint x: 284, startPoint y: 568, endPoint x: 676, endPoint y: 262, distance: 497.3
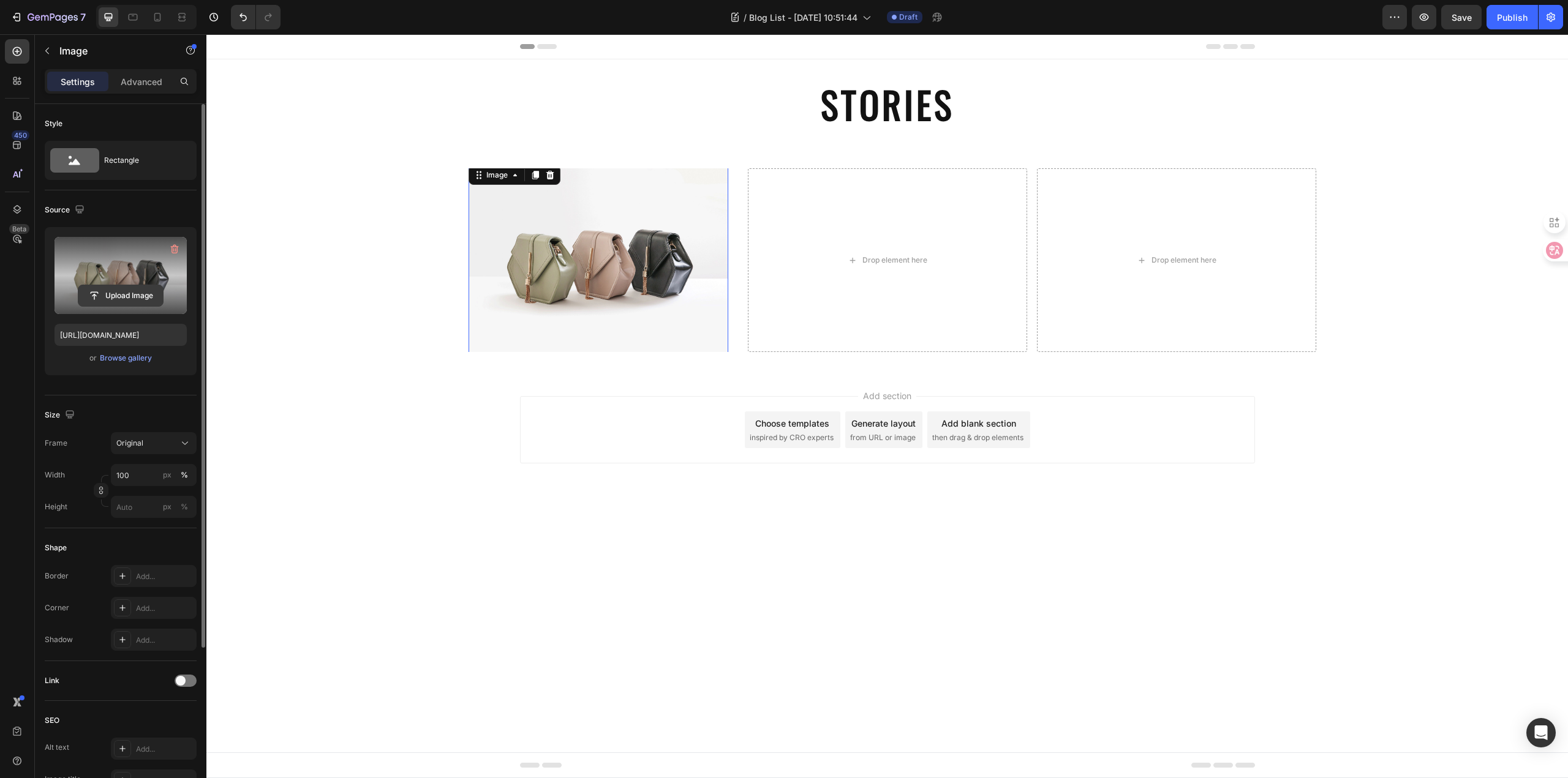
click at [129, 288] on input "file" at bounding box center [121, 295] width 84 height 21
type input "[URL][DOMAIN_NAME]"
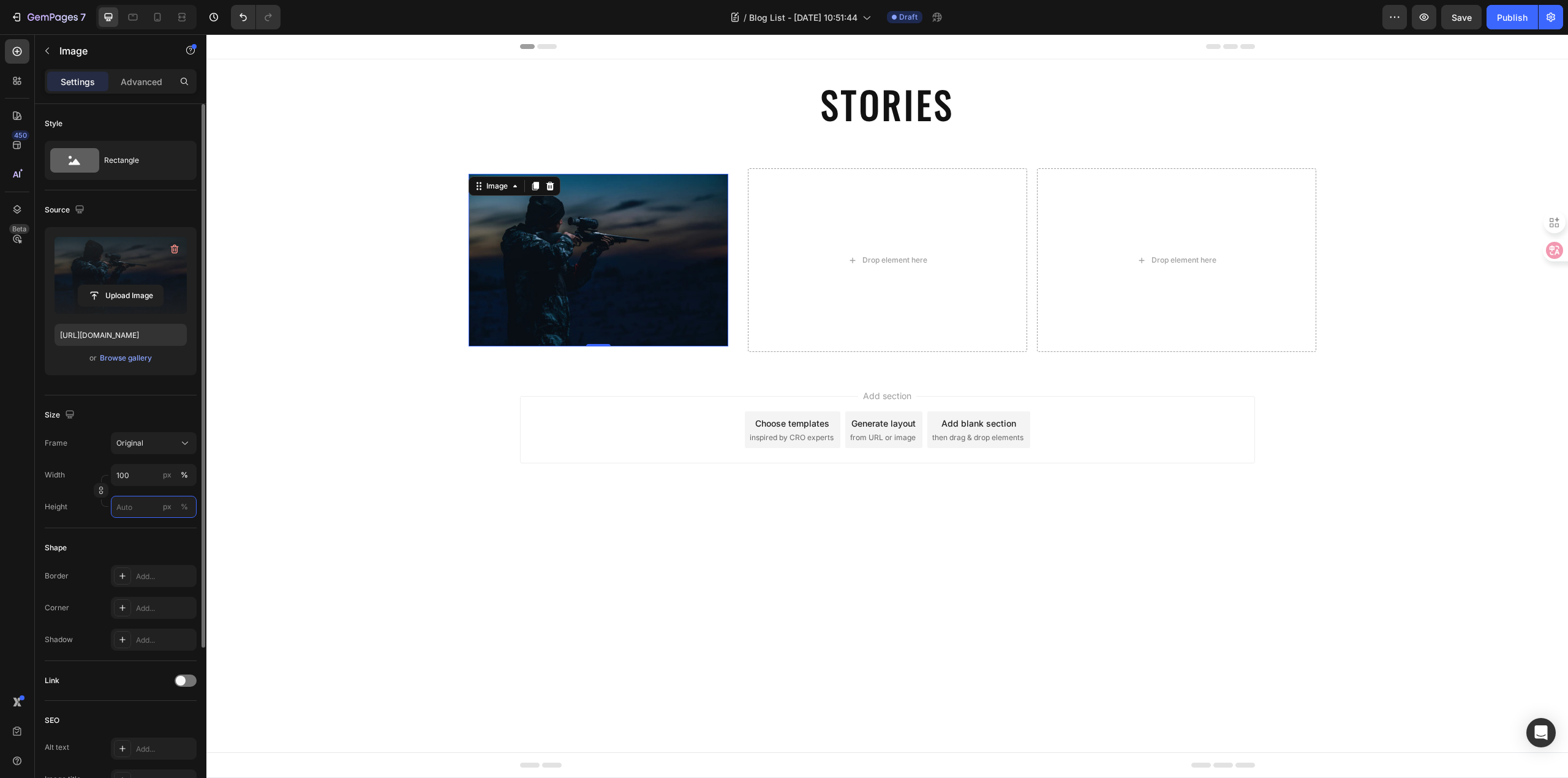
click at [149, 514] on input "px %" at bounding box center [154, 506] width 86 height 22
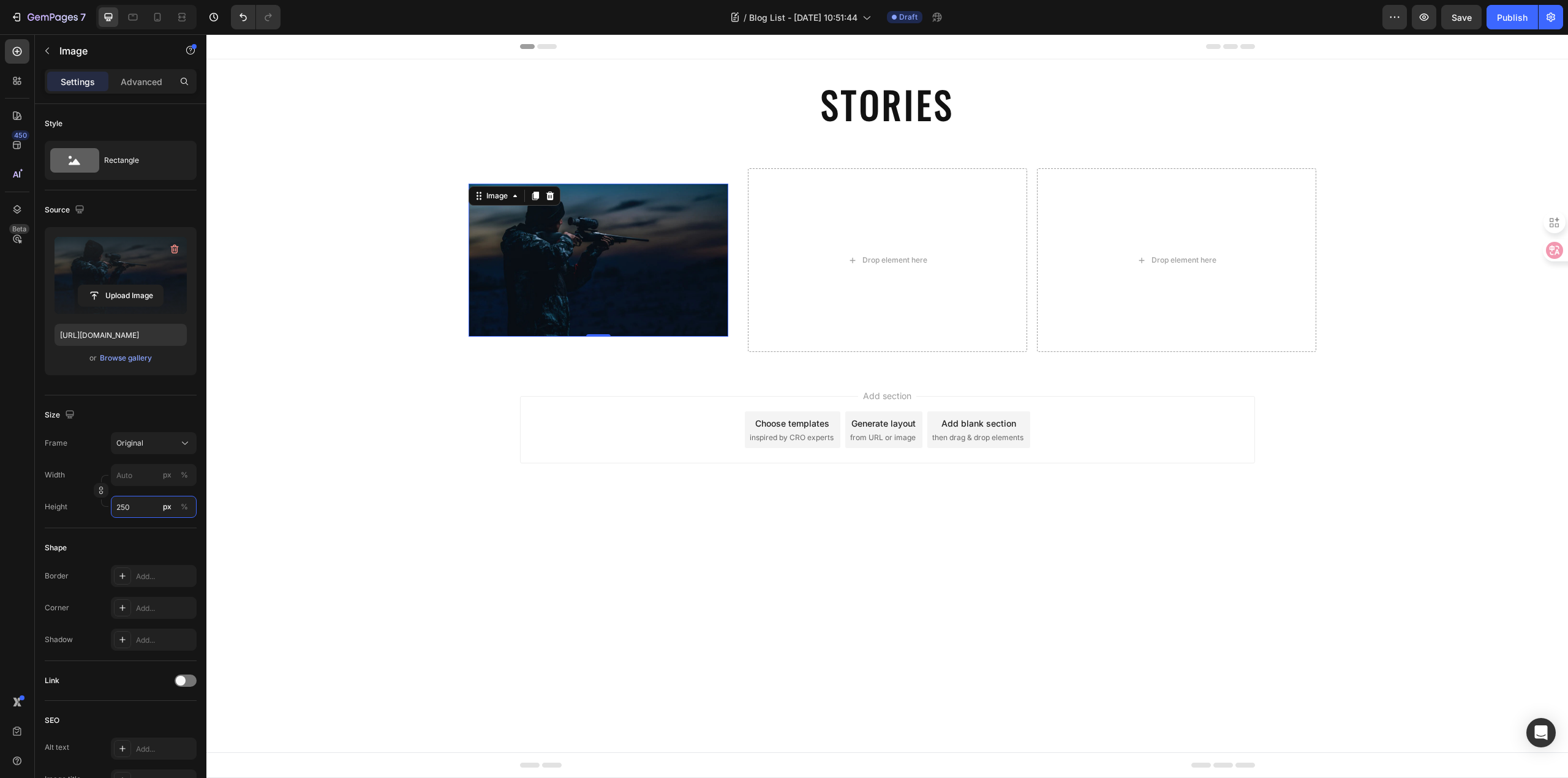
type input "250"
click at [644, 244] on img at bounding box center [598, 260] width 260 height 153
click at [469, 178] on div "Background Image" at bounding box center [598, 260] width 280 height 183
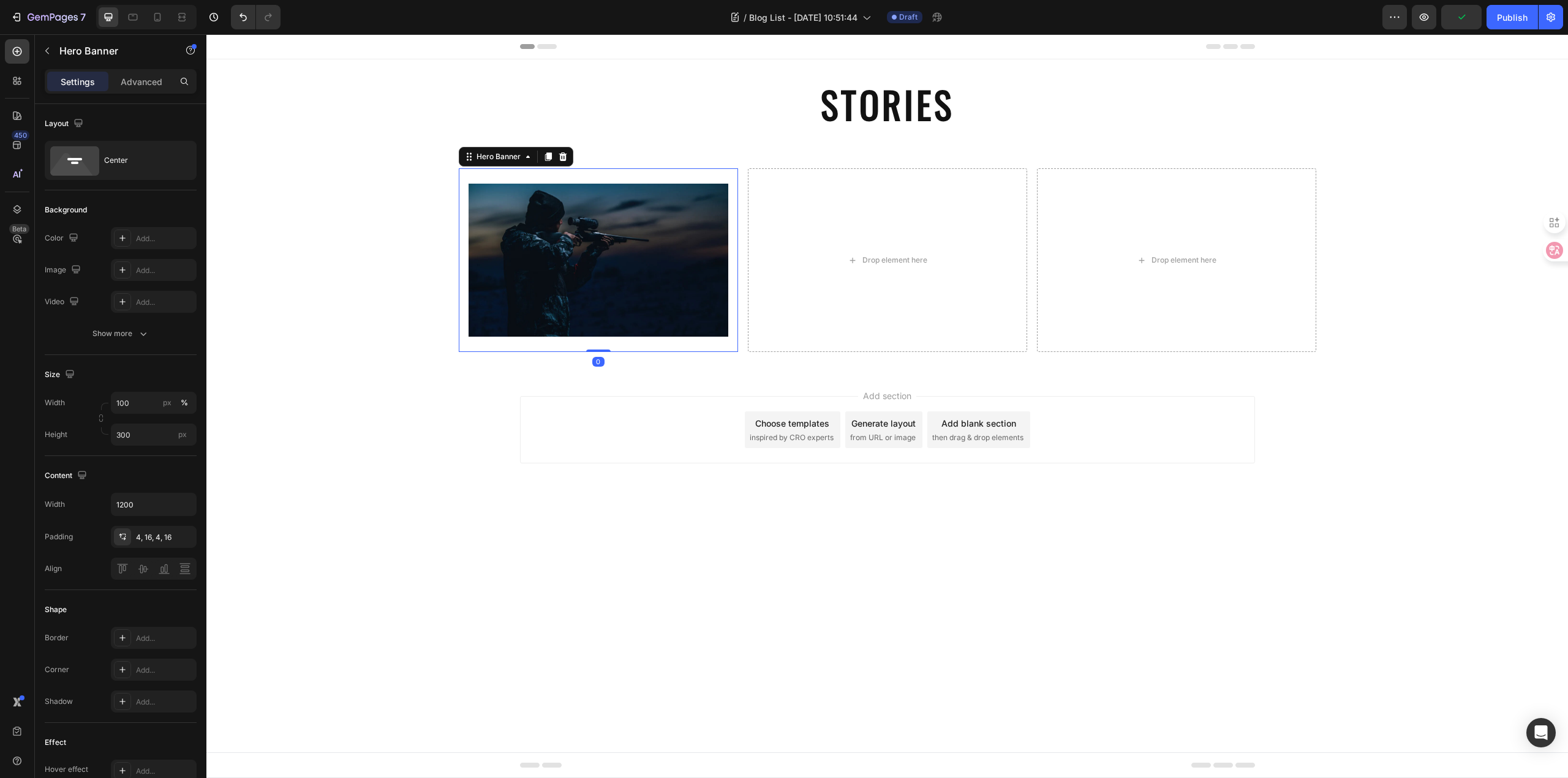
click at [400, 453] on div "Add section Choose templates inspired by CRO experts Generate layout from URL o…" at bounding box center [887, 447] width 1361 height 151
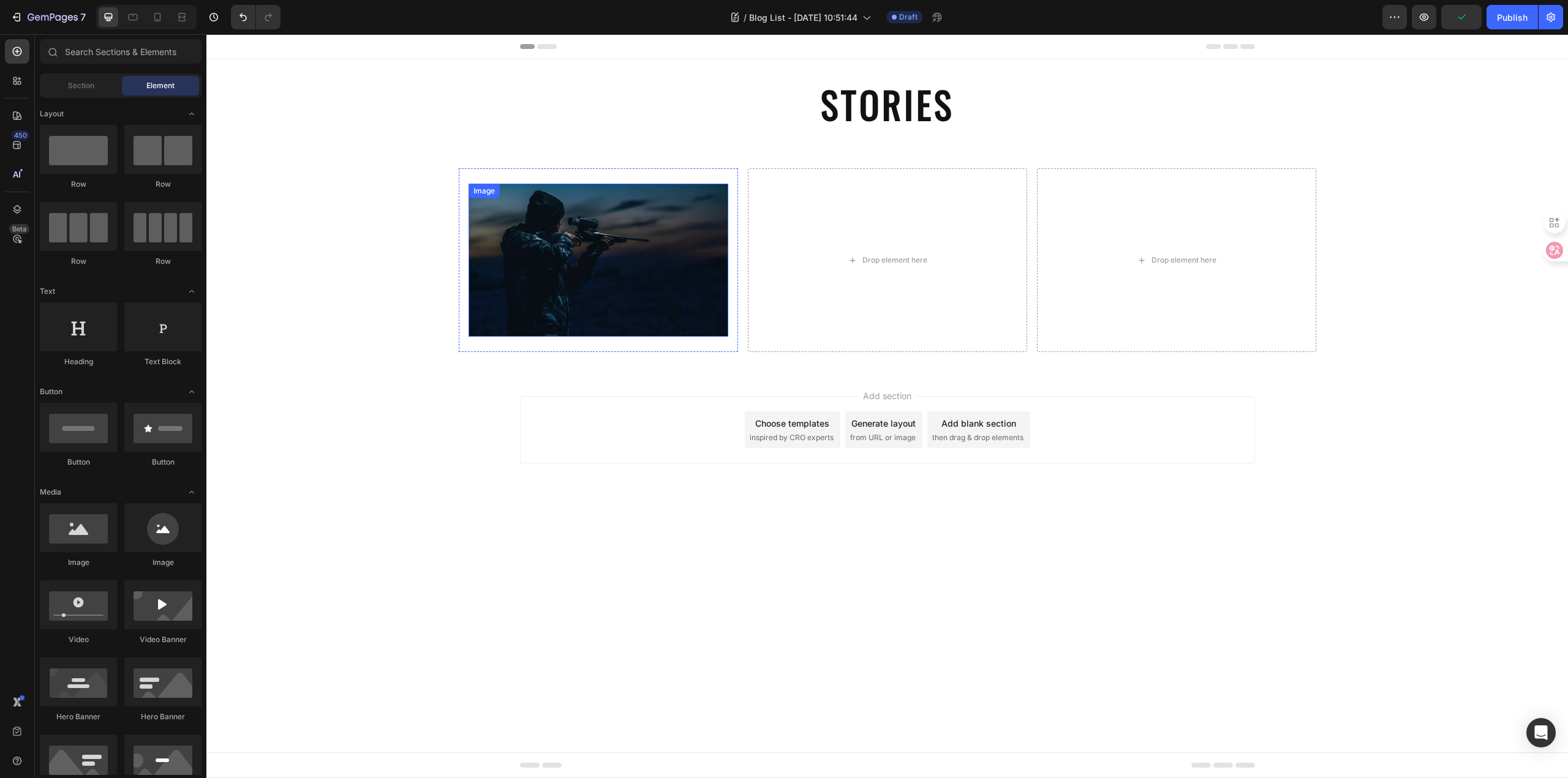
click at [581, 276] on img at bounding box center [598, 260] width 260 height 153
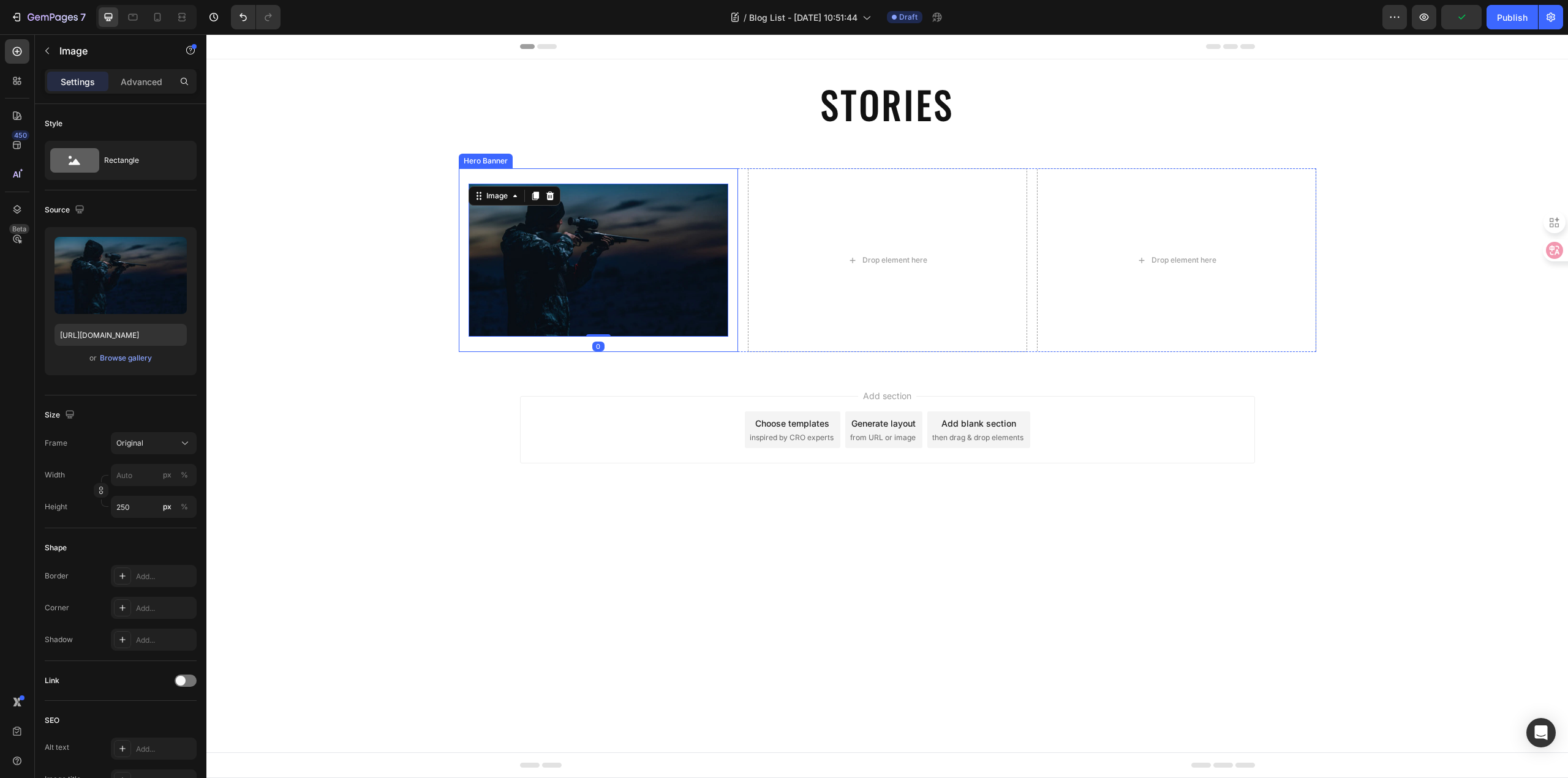
click at [363, 283] on div "Image 0 Hero Banner Drop element here Drop element here Row" at bounding box center [887, 260] width 1361 height 183
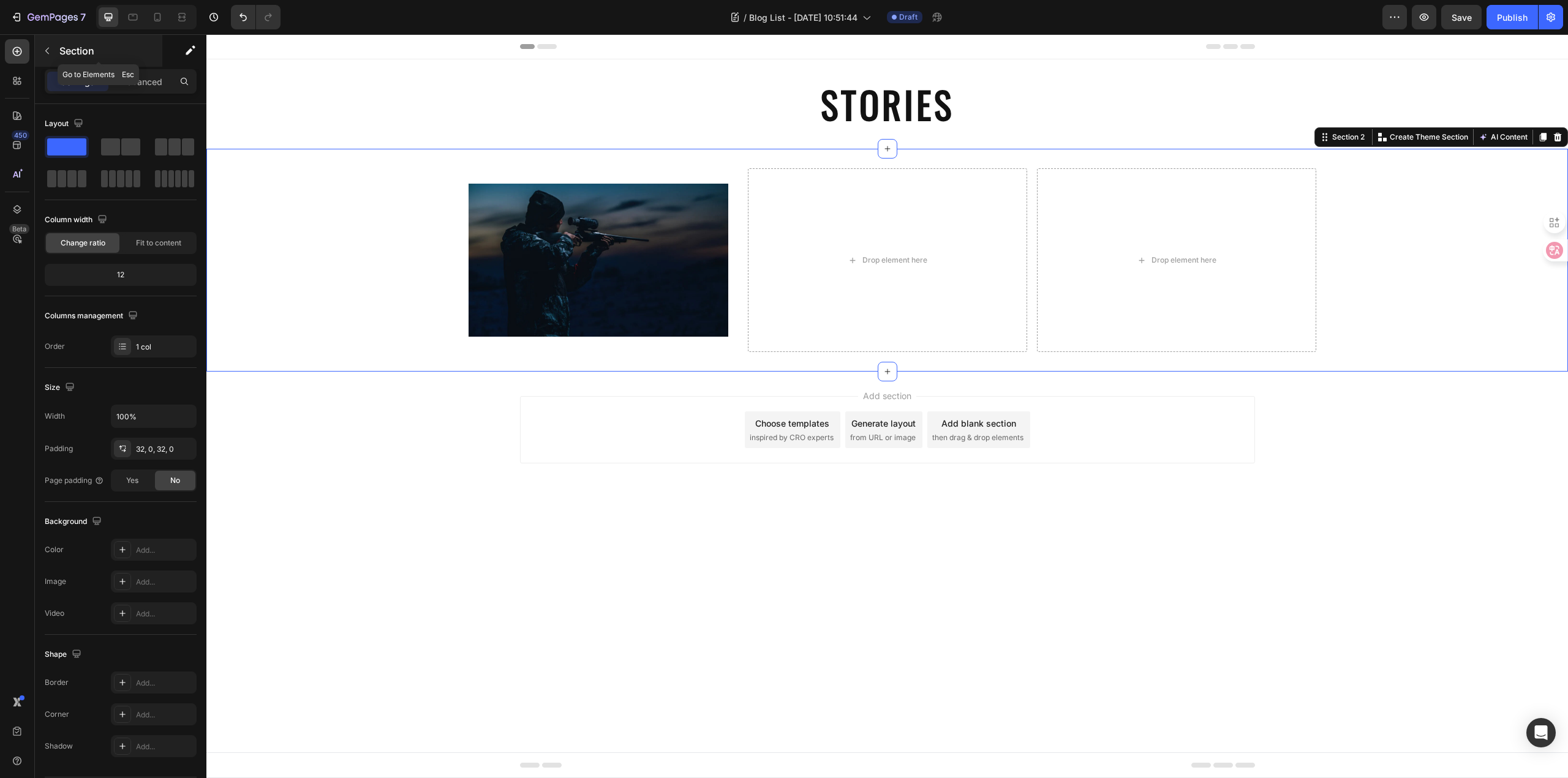
click at [60, 47] on p "Section" at bounding box center [110, 51] width 100 height 15
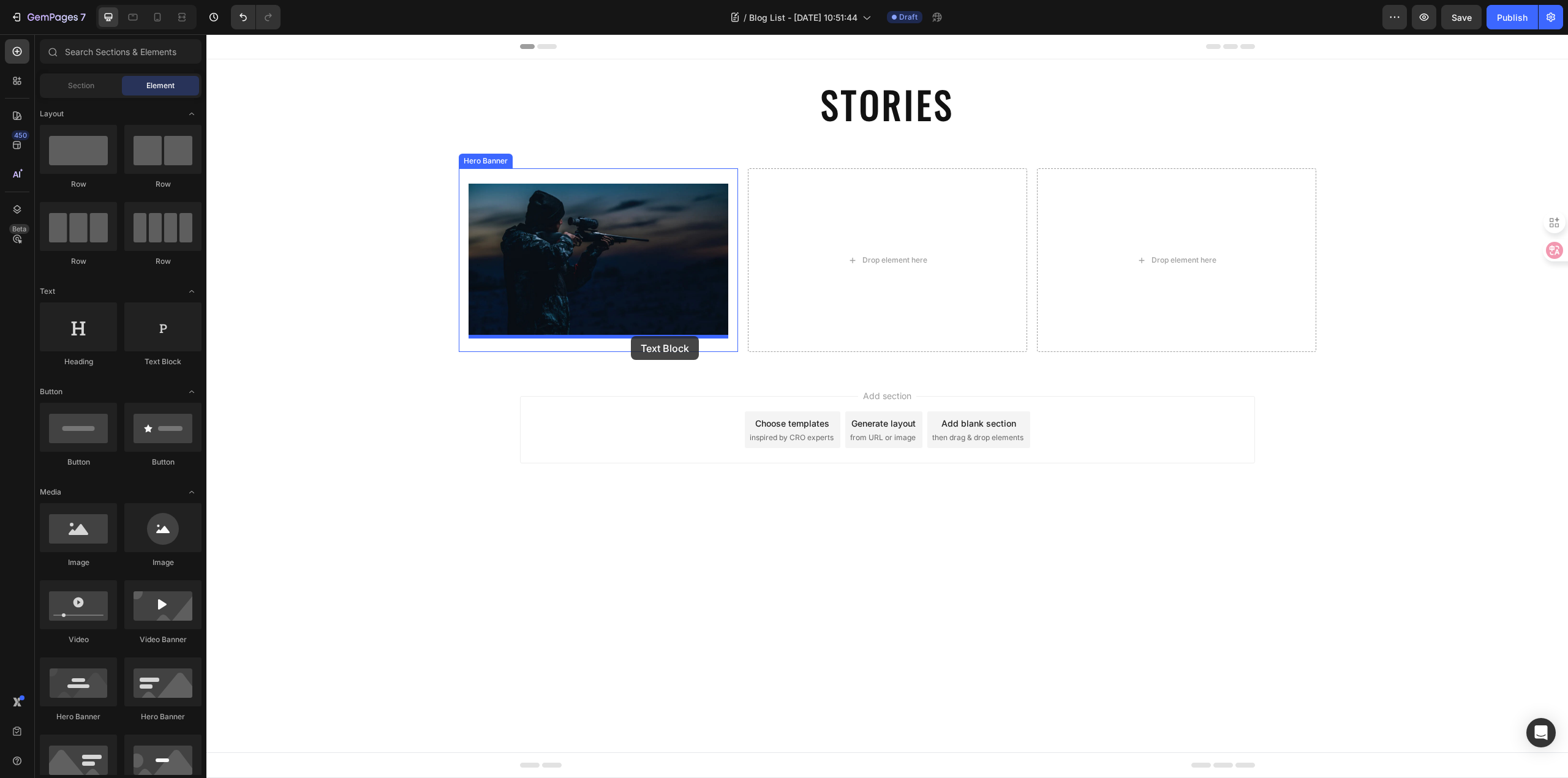
drag, startPoint x: 381, startPoint y: 368, endPoint x: 631, endPoint y: 336, distance: 252.0
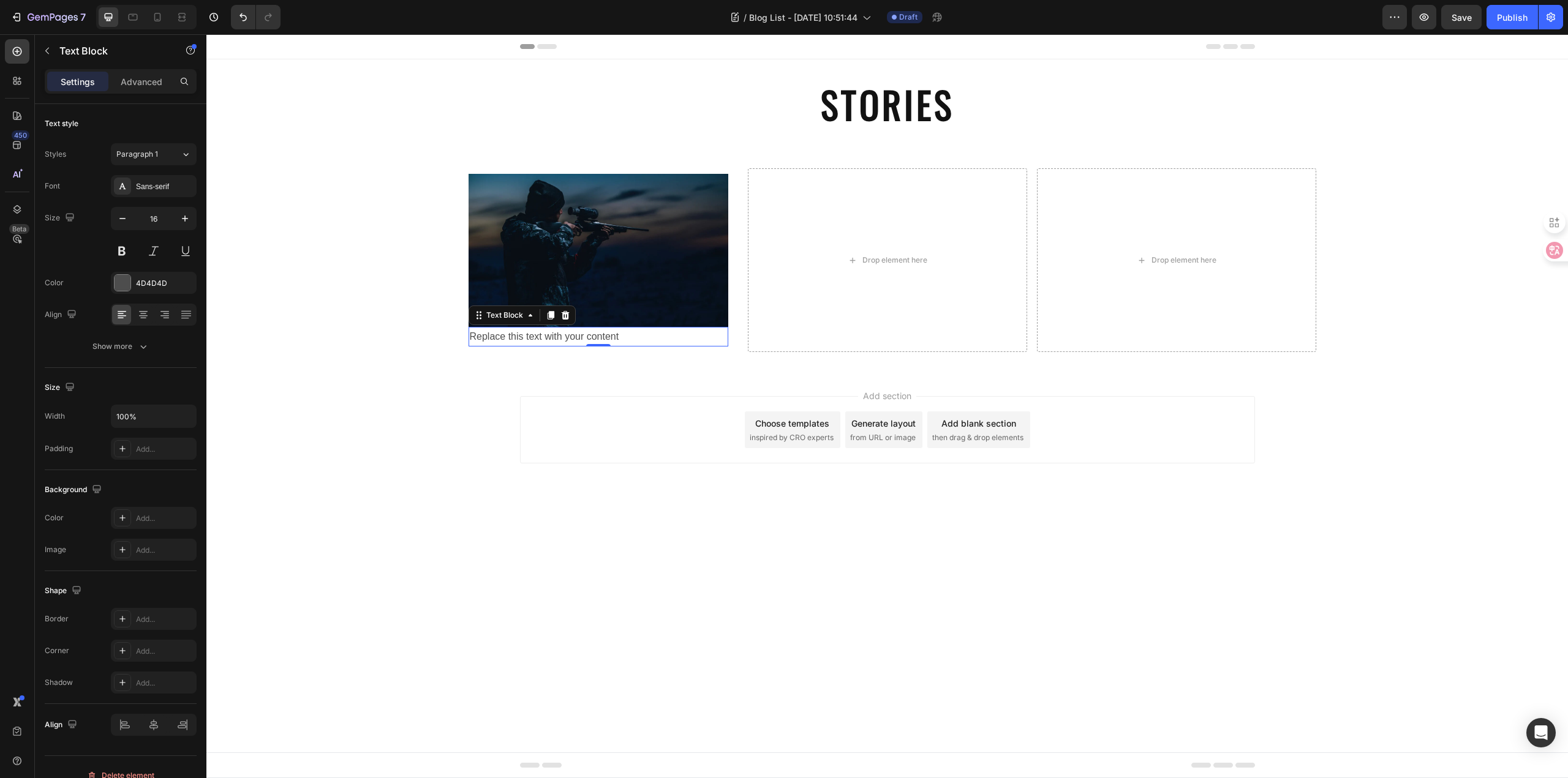
click at [635, 341] on div "Replace this text with your content" at bounding box center [598, 337] width 260 height 20
click at [635, 341] on p "Replace this text with your content" at bounding box center [598, 337] width 257 height 17
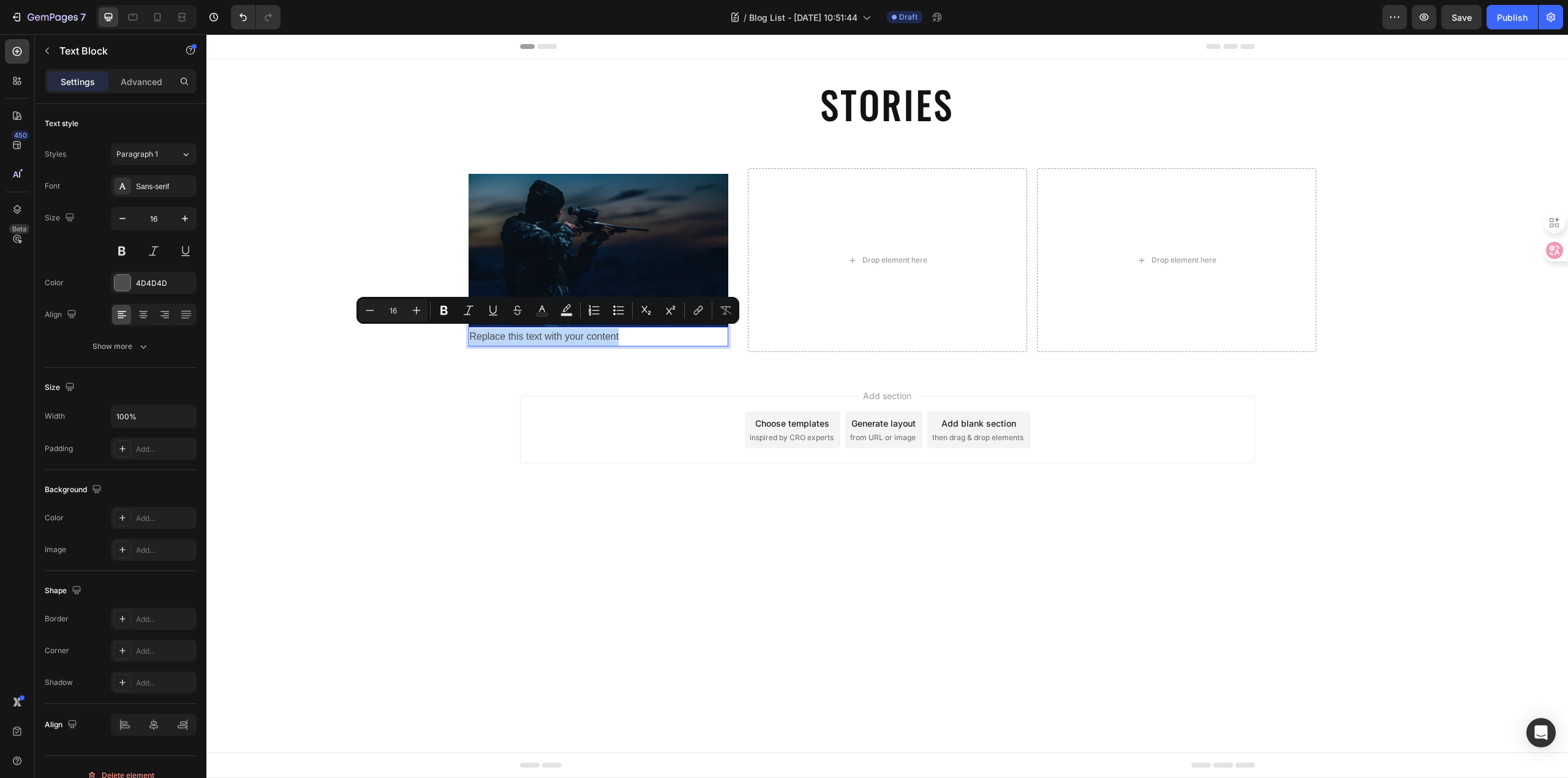
drag, startPoint x: 635, startPoint y: 338, endPoint x: 470, endPoint y: 329, distance: 165.2
click at [470, 329] on p "Replace this text with your content" at bounding box center [598, 337] width 257 height 17
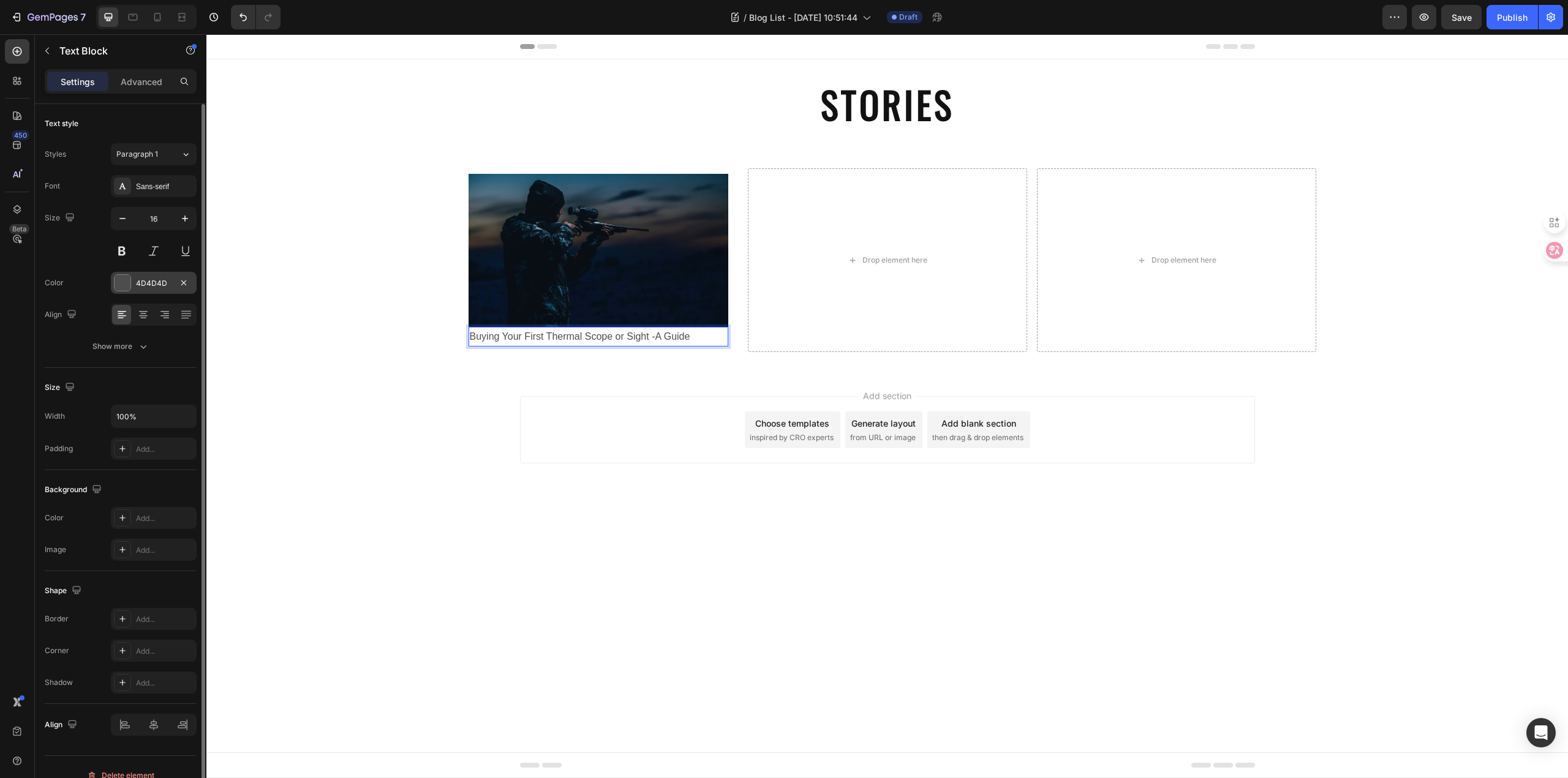
click at [155, 290] on div "4D4D4D" at bounding box center [154, 283] width 86 height 22
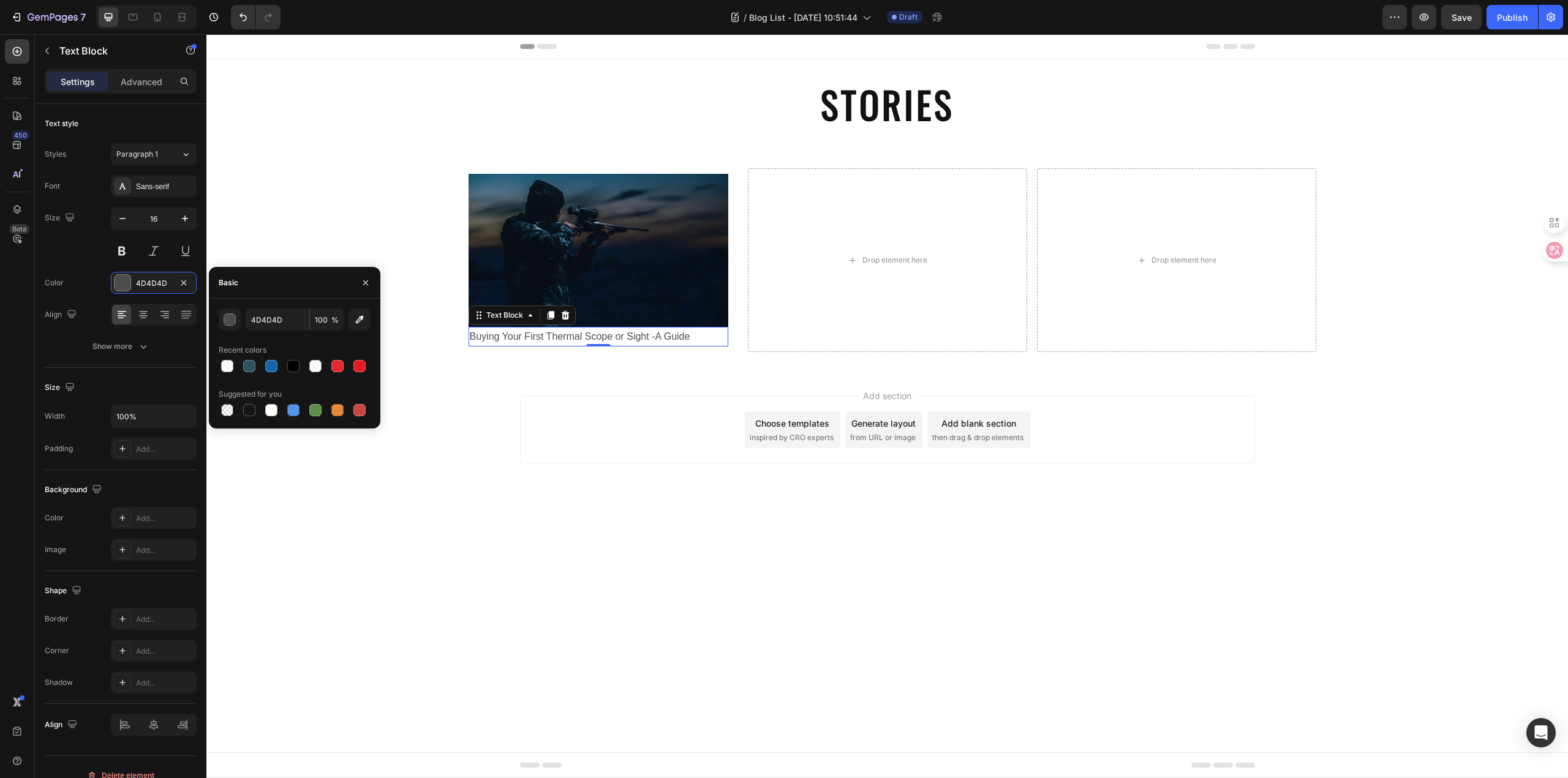
click at [254, 415] on div at bounding box center [249, 410] width 15 height 15
type input "151515"
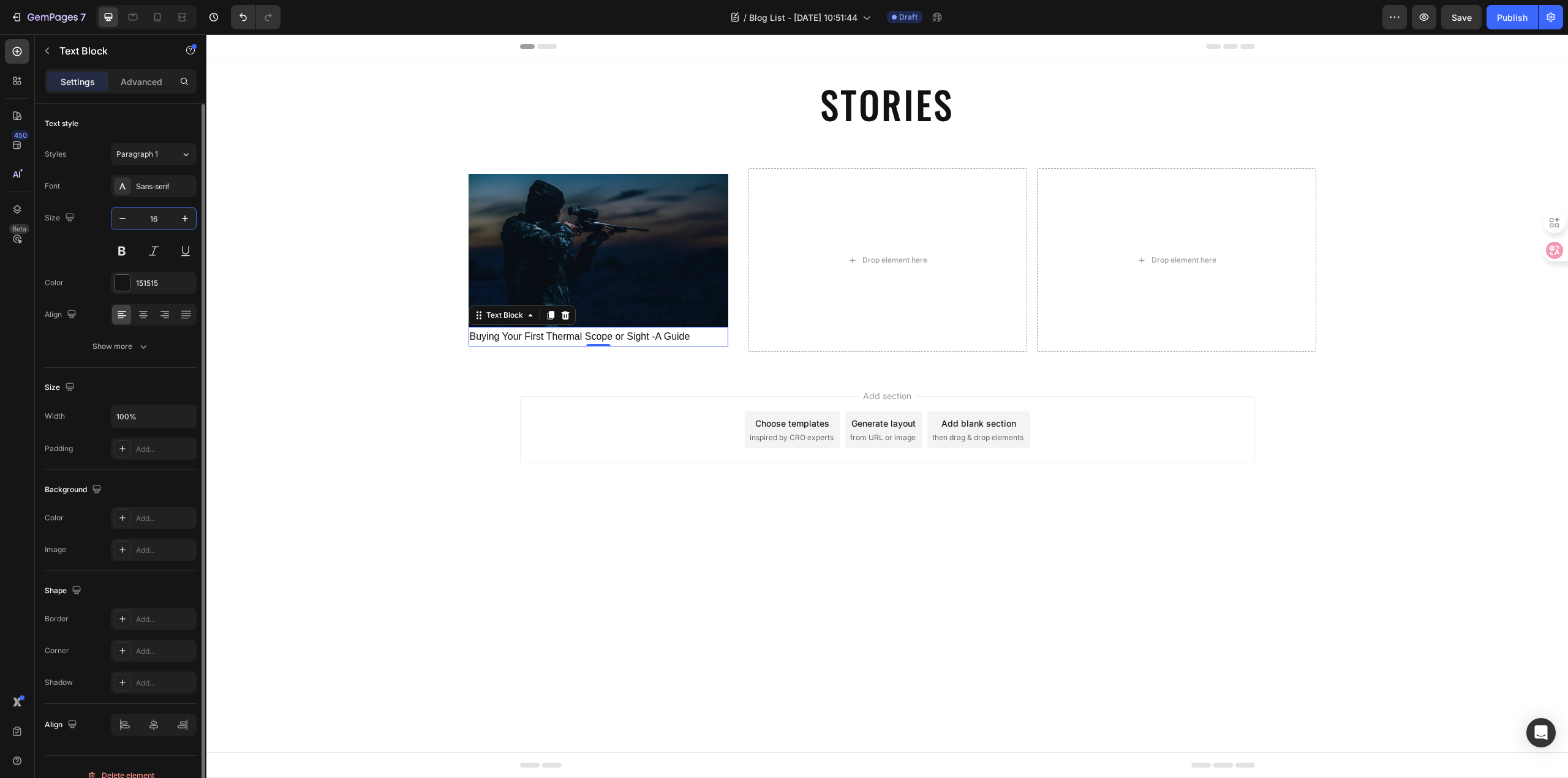
click at [167, 222] on input "16" at bounding box center [153, 218] width 41 height 22
type input "15"
drag, startPoint x: 148, startPoint y: 321, endPoint x: 203, endPoint y: 371, distance: 74.3
click at [148, 320] on div at bounding box center [143, 314] width 19 height 20
click at [365, 456] on div "Add section Choose templates inspired by CRO experts Generate layout from URL o…" at bounding box center [887, 447] width 1361 height 151
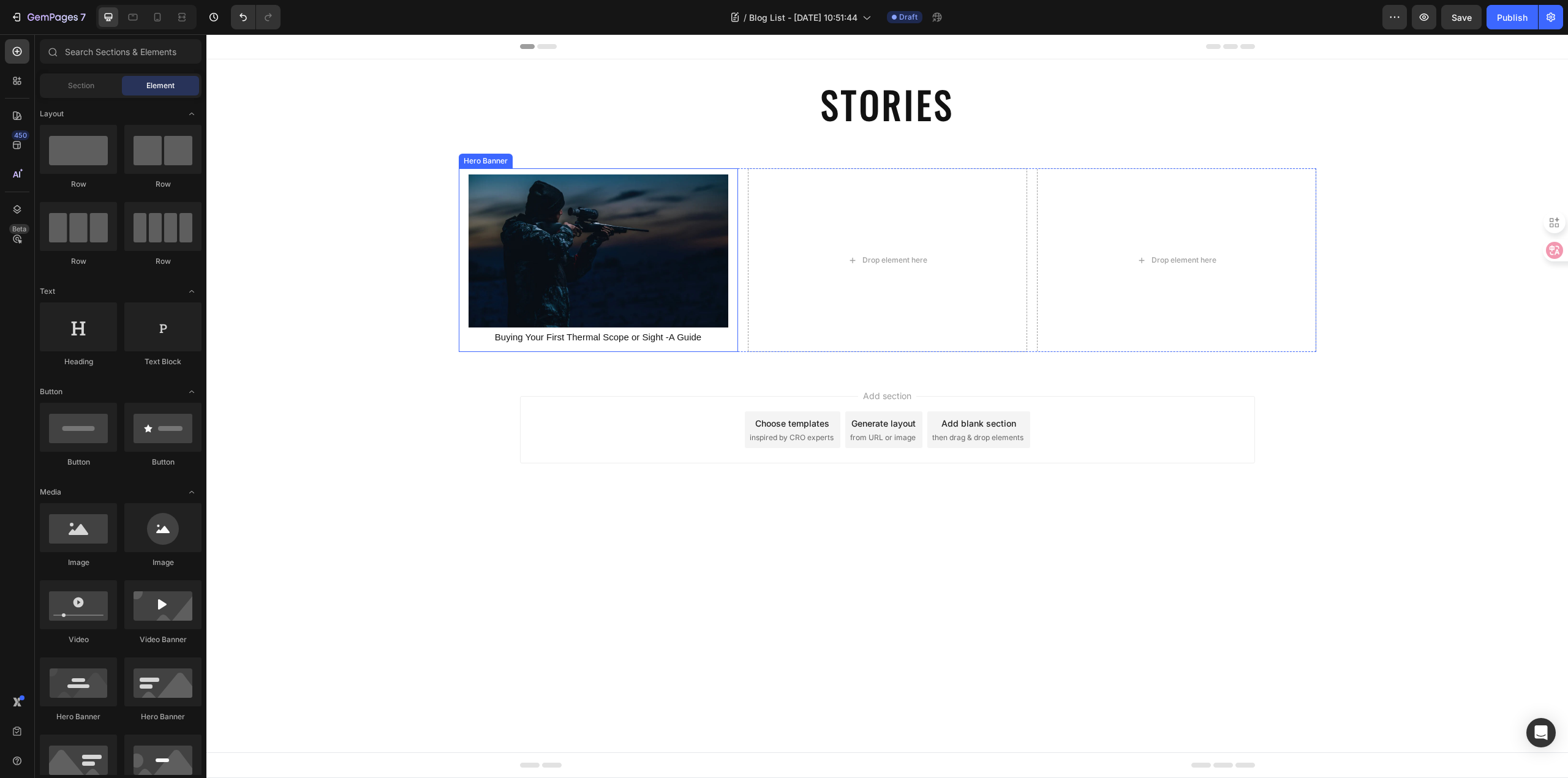
click at [736, 291] on div "Image Buying Your First Thermal Scope or Sight -A Guide Text Block" at bounding box center [598, 260] width 280 height 177
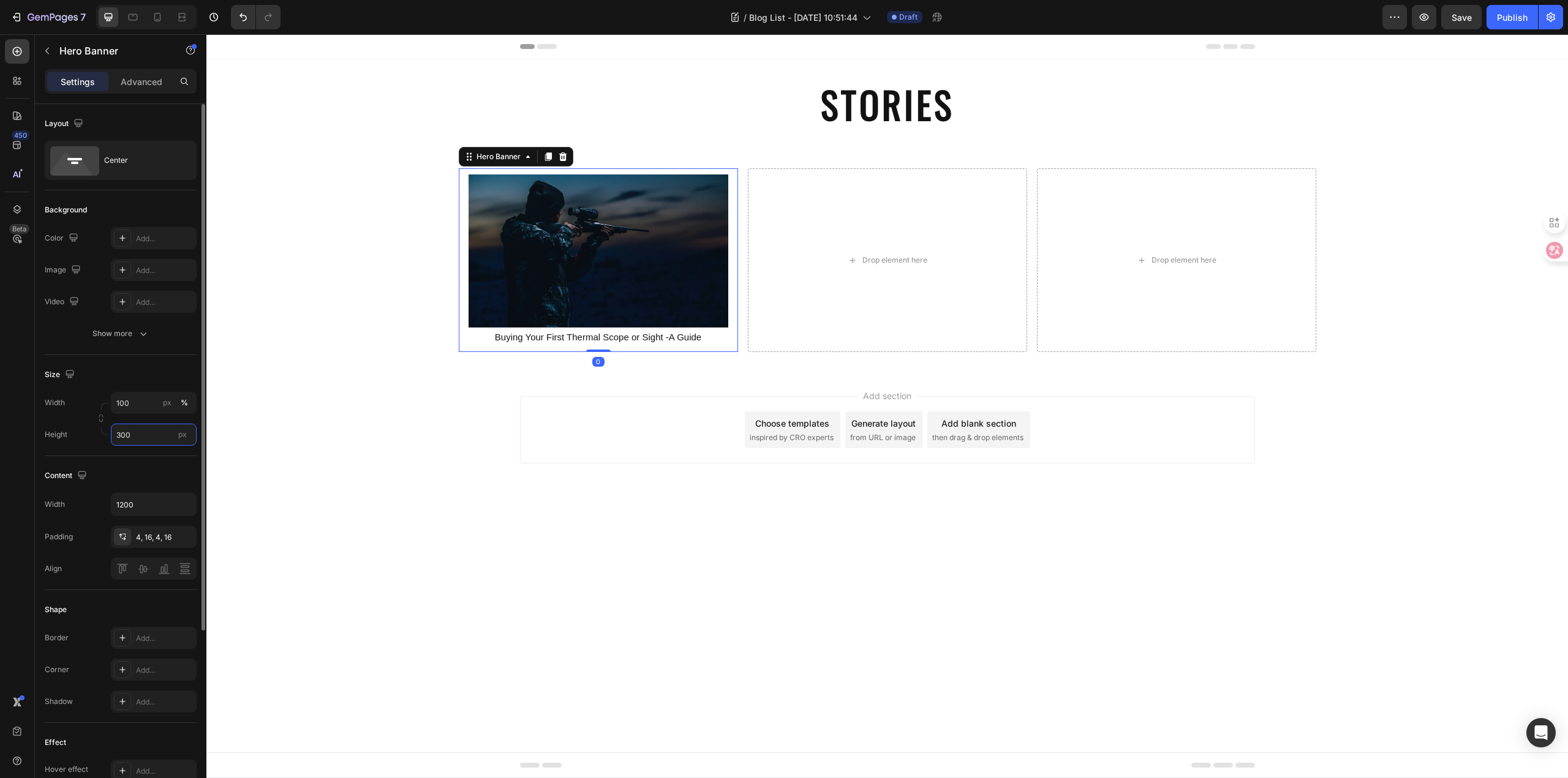
click at [145, 437] on input "300" at bounding box center [154, 434] width 86 height 22
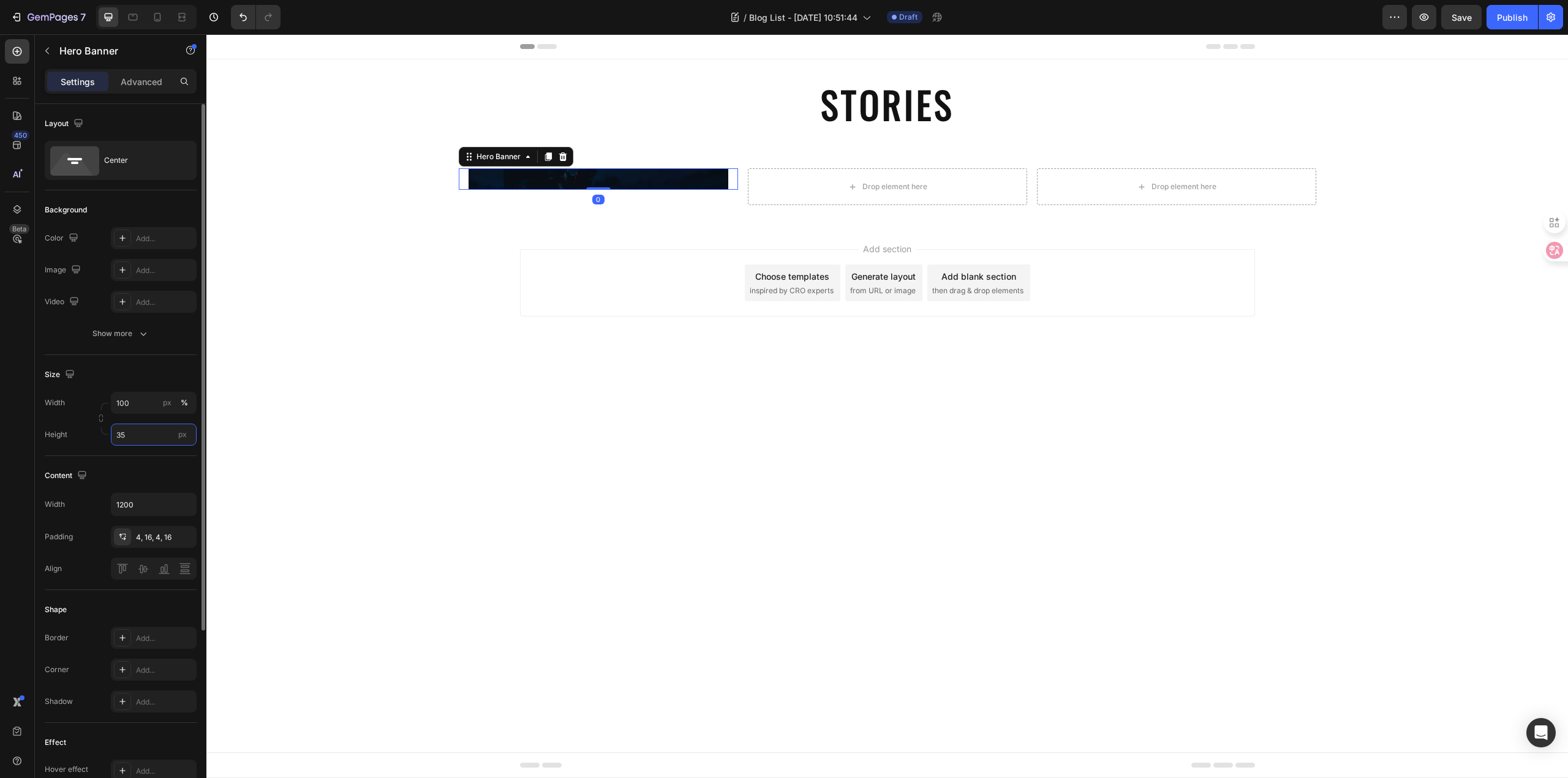
type input "350"
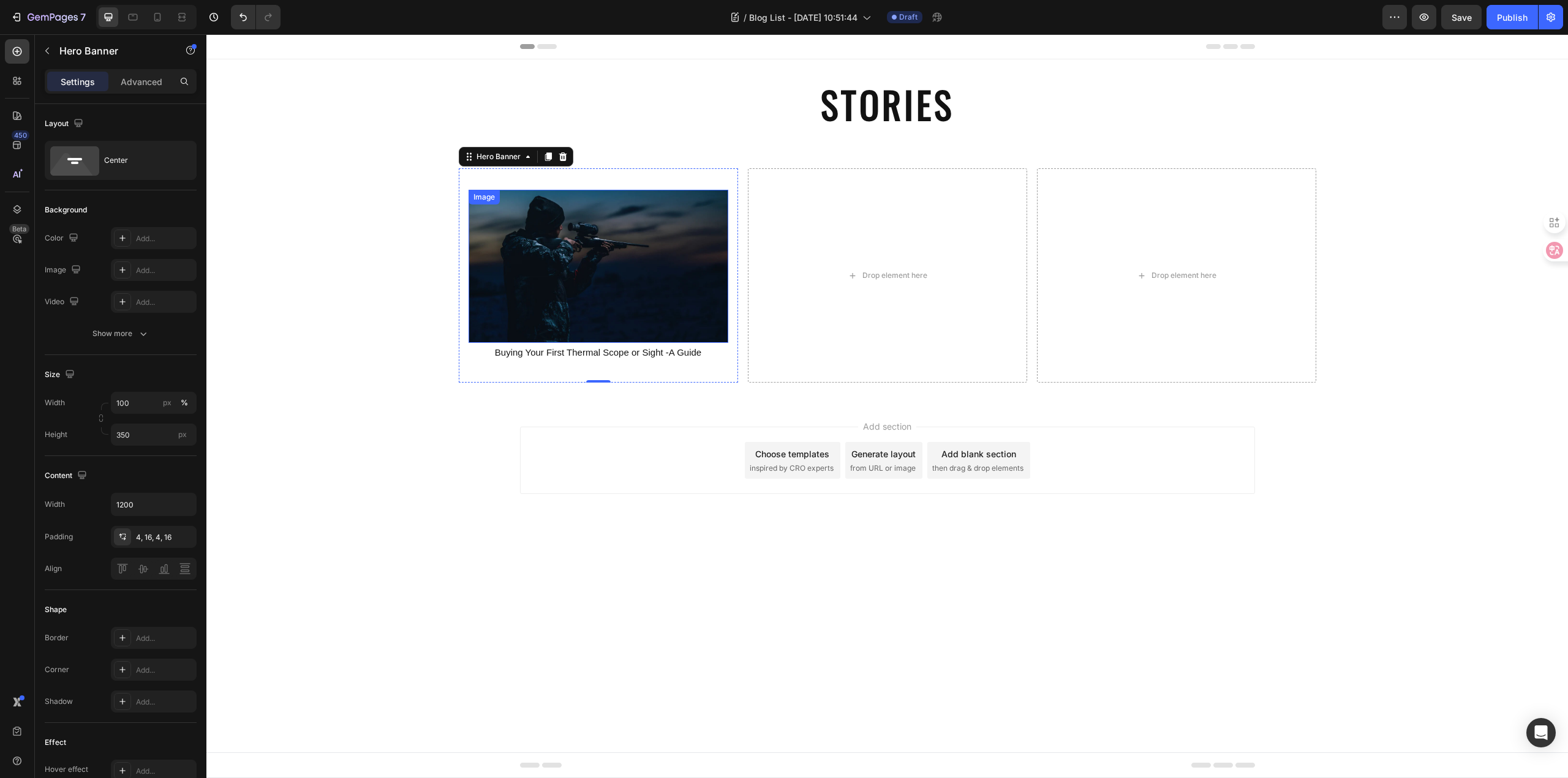
click at [608, 328] on img at bounding box center [598, 266] width 260 height 153
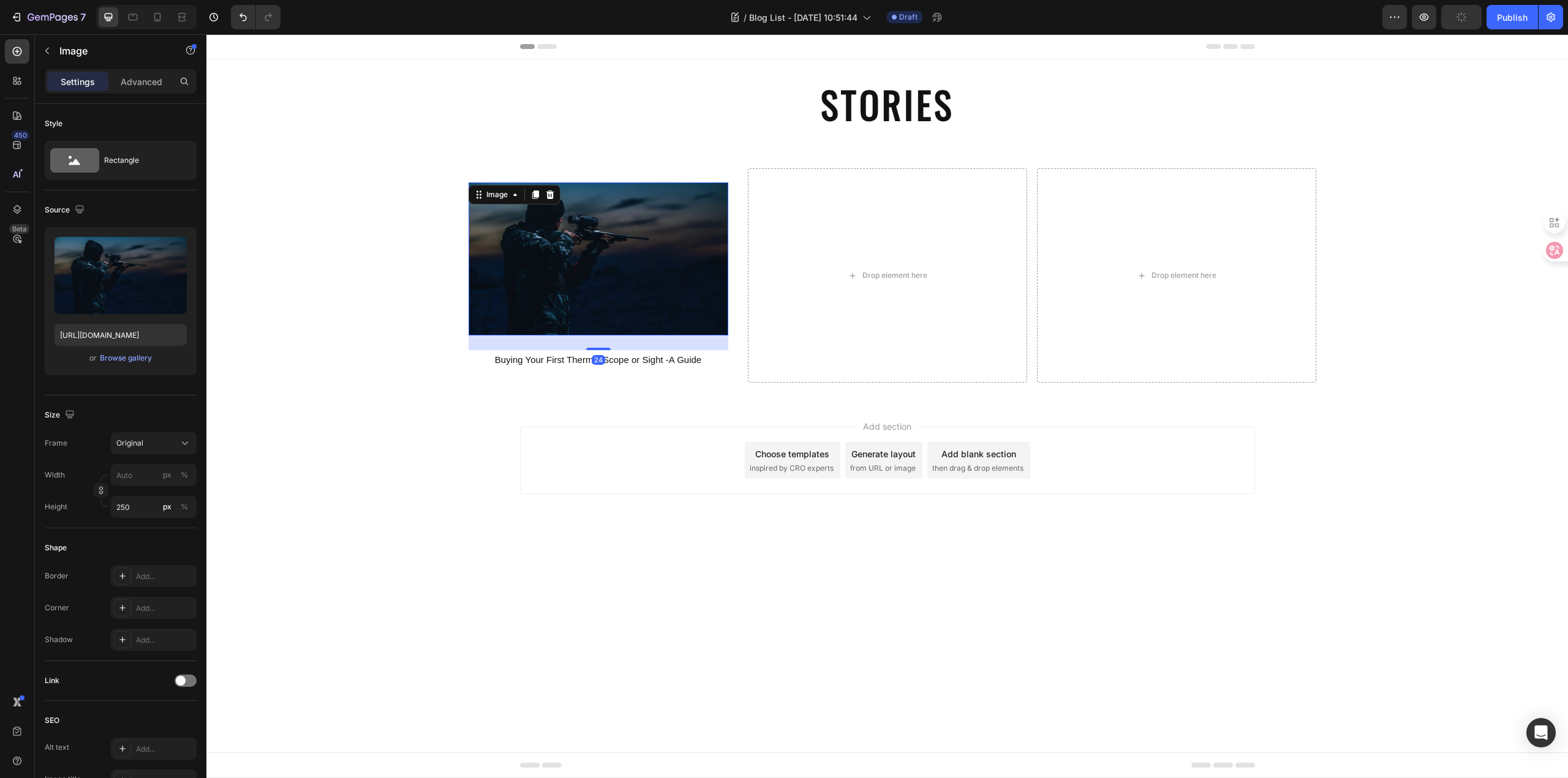
drag, startPoint x: 597, startPoint y: 341, endPoint x: 599, endPoint y: 356, distance: 15.1
click at [599, 335] on div "24" at bounding box center [598, 335] width 260 height 0
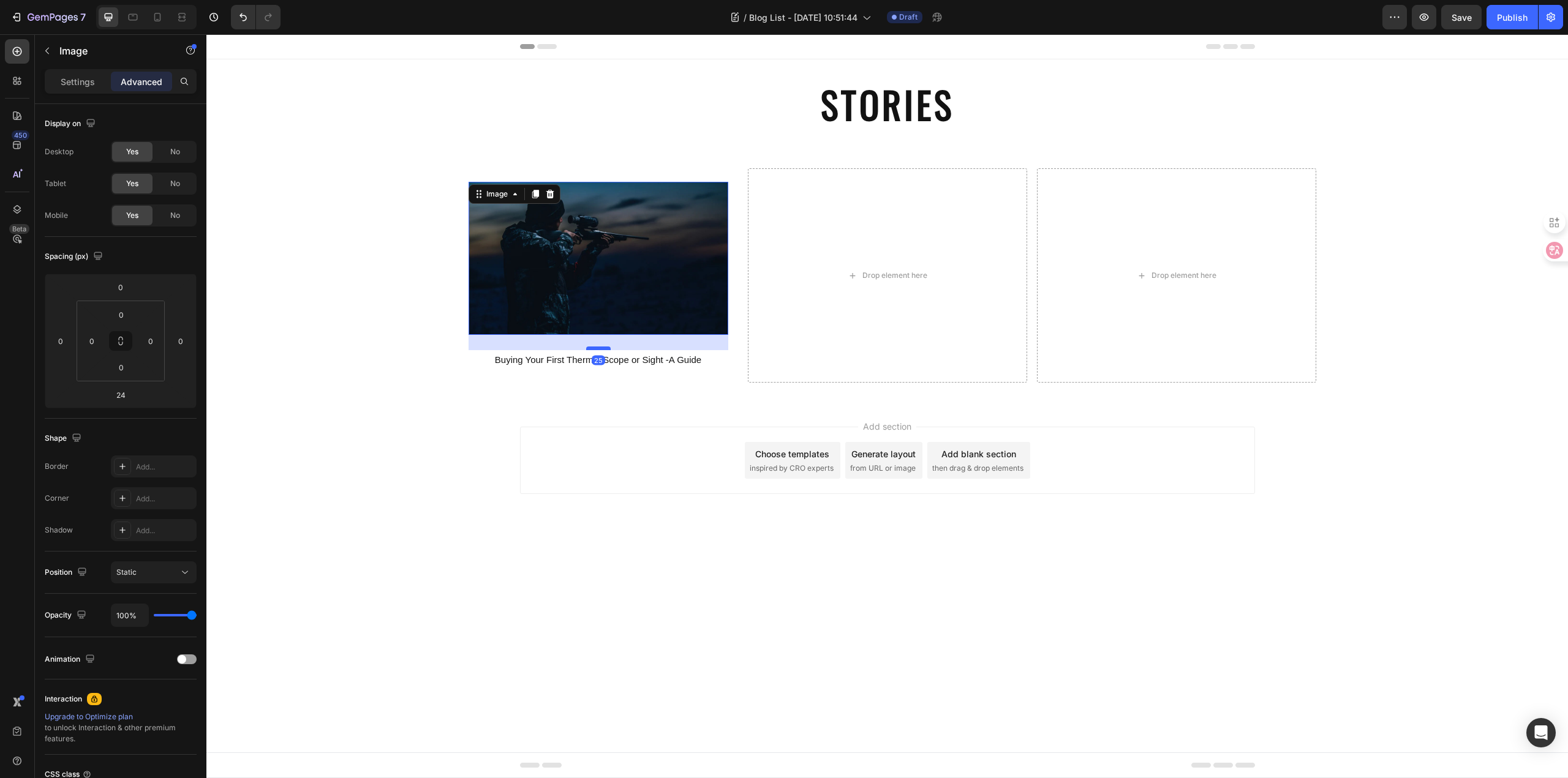
click at [604, 349] on div at bounding box center [598, 348] width 25 height 4
type input "25"
click at [358, 319] on div "Image 25 Buying Your First Thermal Scope or Sight -A Guide Text Block Hero Bann…" at bounding box center [887, 275] width 1361 height 214
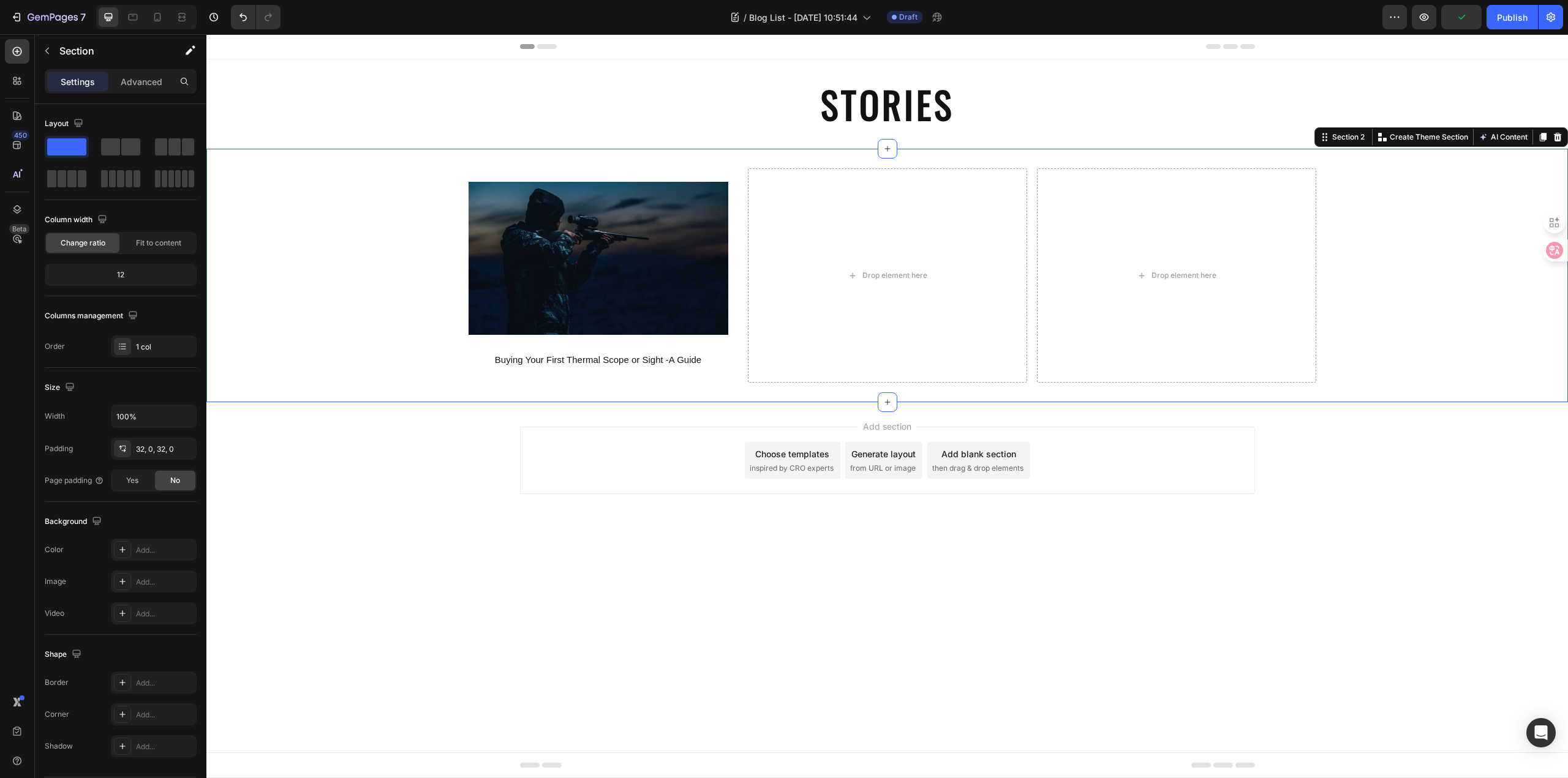
click at [423, 514] on div "Add section Choose templates inspired by CRO experts Generate layout from URL o…" at bounding box center [887, 477] width 1361 height 151
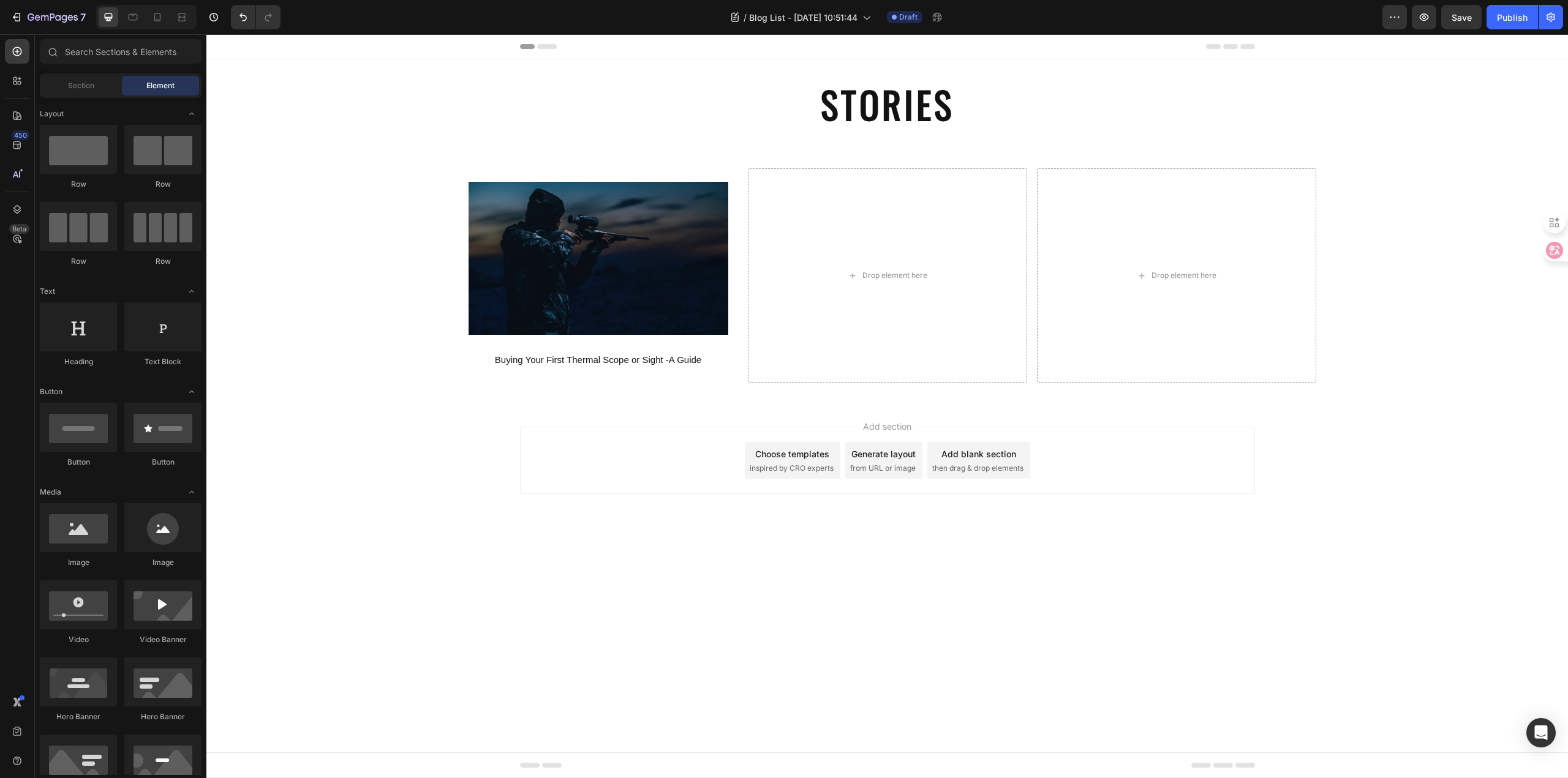
click at [501, 553] on body "Header STORIES Heading Section 1 Image Buying Your First Thermal Scope or Sight…" at bounding box center [887, 406] width 1361 height 744
click at [530, 591] on body "Header STORIES Heading Section 1 Image Buying Your First Thermal Scope or Sight…" at bounding box center [887, 406] width 1361 height 744
click at [557, 178] on div "Background Image" at bounding box center [598, 275] width 280 height 214
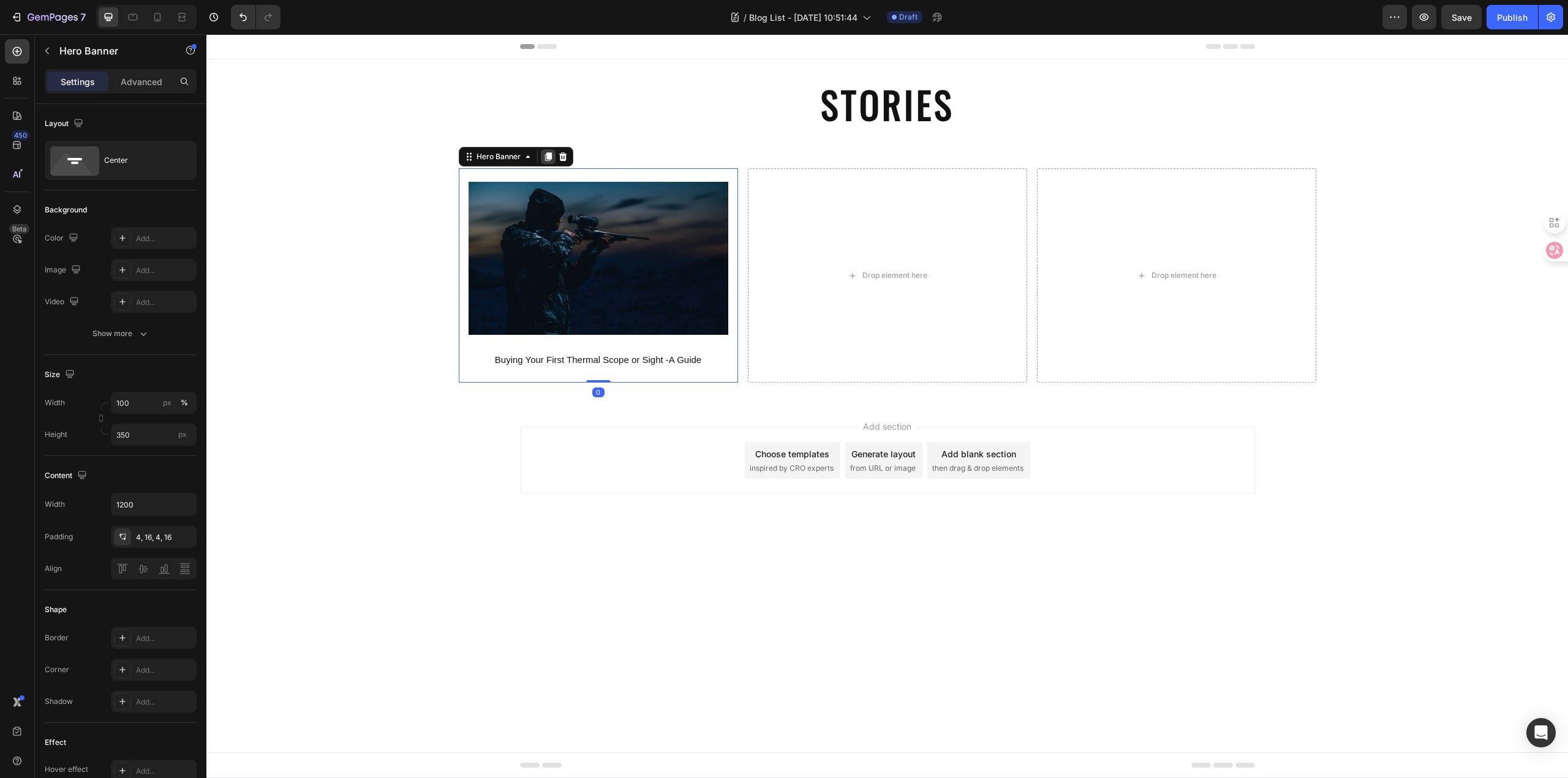
click at [546, 153] on icon at bounding box center [547, 156] width 6 height 9
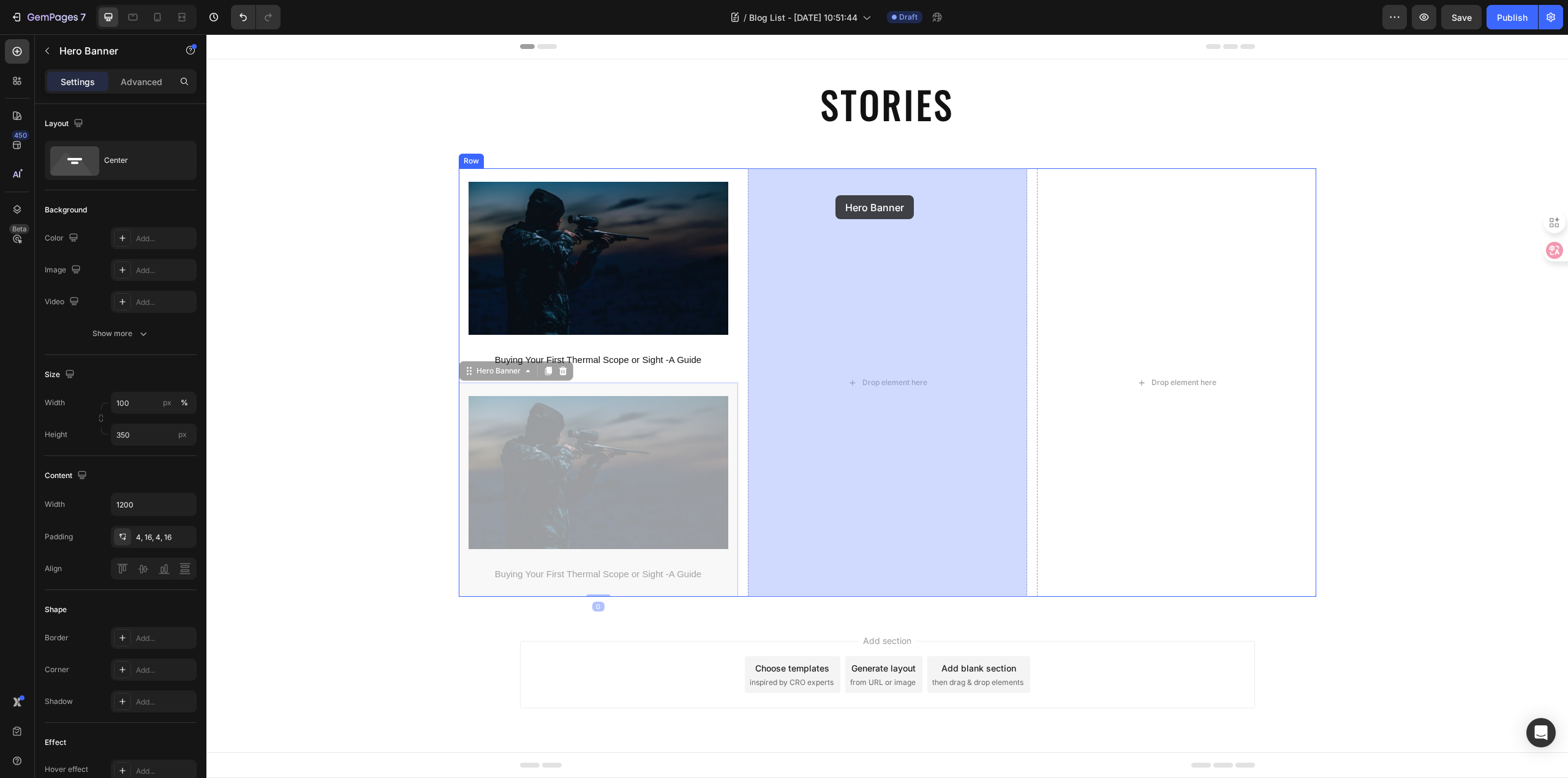
drag, startPoint x: 473, startPoint y: 376, endPoint x: 836, endPoint y: 195, distance: 405.6
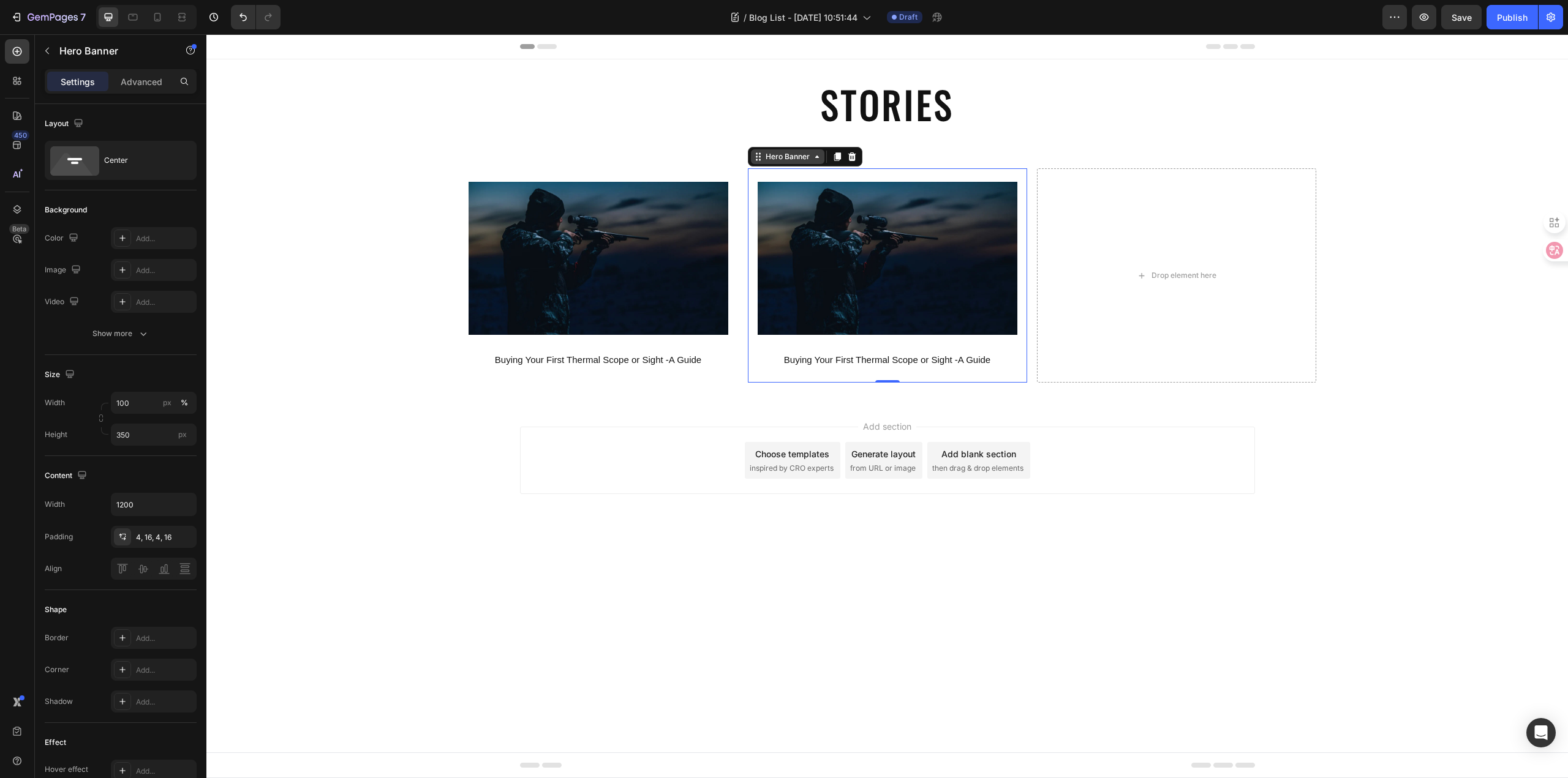
click at [755, 159] on icon at bounding box center [758, 156] width 10 height 10
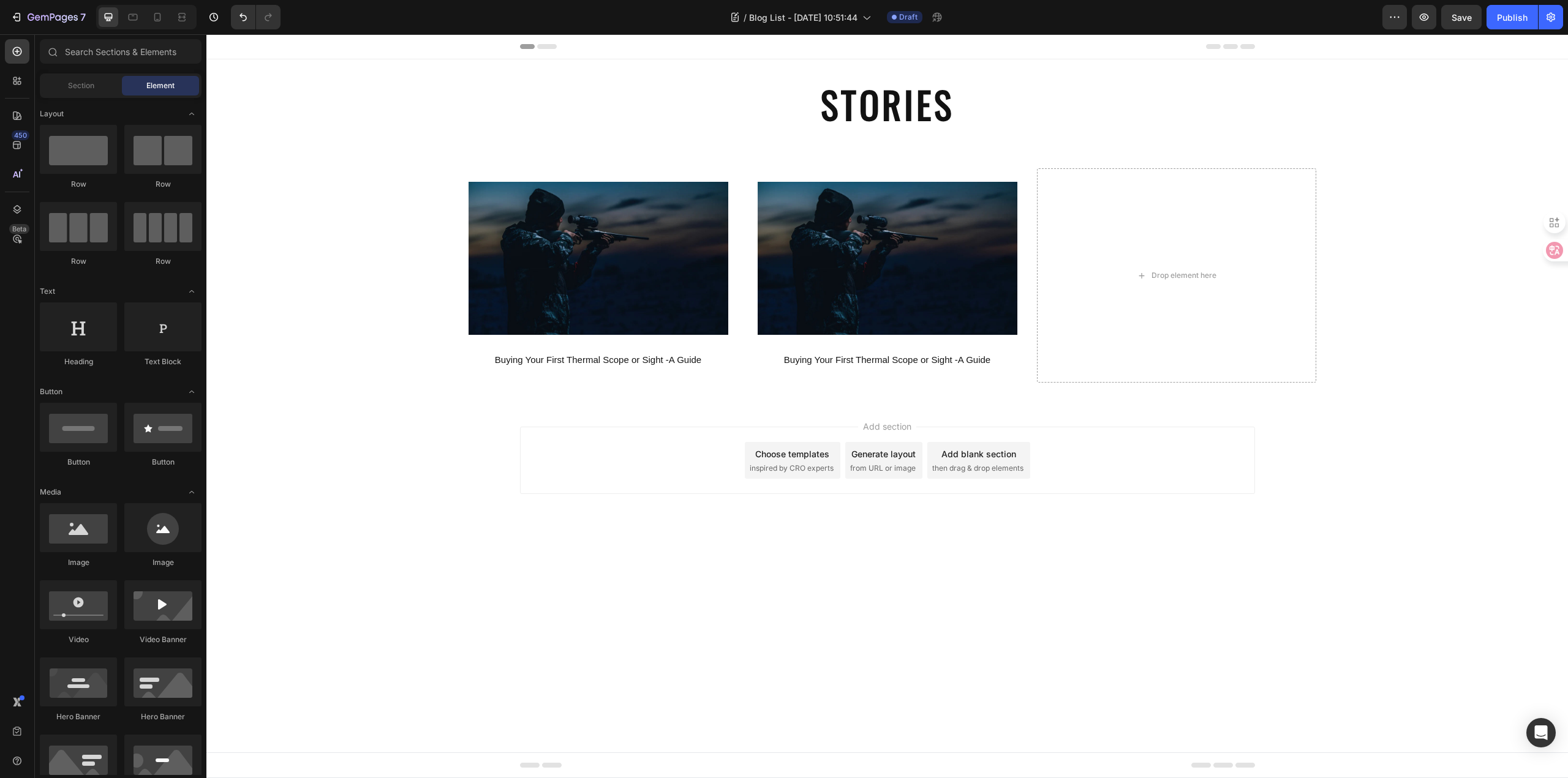
click at [1218, 493] on div "Add section Choose templates inspired by CRO experts Generate layout from URL o…" at bounding box center [887, 460] width 735 height 67
click at [842, 207] on img at bounding box center [887, 258] width 260 height 153
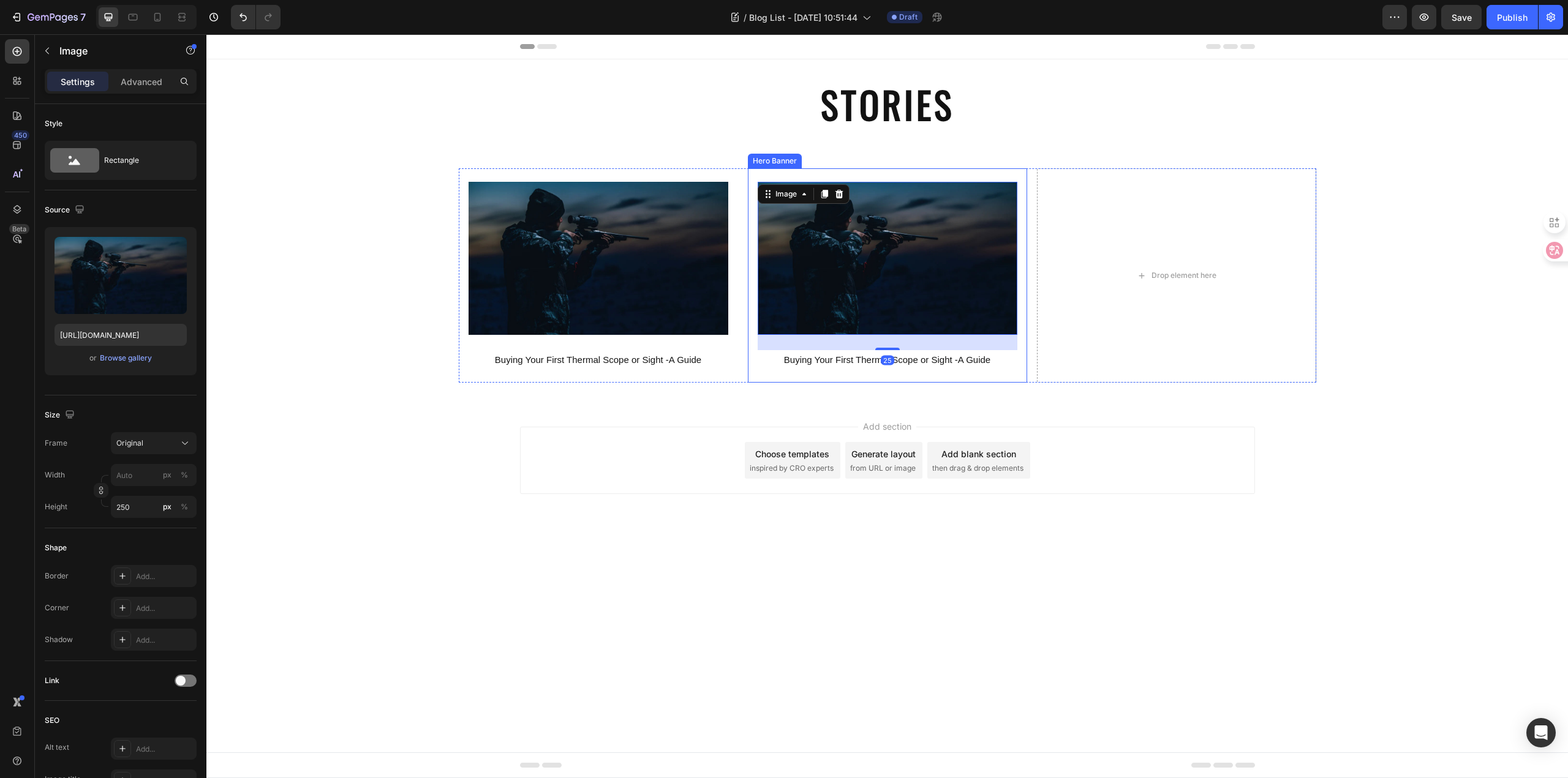
click at [857, 175] on div "Background Image" at bounding box center [887, 275] width 280 height 214
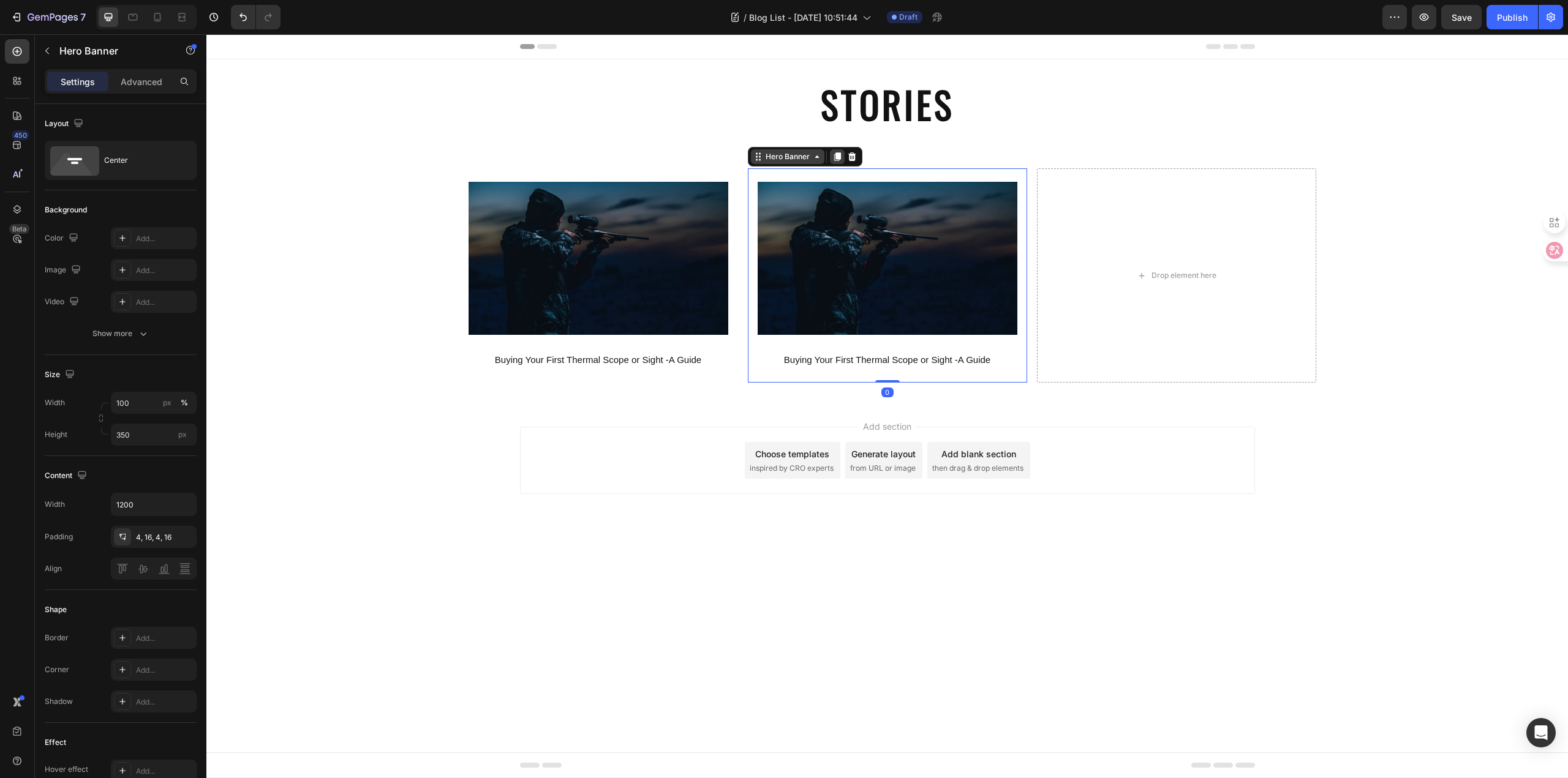
click at [835, 151] on div at bounding box center [837, 156] width 15 height 15
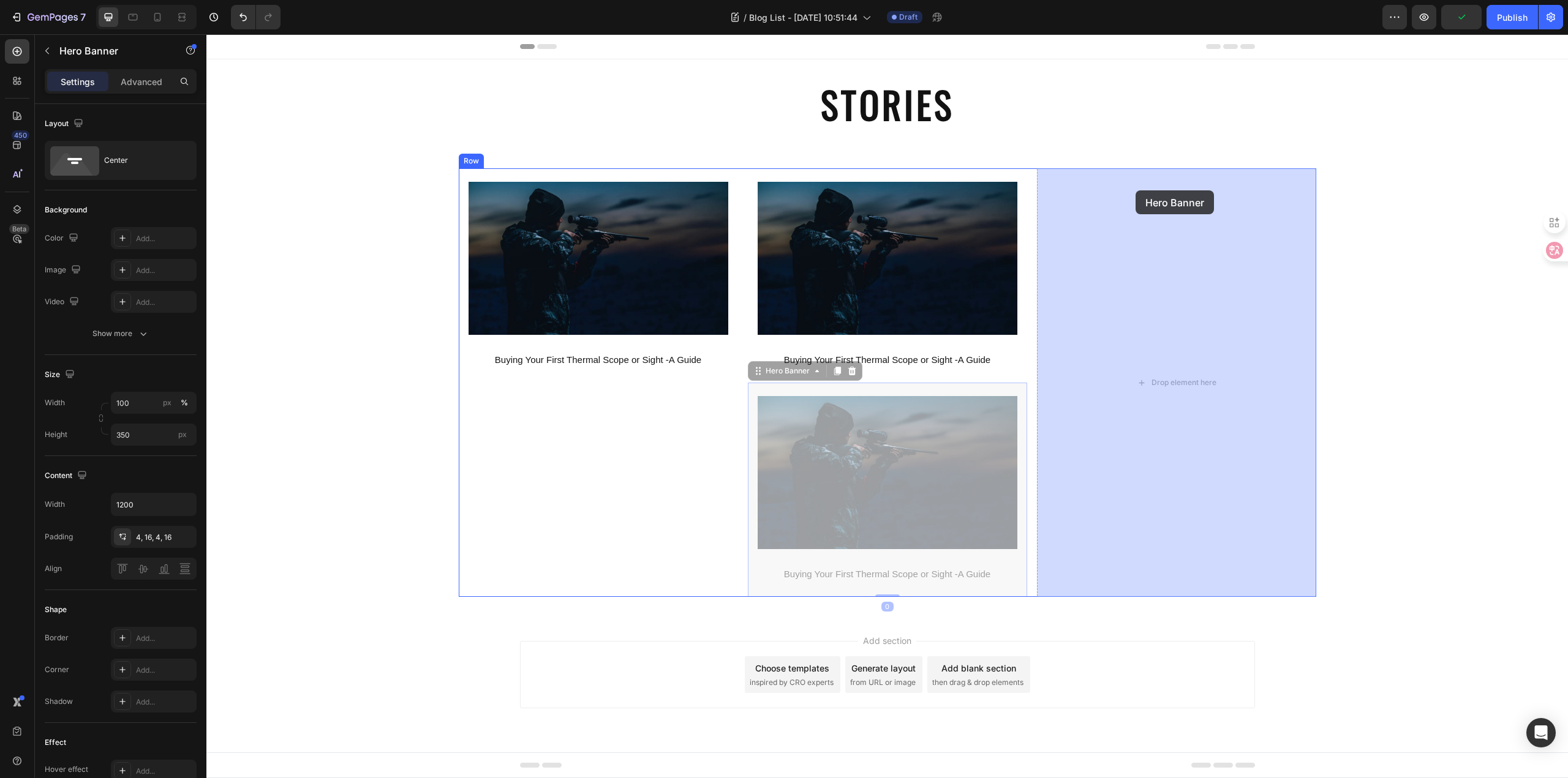
drag, startPoint x: 761, startPoint y: 372, endPoint x: 1135, endPoint y: 191, distance: 415.5
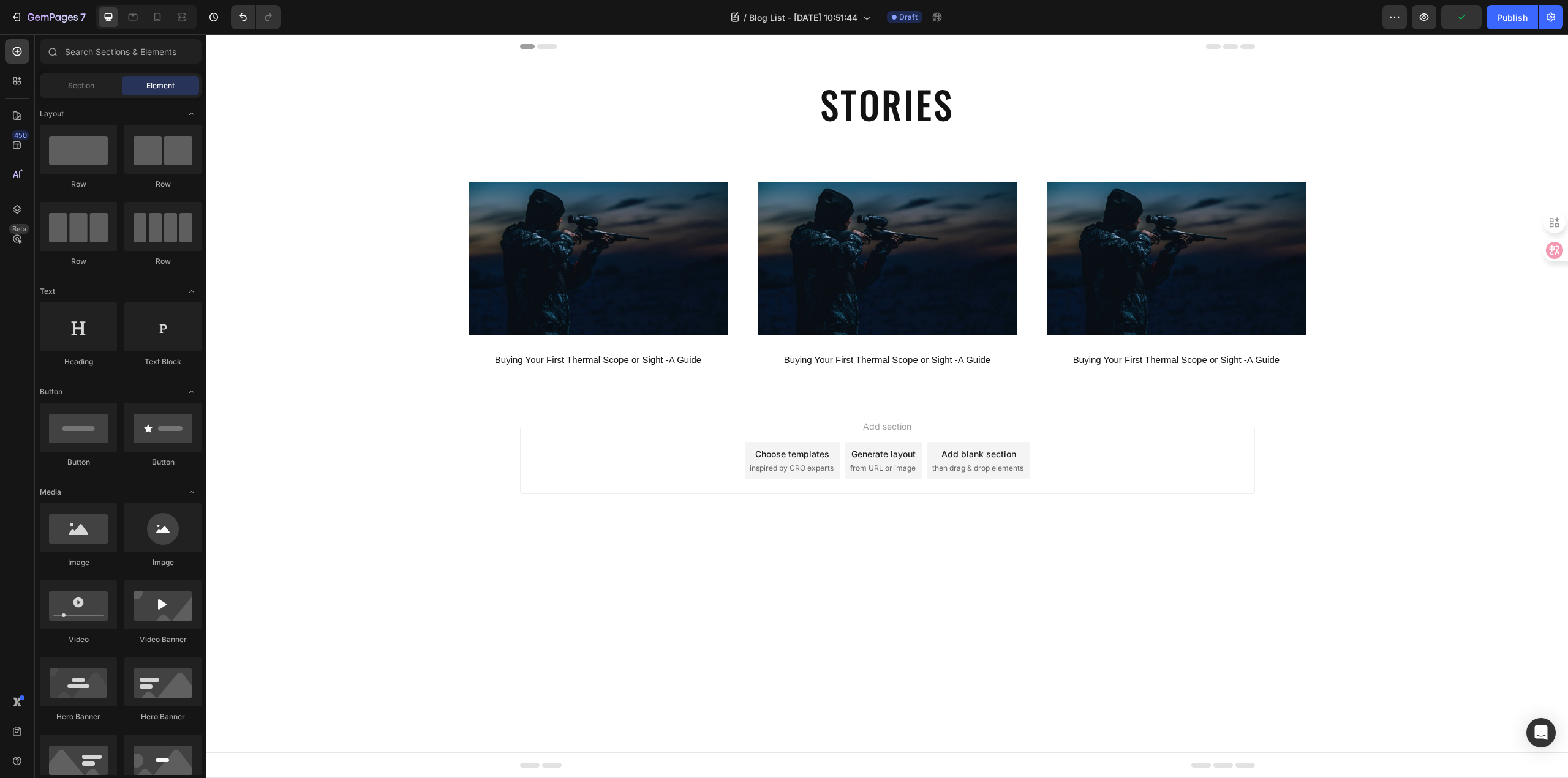
click at [1273, 610] on body "Header STORIES Heading Section 1 Image Buying Your First Thermal Scope or Sight…" at bounding box center [887, 406] width 1361 height 744
click at [799, 569] on body "Header STORIES Heading Section 1 Image Buying Your First Thermal Scope or Sight…" at bounding box center [887, 406] width 1361 height 744
click at [884, 270] on img at bounding box center [887, 258] width 260 height 153
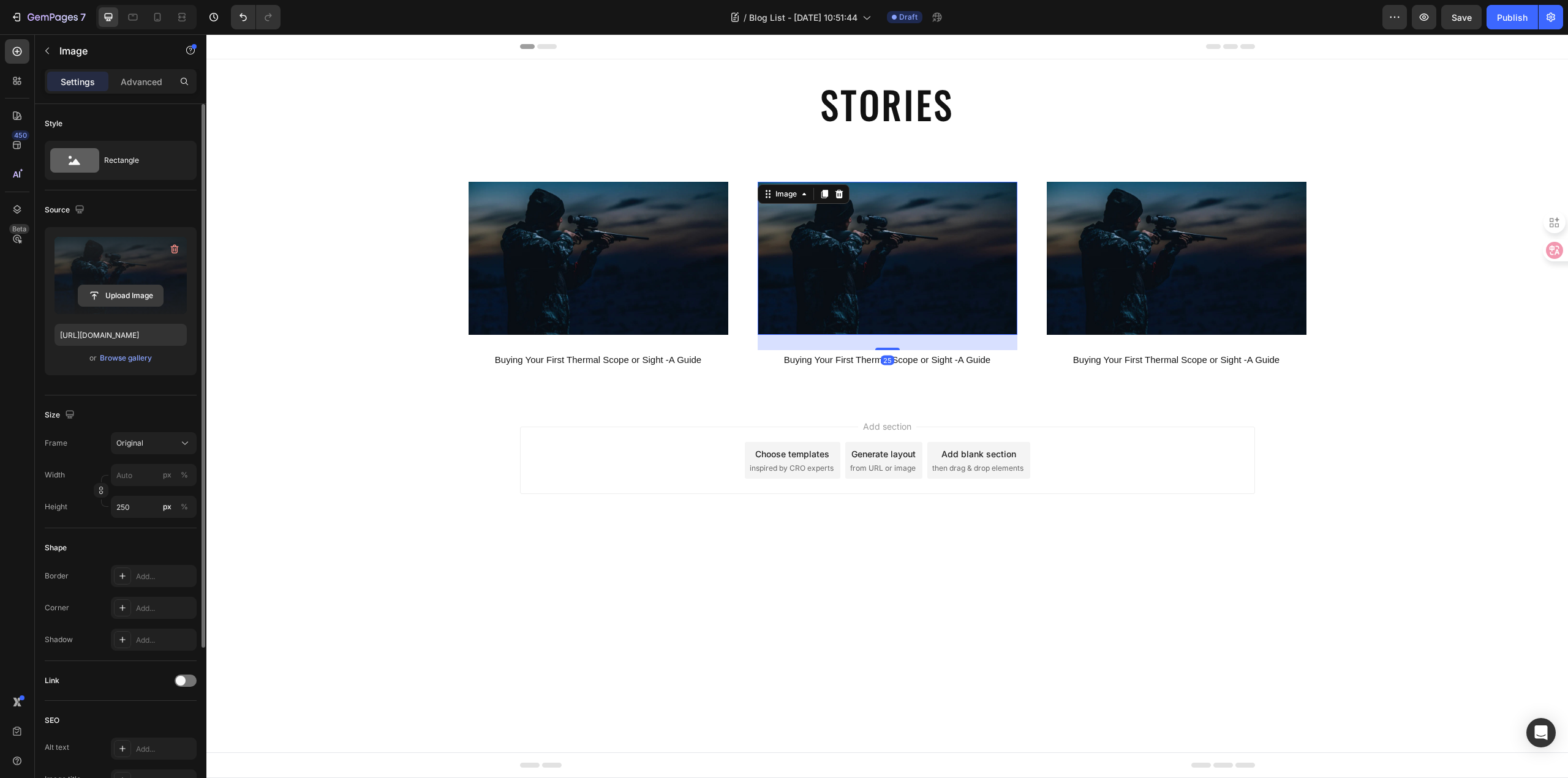
click at [133, 295] on input "file" at bounding box center [121, 295] width 84 height 21
type input "[URL][DOMAIN_NAME]"
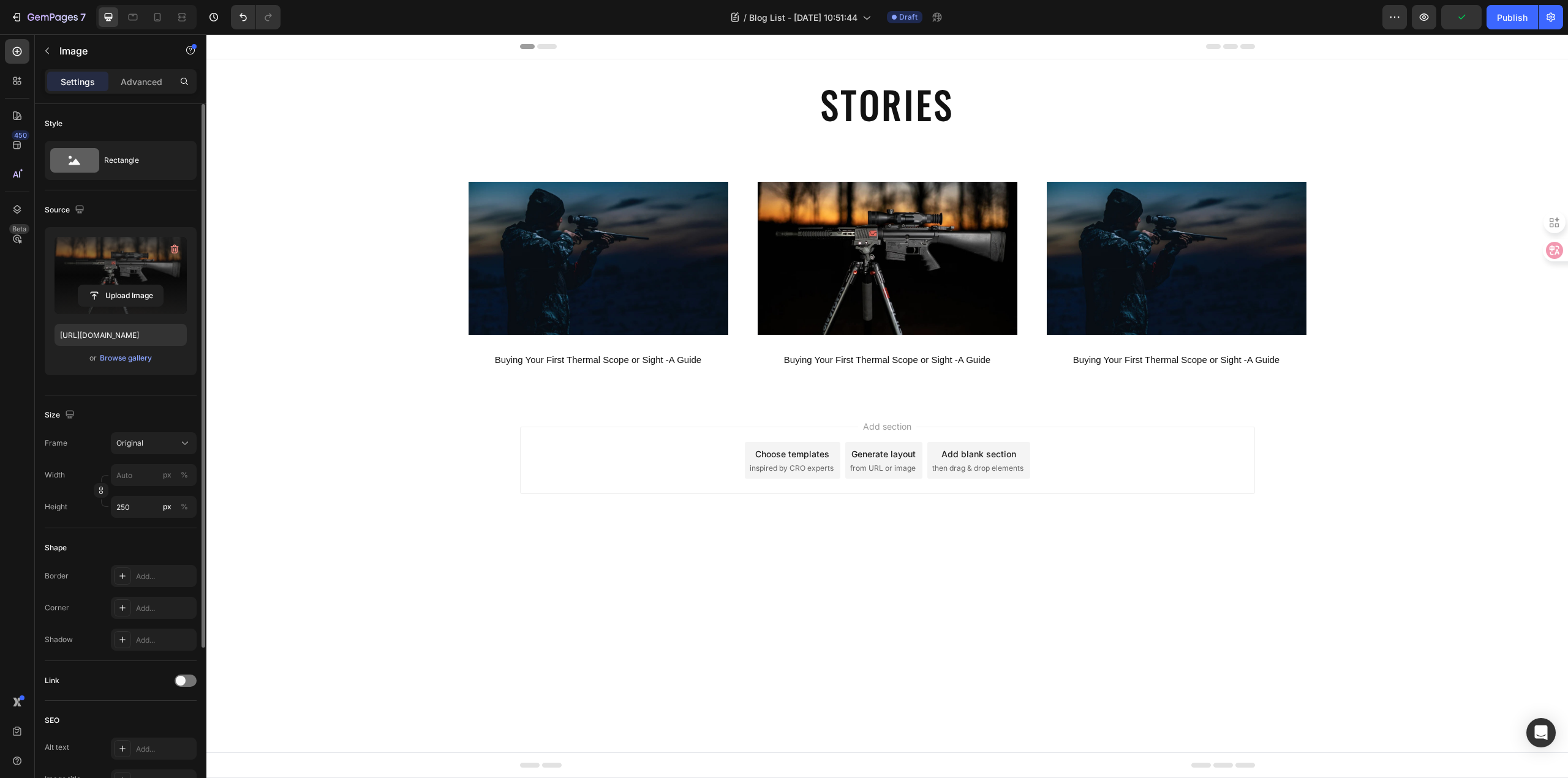
click at [1253, 533] on div "Add section Choose templates inspired by CRO experts Generate layout from URL o…" at bounding box center [887, 477] width 1361 height 151
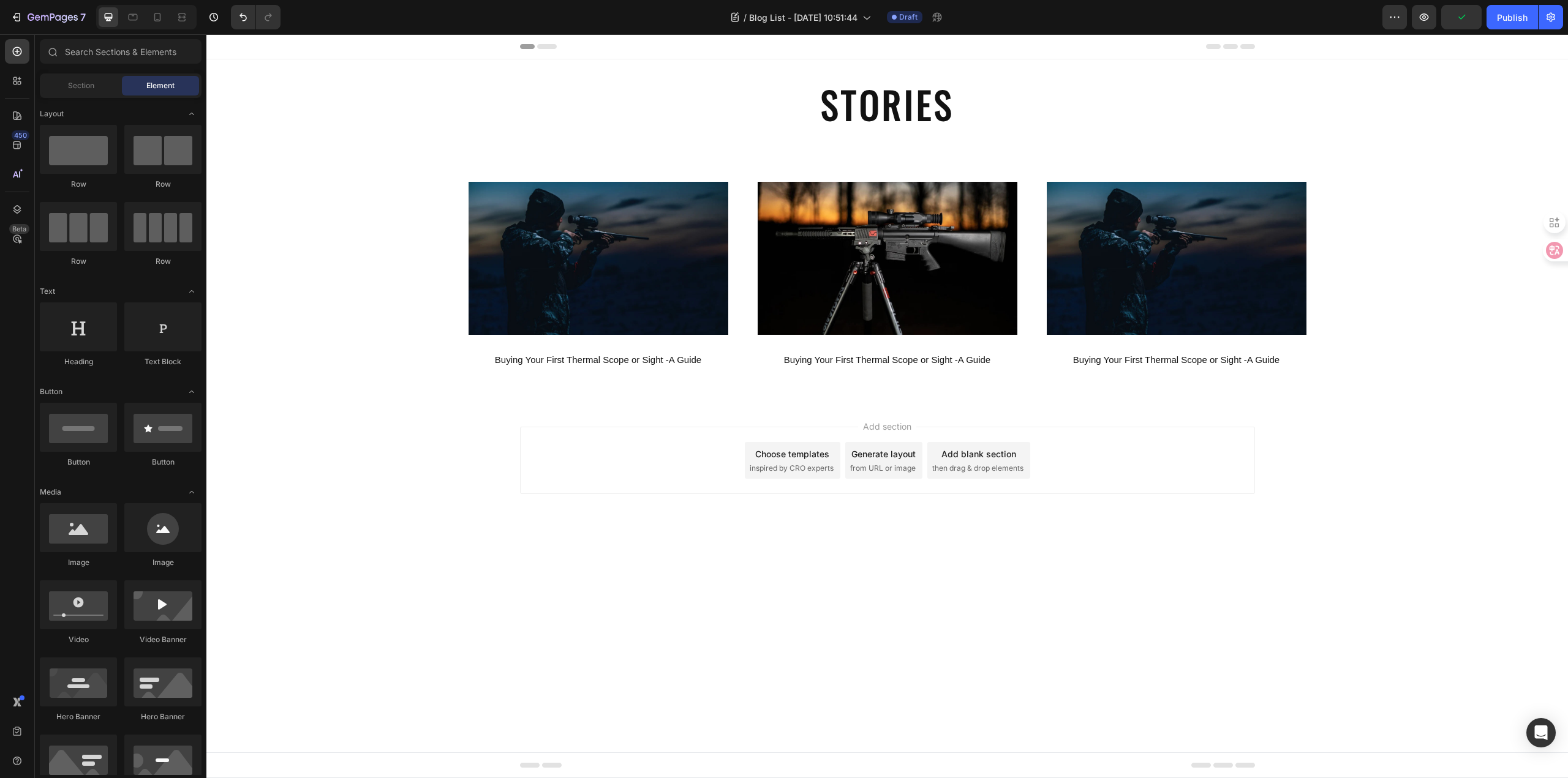
click at [1178, 286] on img at bounding box center [1176, 258] width 260 height 153
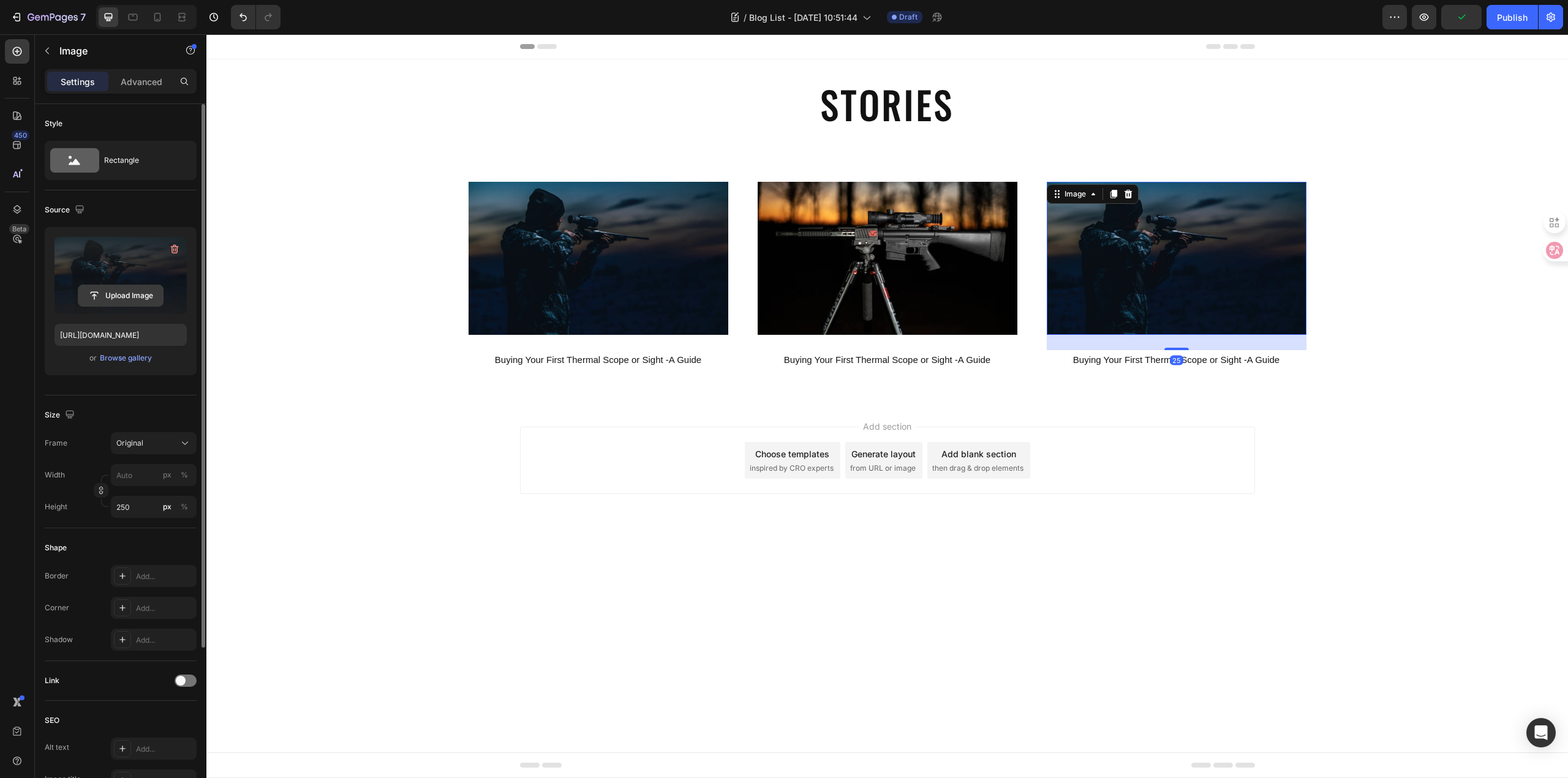
click at [135, 292] on input "file" at bounding box center [121, 295] width 84 height 21
type input "[URL][DOMAIN_NAME]"
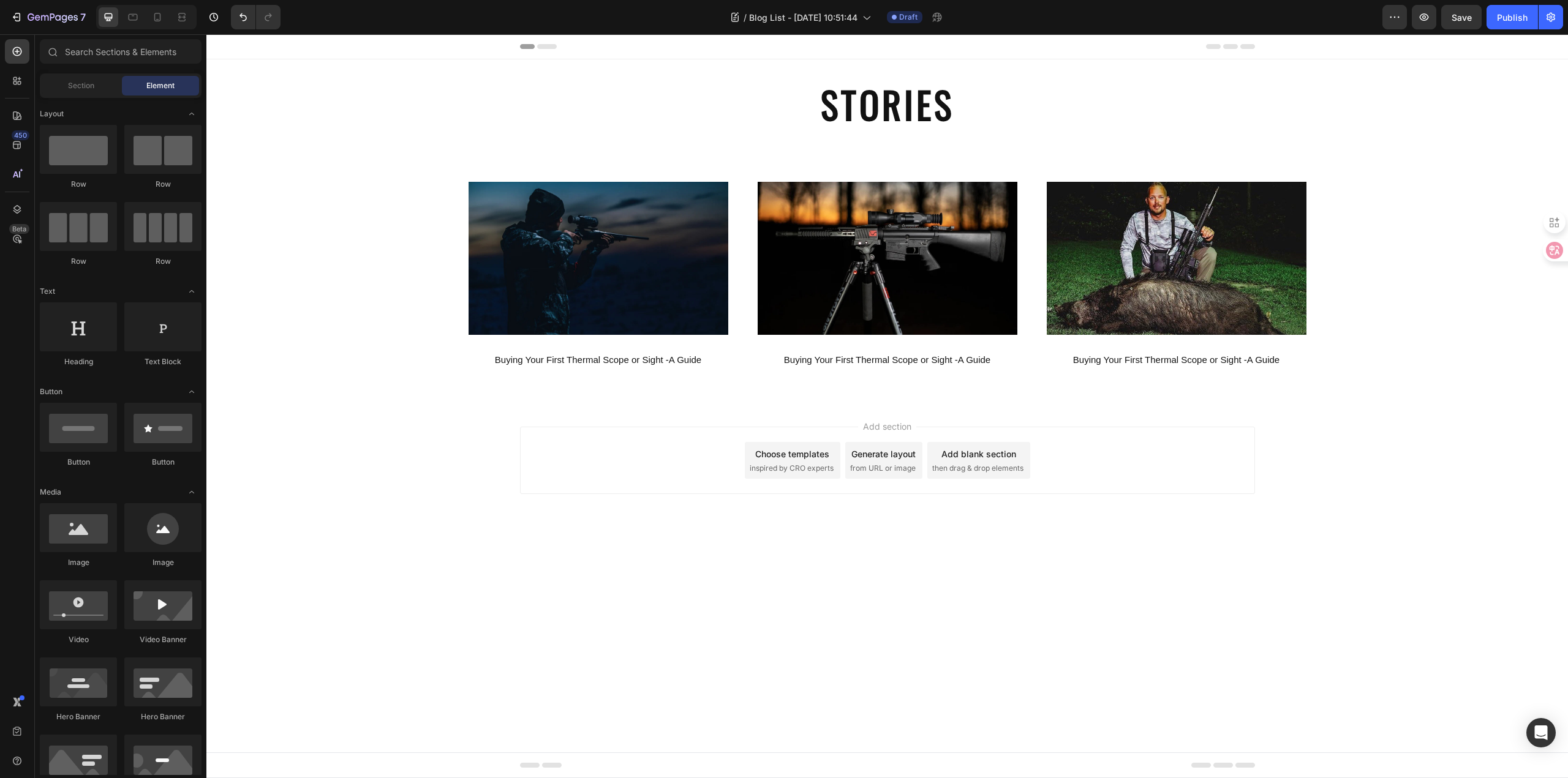
click at [580, 548] on div "Add section Choose templates inspired by CRO experts Generate layout from URL o…" at bounding box center [887, 477] width 1361 height 151
click at [975, 360] on p "Buying Your First Thermal Scope or Sight -A Guide" at bounding box center [887, 360] width 257 height 17
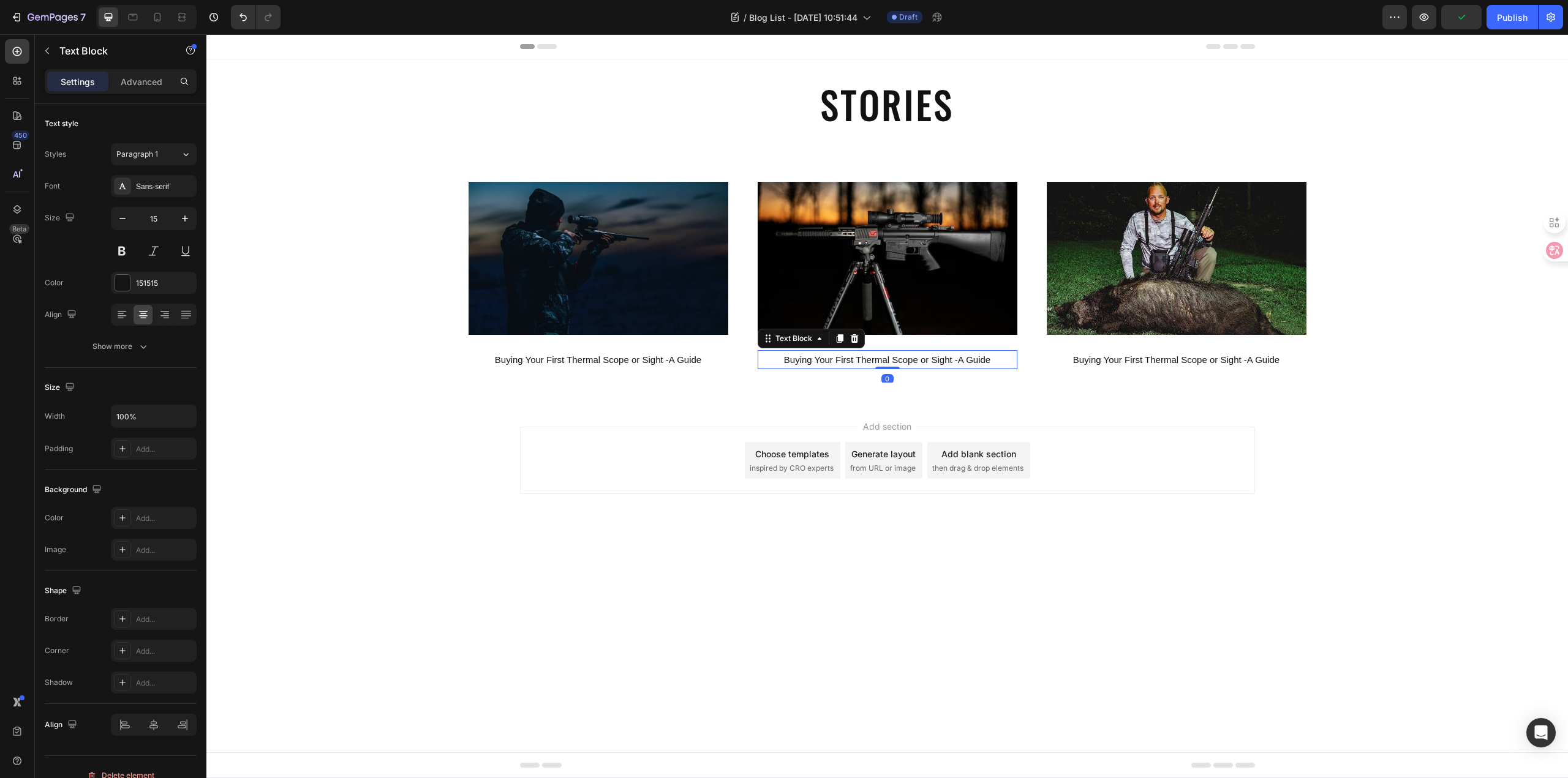
click at [997, 358] on p "Buying Your First Thermal Scope or Sight -A Guide" at bounding box center [887, 360] width 257 height 17
drag, startPoint x: 998, startPoint y: 358, endPoint x: 774, endPoint y: 351, distance: 224.1
click at [774, 351] on div "Buying Your First Thermal Scope or Sight -A Guide" at bounding box center [887, 360] width 260 height 19
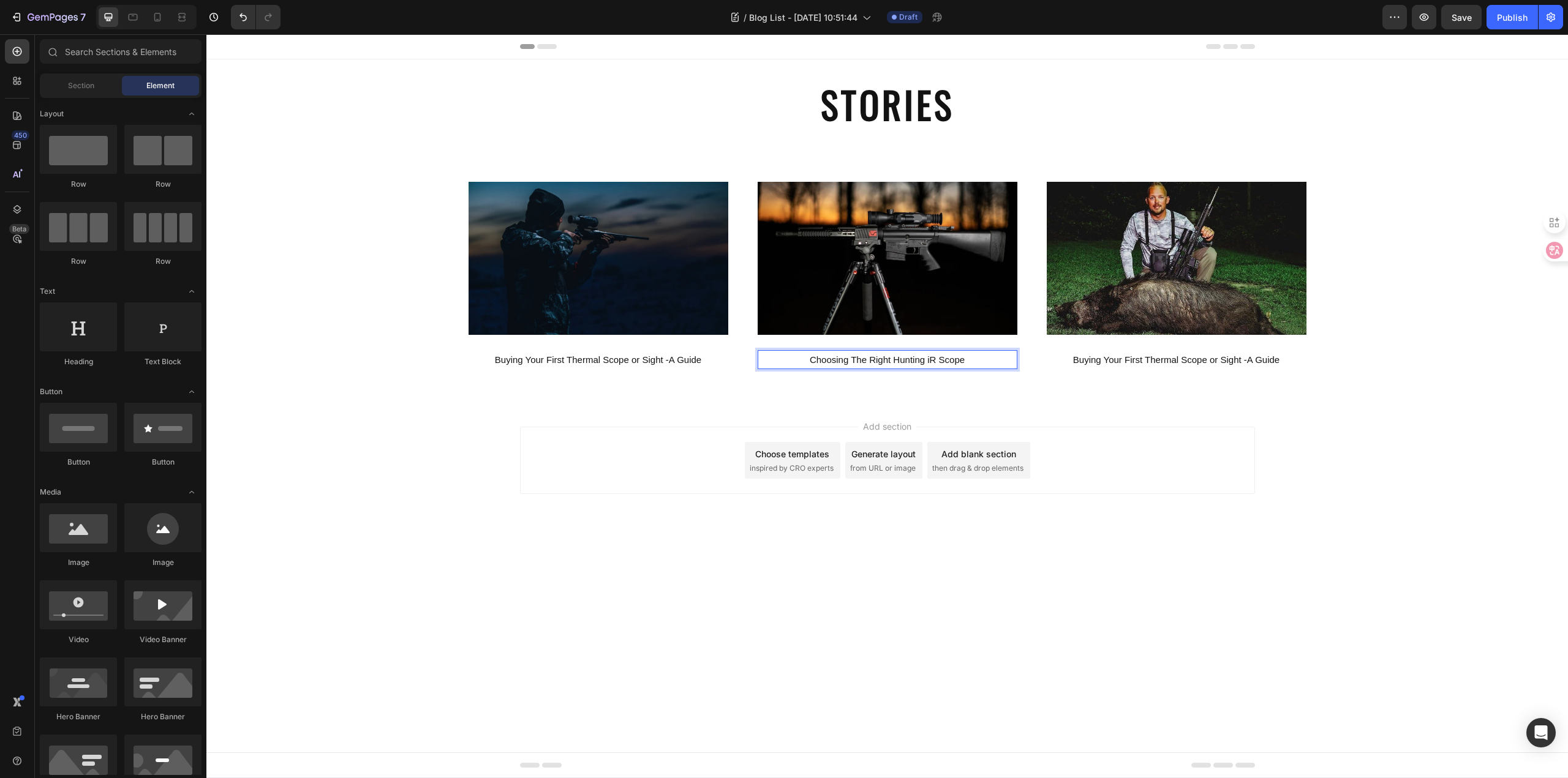
click at [933, 571] on body "Header STORIES Heading Section 1 Image Buying Your First Thermal Scope or Sight…" at bounding box center [887, 406] width 1361 height 744
click at [837, 364] on p "Choosing The Right Hunting iR Scope" at bounding box center [887, 360] width 257 height 17
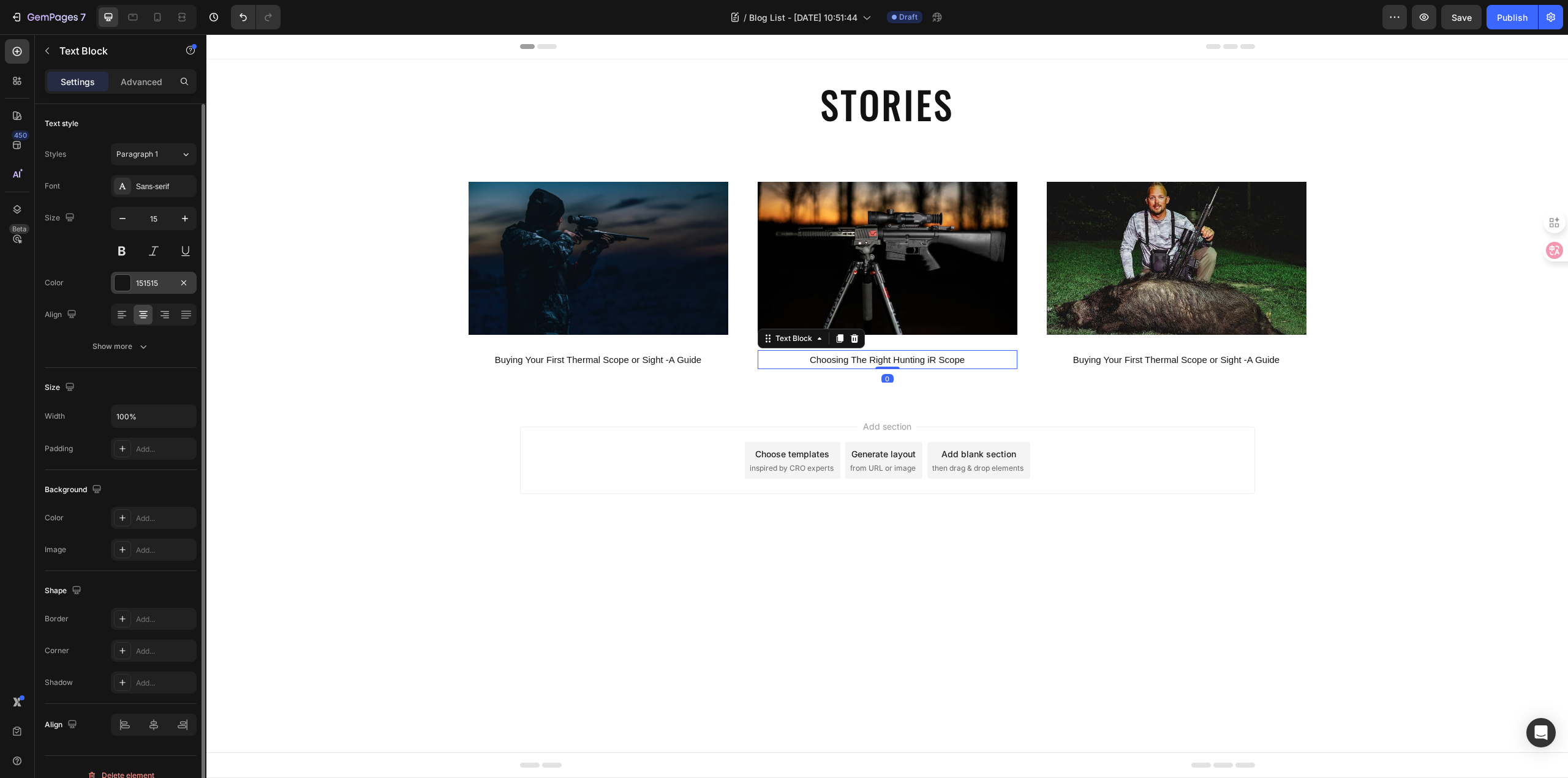
click at [146, 281] on div "151515" at bounding box center [153, 283] width 36 height 11
click at [156, 391] on div "Size" at bounding box center [120, 387] width 152 height 20
click at [137, 347] on icon "button" at bounding box center [143, 346] width 12 height 12
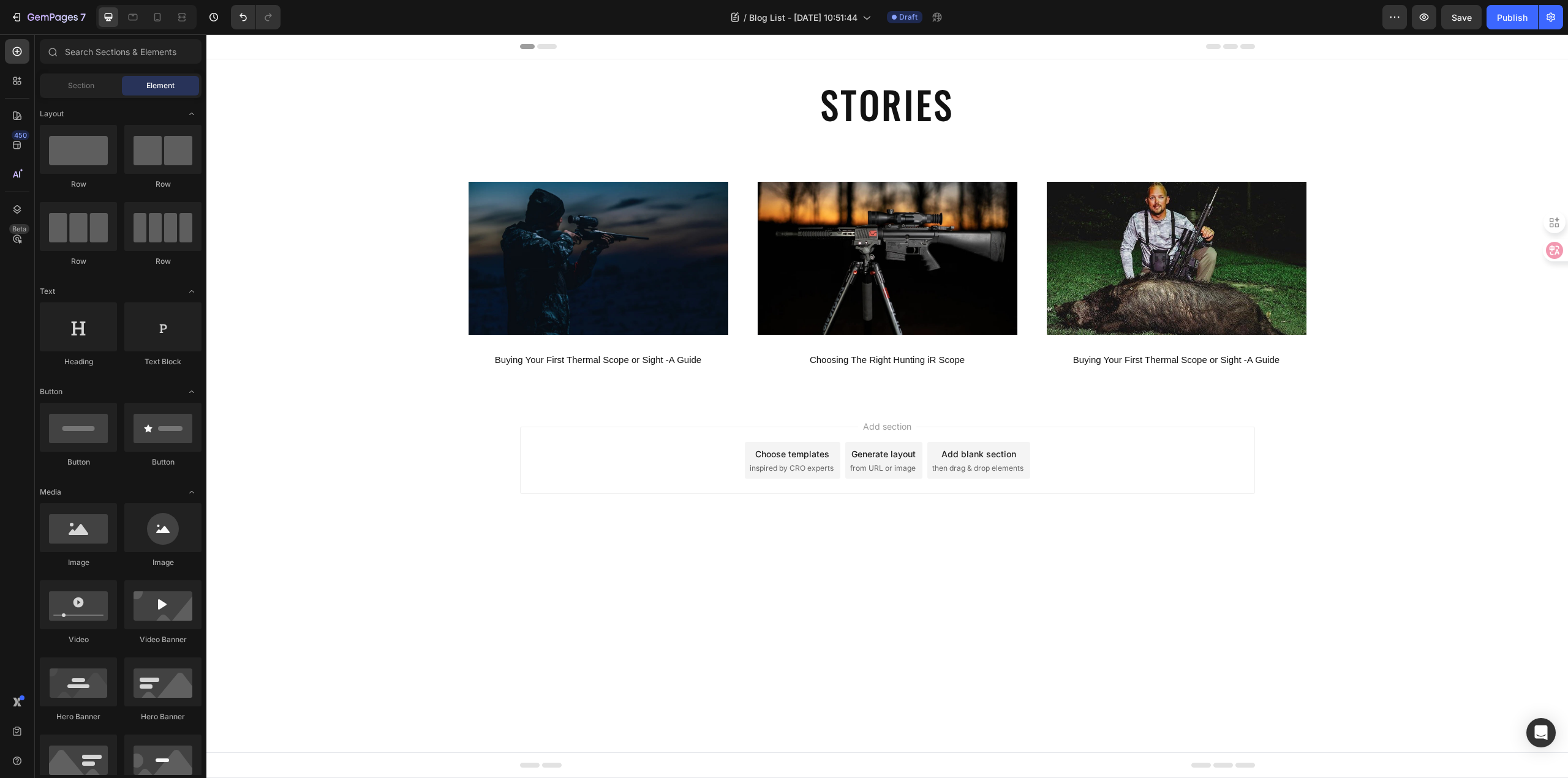
click at [333, 479] on div "Add section Choose templates inspired by CRO experts Generate layout from URL o…" at bounding box center [887, 477] width 1361 height 151
click at [1154, 372] on div "Background Image" at bounding box center [1176, 275] width 280 height 214
click at [1158, 360] on p "Buying Your First Thermal Scope or Sight -A Guide" at bounding box center [1176, 360] width 257 height 17
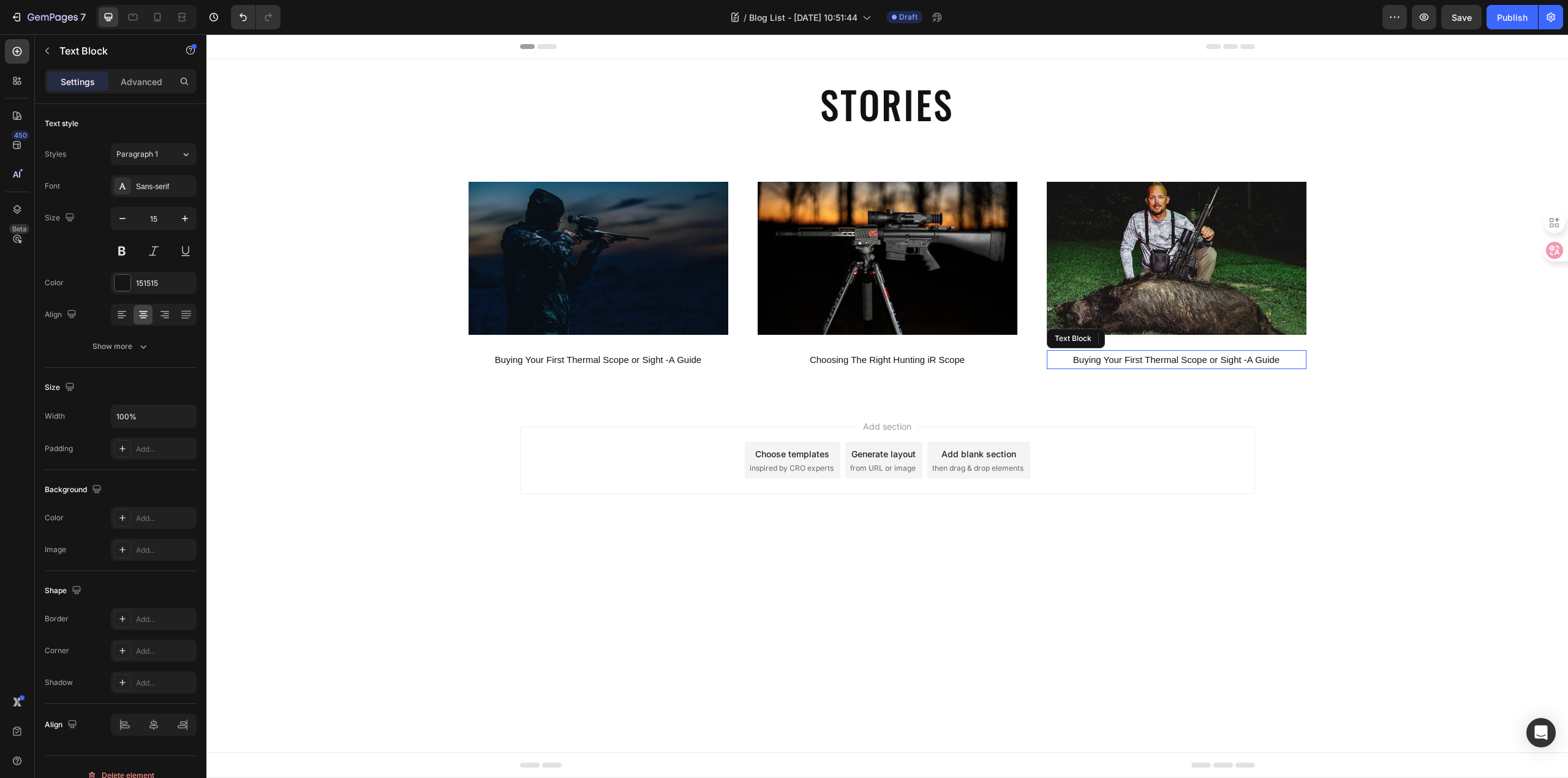
click at [1158, 360] on p "Buying Your First Thermal Scope or Sight -A Guide" at bounding box center [1176, 360] width 257 height 17
drag, startPoint x: 1284, startPoint y: 360, endPoint x: 1073, endPoint y: 362, distance: 211.0
click at [1073, 362] on p "Buying Your First Thermal Scope or Sight -A Guide" at bounding box center [1176, 360] width 257 height 17
click at [1037, 576] on body "Header STORIES Heading Section 1 Image Buying Your First Thermal Scope or Sight…" at bounding box center [887, 406] width 1361 height 744
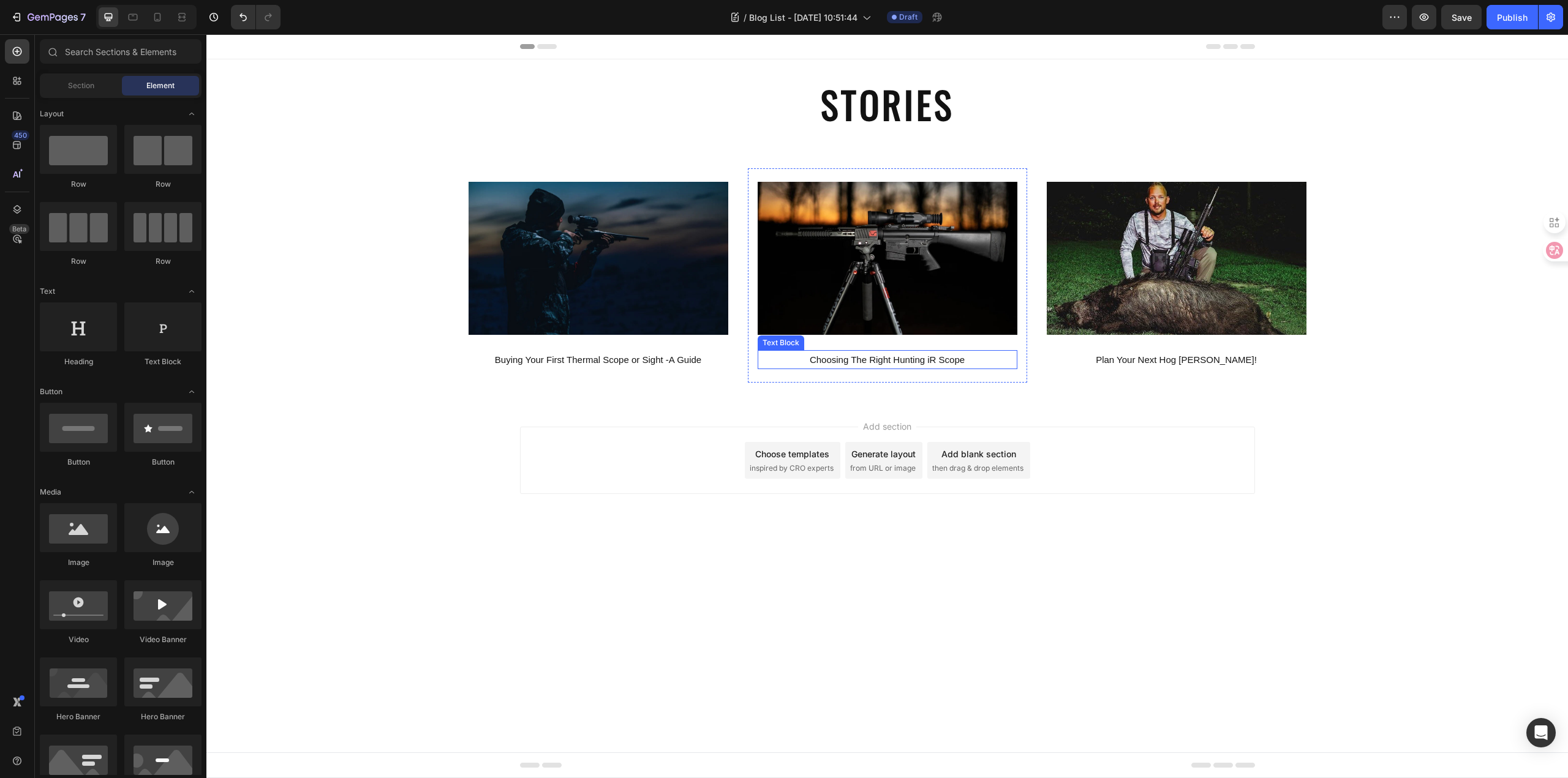
click at [937, 561] on body "Header STORIES Heading Section 1 Image Buying Your First Thermal Scope or Sight…" at bounding box center [887, 406] width 1361 height 744
click at [1050, 569] on body "Header STORIES Heading Section 1 Image Buying Your First Thermal Scope or Sight…" at bounding box center [887, 406] width 1361 height 744
click at [674, 165] on div "Image Buying Your First Thermal Scope or Sight -A Guide Text Block Hero Banner …" at bounding box center [887, 275] width 1361 height 253
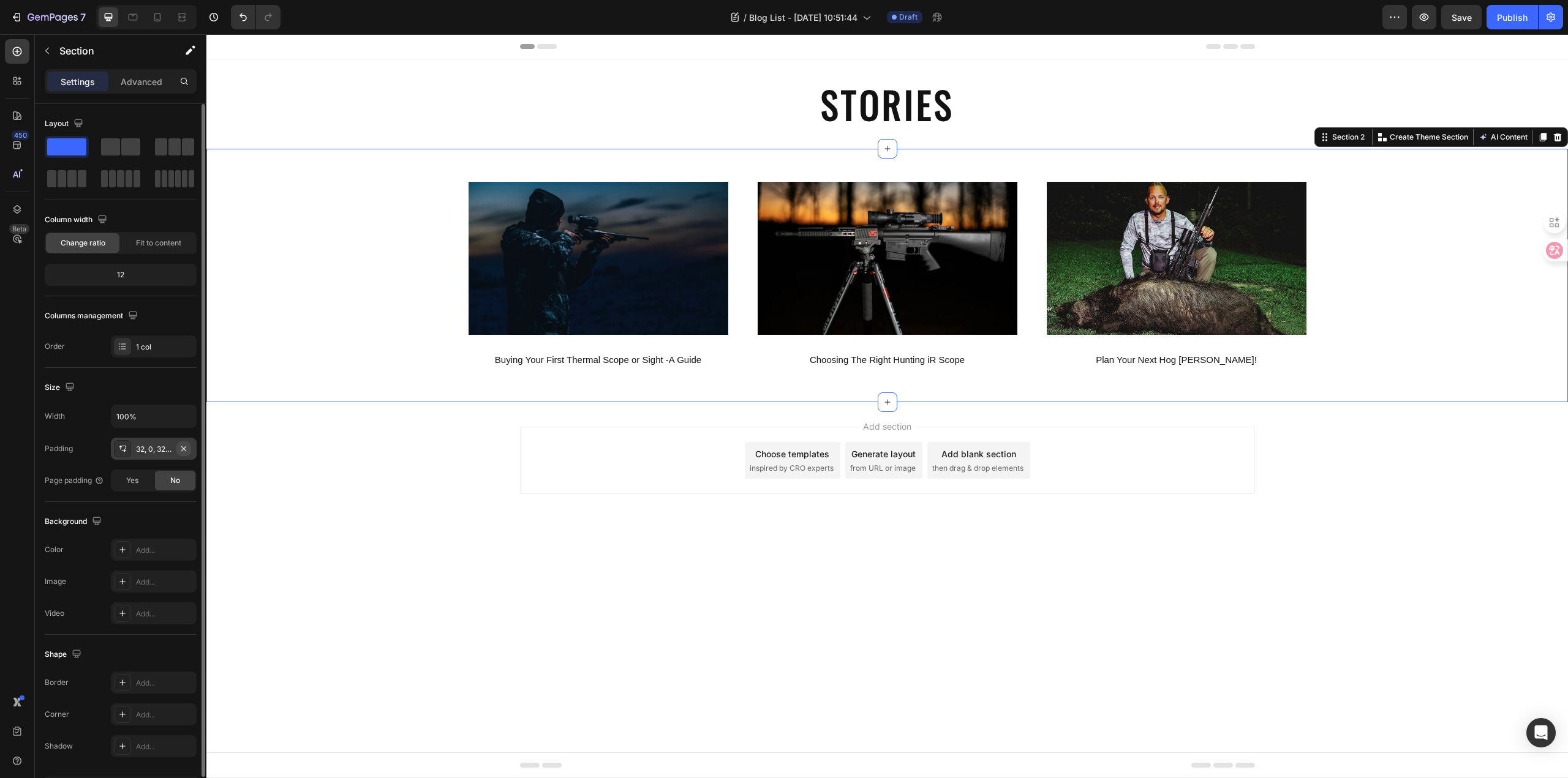
click at [188, 450] on icon "button" at bounding box center [183, 449] width 10 height 10
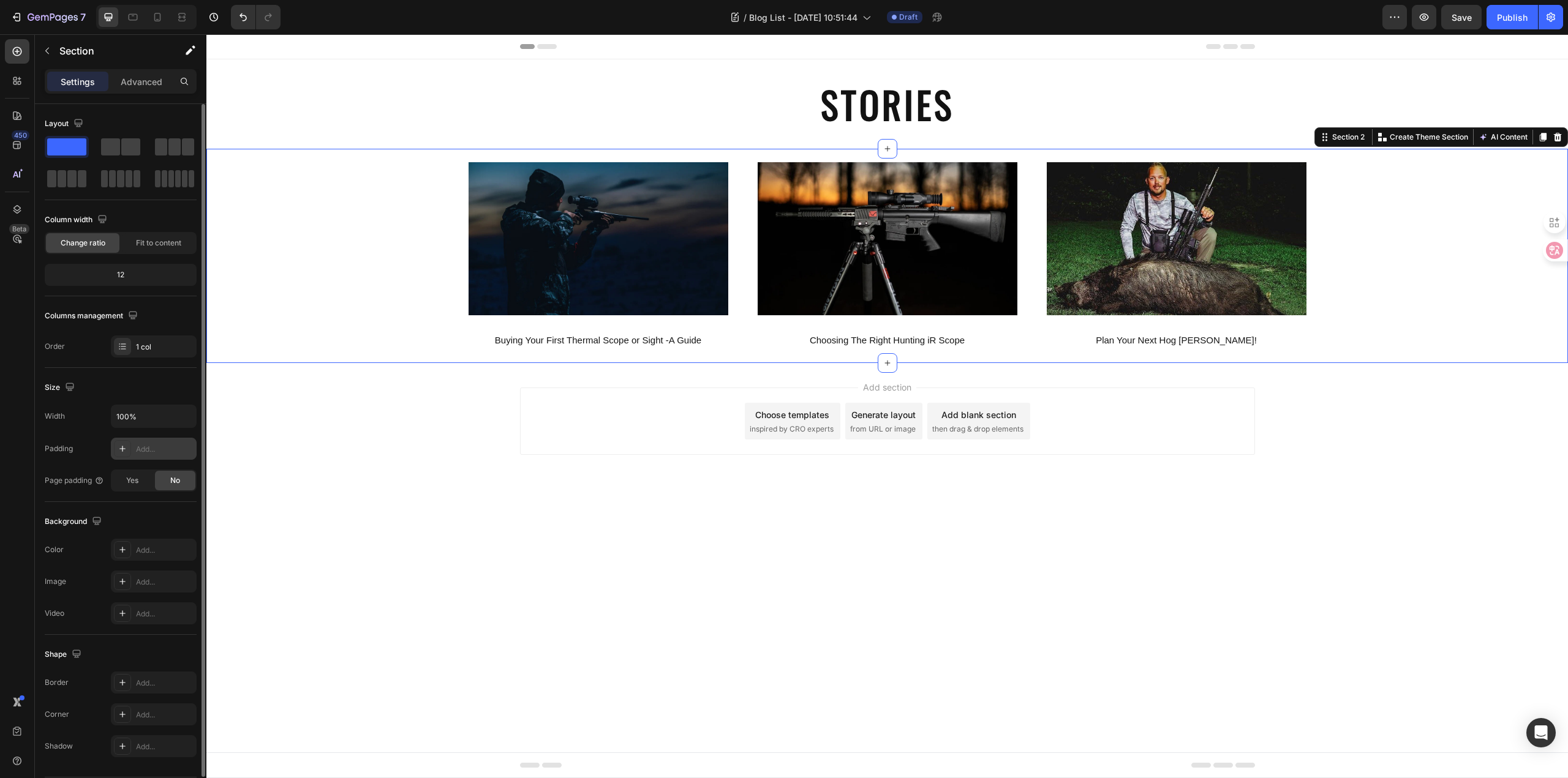
click at [1072, 520] on body "Header STORIES Heading Section 1 Image Buying Your First Thermal Scope or Sight…" at bounding box center [887, 406] width 1361 height 744
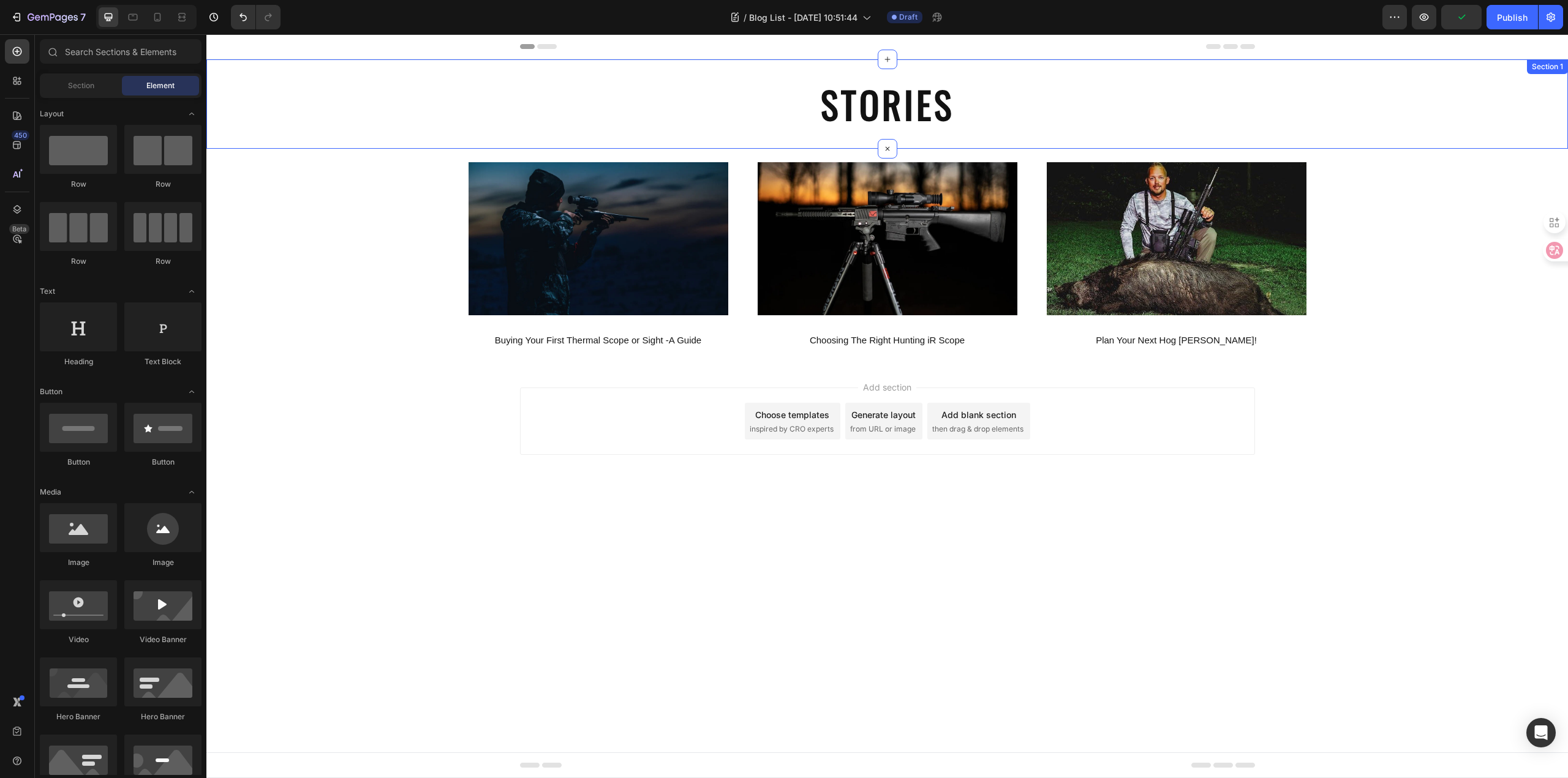
click at [811, 70] on div "STORIES Heading Section 1" at bounding box center [887, 104] width 1361 height 90
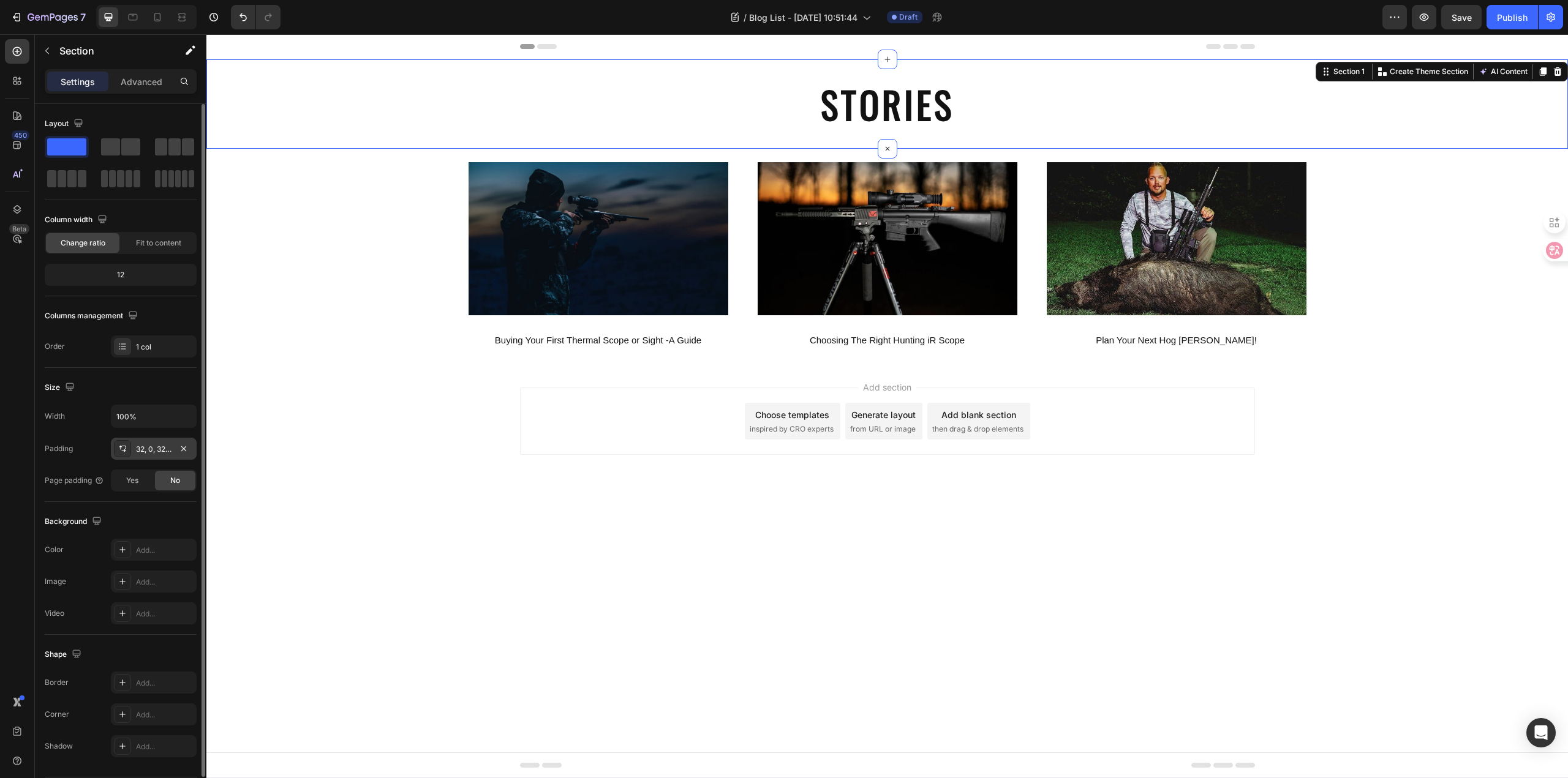
click at [150, 447] on div "32, 0, 32, 0" at bounding box center [153, 449] width 36 height 11
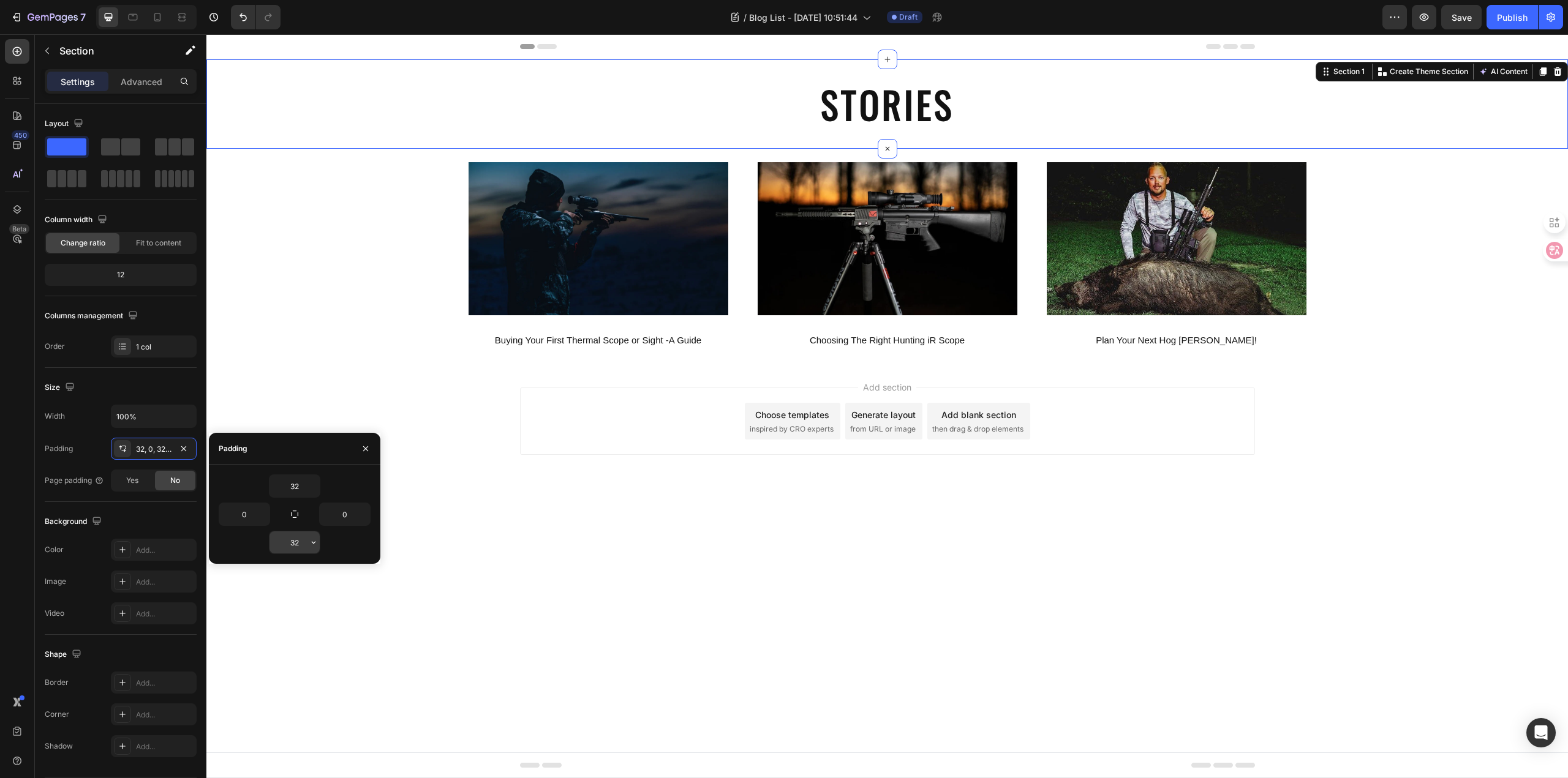
click at [299, 546] on input "32" at bounding box center [294, 542] width 50 height 22
type input "0"
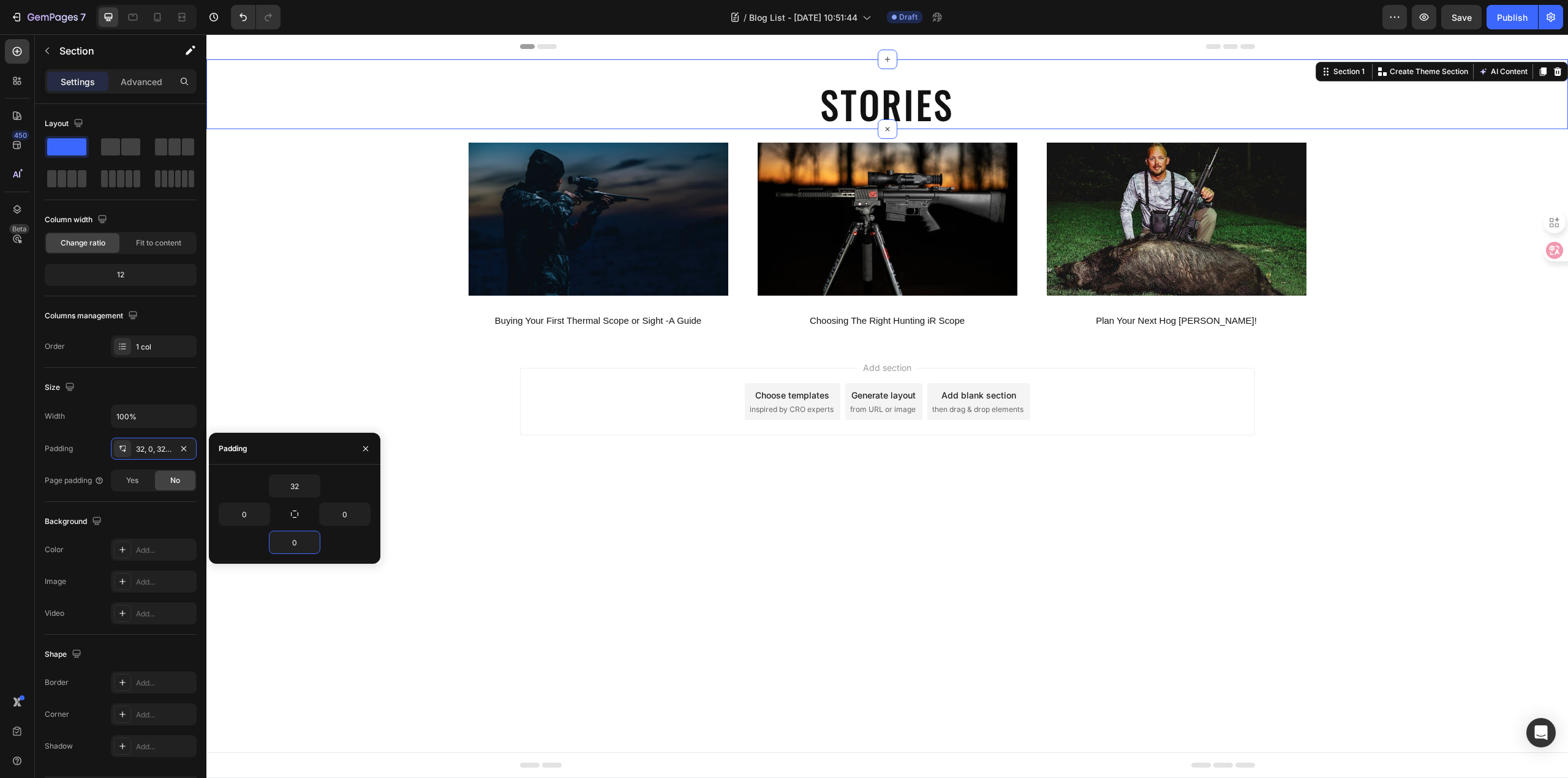
click at [651, 567] on body "Header STORIES Heading Section 1 You can create reusable sections Create Theme …" at bounding box center [887, 406] width 1361 height 744
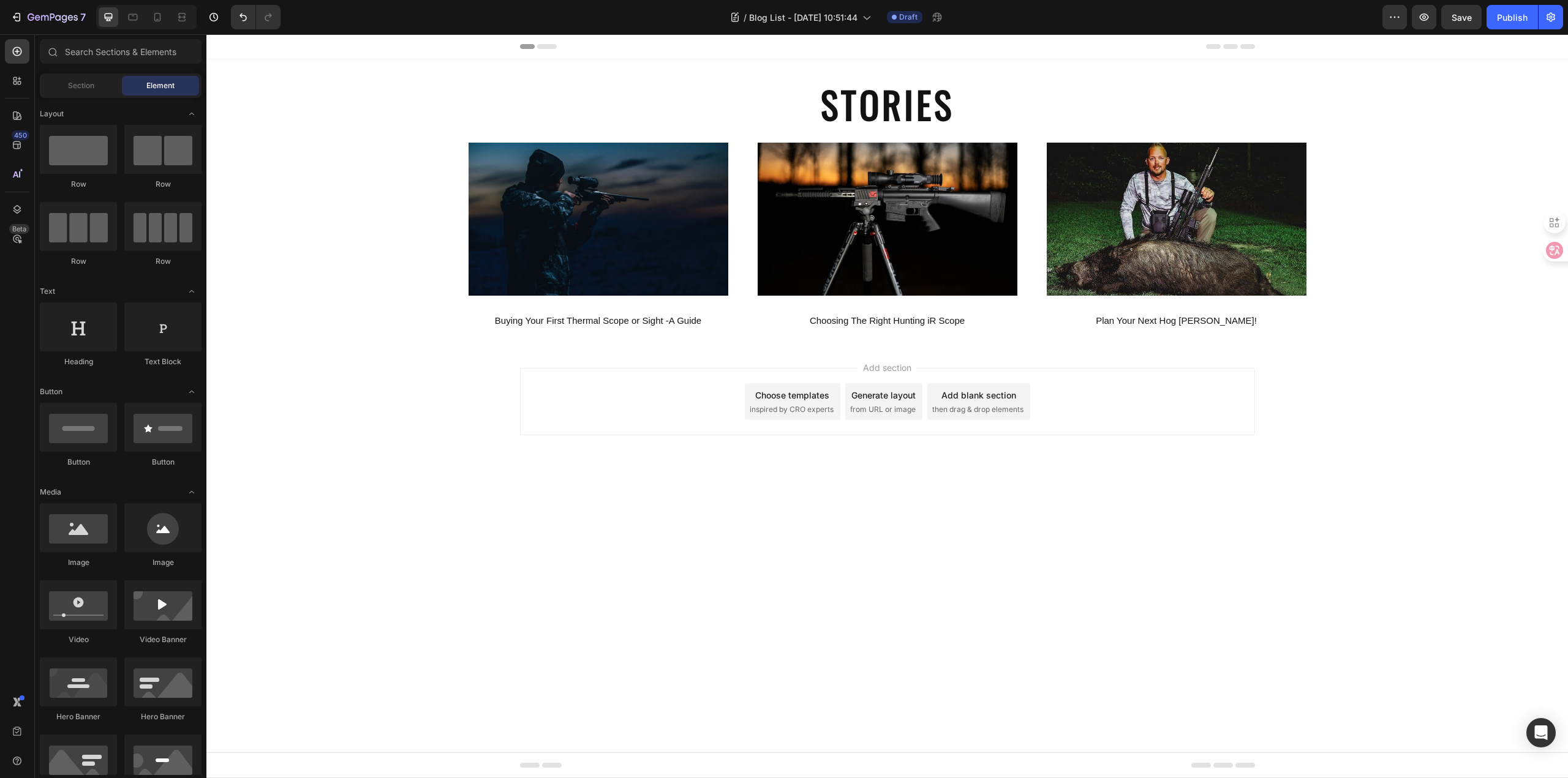
click at [917, 533] on body "Header STORIES Heading Section 1 Image Buying Your First Thermal Scope or Sight…" at bounding box center [887, 406] width 1361 height 744
click at [819, 106] on p "STORIES" at bounding box center [887, 104] width 732 height 48
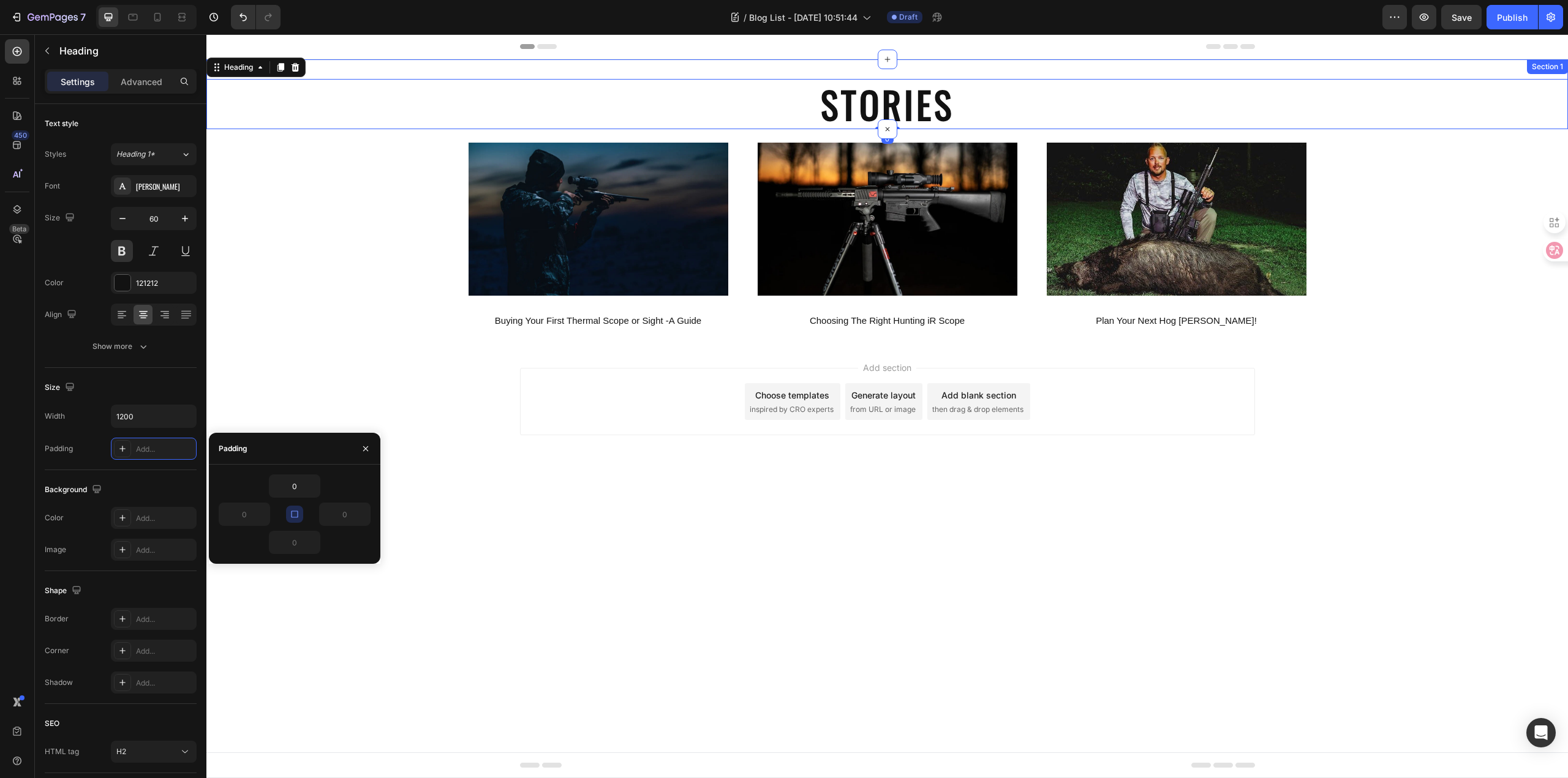
click at [778, 74] on div "STORIES Heading 0 Section 1" at bounding box center [887, 94] width 1361 height 70
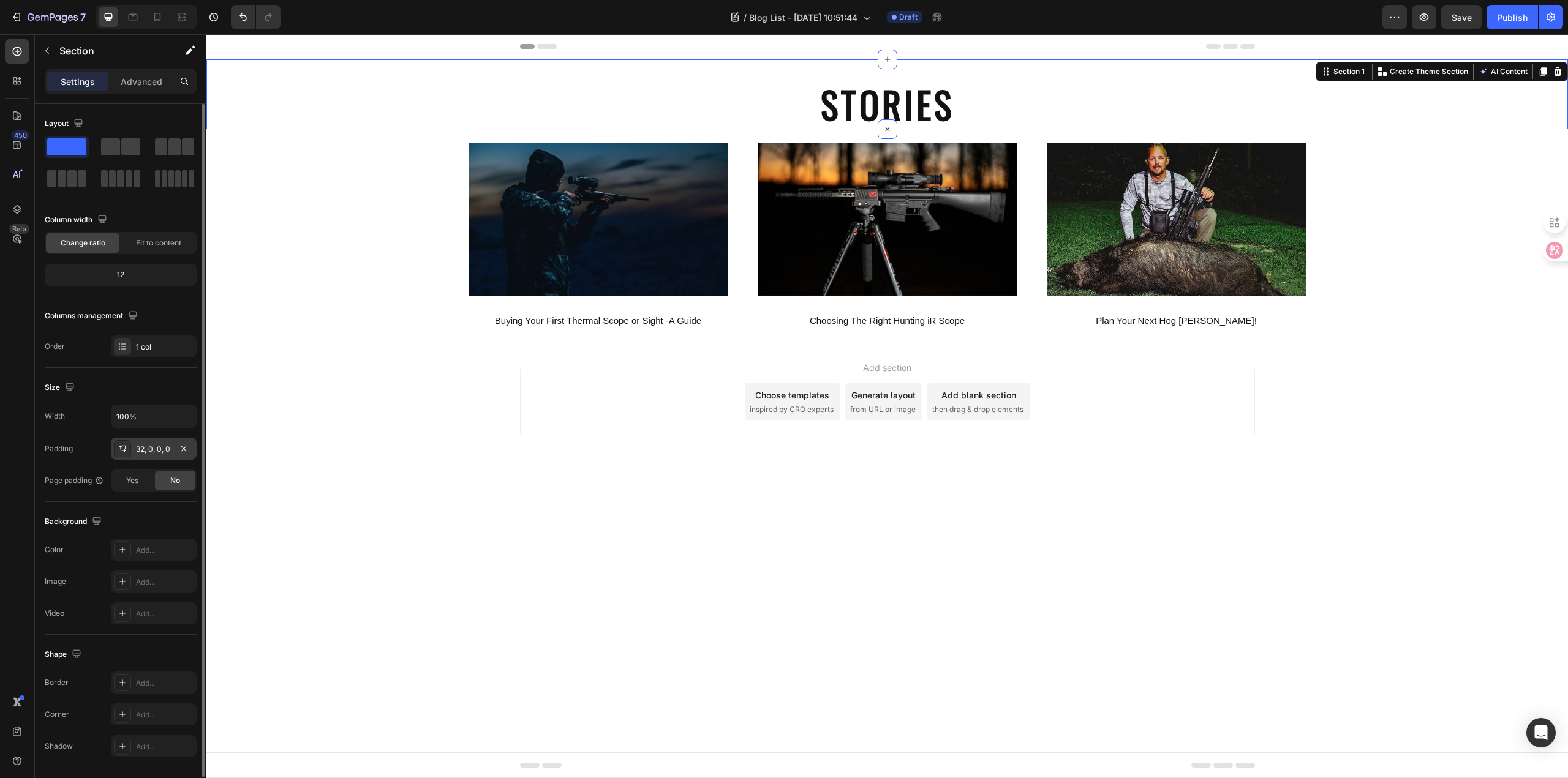
click at [157, 449] on div "32, 0, 0, 0" at bounding box center [153, 449] width 36 height 11
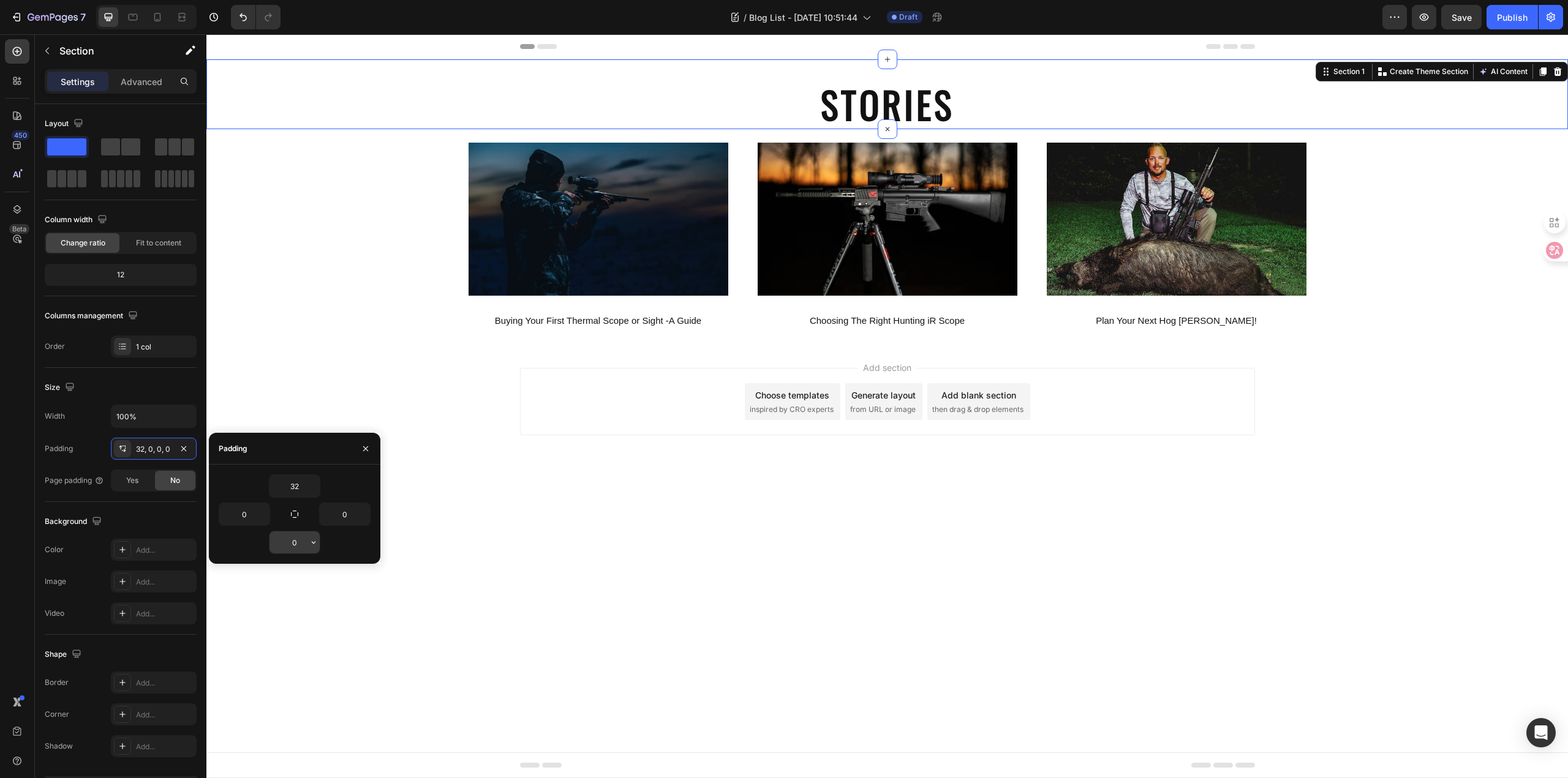
click at [292, 543] on input "0" at bounding box center [294, 542] width 50 height 22
click at [303, 493] on input "32" at bounding box center [294, 486] width 50 height 22
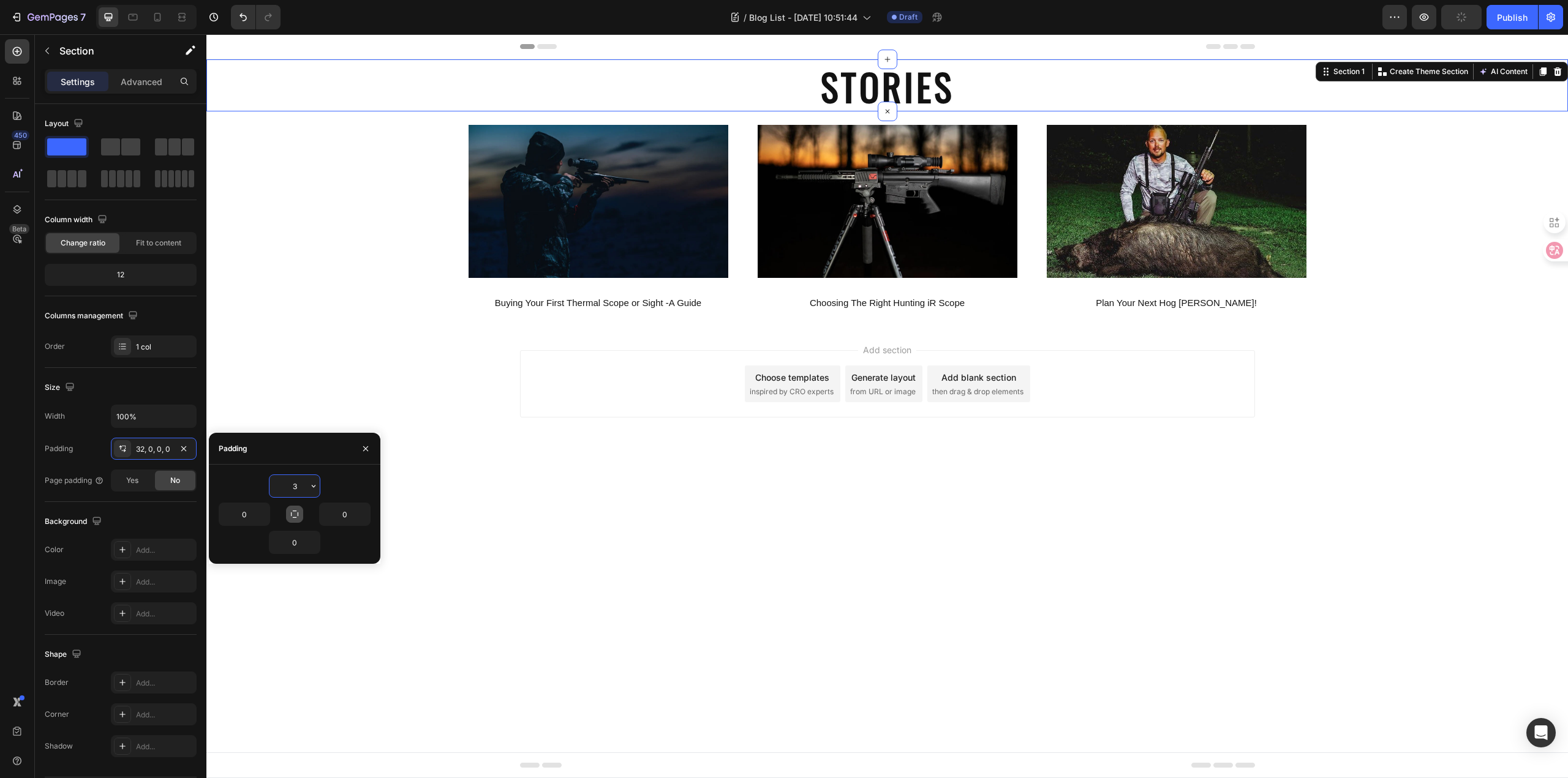
type input "32"
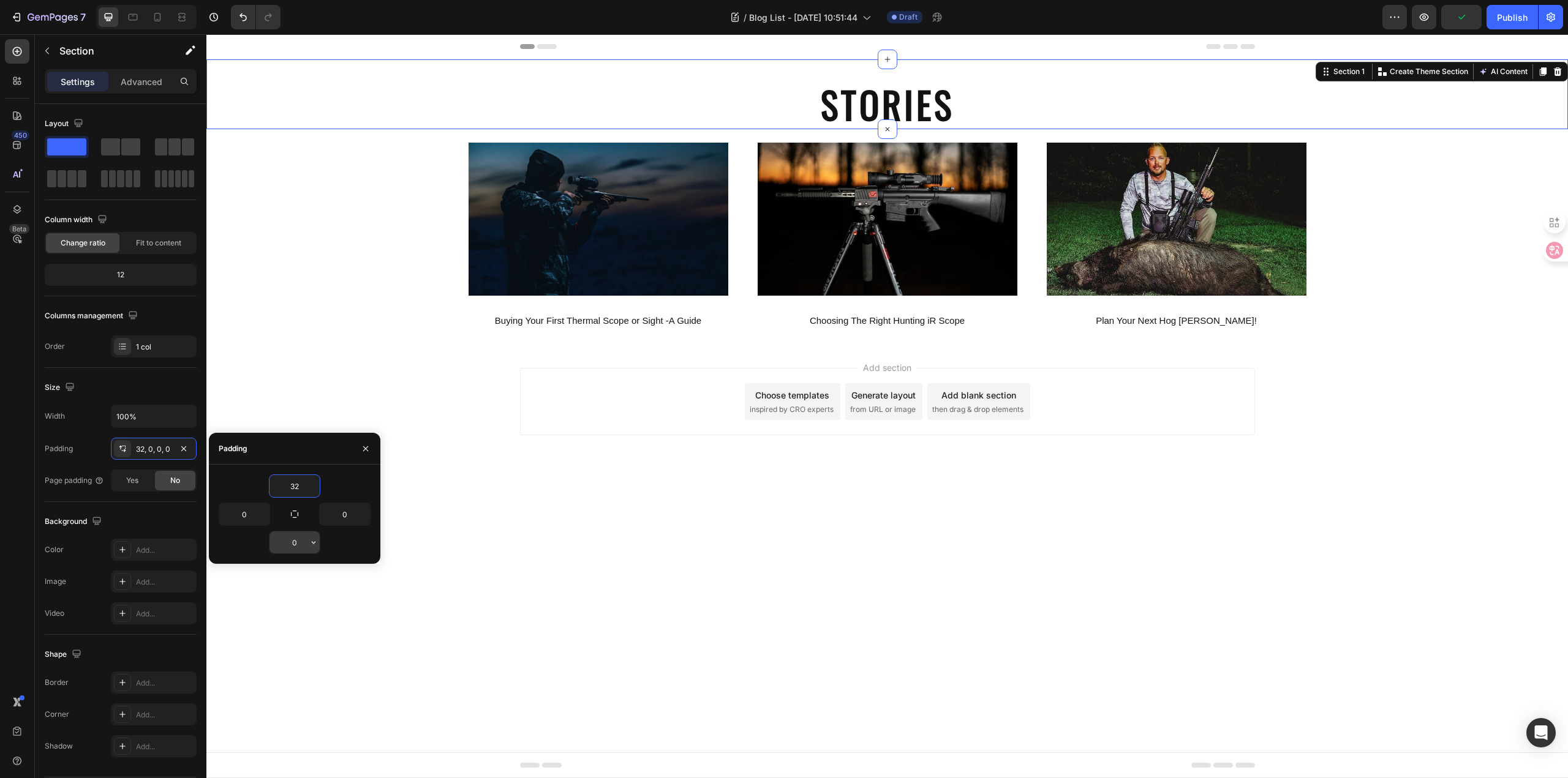
click at [306, 546] on input "0" at bounding box center [294, 542] width 50 height 22
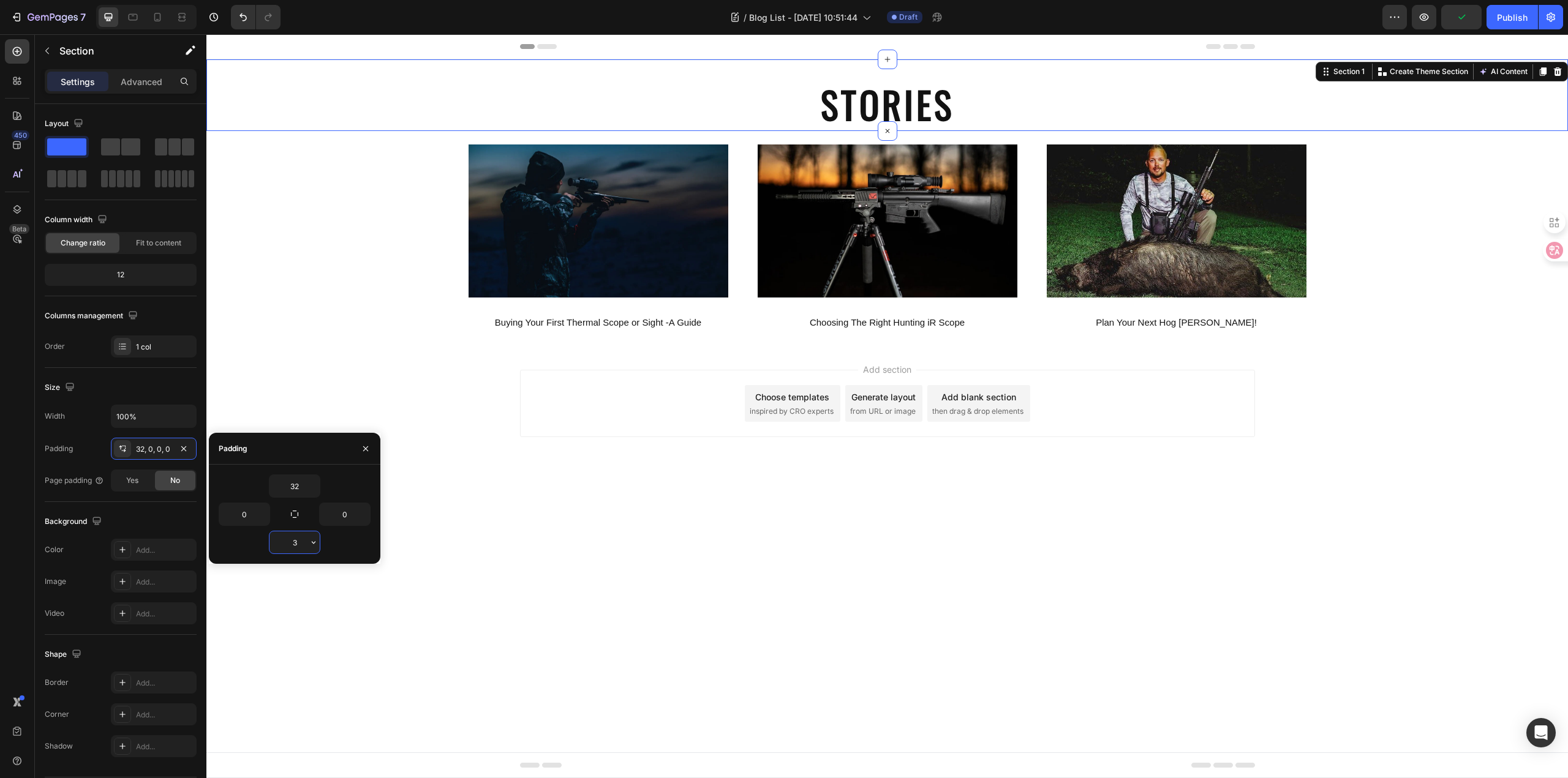
type input "32"
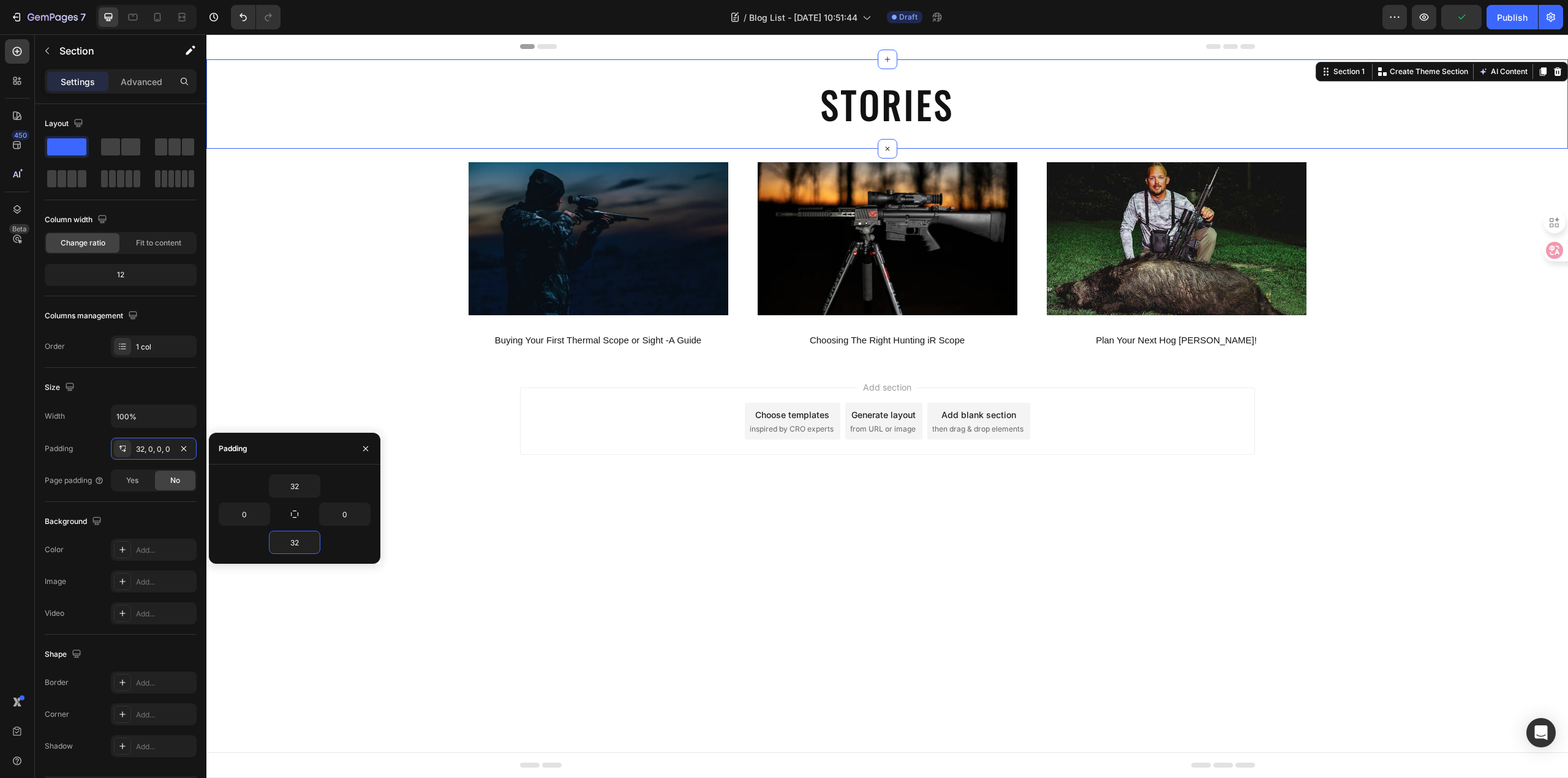
click at [798, 579] on body "Header STORIES Heading Section 1 You can create reusable sections Create Theme …" at bounding box center [887, 406] width 1361 height 744
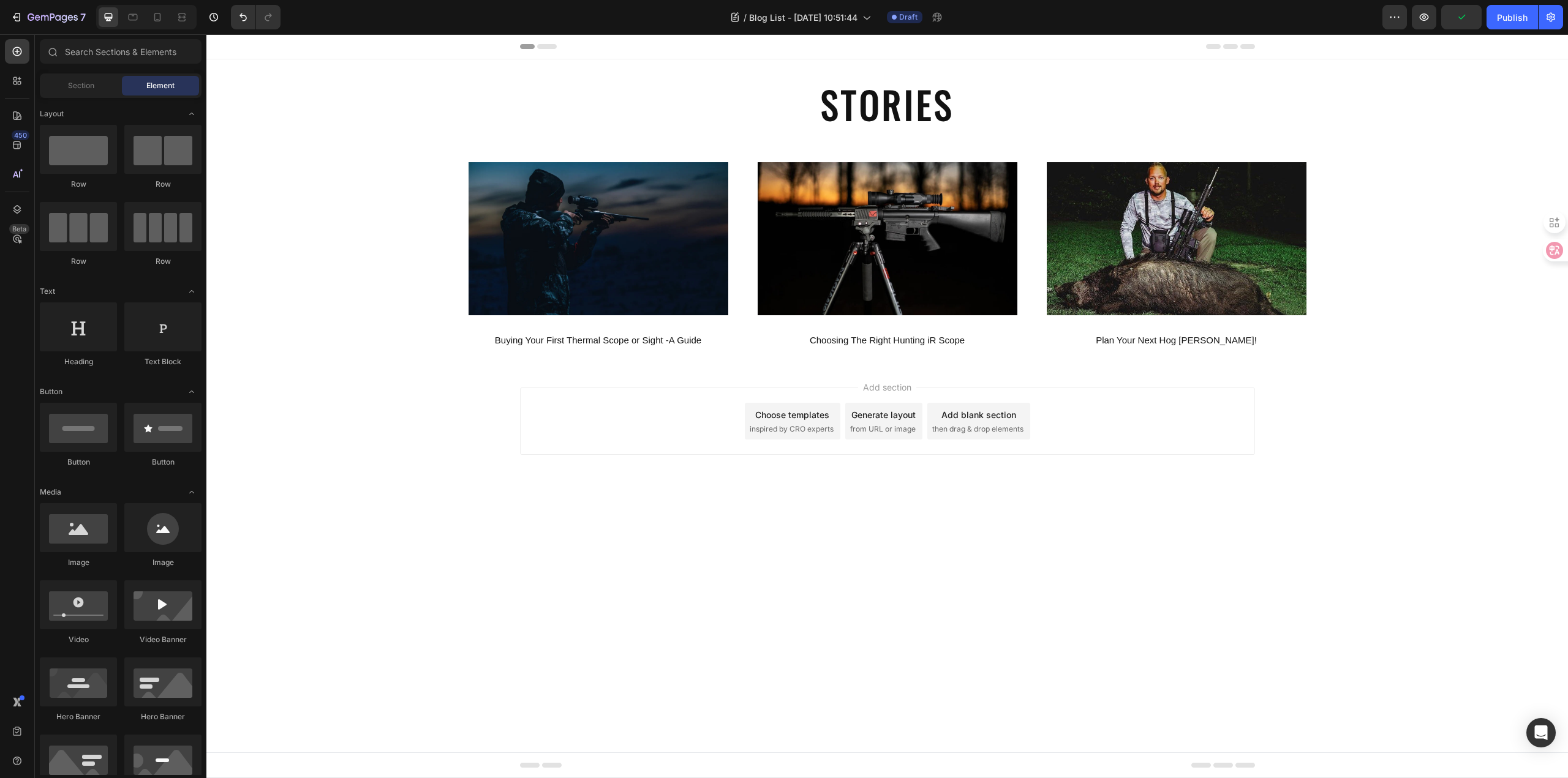
drag, startPoint x: 1085, startPoint y: 554, endPoint x: 871, endPoint y: 274, distance: 352.4
click at [1074, 540] on body "Header STORIES Heading Section 1 Image Buying Your First Thermal Scope or Sight…" at bounding box center [887, 406] width 1361 height 744
click at [743, 144] on div "STORIES Heading Section 1" at bounding box center [887, 104] width 1361 height 90
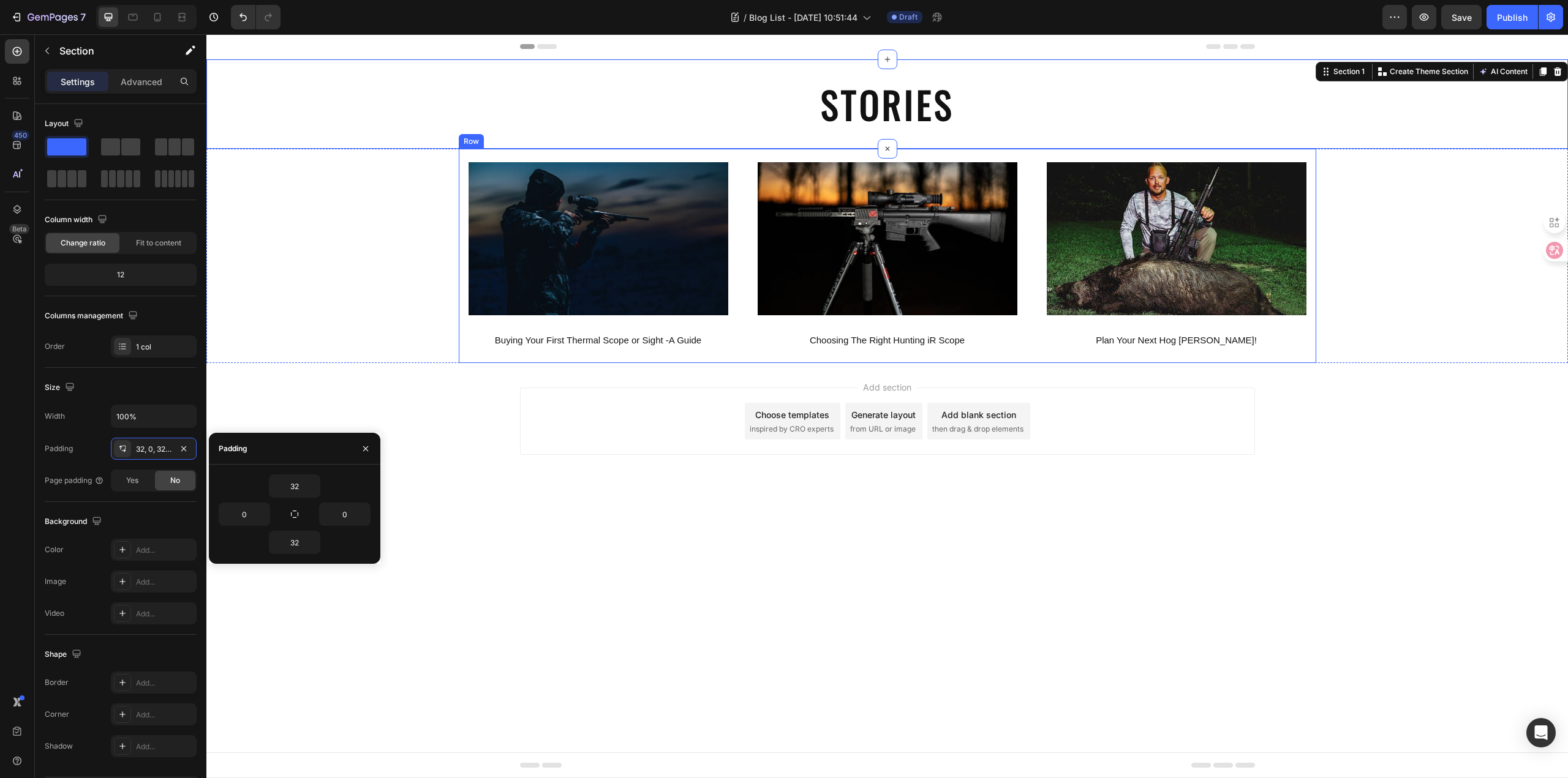
click at [742, 156] on div "Image Buying Your First Thermal Scope or Sight -A Guide Text Block Hero Banner …" at bounding box center [886, 256] width 857 height 214
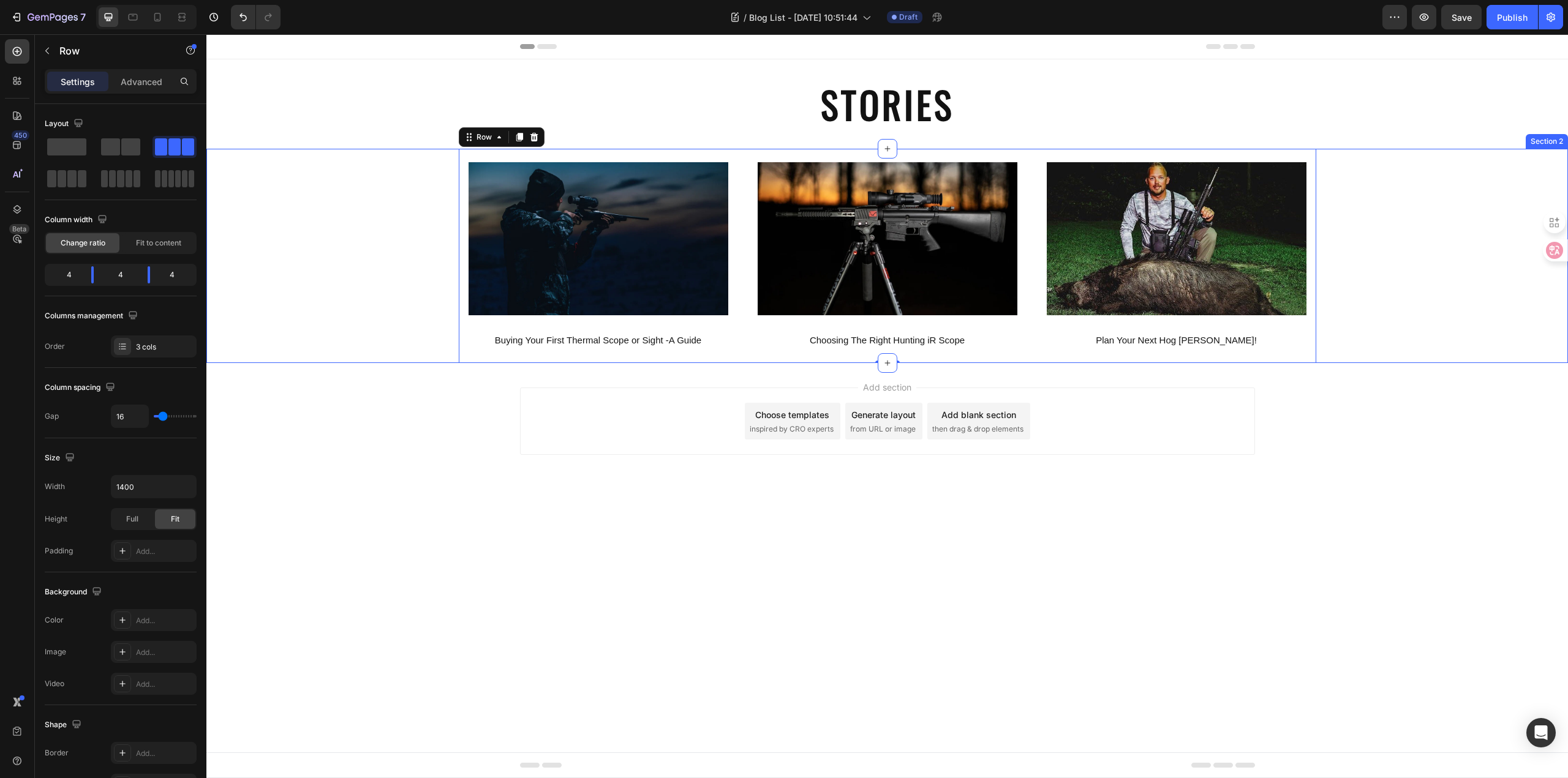
click at [411, 218] on div "Image Buying Your First Thermal Scope or Sight -A Guide Text Block Hero Banner …" at bounding box center [887, 256] width 1361 height 214
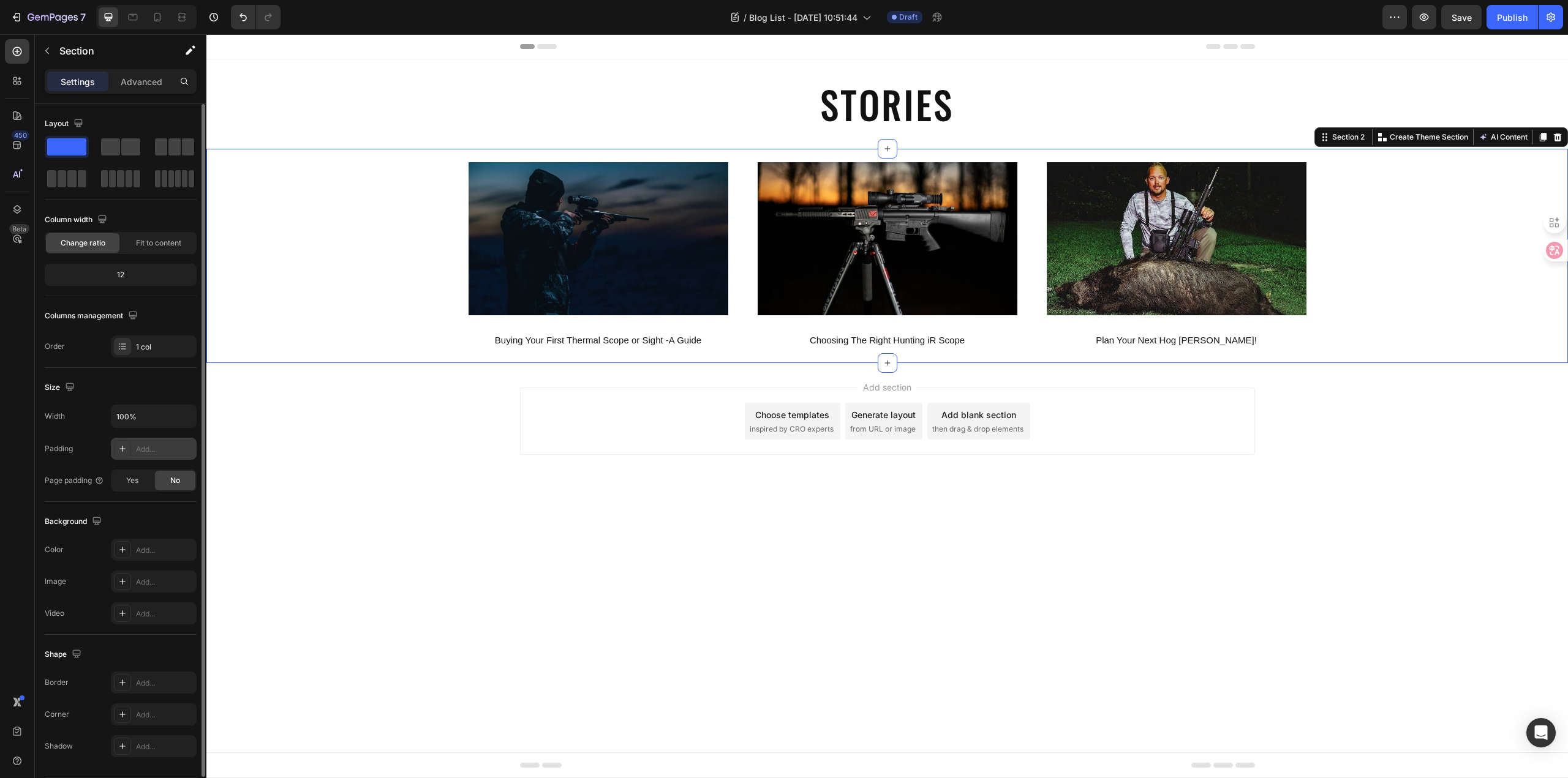
click at [156, 445] on div "Add..." at bounding box center [164, 449] width 57 height 11
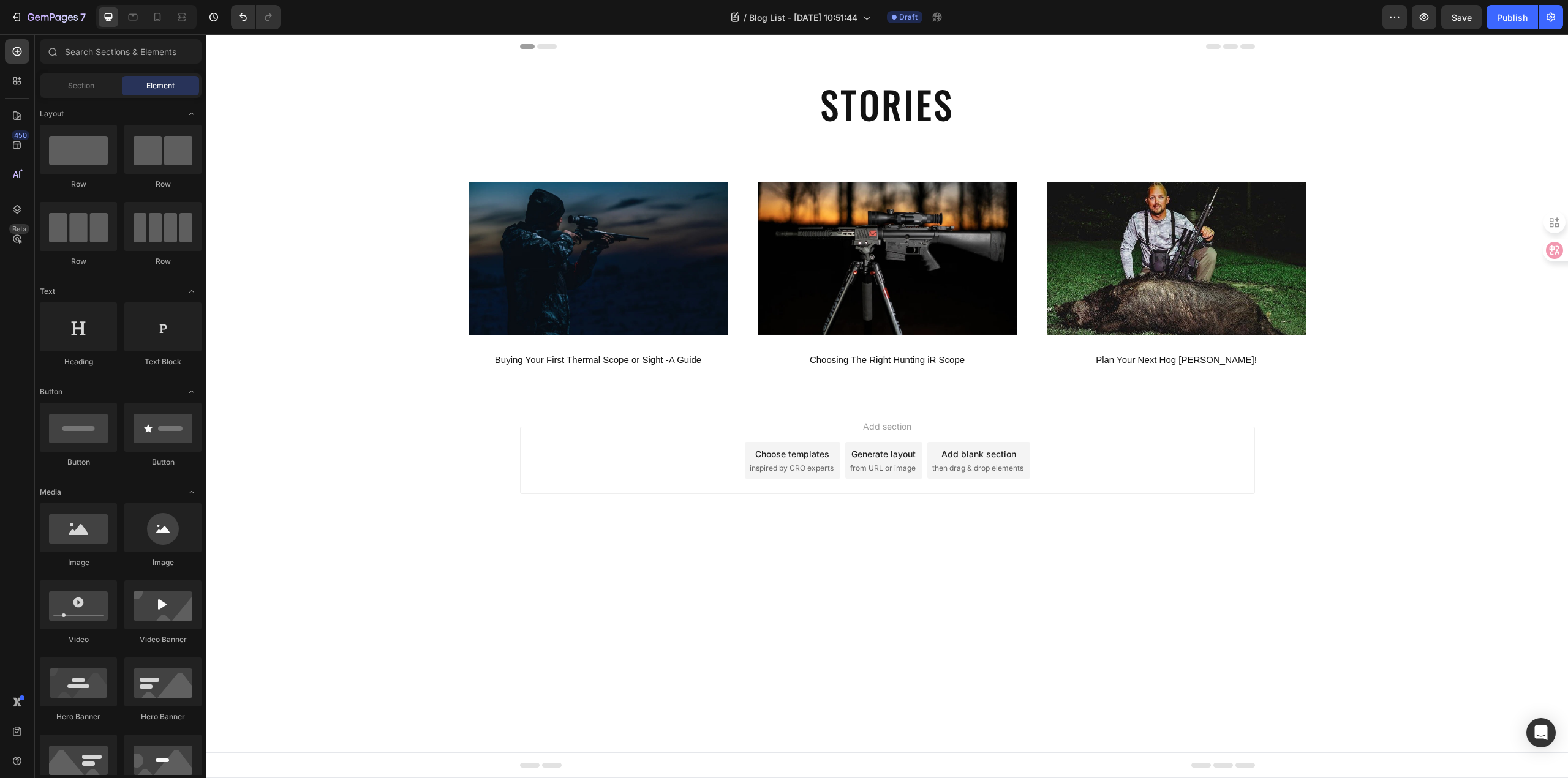
drag, startPoint x: 643, startPoint y: 604, endPoint x: 809, endPoint y: 619, distance: 166.7
click at [644, 604] on body "Header STORIES Heading Section 1 Image Buying Your First Thermal Scope or Sight…" at bounding box center [887, 406] width 1361 height 744
click at [944, 591] on body "Header STORIES Heading Section 1 Image Buying Your First Thermal Scope or Sight…" at bounding box center [887, 406] width 1361 height 744
click at [835, 544] on div "Add section Choose templates inspired by CRO experts Generate layout from URL o…" at bounding box center [887, 477] width 1361 height 151
click at [474, 355] on p "Buying Your First Thermal Scope or Sight -A Guide" at bounding box center [598, 360] width 257 height 17
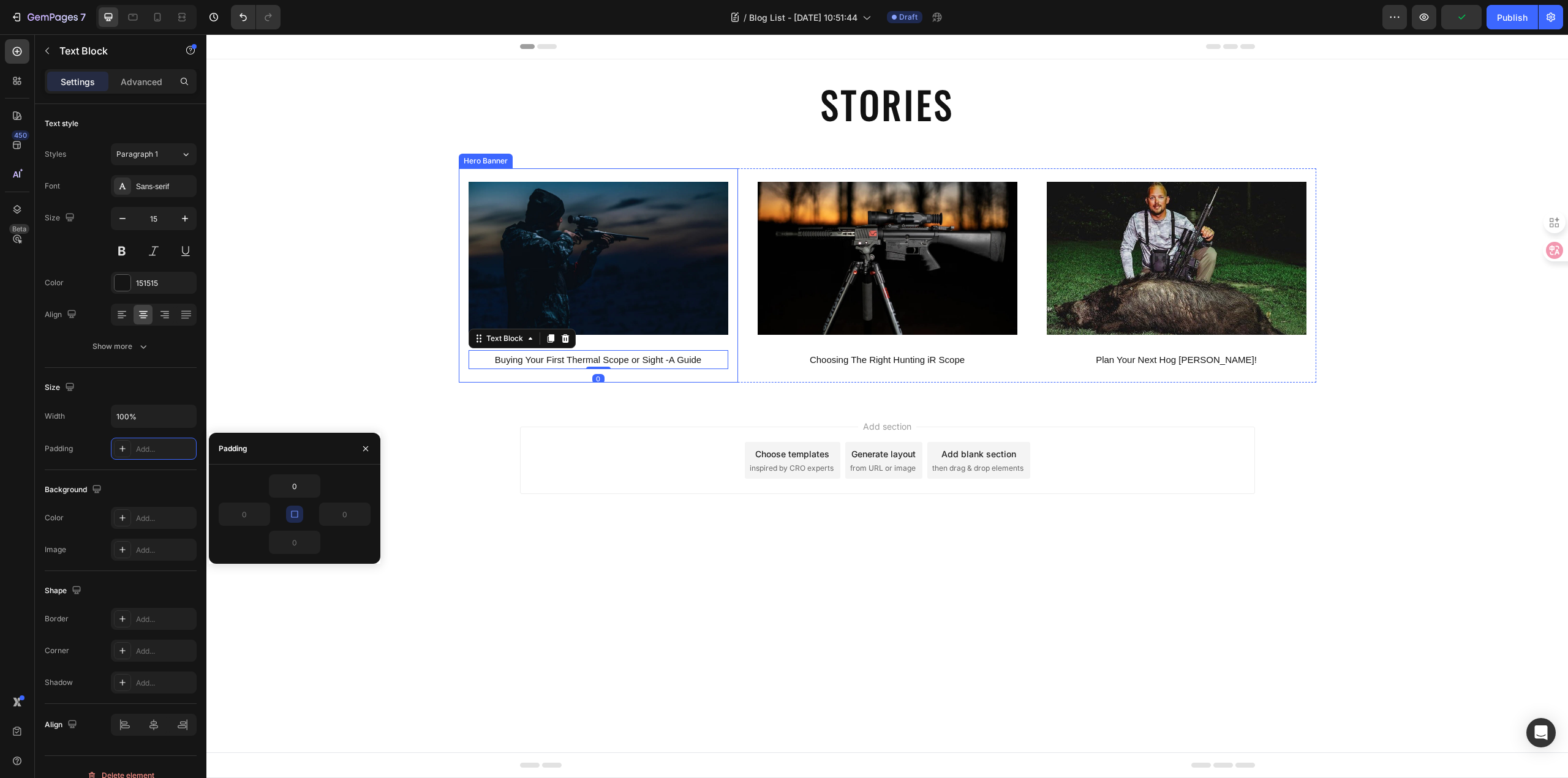
click at [465, 337] on div "Image Buying Your First Thermal Scope or Sight -A Guide Text Block 0" at bounding box center [598, 275] width 280 height 192
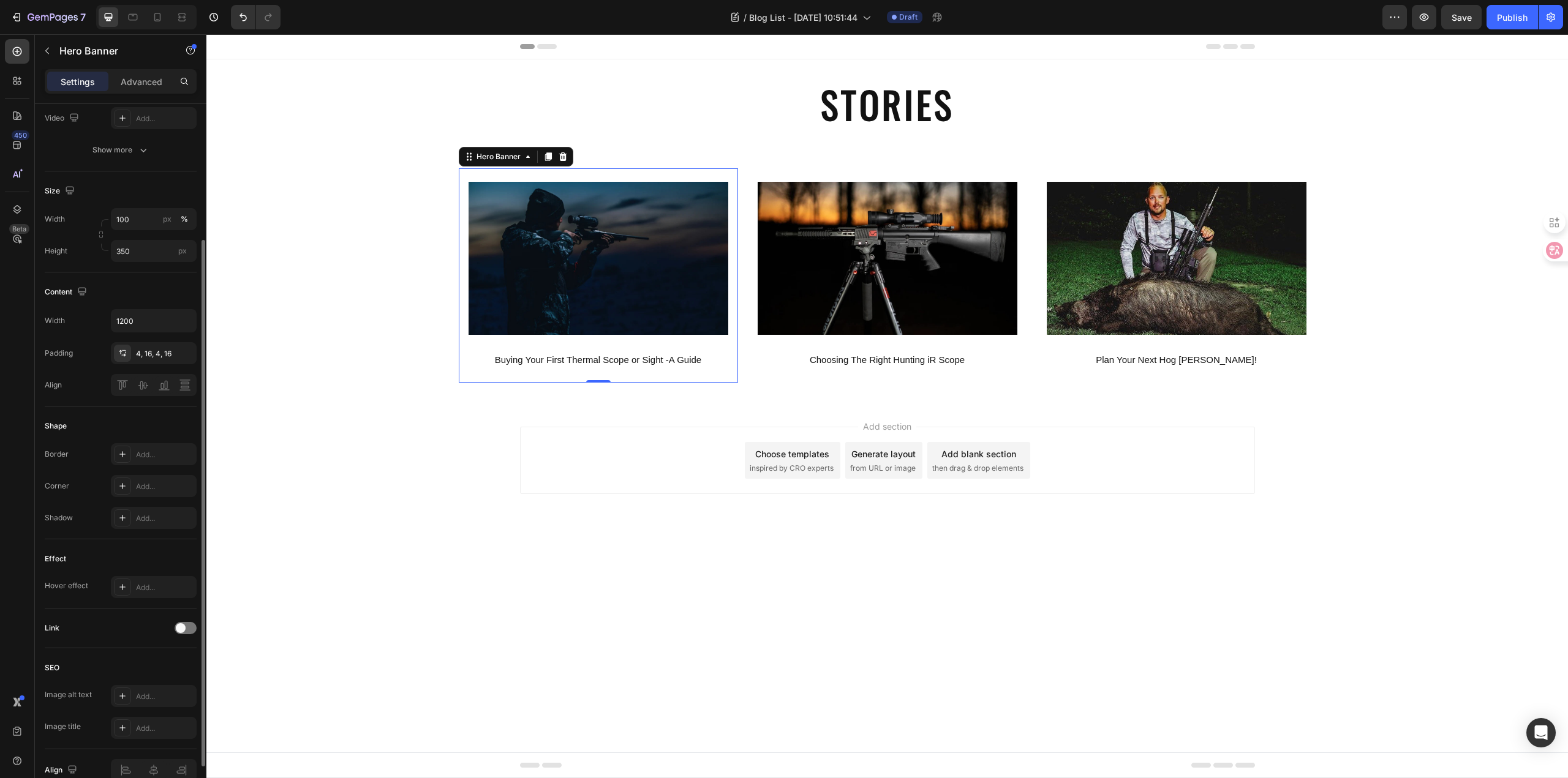
scroll to position [245, 0]
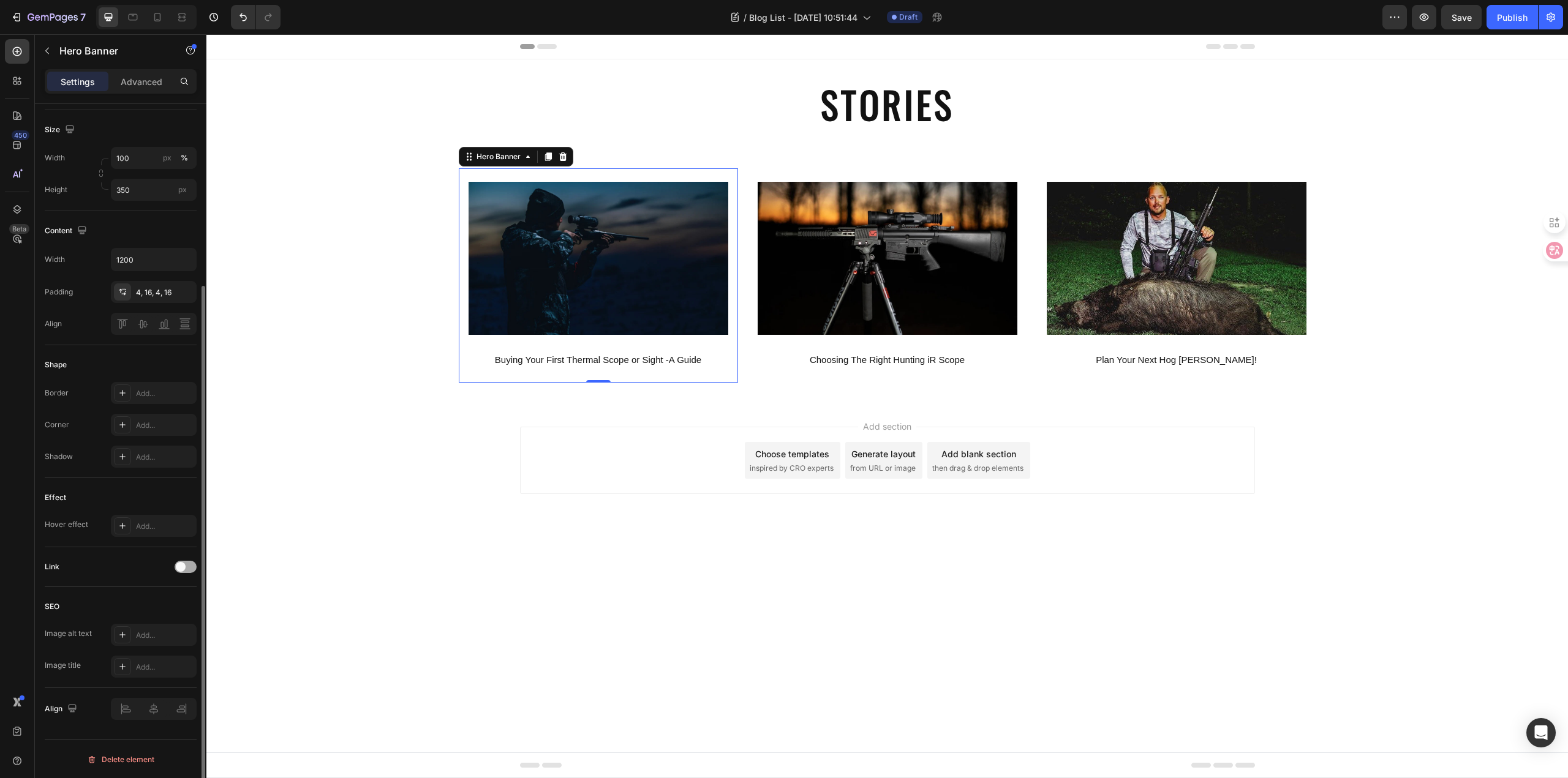
click at [179, 569] on span at bounding box center [180, 567] width 10 height 10
click at [164, 629] on div "Add..." at bounding box center [164, 630] width 57 height 11
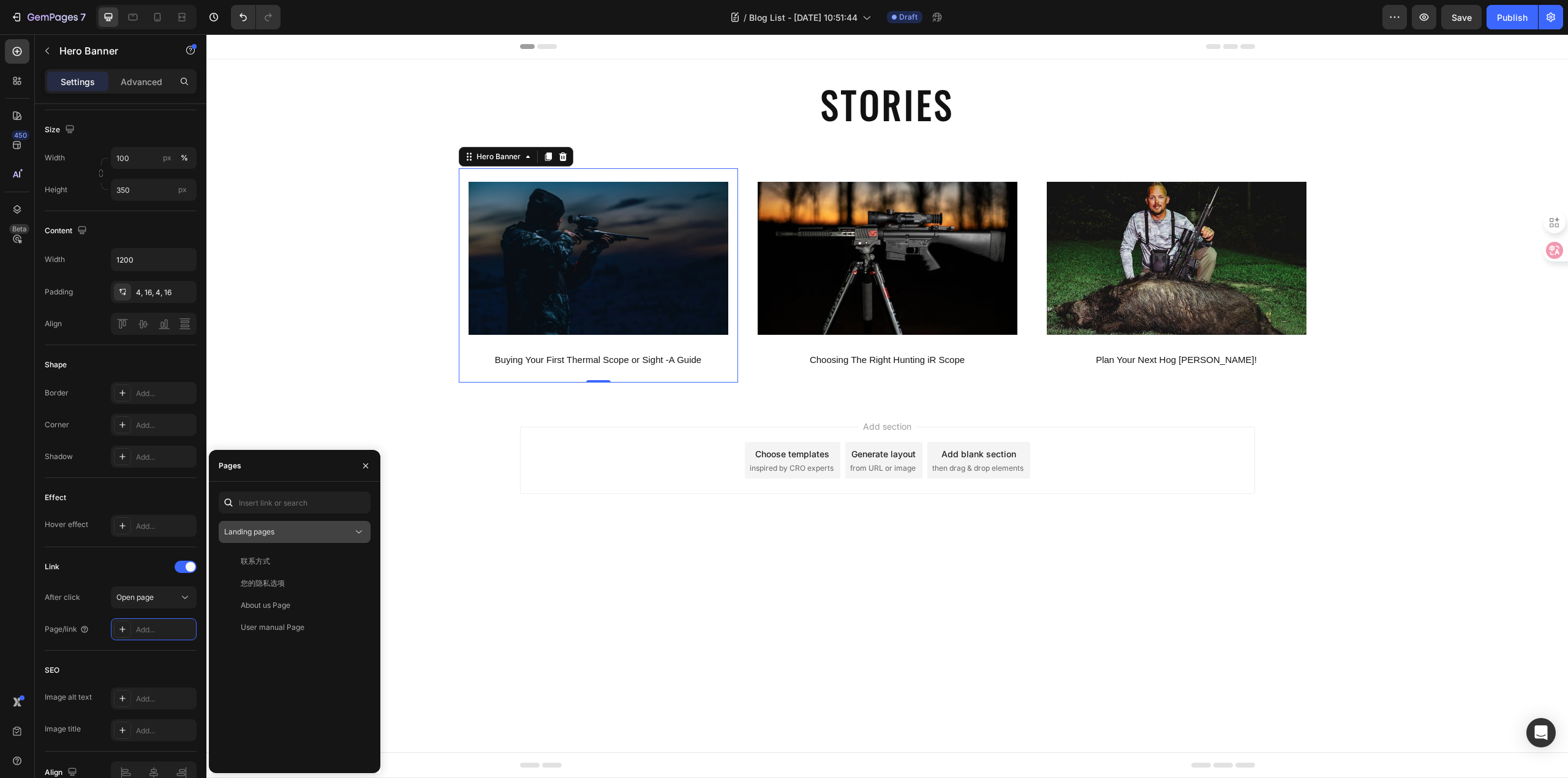
click at [352, 534] on div "Landing pages" at bounding box center [288, 532] width 129 height 11
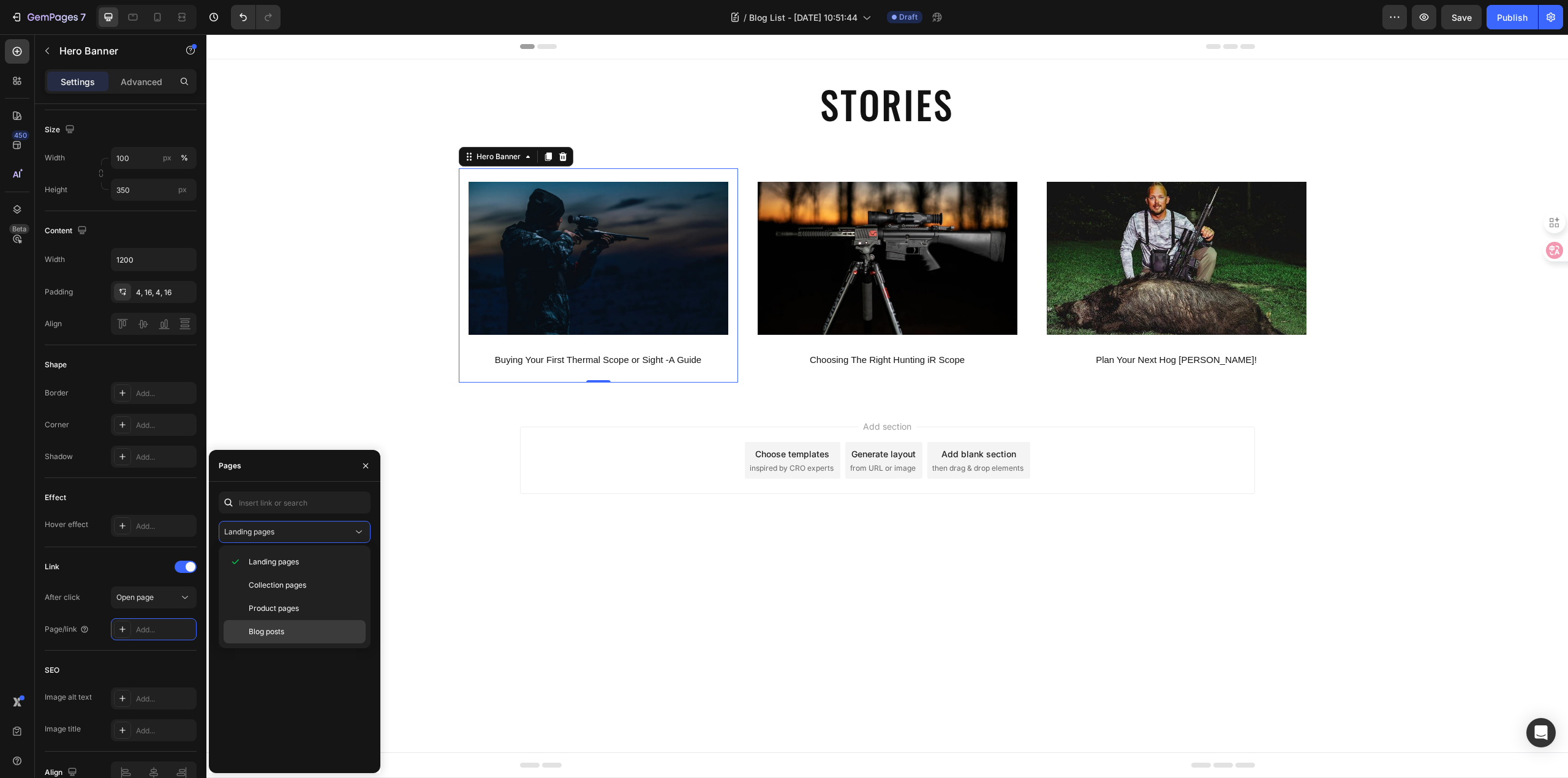
click at [305, 637] on div "Blog posts" at bounding box center [294, 631] width 142 height 23
click at [368, 460] on icon "button" at bounding box center [365, 465] width 10 height 10
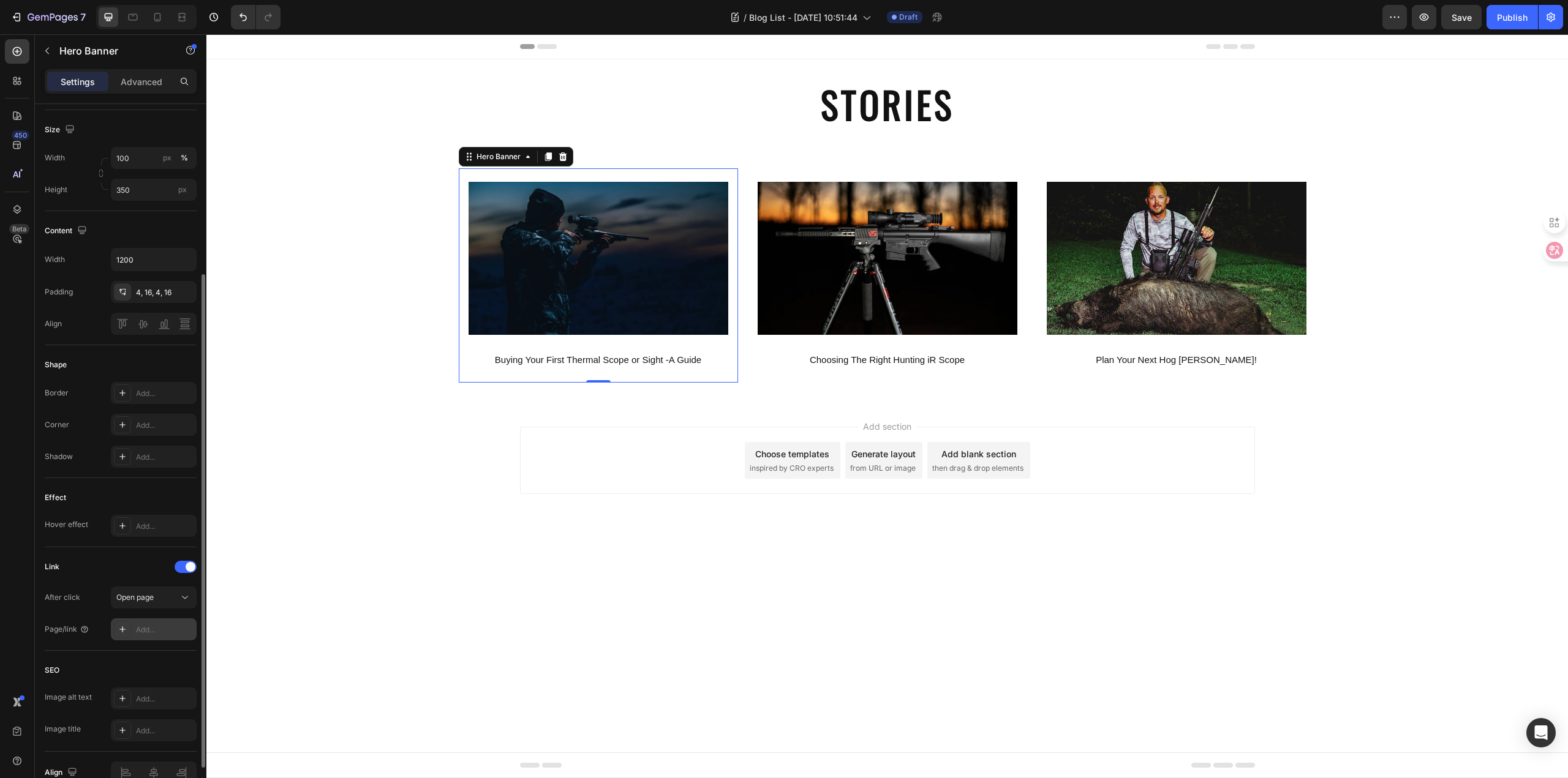
click at [153, 632] on div "Add..." at bounding box center [164, 630] width 57 height 11
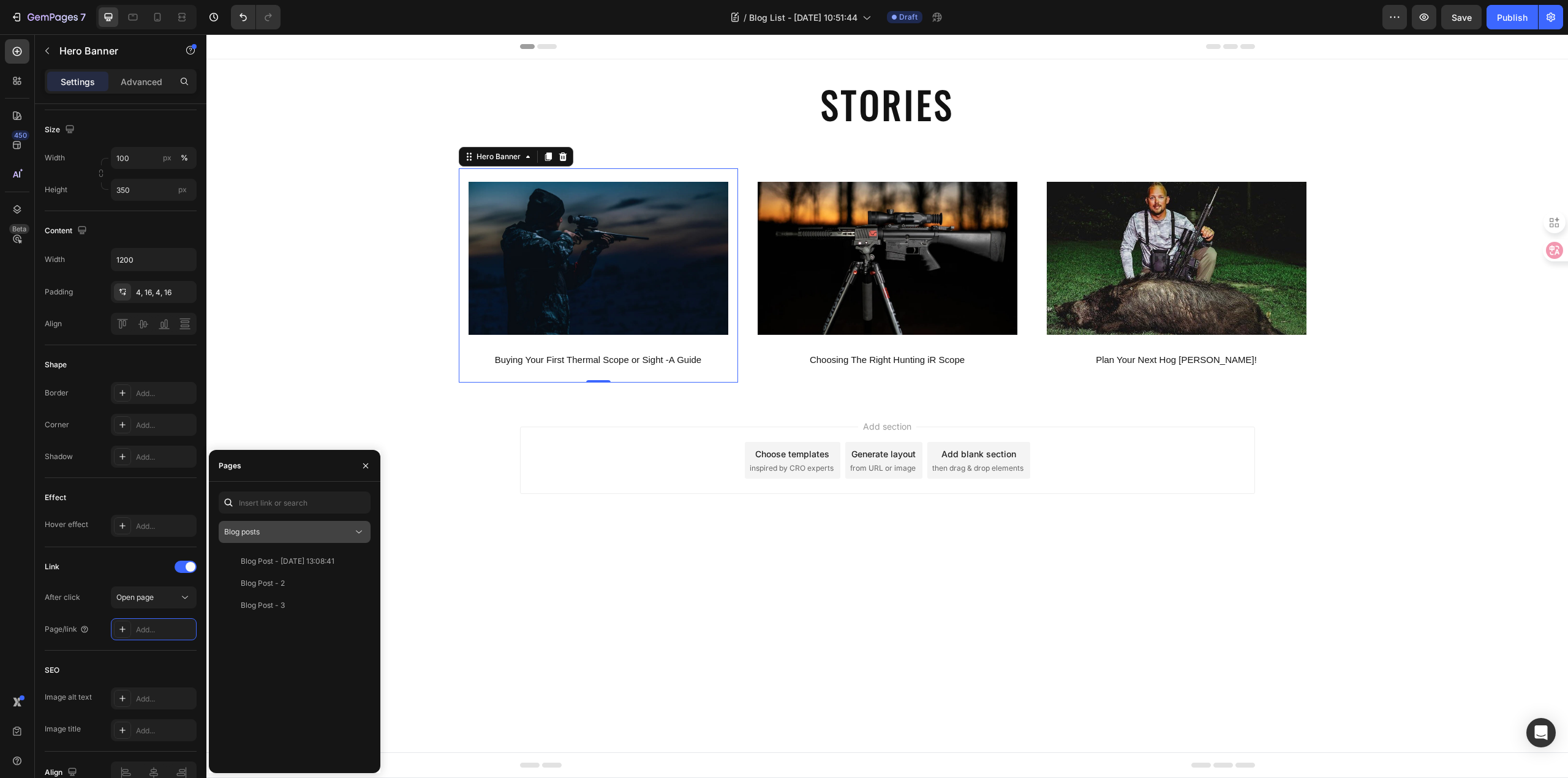
click at [361, 523] on button "Blog posts" at bounding box center [294, 532] width 152 height 22
click at [362, 530] on icon at bounding box center [358, 531] width 12 height 12
click at [303, 628] on p "Blog posts" at bounding box center [304, 632] width 111 height 11
drag, startPoint x: 373, startPoint y: 465, endPoint x: 3, endPoint y: 493, distance: 371.1
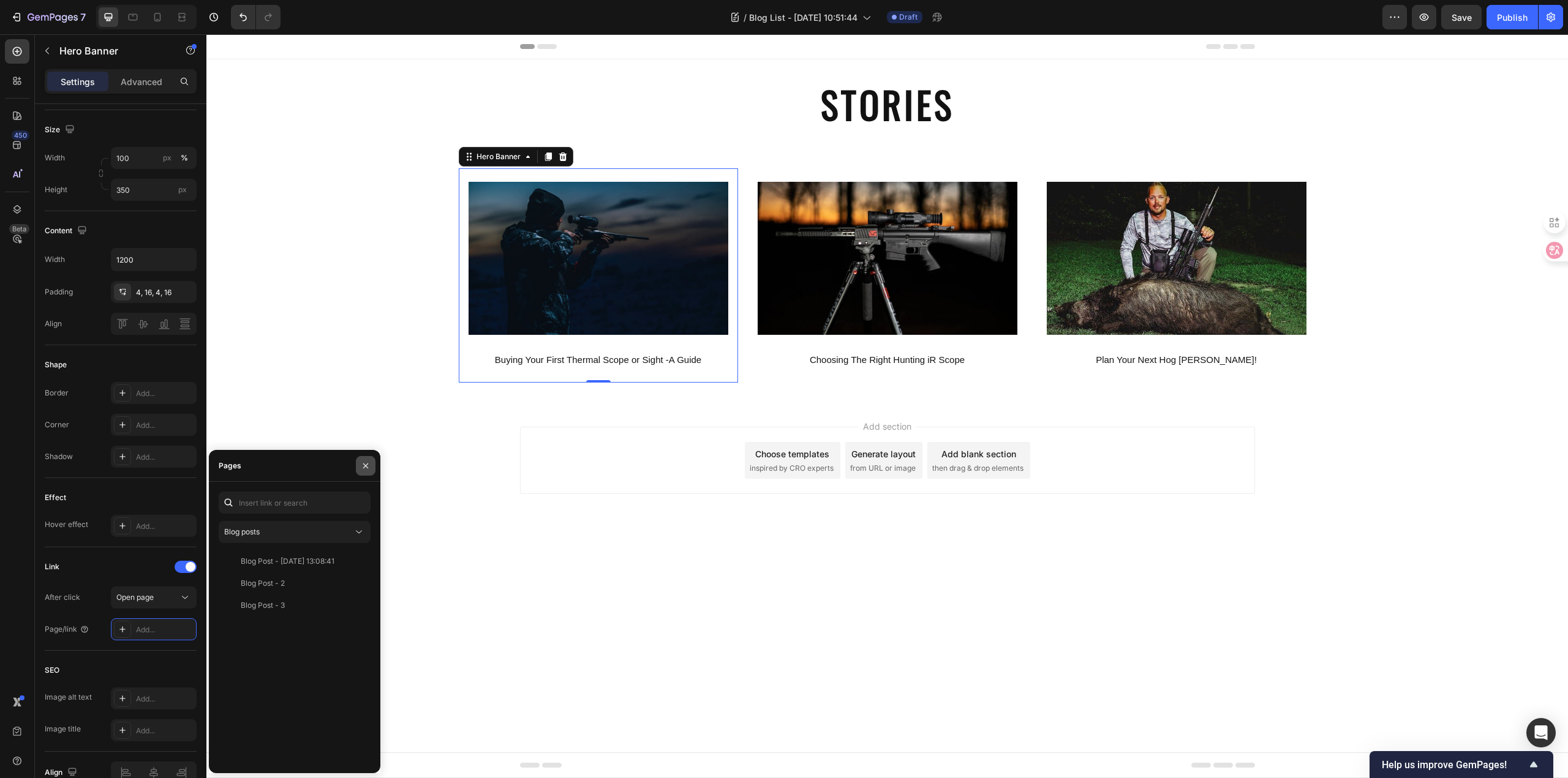
click at [373, 465] on button "button" at bounding box center [365, 465] width 20 height 20
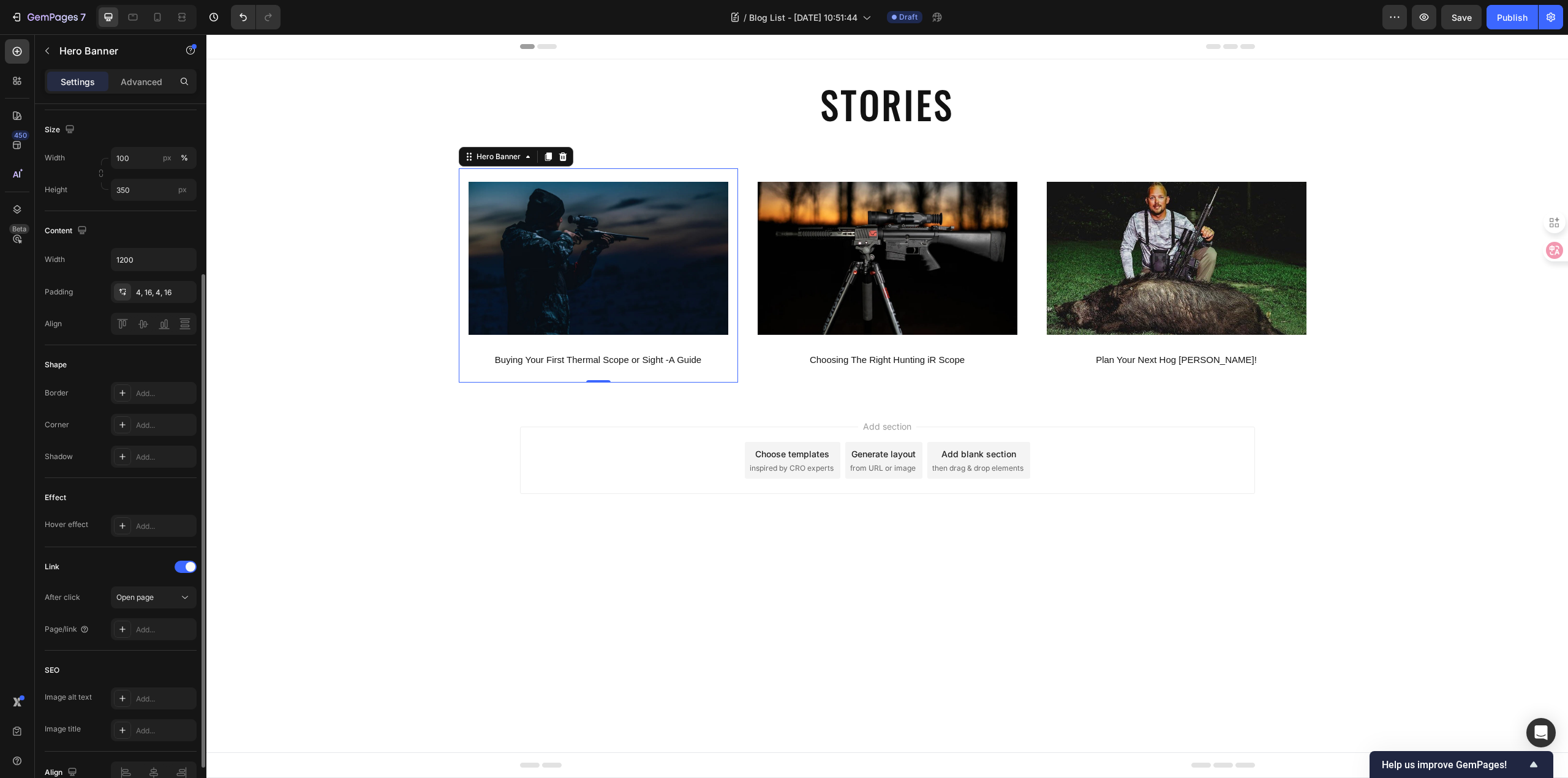
click at [108, 560] on div "Link" at bounding box center [120, 567] width 152 height 20
click at [151, 627] on div "Add..." at bounding box center [164, 630] width 57 height 11
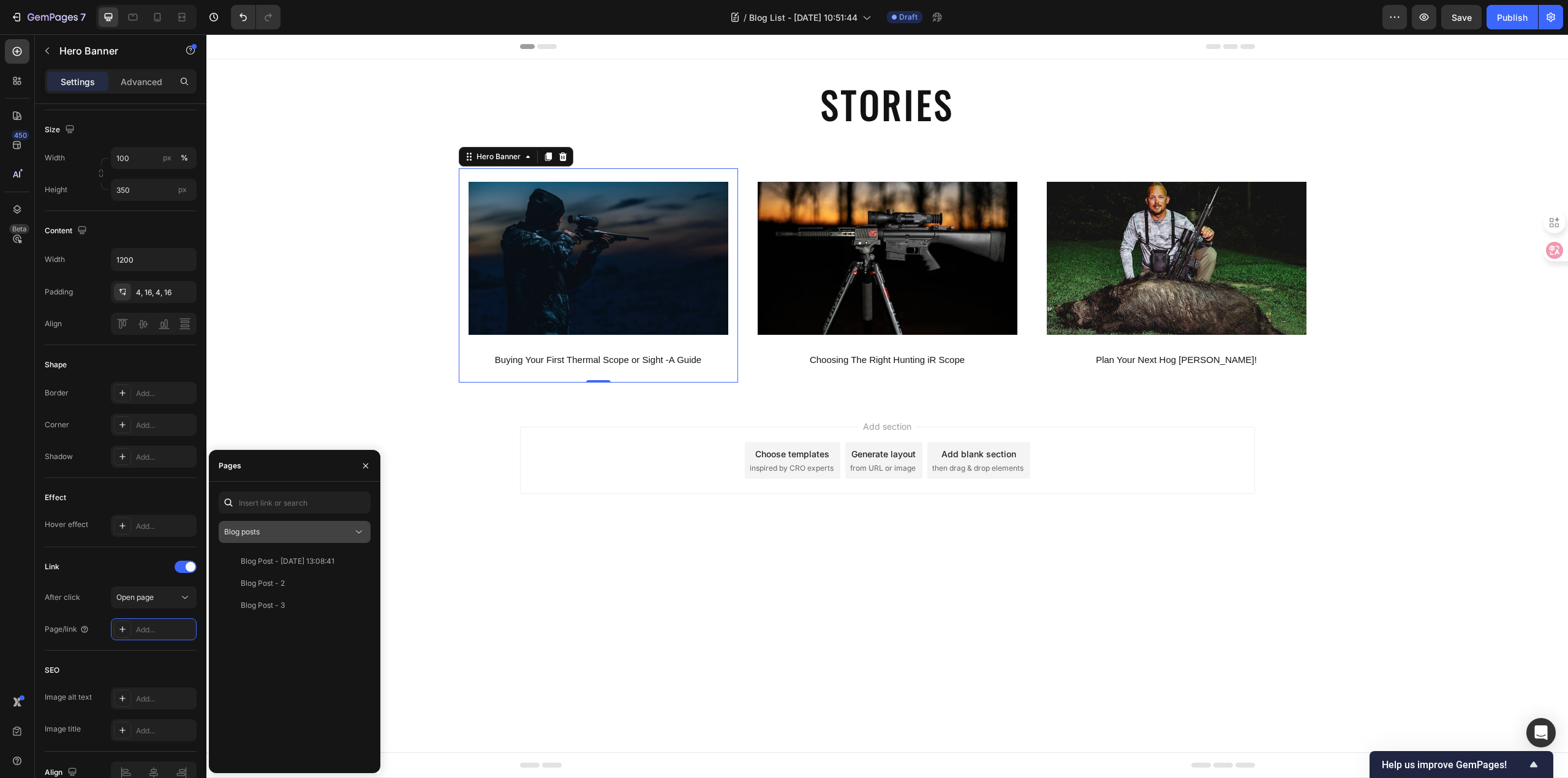
click at [360, 534] on icon at bounding box center [358, 531] width 12 height 12
click at [290, 614] on div "Product pages" at bounding box center [294, 608] width 142 height 23
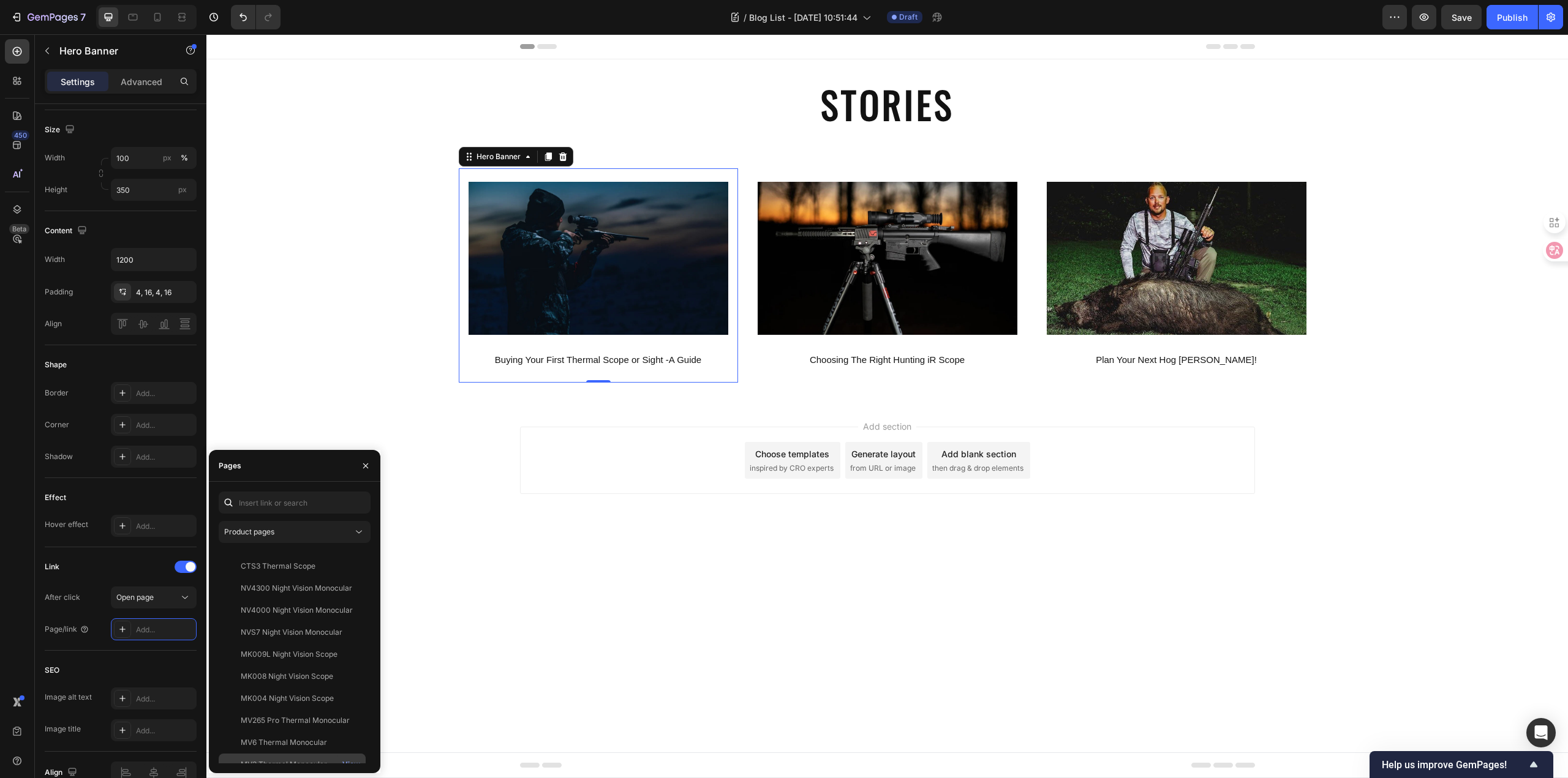
scroll to position [272, 0]
click at [349, 530] on div "Product pages" at bounding box center [288, 532] width 129 height 11
click at [316, 580] on p "Collection pages" at bounding box center [304, 585] width 111 height 11
click at [350, 532] on div "Collection pages" at bounding box center [288, 532] width 129 height 11
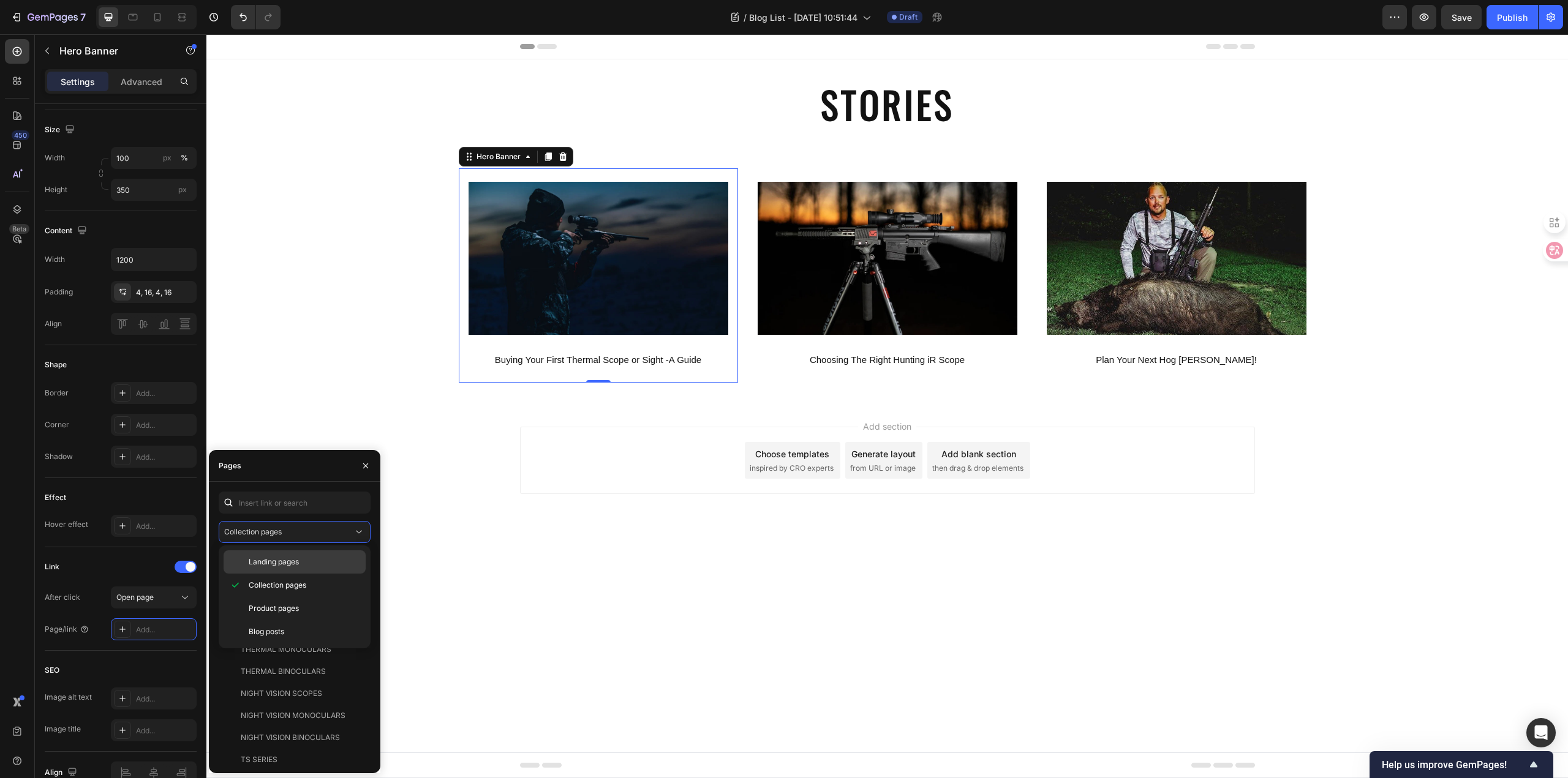
click at [318, 554] on div "Landing pages" at bounding box center [294, 561] width 142 height 23
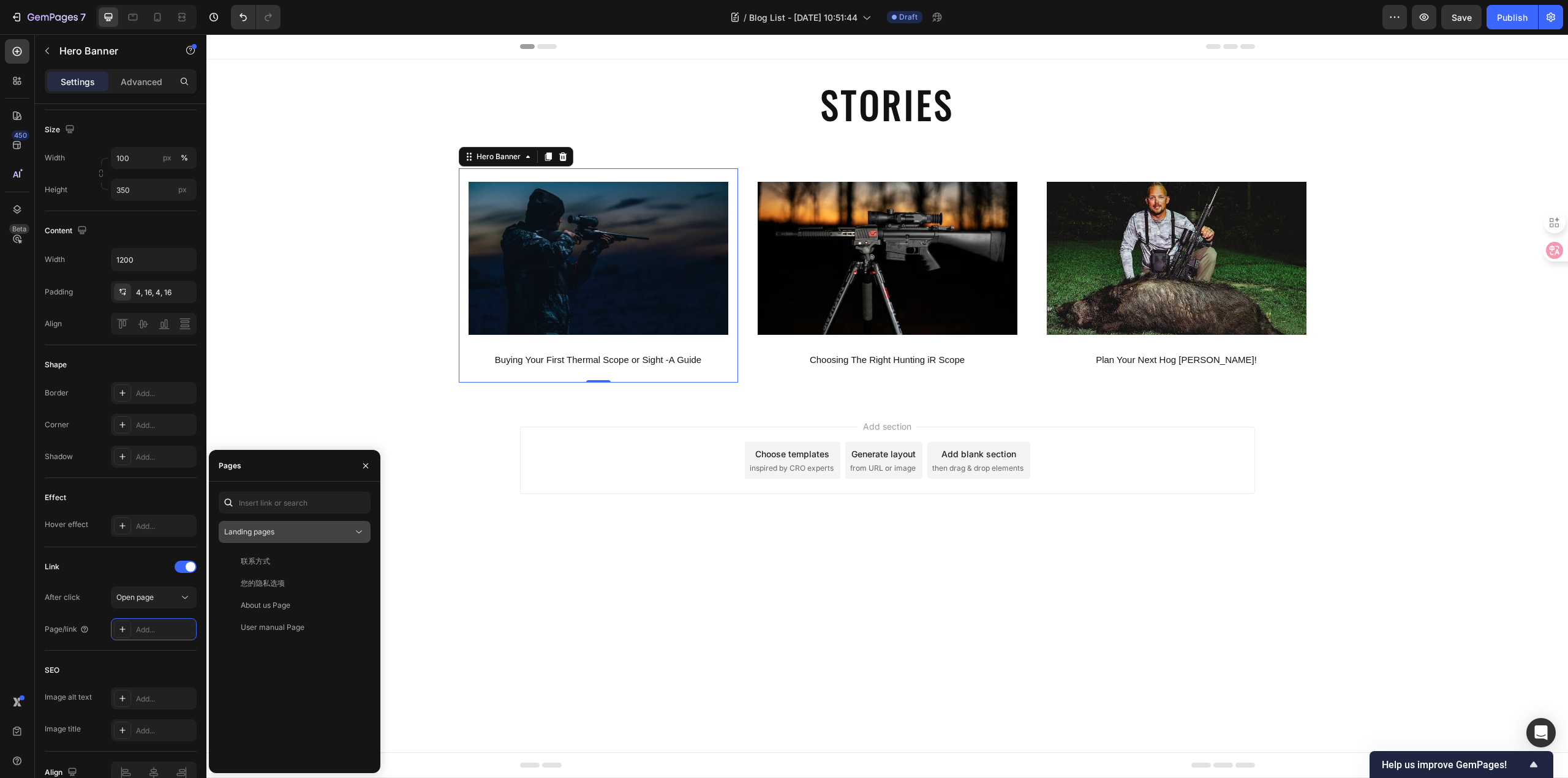
click at [362, 533] on icon at bounding box center [358, 531] width 12 height 12
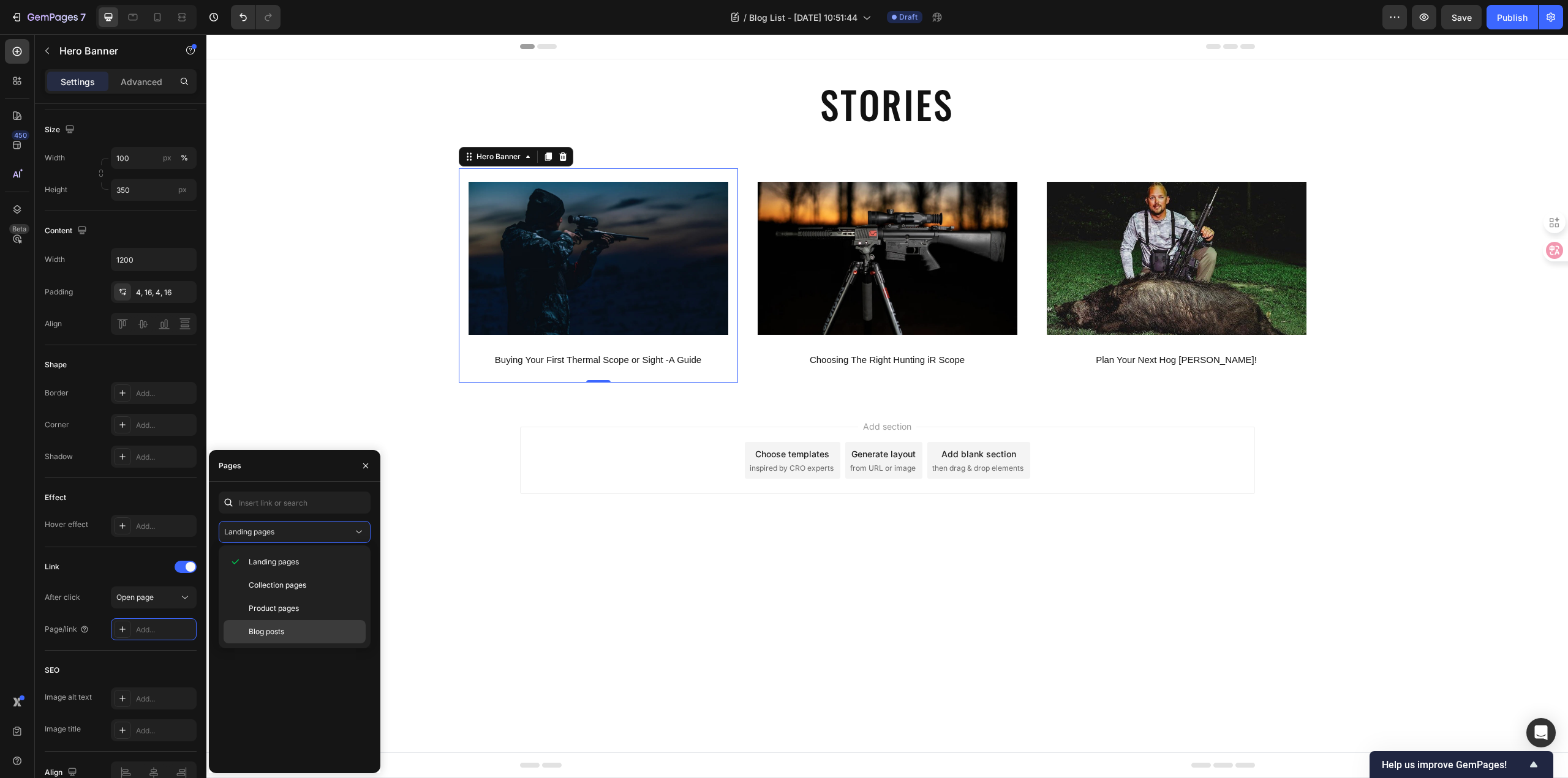
click at [298, 626] on p "Blog posts" at bounding box center [304, 632] width 111 height 11
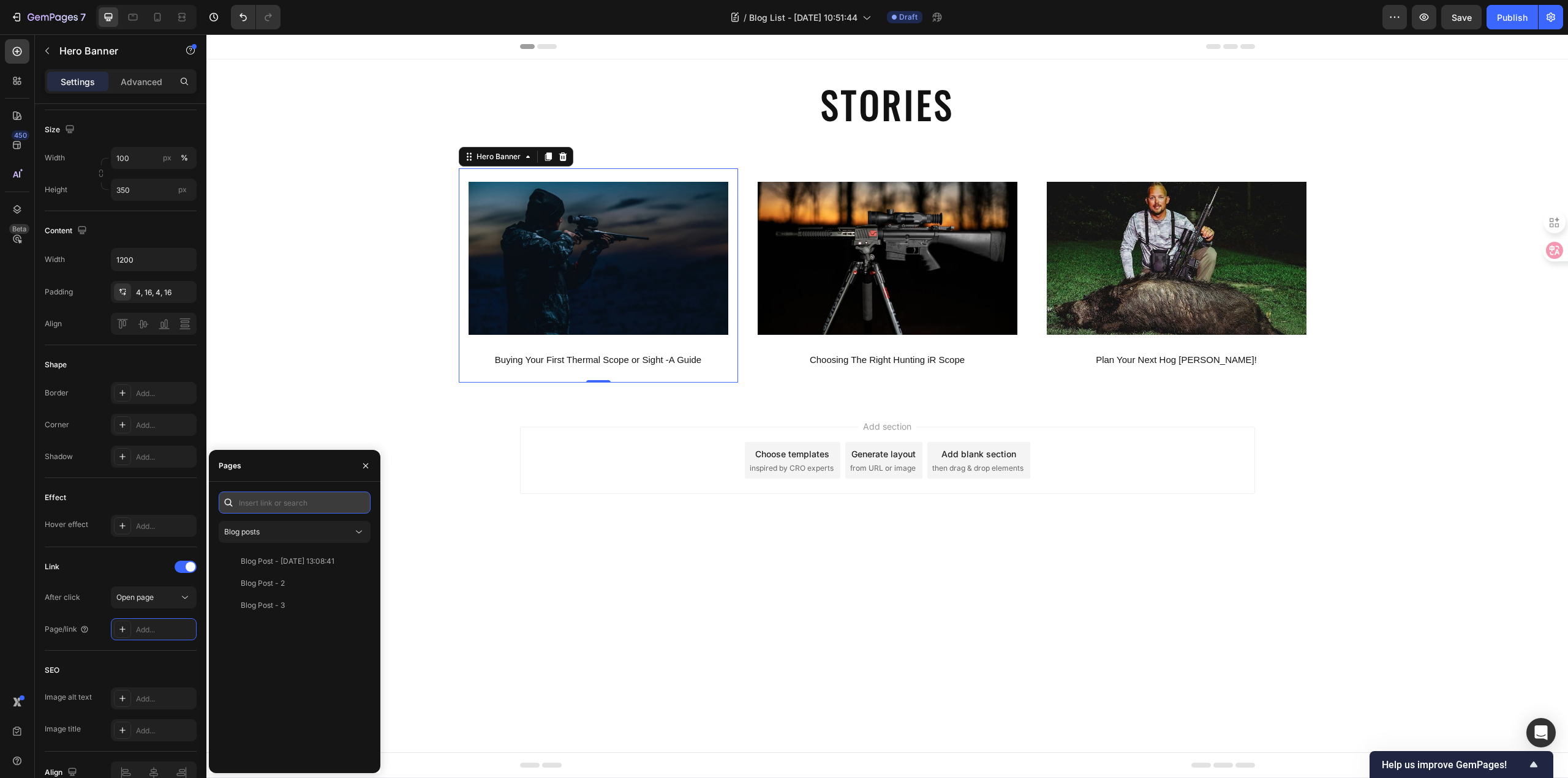
click at [331, 506] on input "text" at bounding box center [294, 503] width 152 height 22
click at [322, 503] on input "Blog Post - 1" at bounding box center [294, 503] width 152 height 22
type input "B"
drag, startPoint x: 376, startPoint y: 464, endPoint x: 363, endPoint y: 462, distance: 13.2
click at [375, 464] on div at bounding box center [365, 465] width 29 height 31
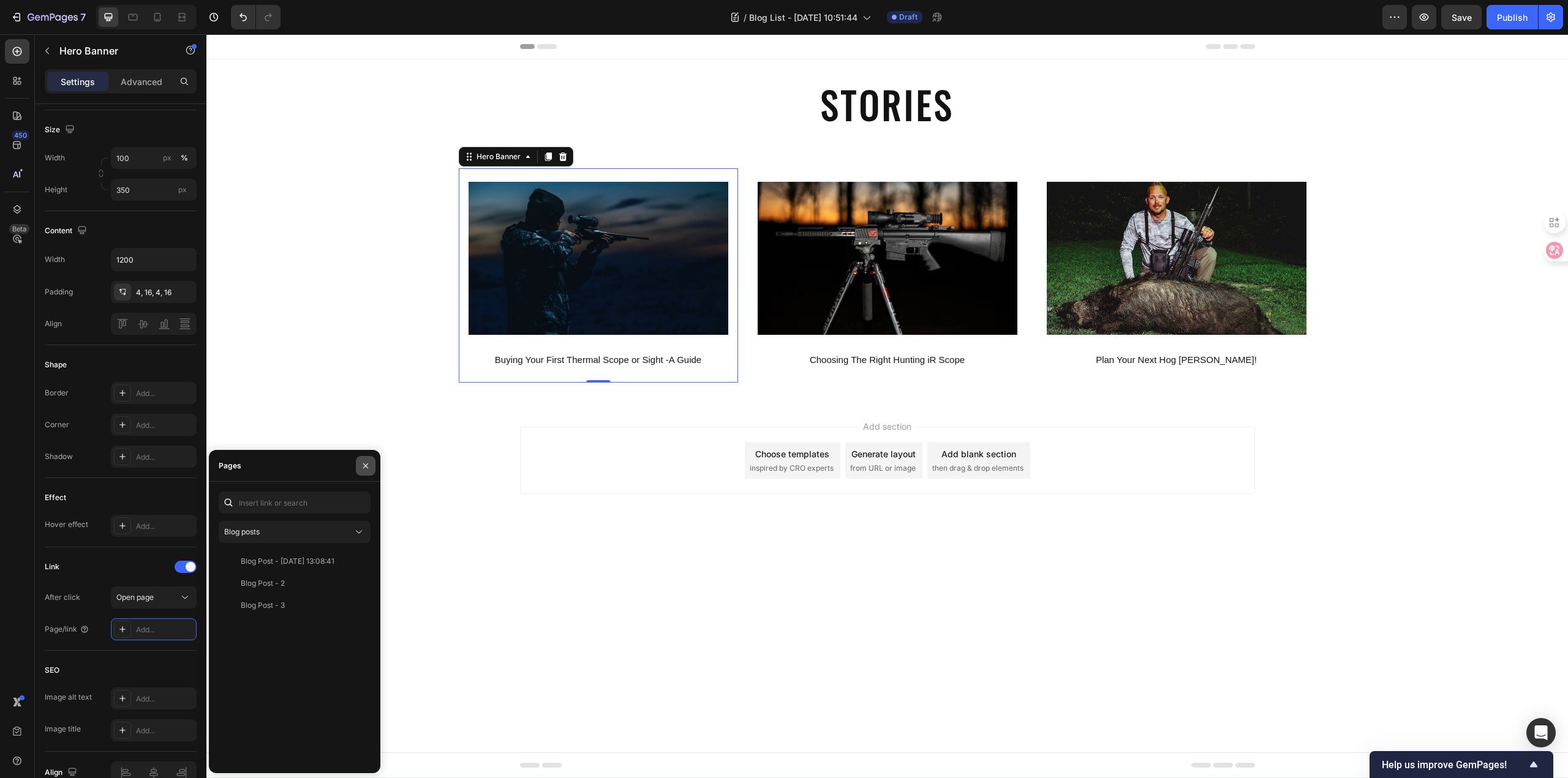
drag, startPoint x: 357, startPoint y: 462, endPoint x: 149, endPoint y: 428, distance: 210.8
click at [357, 462] on button "button" at bounding box center [365, 465] width 20 height 20
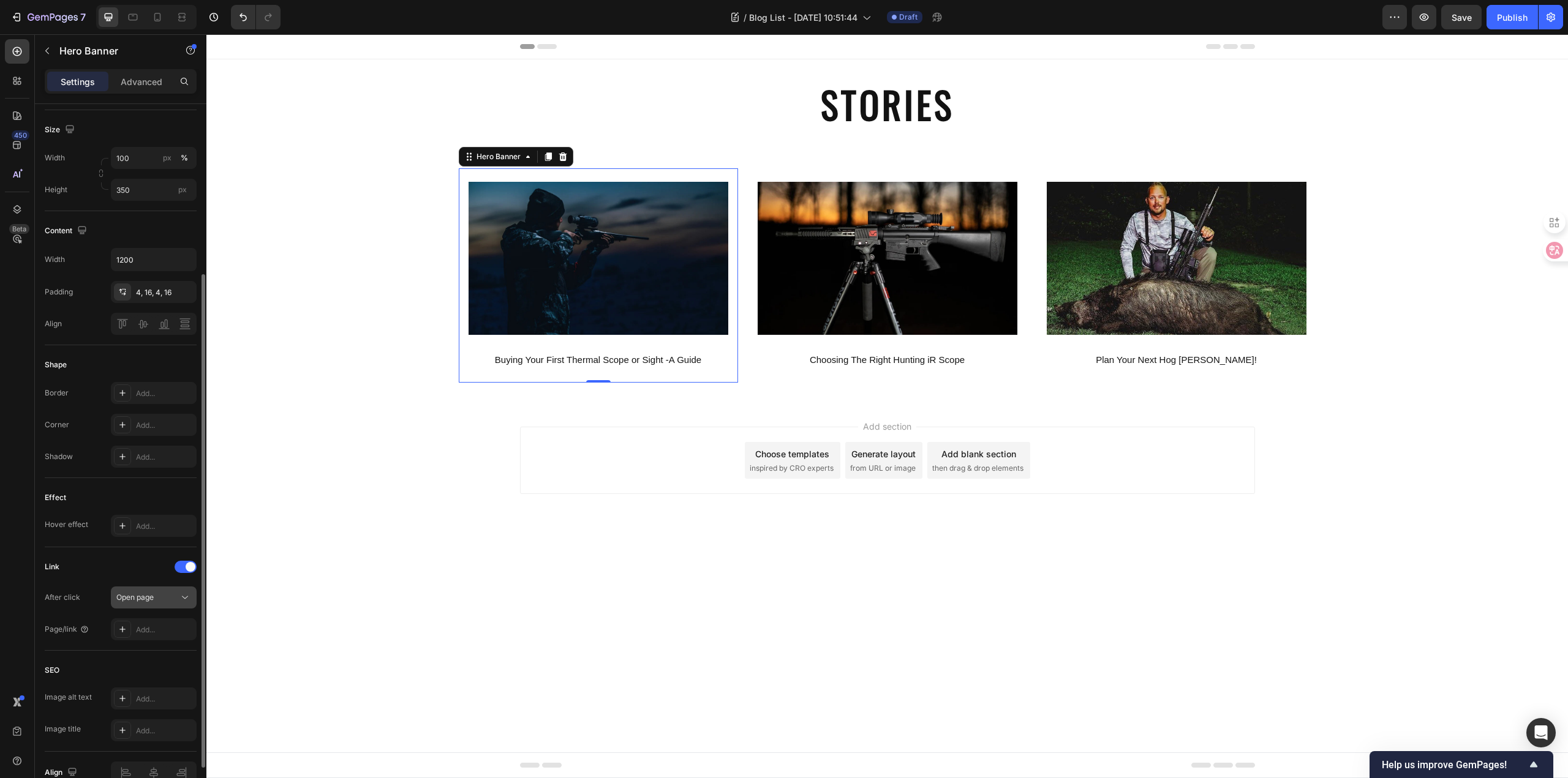
click at [158, 599] on div "Open page" at bounding box center [147, 597] width 63 height 11
click at [177, 595] on div "Open page" at bounding box center [147, 597] width 63 height 11
click at [124, 560] on div "Link" at bounding box center [120, 567] width 152 height 20
click at [155, 564] on div "Link" at bounding box center [120, 567] width 152 height 20
click at [143, 560] on div "Link" at bounding box center [120, 567] width 152 height 20
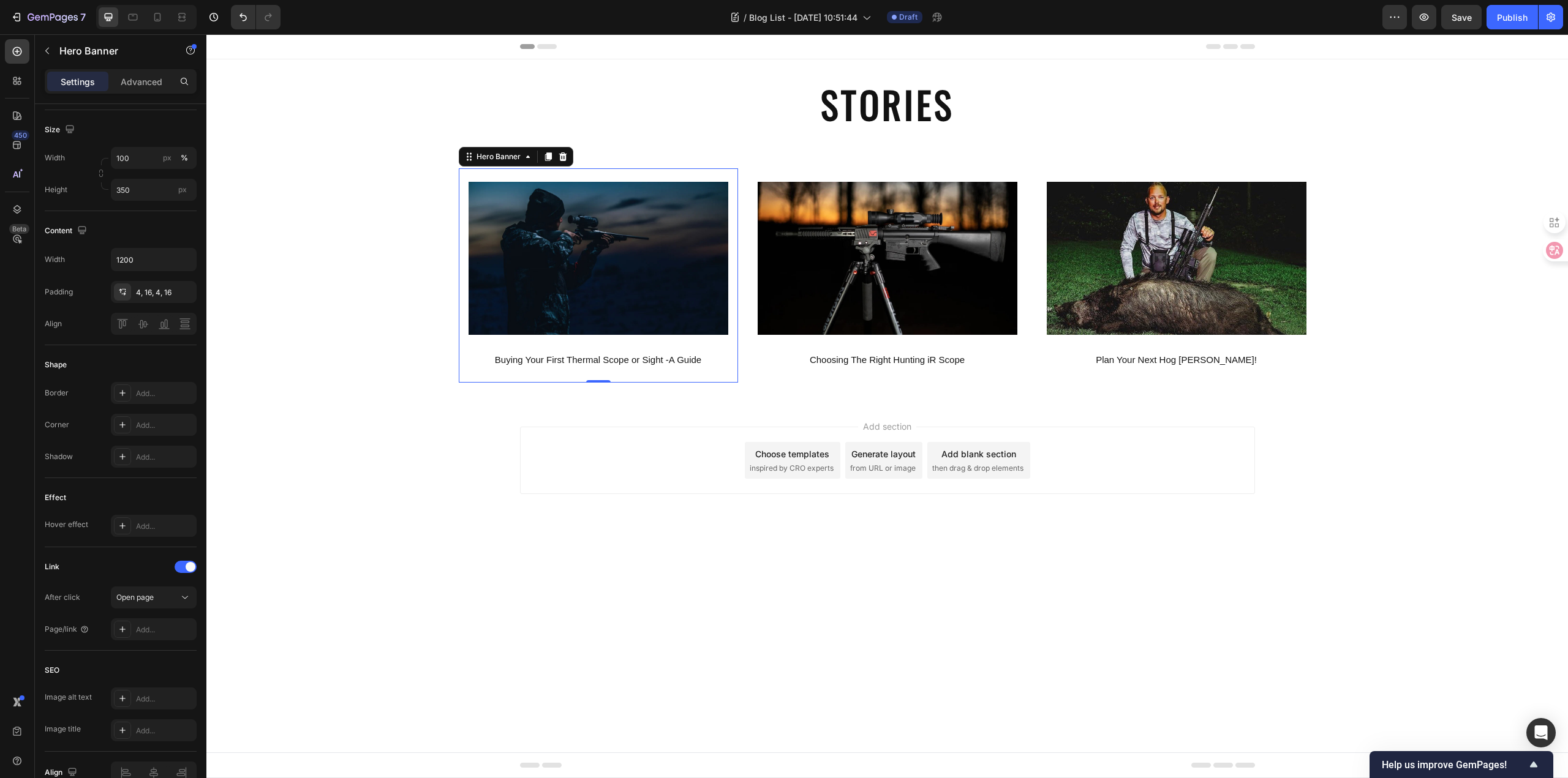
click at [353, 258] on div "Image Buying Your First Thermal Scope or Sight -A Guide Text Block Hero Banner …" at bounding box center [887, 275] width 1361 height 214
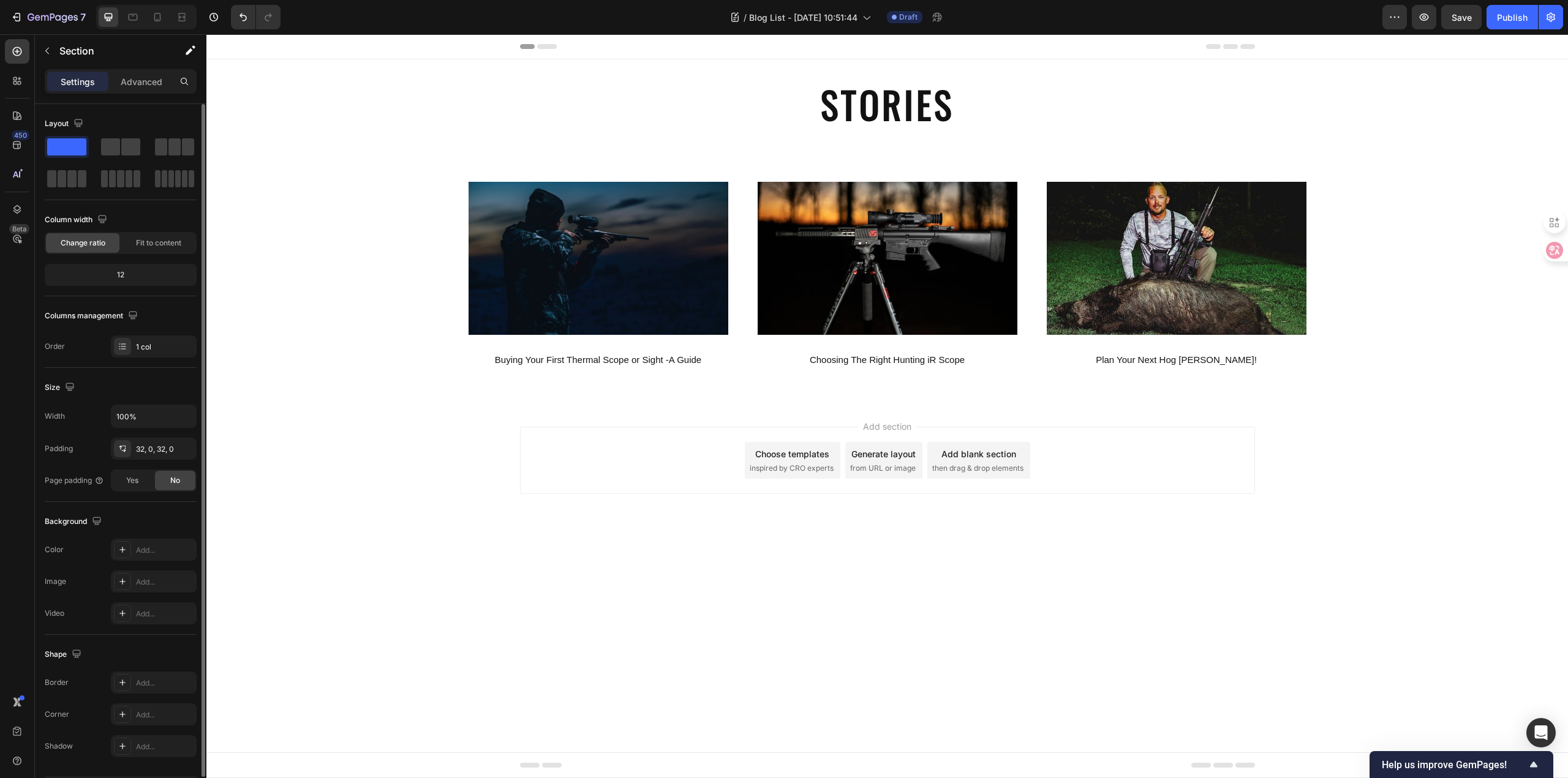
click at [413, 463] on div "Add section Choose templates inspired by CRO experts Generate layout from URL o…" at bounding box center [887, 477] width 1361 height 151
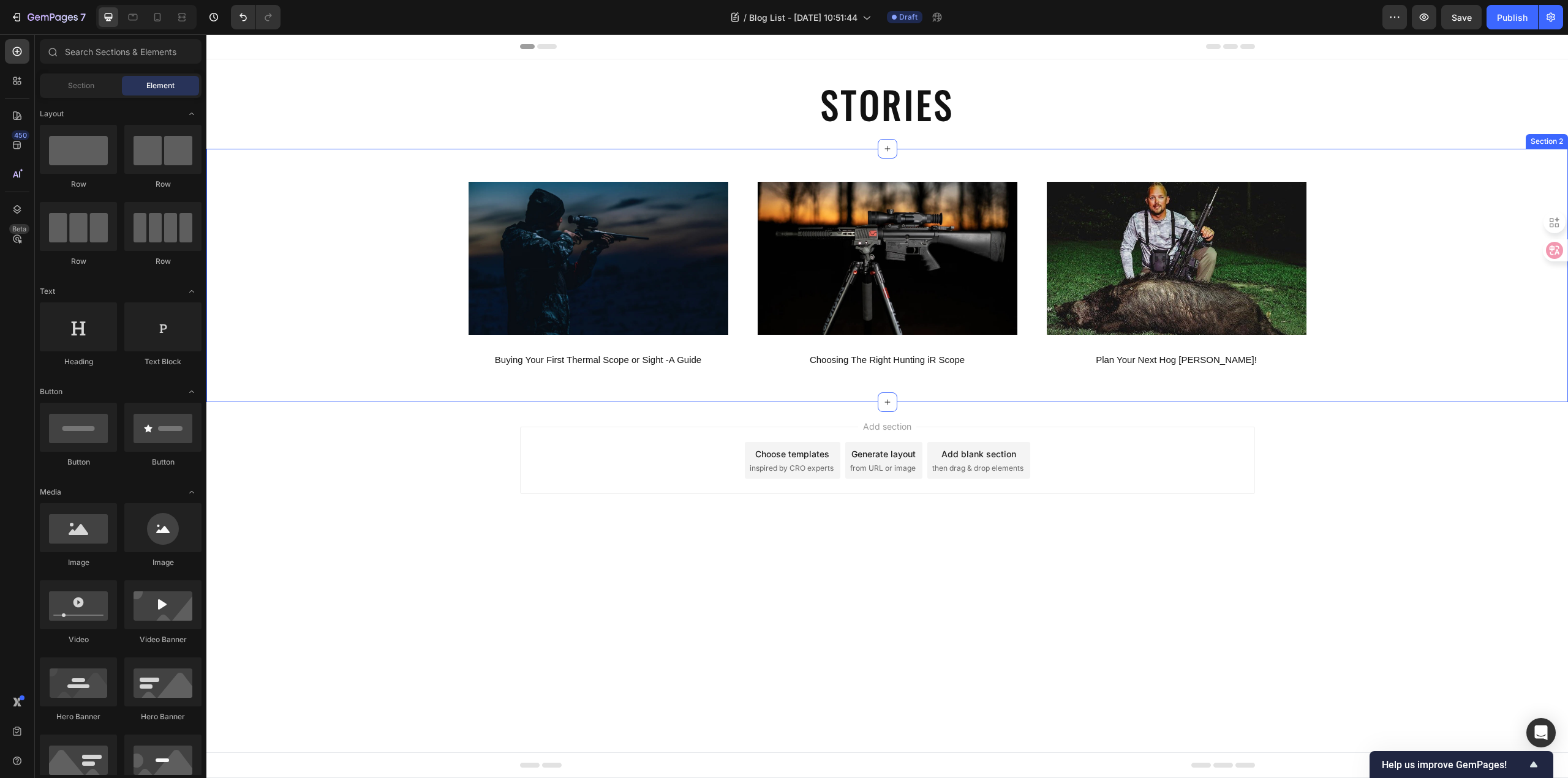
click at [391, 456] on div "Add section Choose templates inspired by CRO experts Generate layout from URL o…" at bounding box center [887, 477] width 1361 height 151
click at [731, 247] on div "Image Buying Your First Thermal Scope or Sight -A Guide Text Block" at bounding box center [598, 275] width 280 height 192
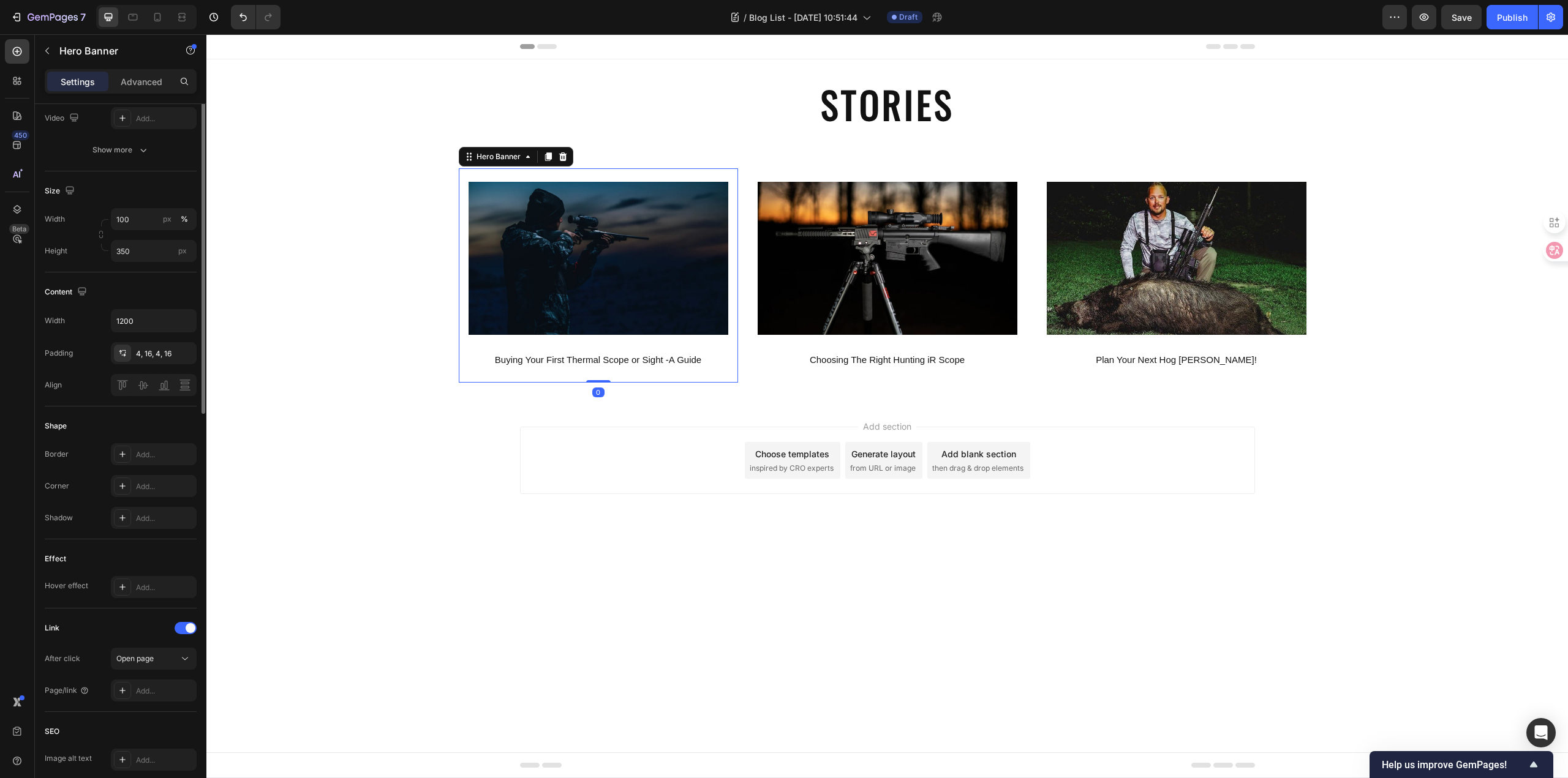
scroll to position [245, 0]
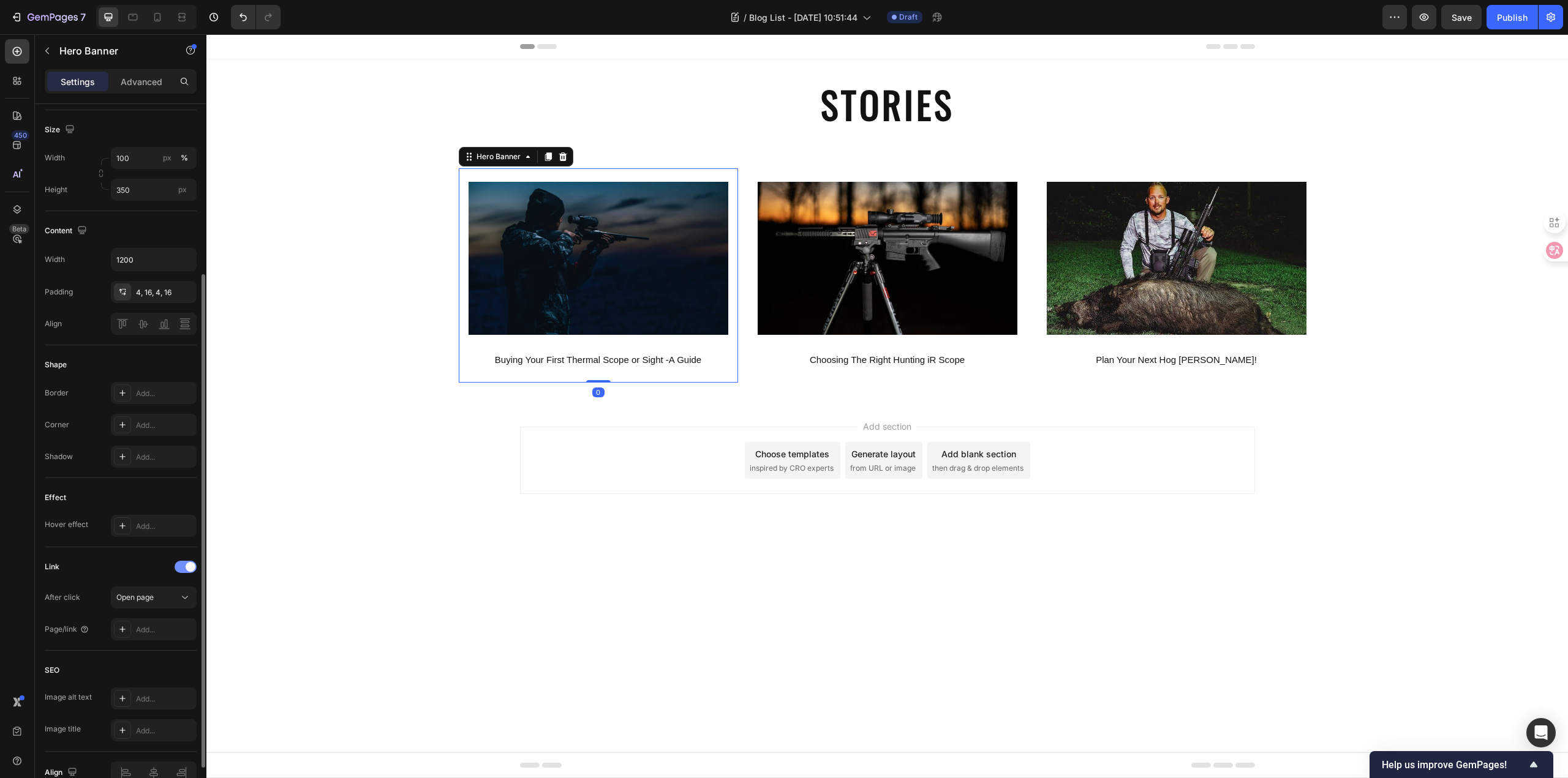
click at [189, 568] on span at bounding box center [191, 567] width 10 height 10
click at [192, 565] on div at bounding box center [186, 566] width 22 height 12
click at [153, 629] on div "Add..." at bounding box center [164, 630] width 57 height 11
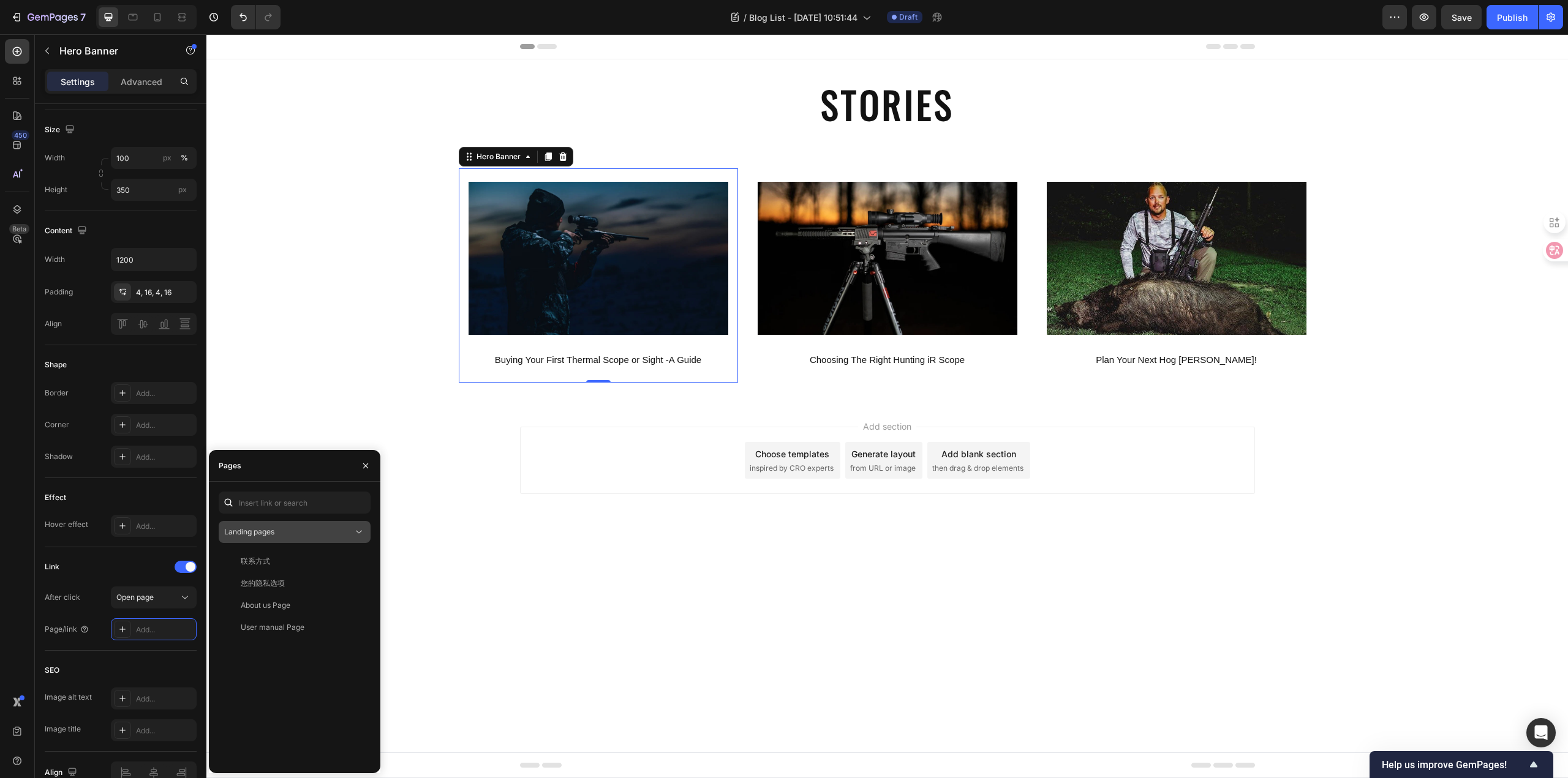
click at [360, 530] on icon at bounding box center [358, 531] width 12 height 12
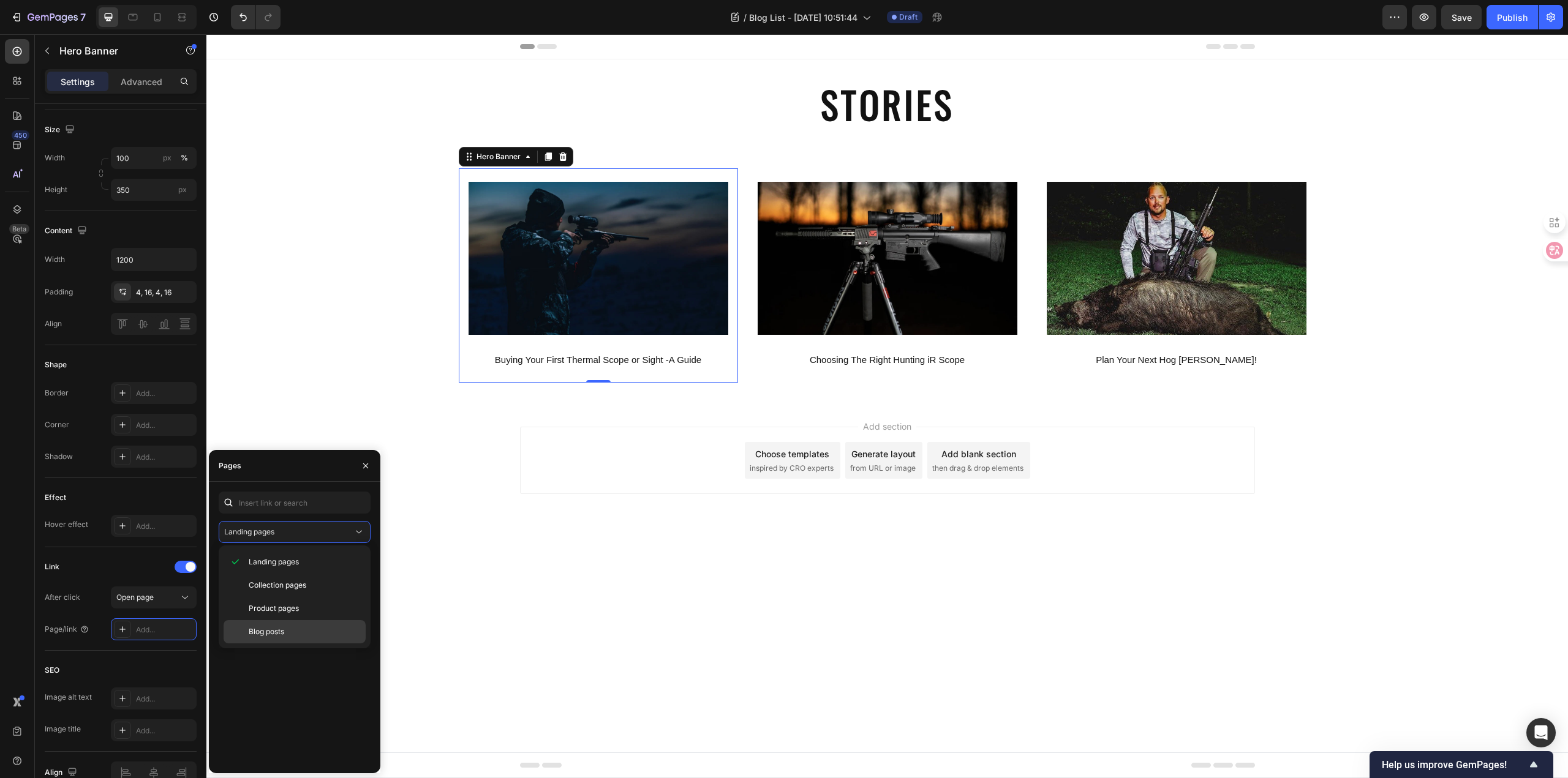
click at [289, 626] on p "Blog posts" at bounding box center [304, 632] width 111 height 11
click at [309, 646] on div "Blog Post - [DATE] 13:08:41 View Blog Post - 2 View Blog Post - 3 View" at bounding box center [294, 657] width 152 height 213
click at [289, 559] on div "Blog Post - [DATE] 13:08:41" at bounding box center [288, 561] width 94 height 11
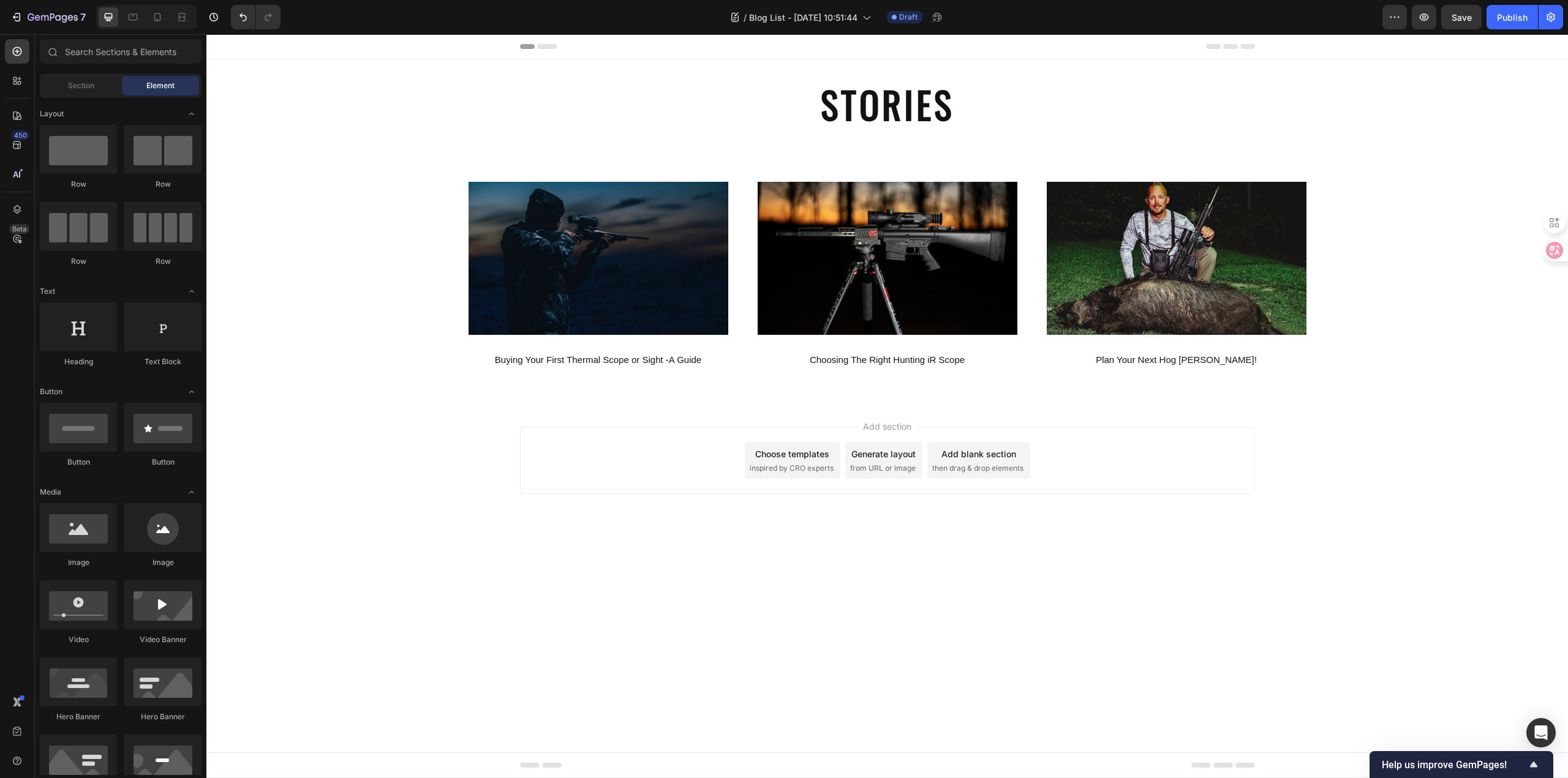
click at [425, 570] on body "Header STORIES Heading Section 1 Image Buying Your First Thermal Scope or Sight…" at bounding box center [887, 406] width 1361 height 744
click at [486, 315] on img at bounding box center [598, 258] width 260 height 153
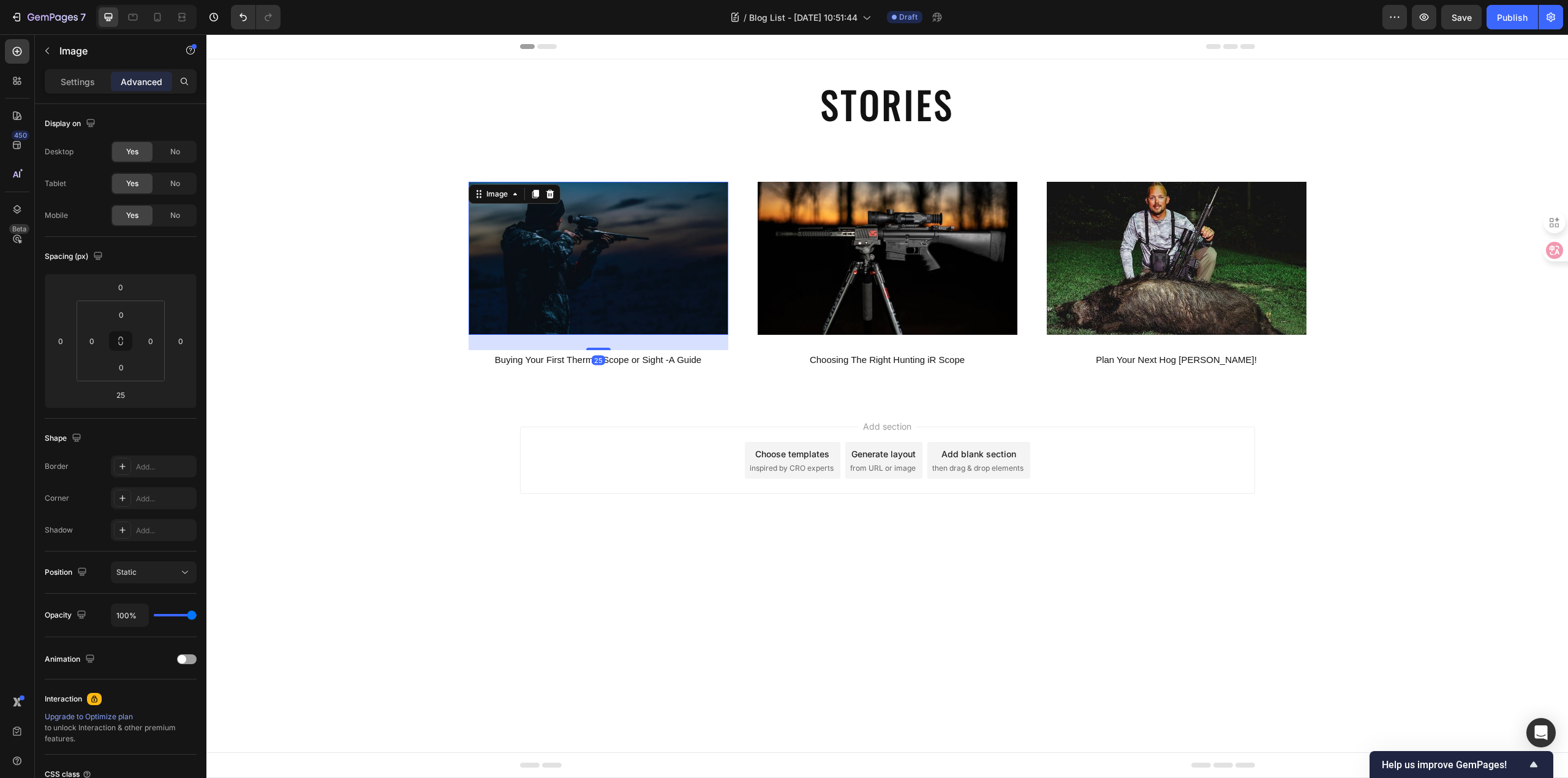
click at [500, 325] on img at bounding box center [598, 258] width 260 height 153
click at [306, 585] on body "Header STORIES Heading Section 1 Image 25 Buying Your First Thermal Scope or Si…" at bounding box center [887, 406] width 1361 height 744
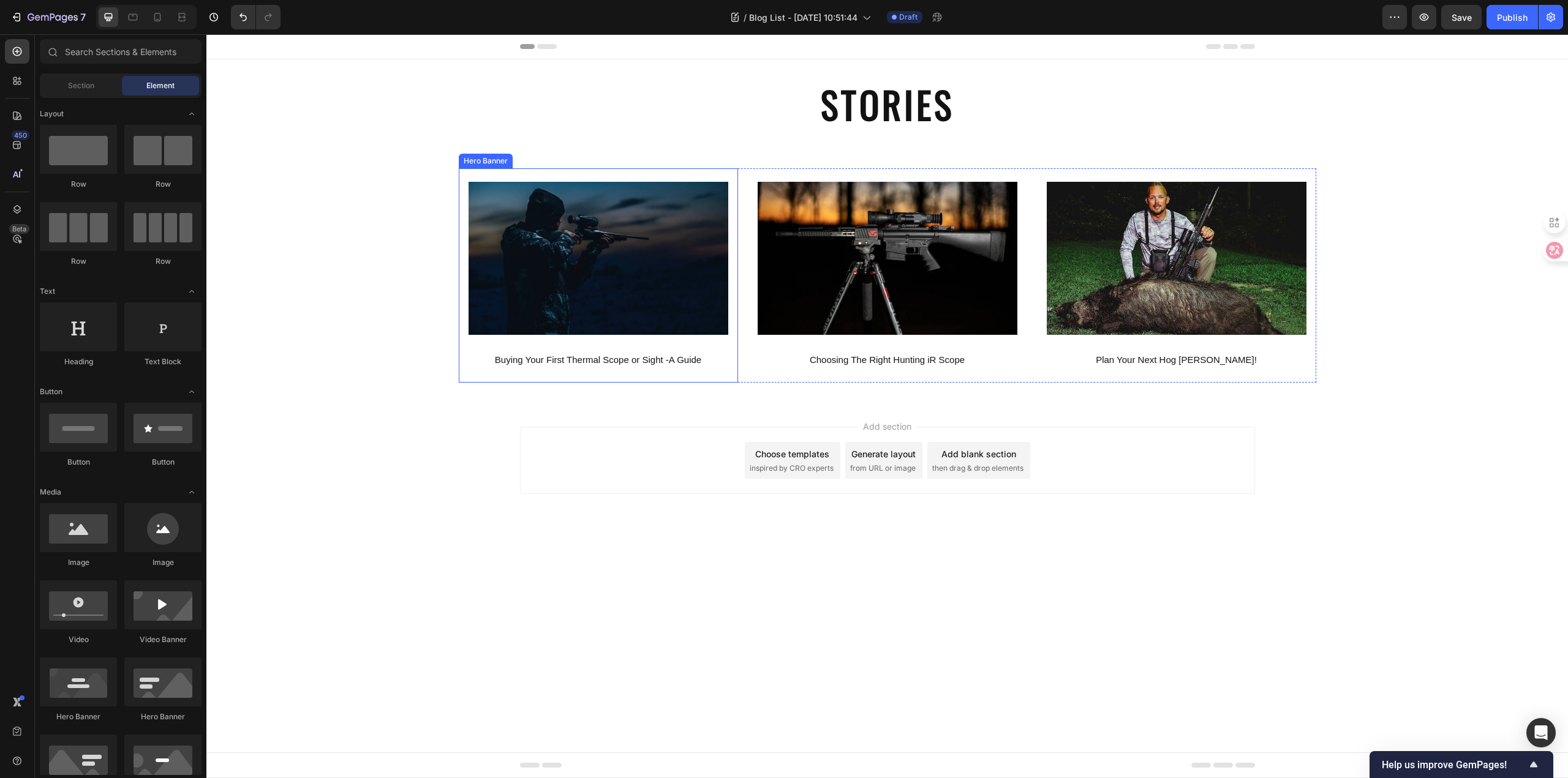
click at [521, 348] on div "Image Buying Your First Thermal Scope or Sight -A Guide Text Block" at bounding box center [598, 275] width 260 height 187
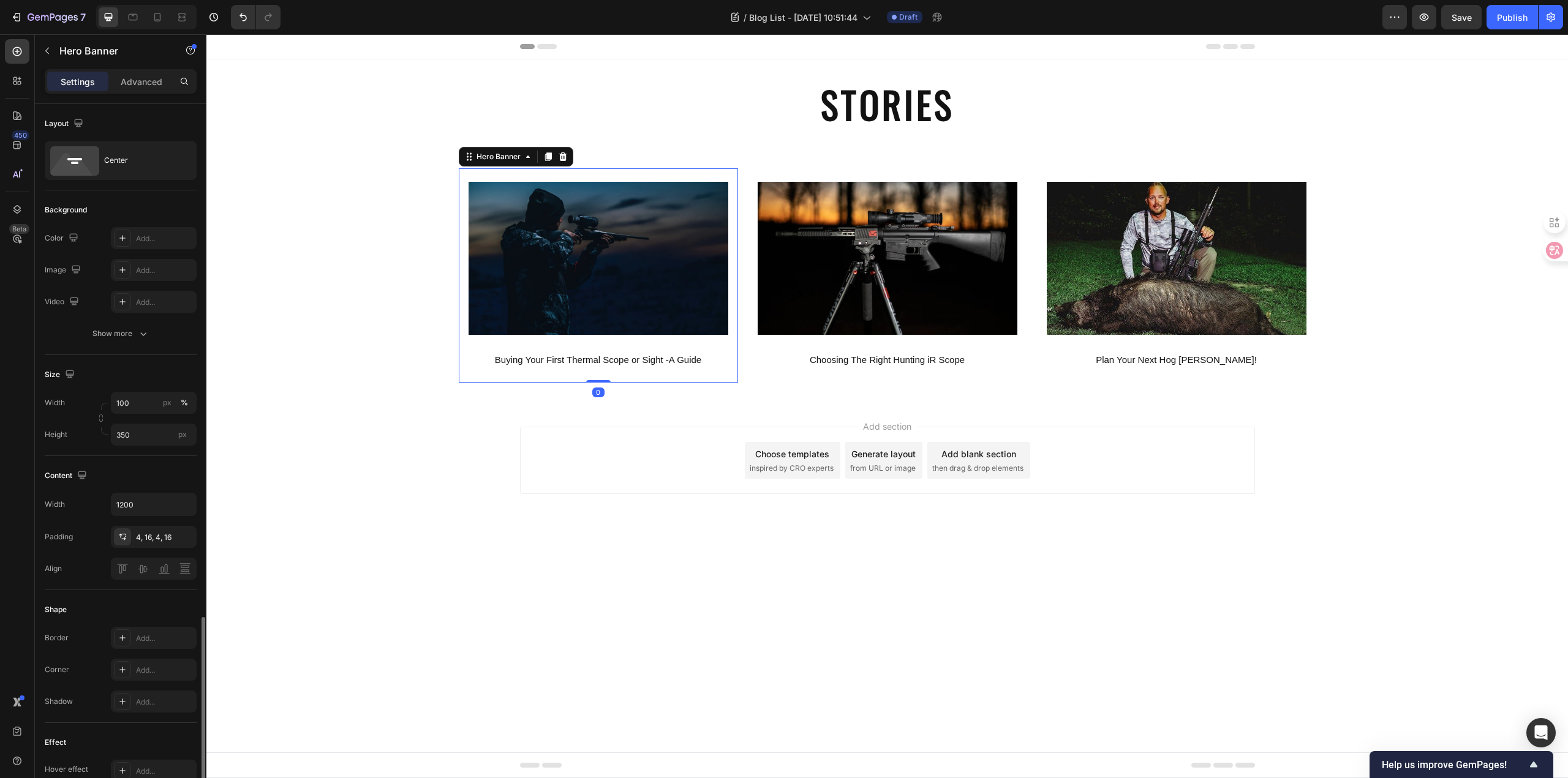
scroll to position [341, 0]
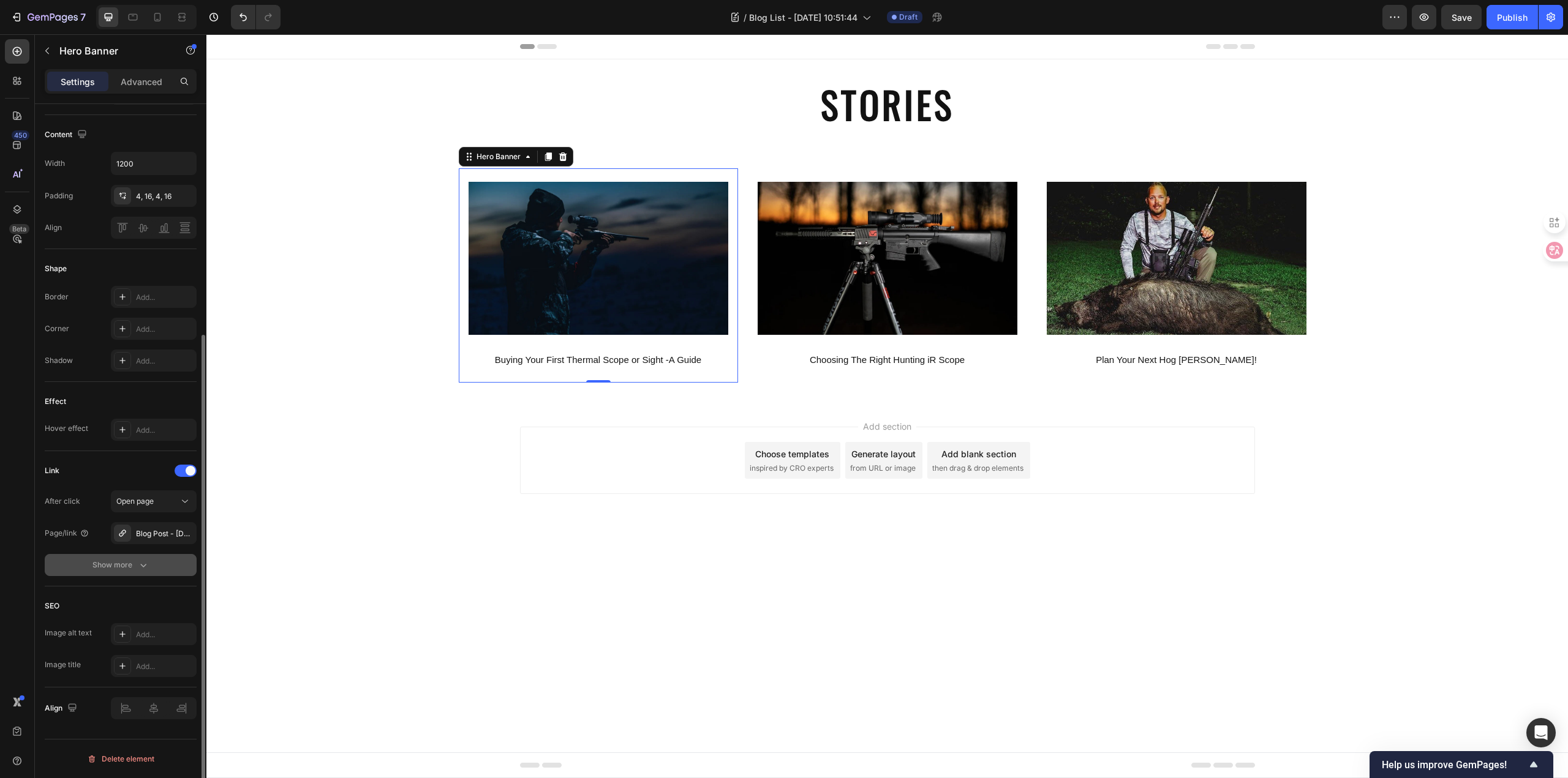
click at [145, 568] on icon "button" at bounding box center [143, 564] width 12 height 12
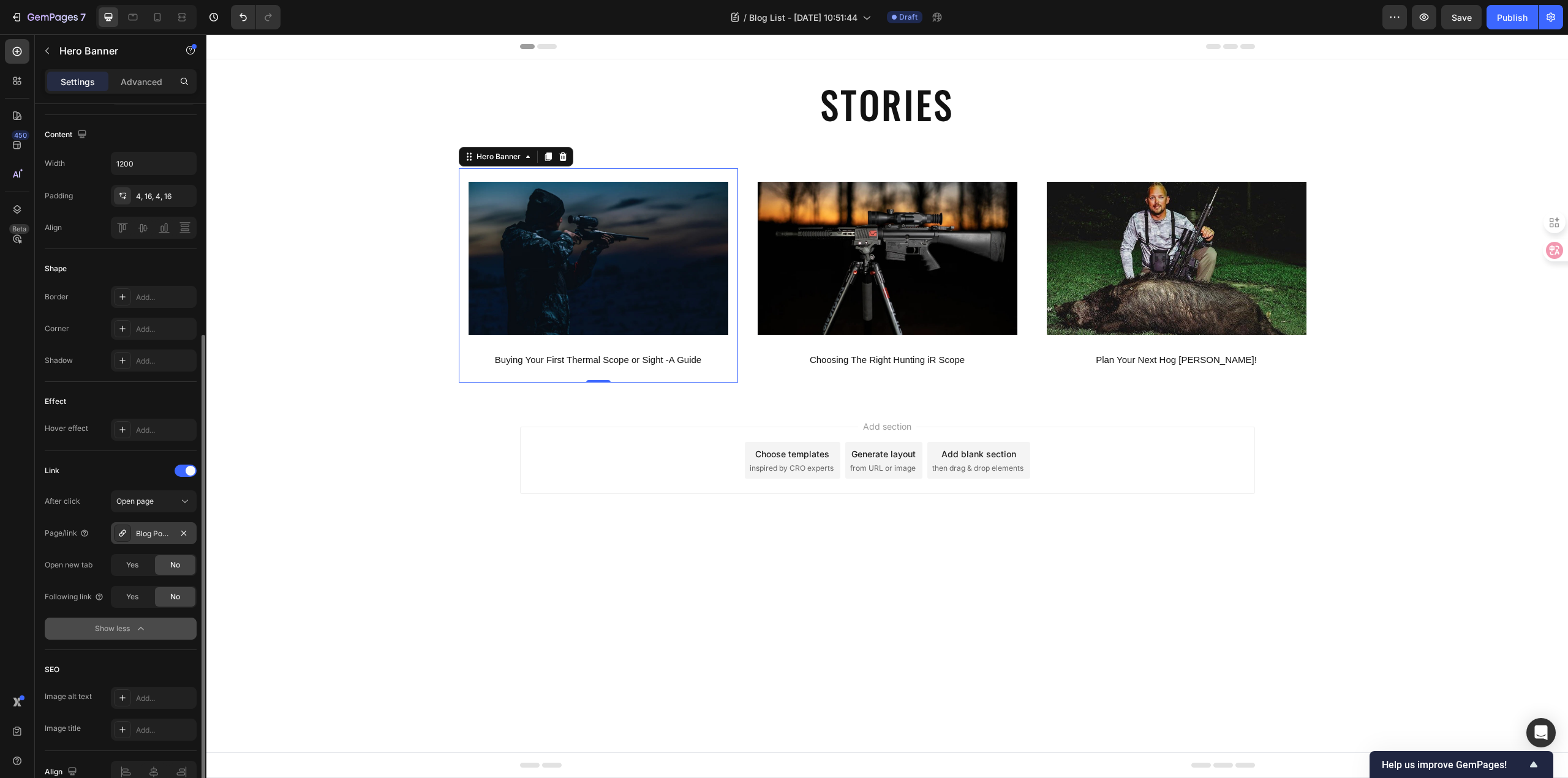
click at [160, 533] on div "Blog Post - [DATE] 13:08:41" at bounding box center [153, 533] width 36 height 11
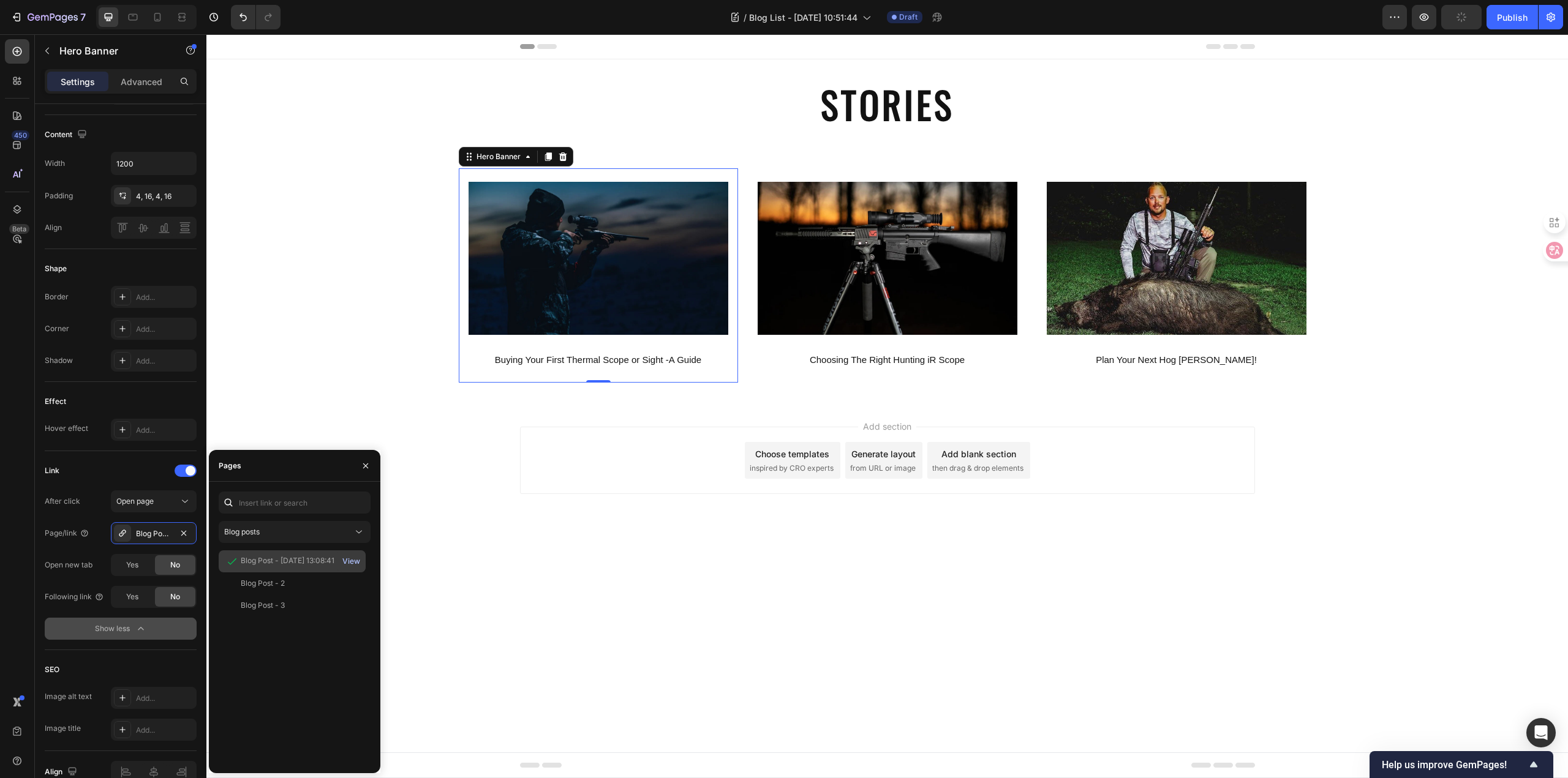
click at [346, 563] on div "View" at bounding box center [351, 561] width 17 height 11
click at [341, 264] on div "Image Buying Your First Thermal Scope or Sight -A Guide Text Block Hero Banner …" at bounding box center [887, 275] width 1361 height 214
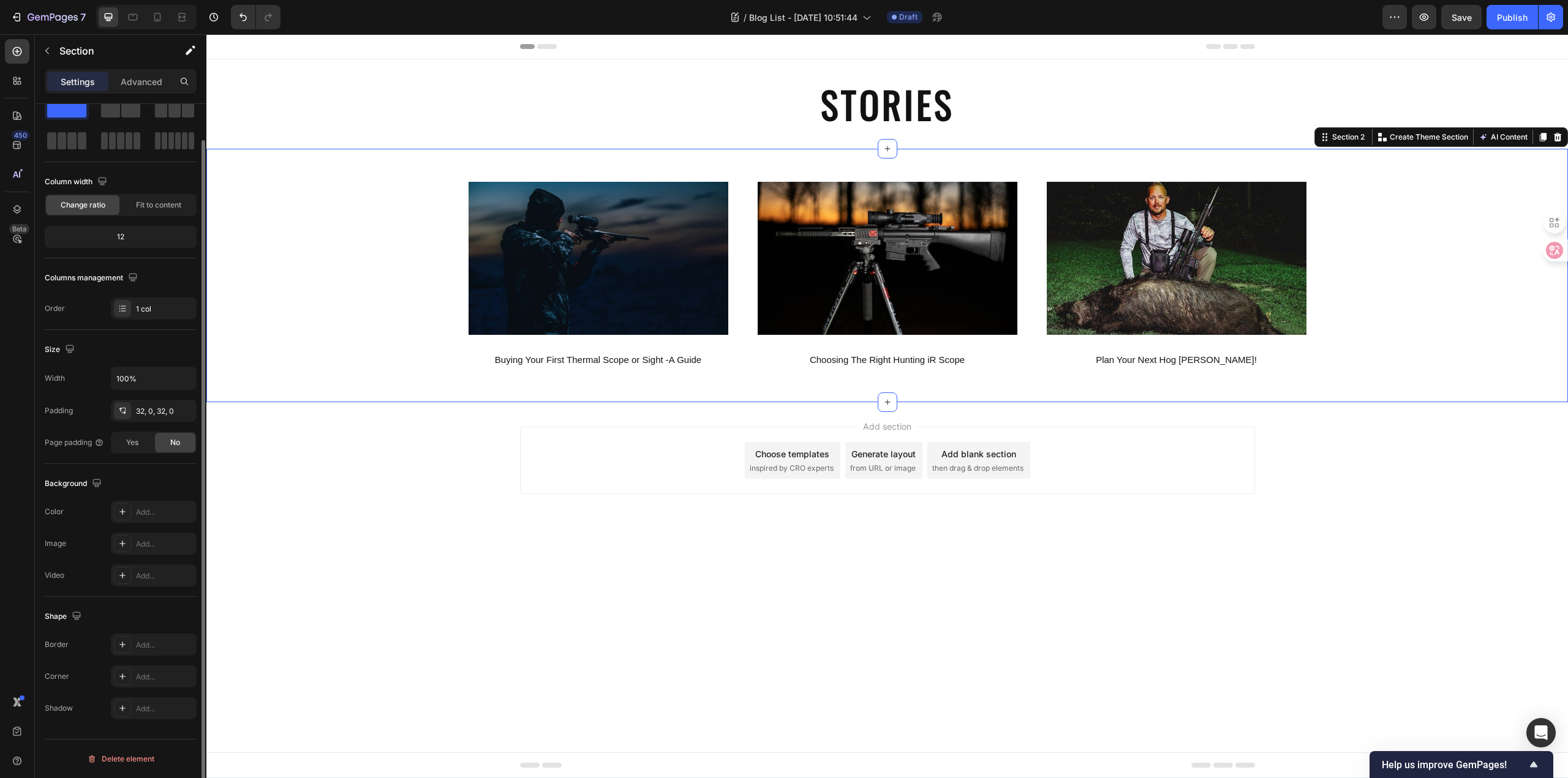
scroll to position [0, 0]
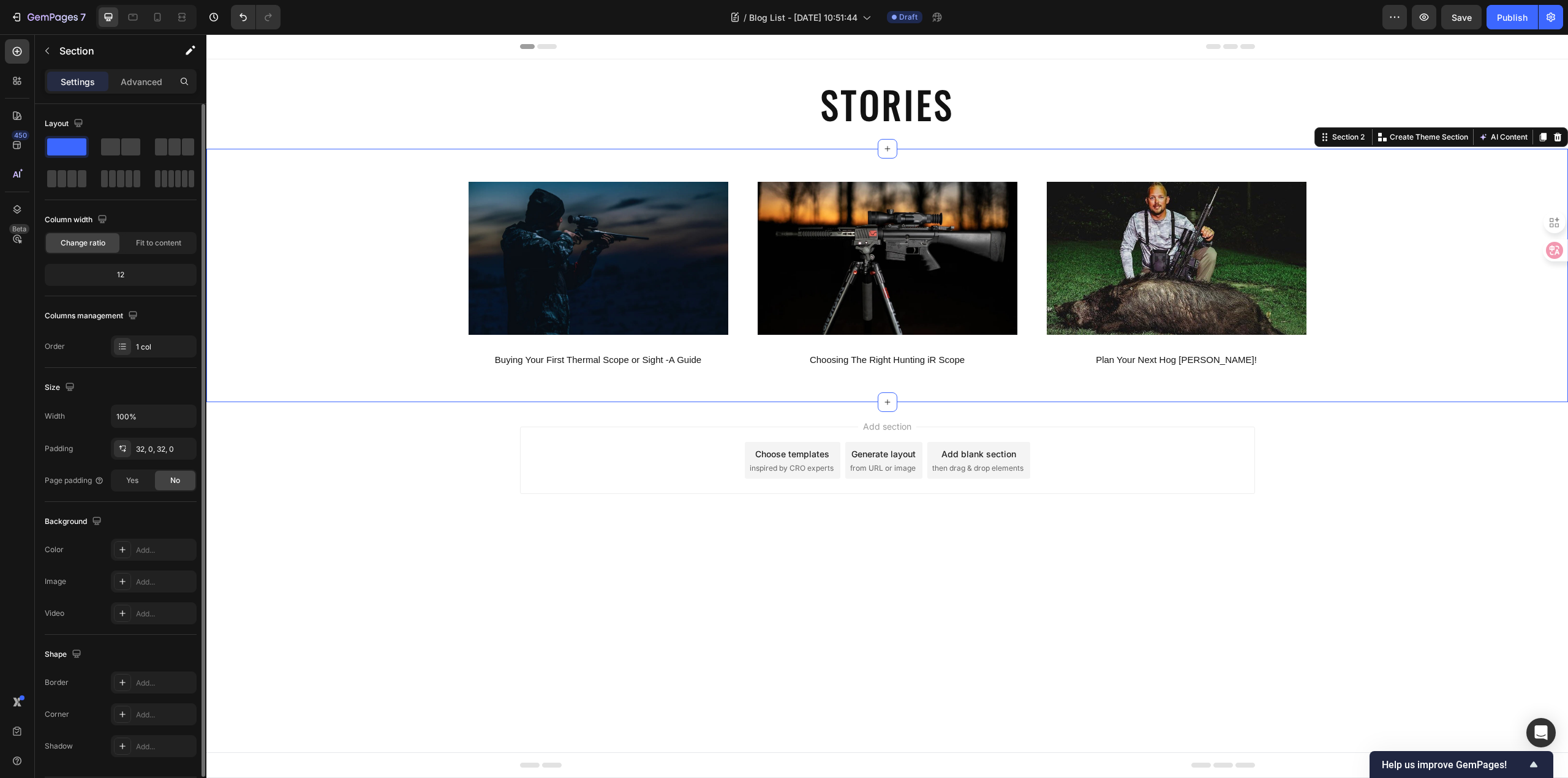
click at [503, 557] on body "Header STORIES Heading Section 1 Image Buying Your First Thermal Scope or Sight…" at bounding box center [887, 406] width 1361 height 744
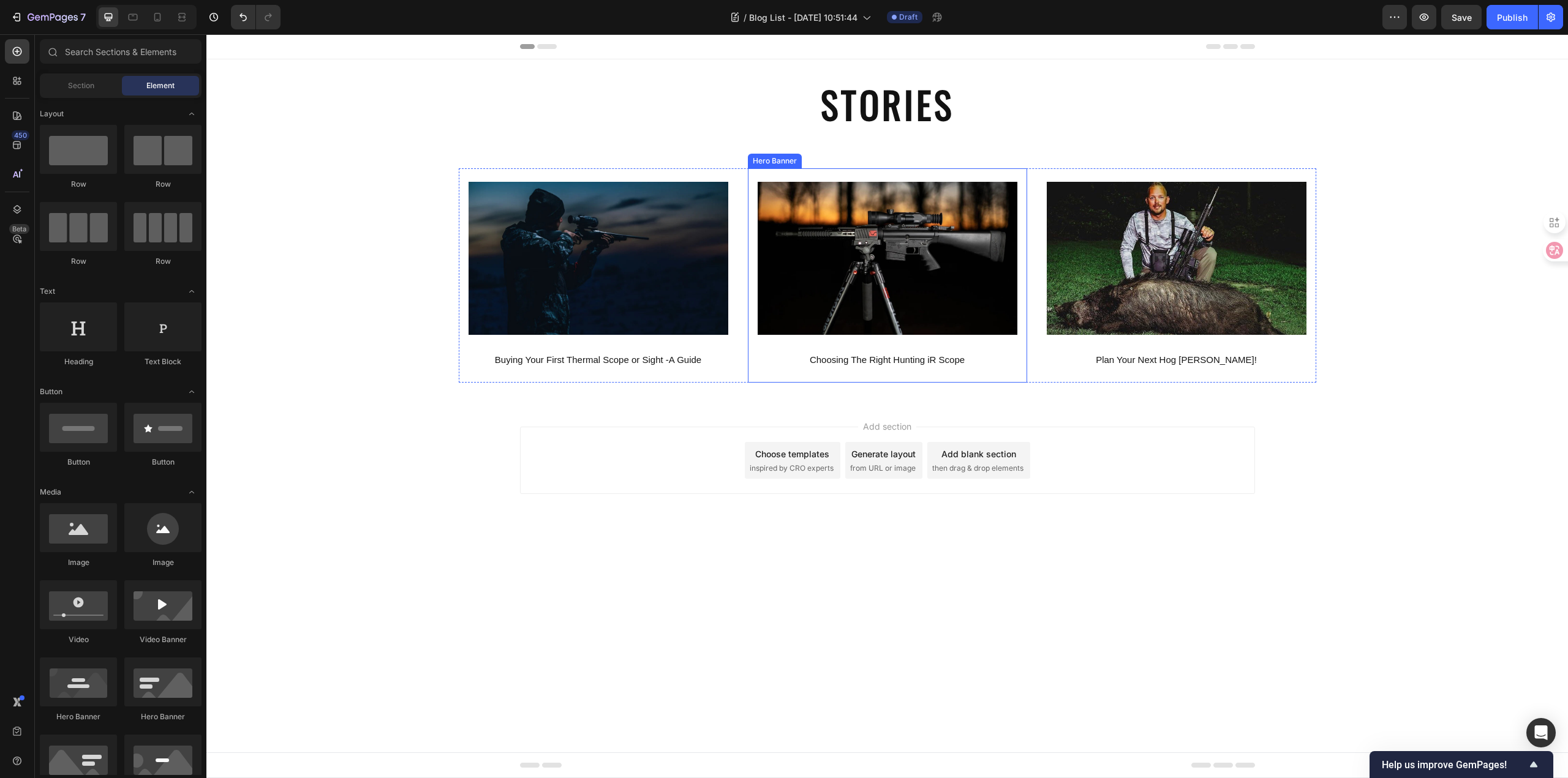
click at [751, 318] on div "Image Choosing The Right Hunting iR Scope Text Block" at bounding box center [887, 275] width 280 height 192
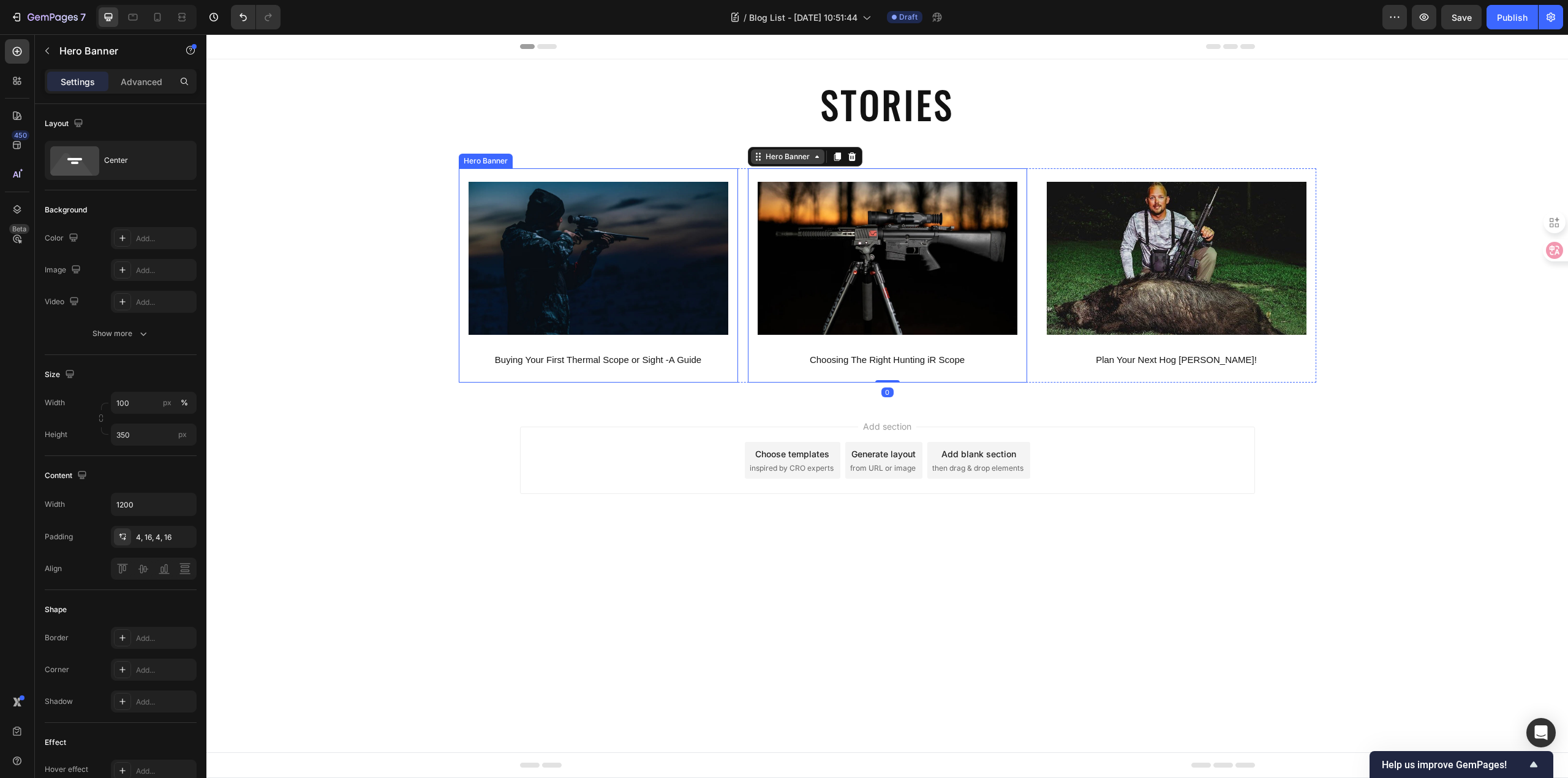
click at [724, 345] on div "Image Buying Your First Thermal Scope or Sight -A Guide Text Block" at bounding box center [598, 275] width 260 height 187
click at [754, 302] on div "Image Choosing The Right Hunting iR Scope Text Block" at bounding box center [887, 275] width 280 height 192
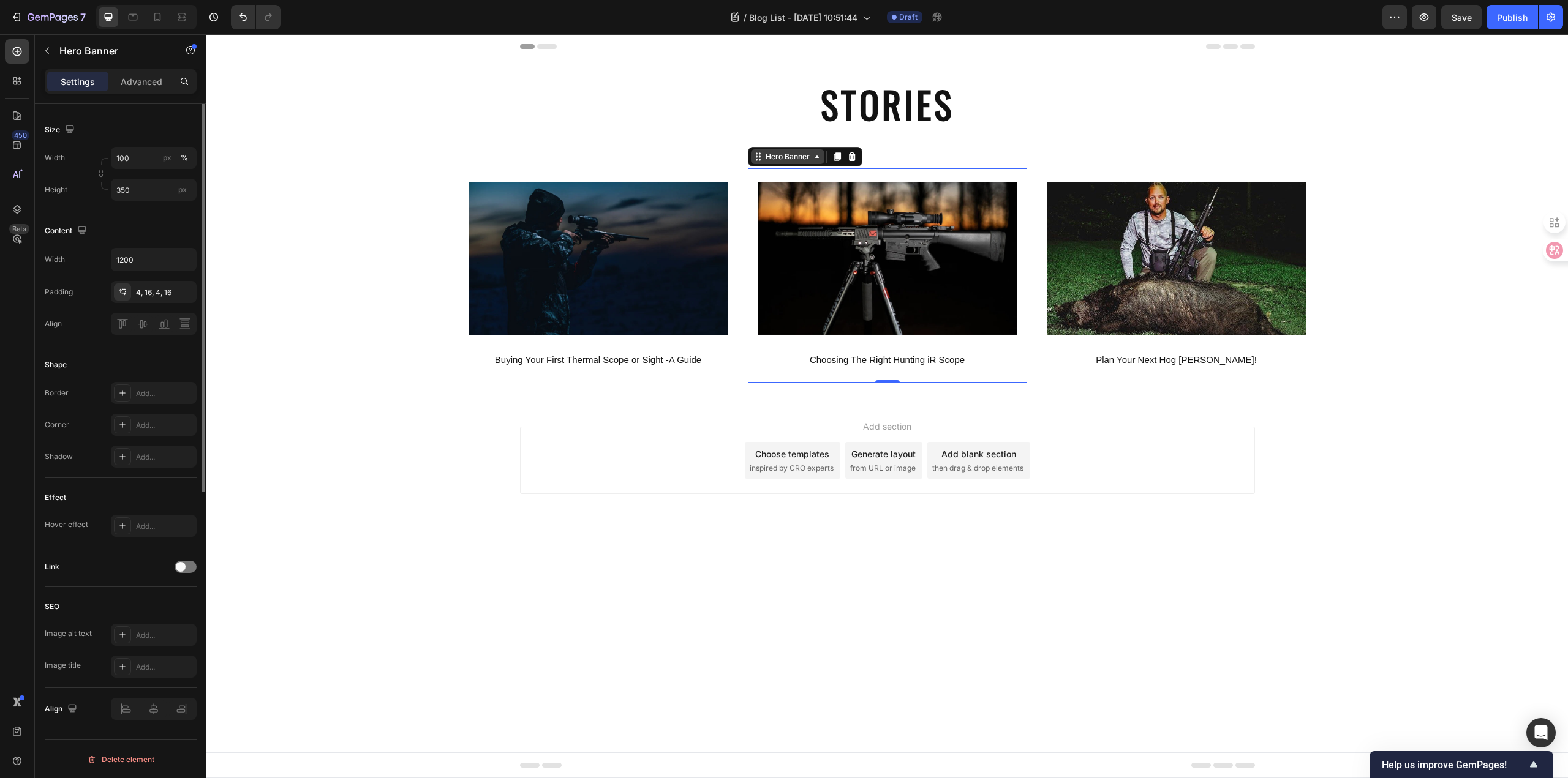
scroll to position [245, 0]
click at [187, 565] on div at bounding box center [186, 565] width 22 height 12
click at [161, 628] on div "Add..." at bounding box center [164, 630] width 57 height 11
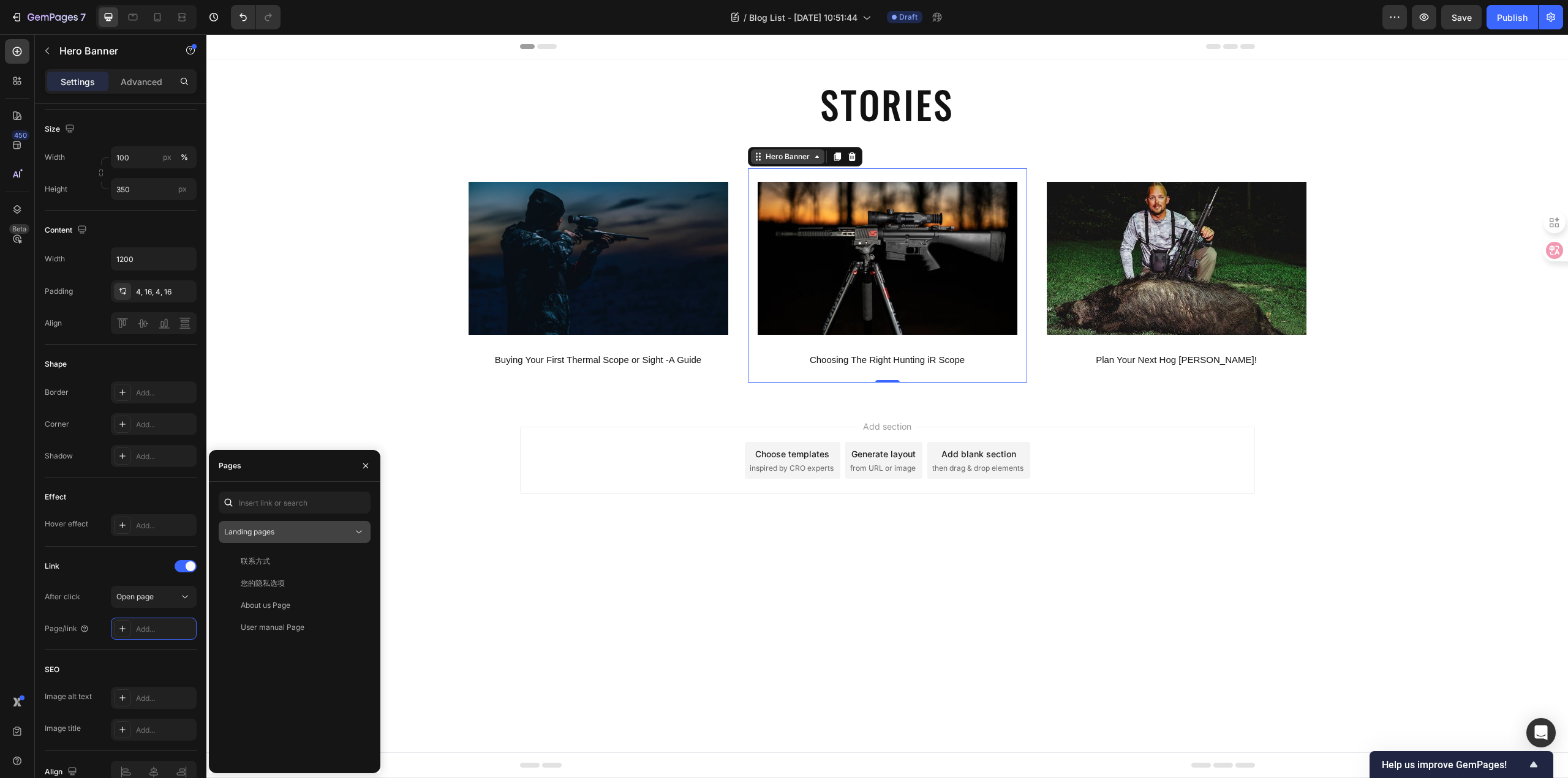
click at [357, 532] on icon at bounding box center [359, 532] width 6 height 3
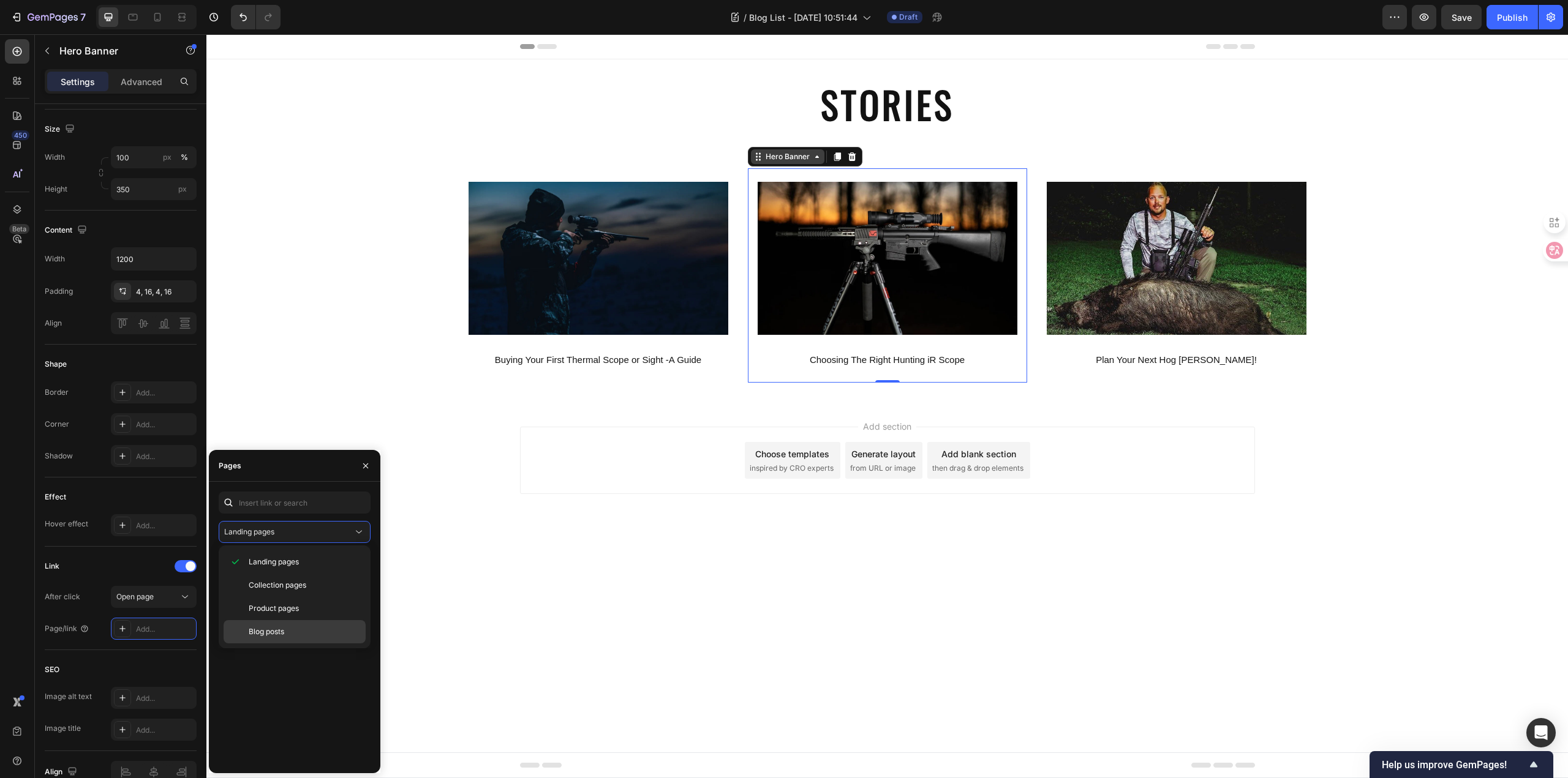
click at [303, 631] on p "Blog posts" at bounding box center [304, 632] width 111 height 11
click at [303, 584] on div "Blog Post - 2" at bounding box center [292, 584] width 137 height 11
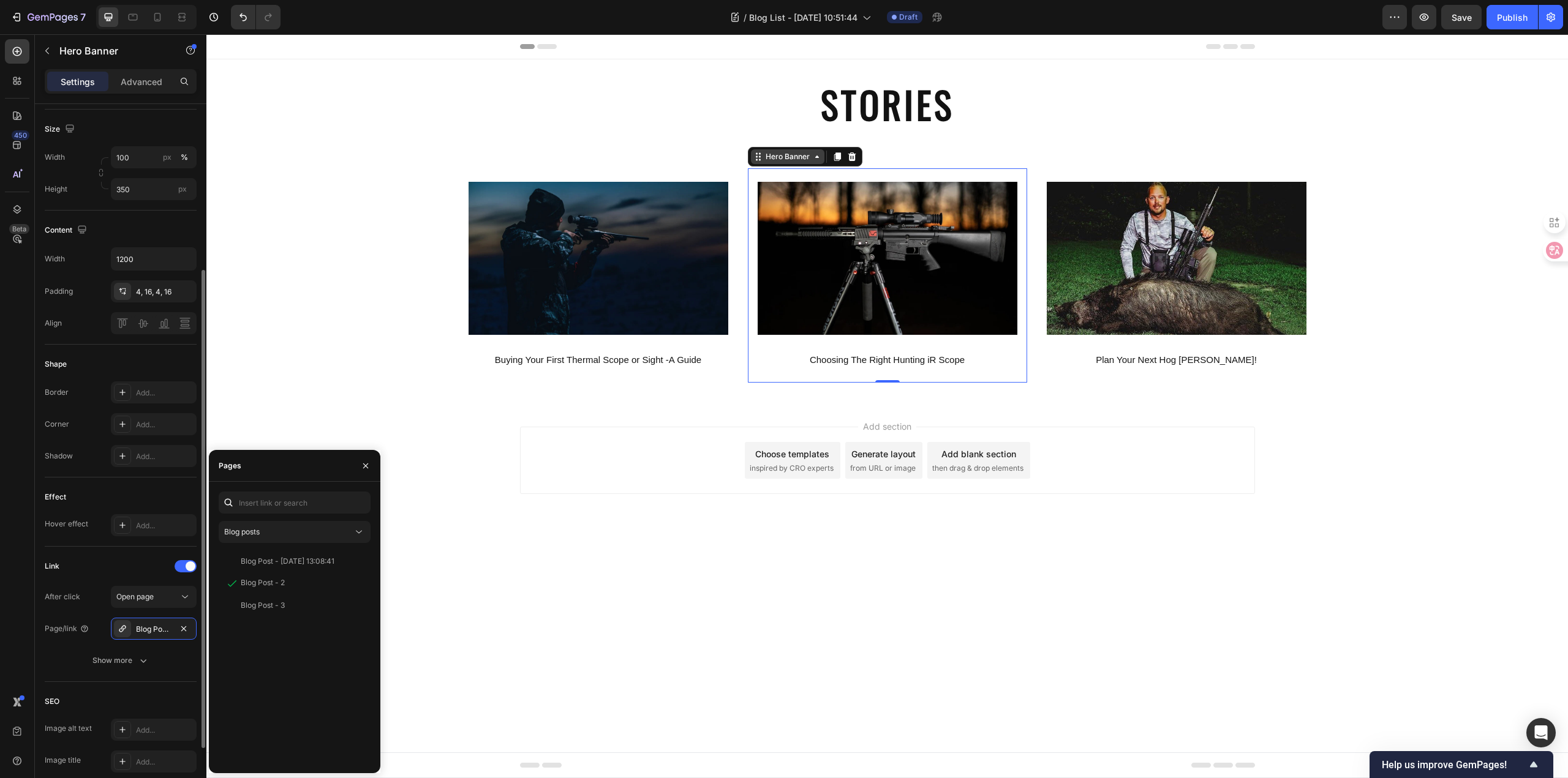
click at [145, 565] on div "Link" at bounding box center [120, 566] width 152 height 20
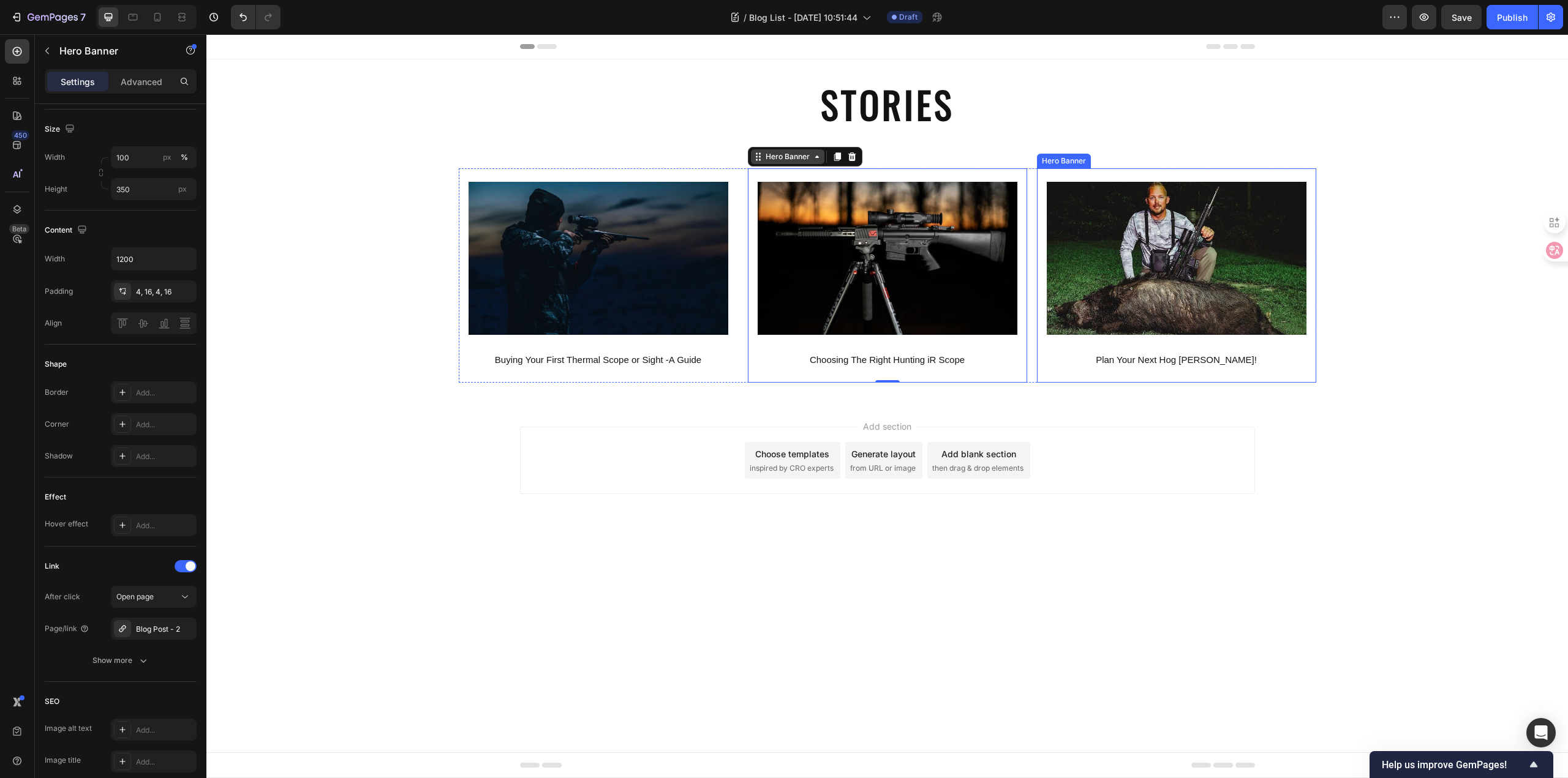
click at [1045, 363] on div "Image Plan Your Next Hog [PERSON_NAME]! Text Block" at bounding box center [1176, 275] width 280 height 192
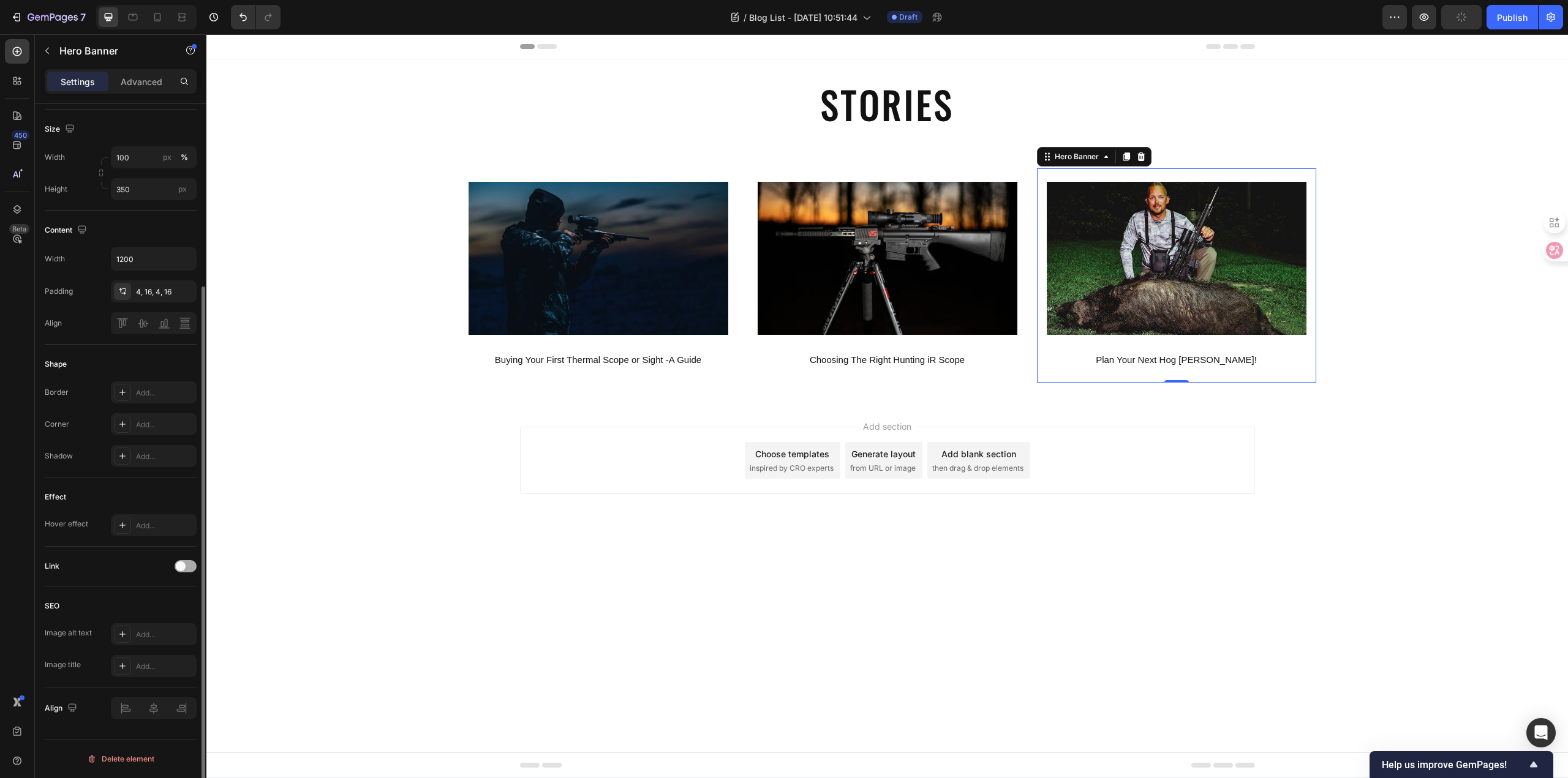
click at [181, 566] on span at bounding box center [180, 566] width 10 height 10
click at [170, 622] on div "Add..." at bounding box center [154, 629] width 86 height 22
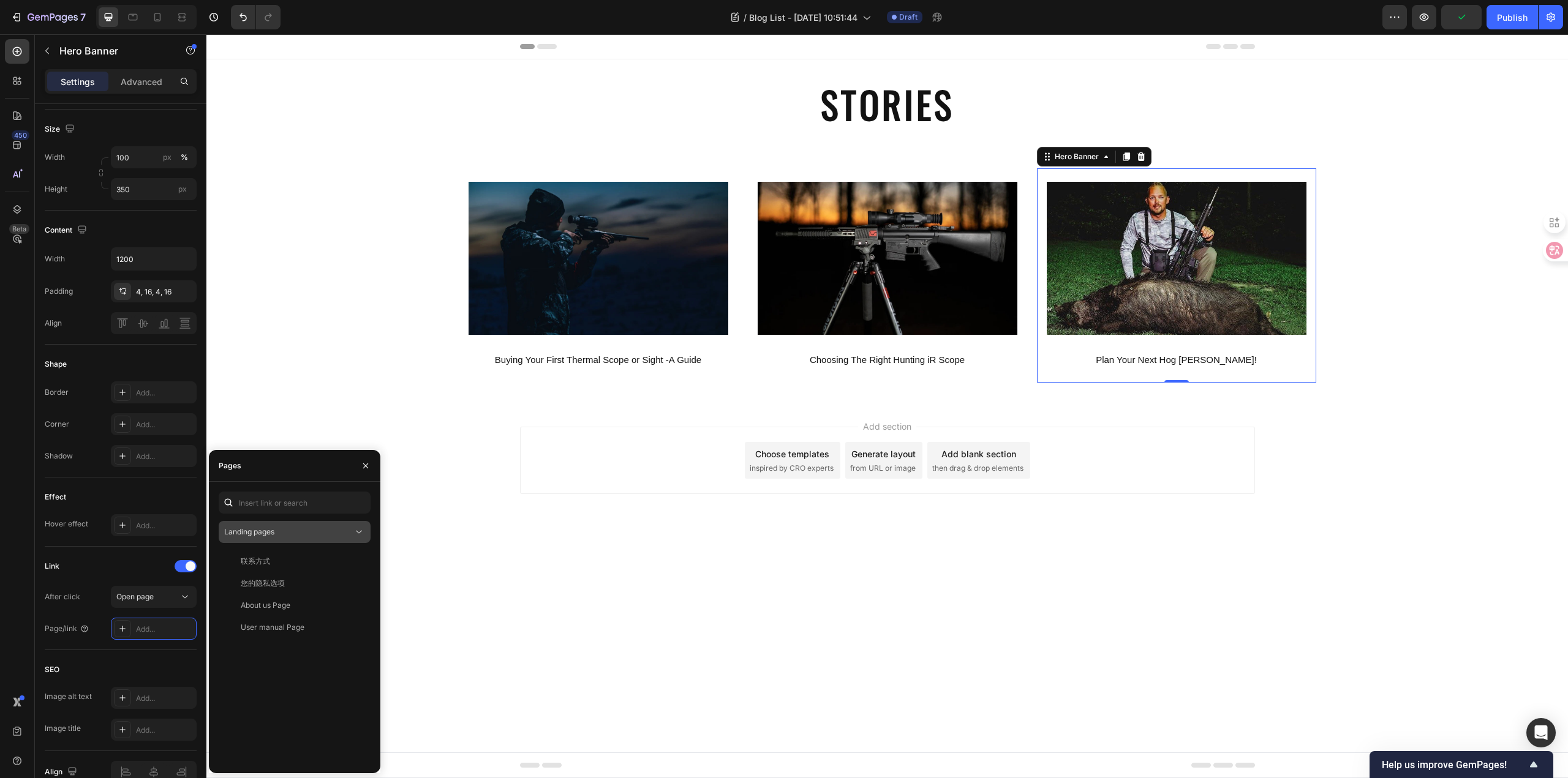
click at [365, 530] on button "Landing pages" at bounding box center [294, 532] width 152 height 22
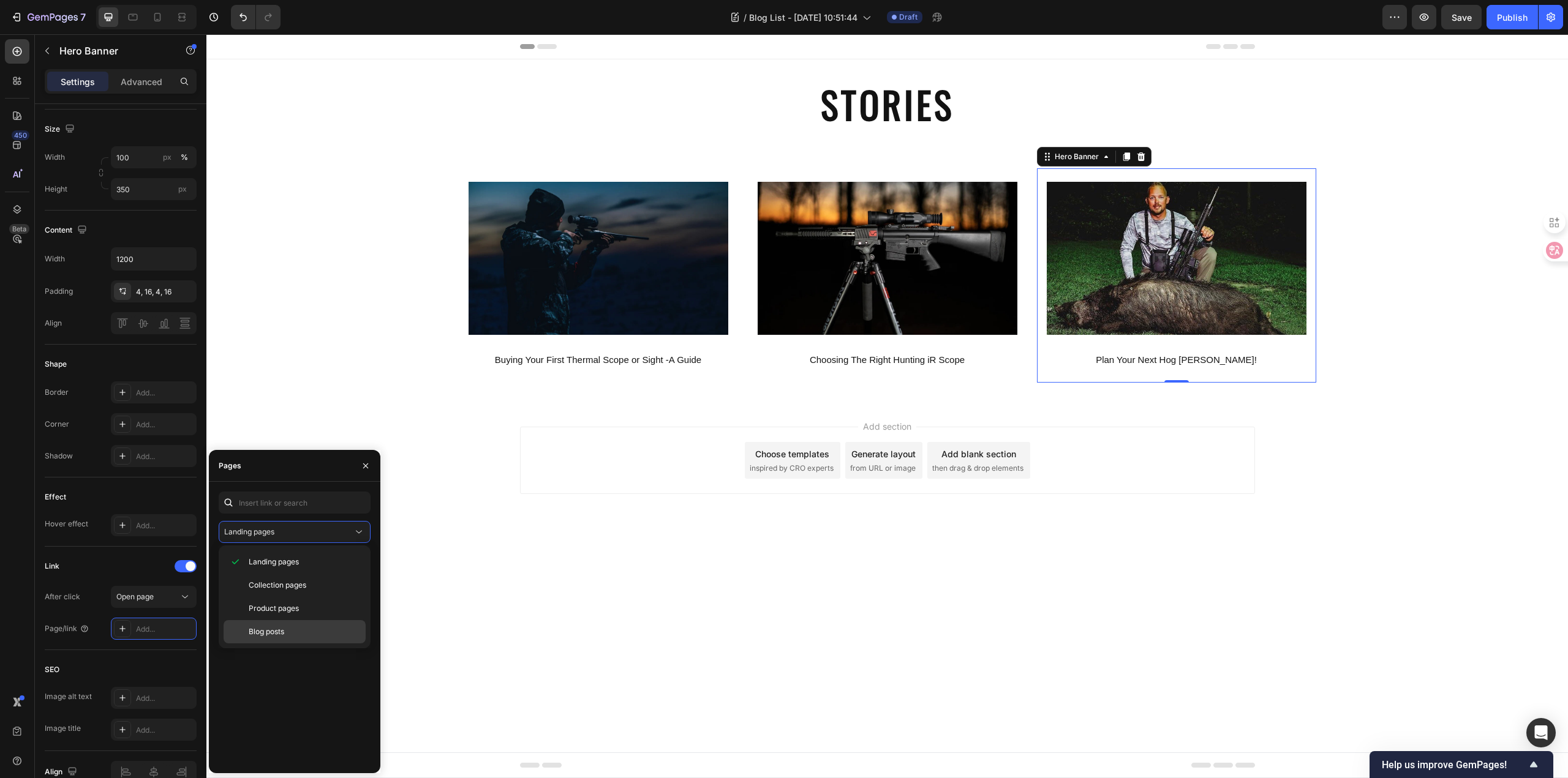
click at [319, 625] on div "Blog posts" at bounding box center [294, 631] width 142 height 23
click at [290, 603] on div "Blog Post - 3" at bounding box center [292, 605] width 137 height 11
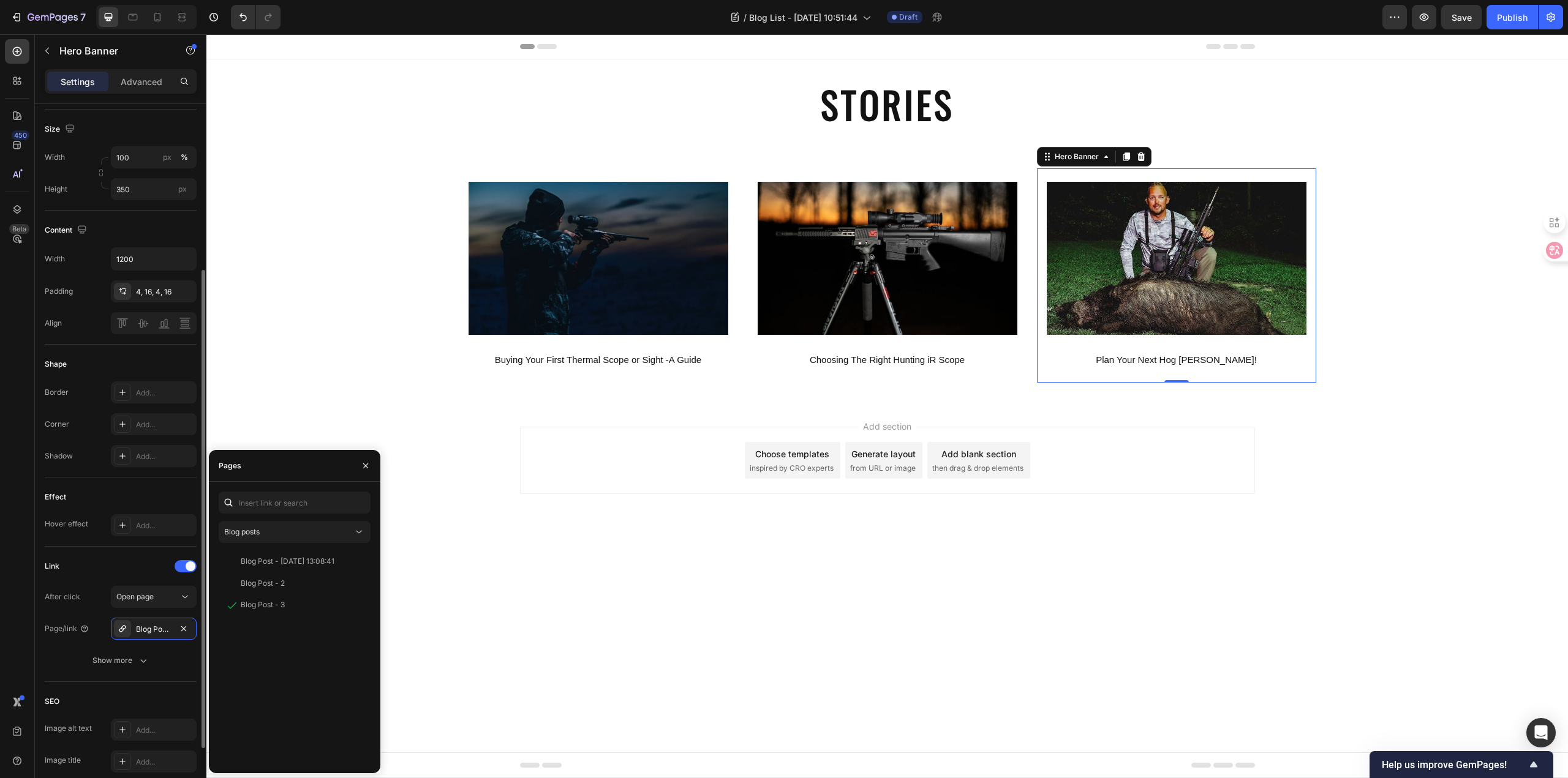
click at [111, 560] on div "Link" at bounding box center [120, 566] width 152 height 20
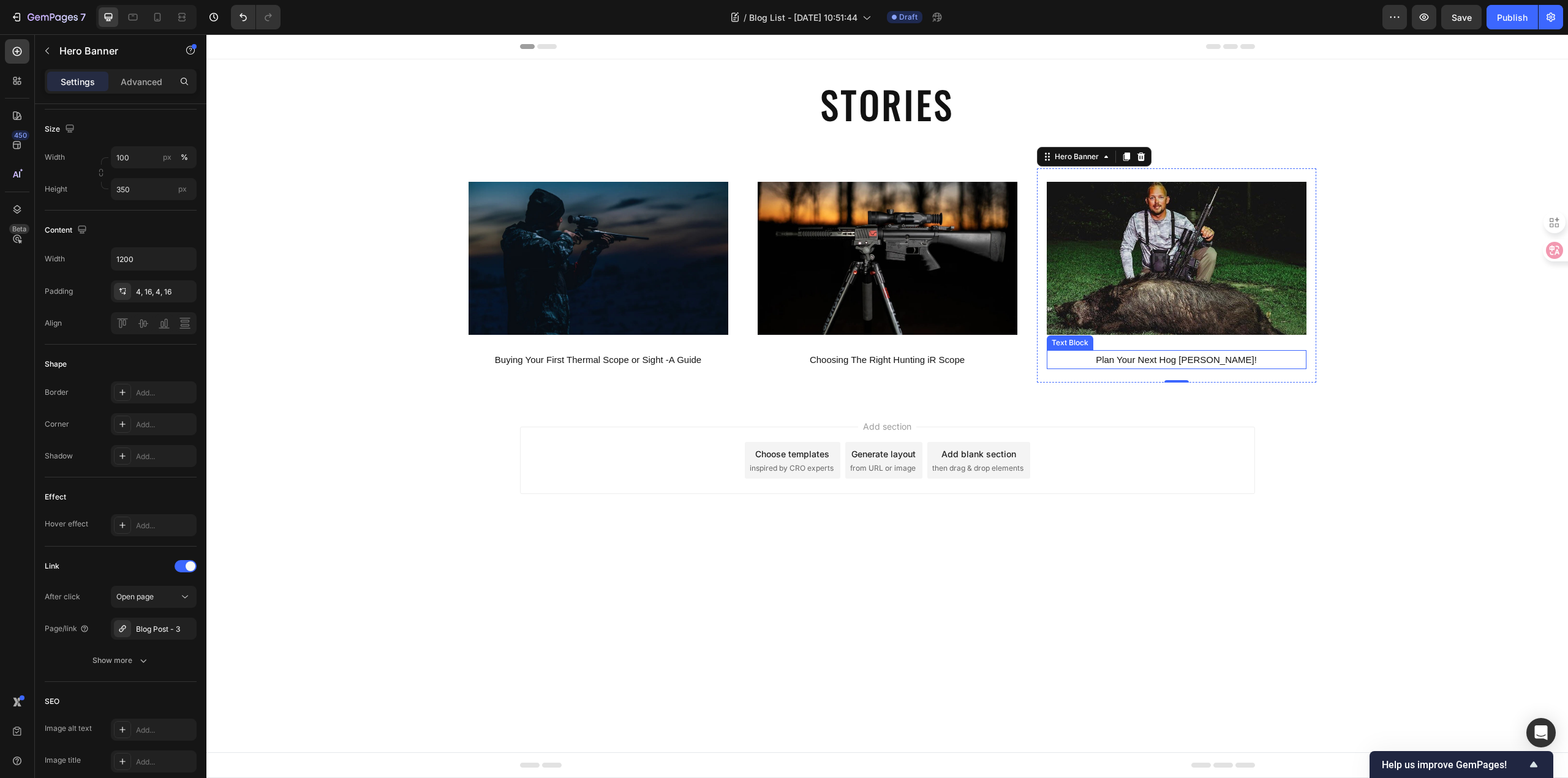
click at [1177, 359] on p "Plan Your Next Hog [PERSON_NAME]!" at bounding box center [1176, 360] width 257 height 17
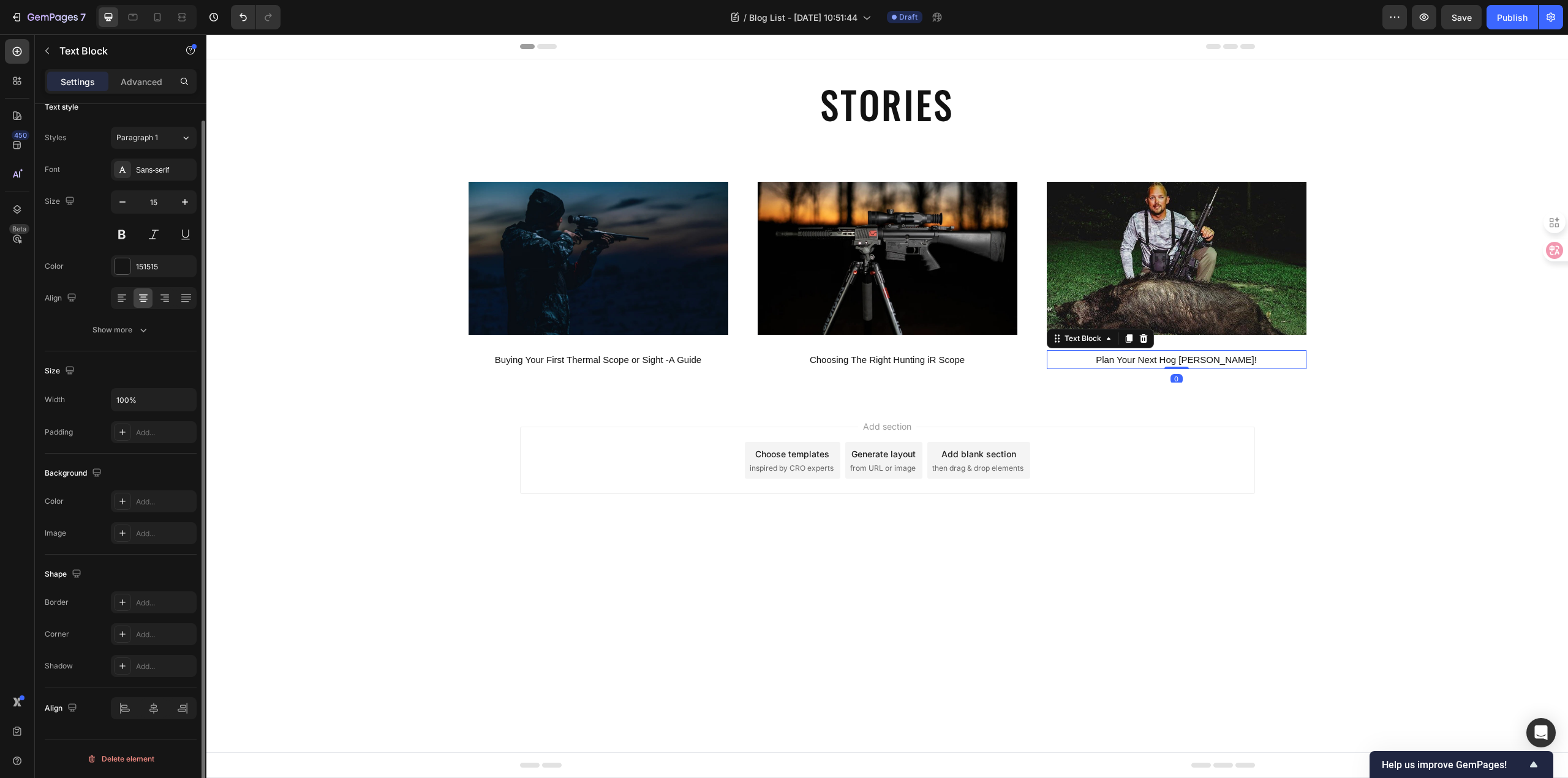
scroll to position [0, 0]
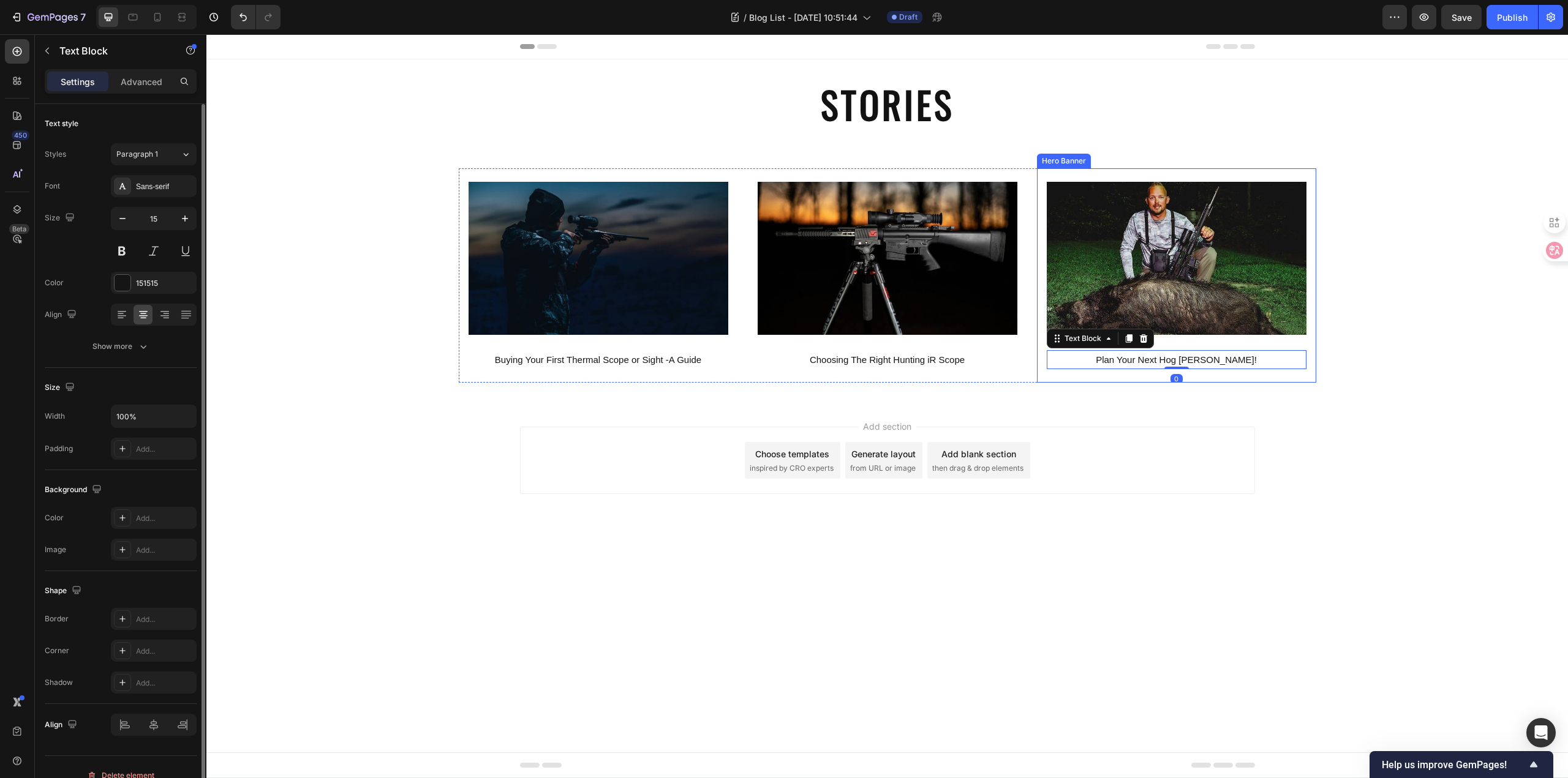
click at [1217, 378] on div "Background Image" at bounding box center [1176, 275] width 280 height 214
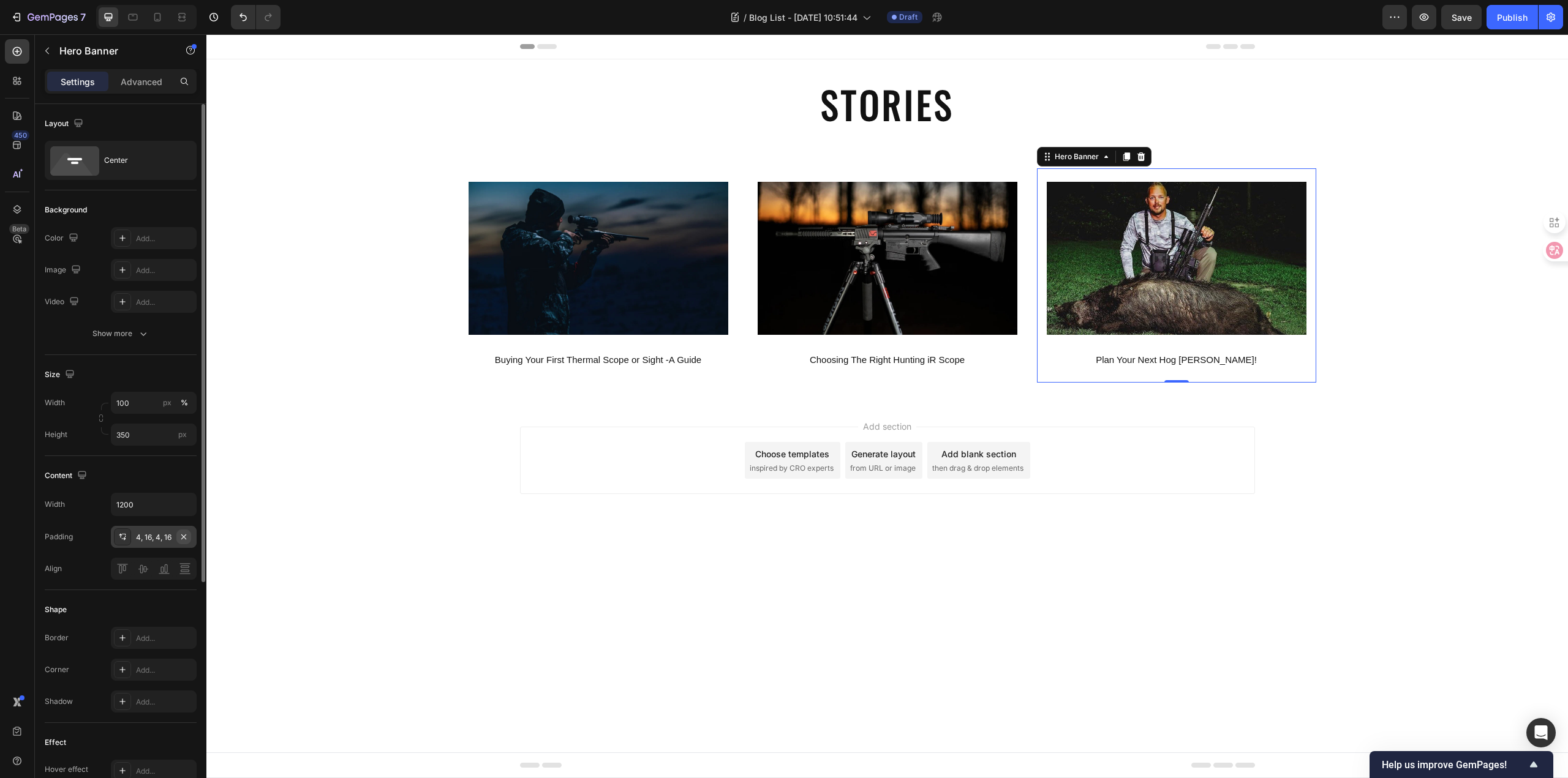
click at [188, 536] on button "button" at bounding box center [183, 537] width 15 height 15
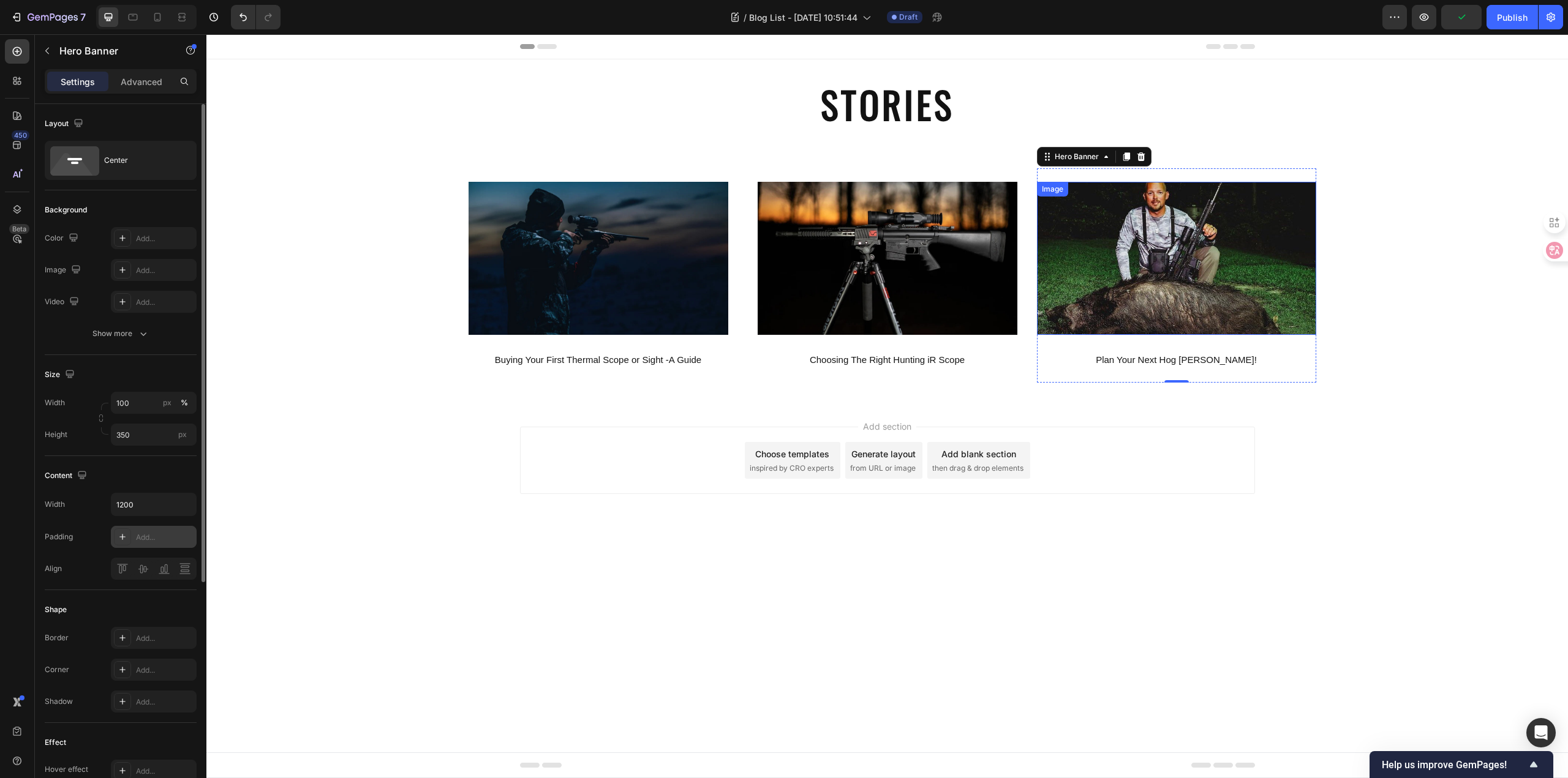
click at [1108, 298] on img at bounding box center [1176, 258] width 280 height 153
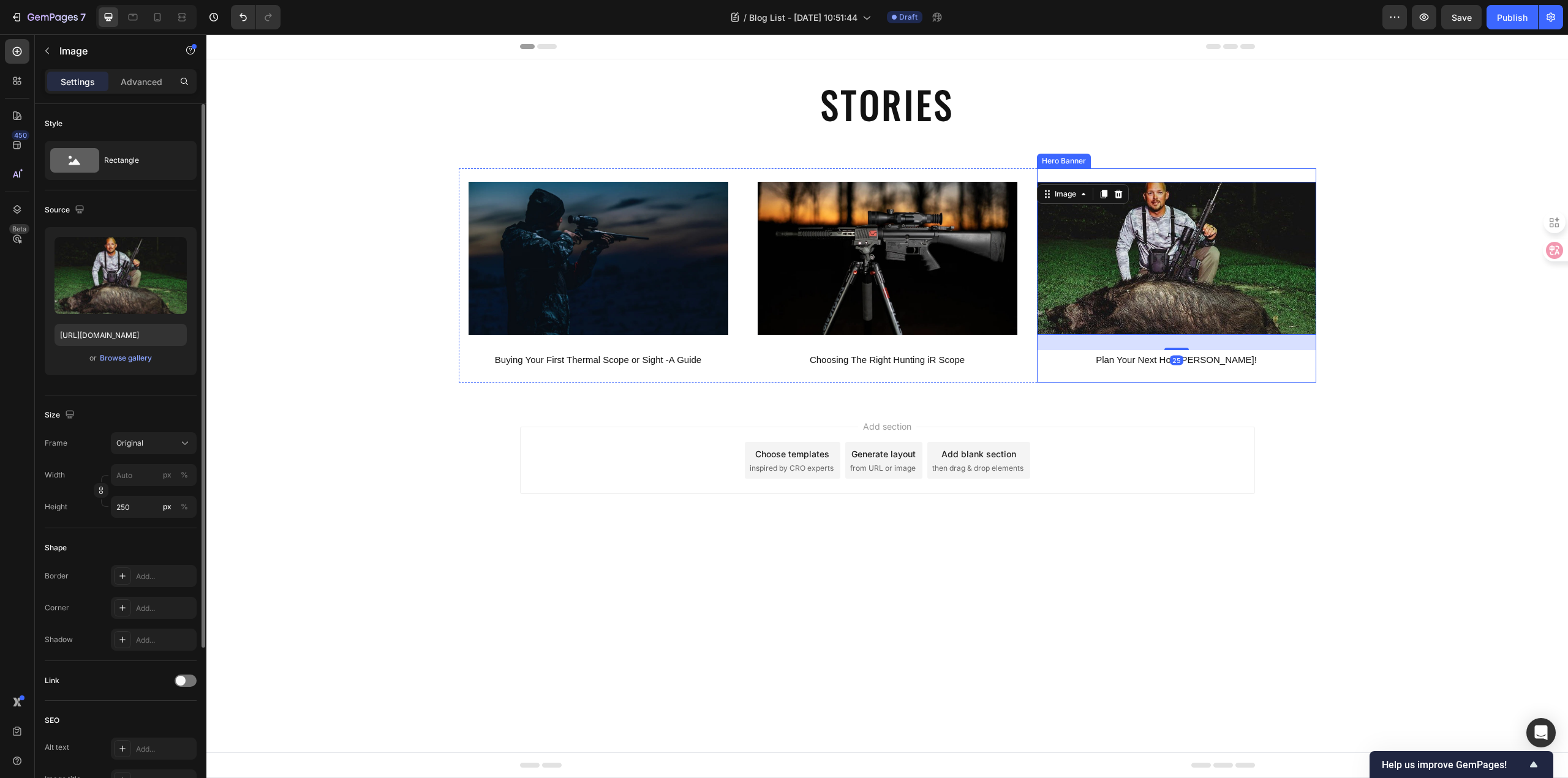
click at [1067, 376] on div "Background Image" at bounding box center [1176, 275] width 280 height 214
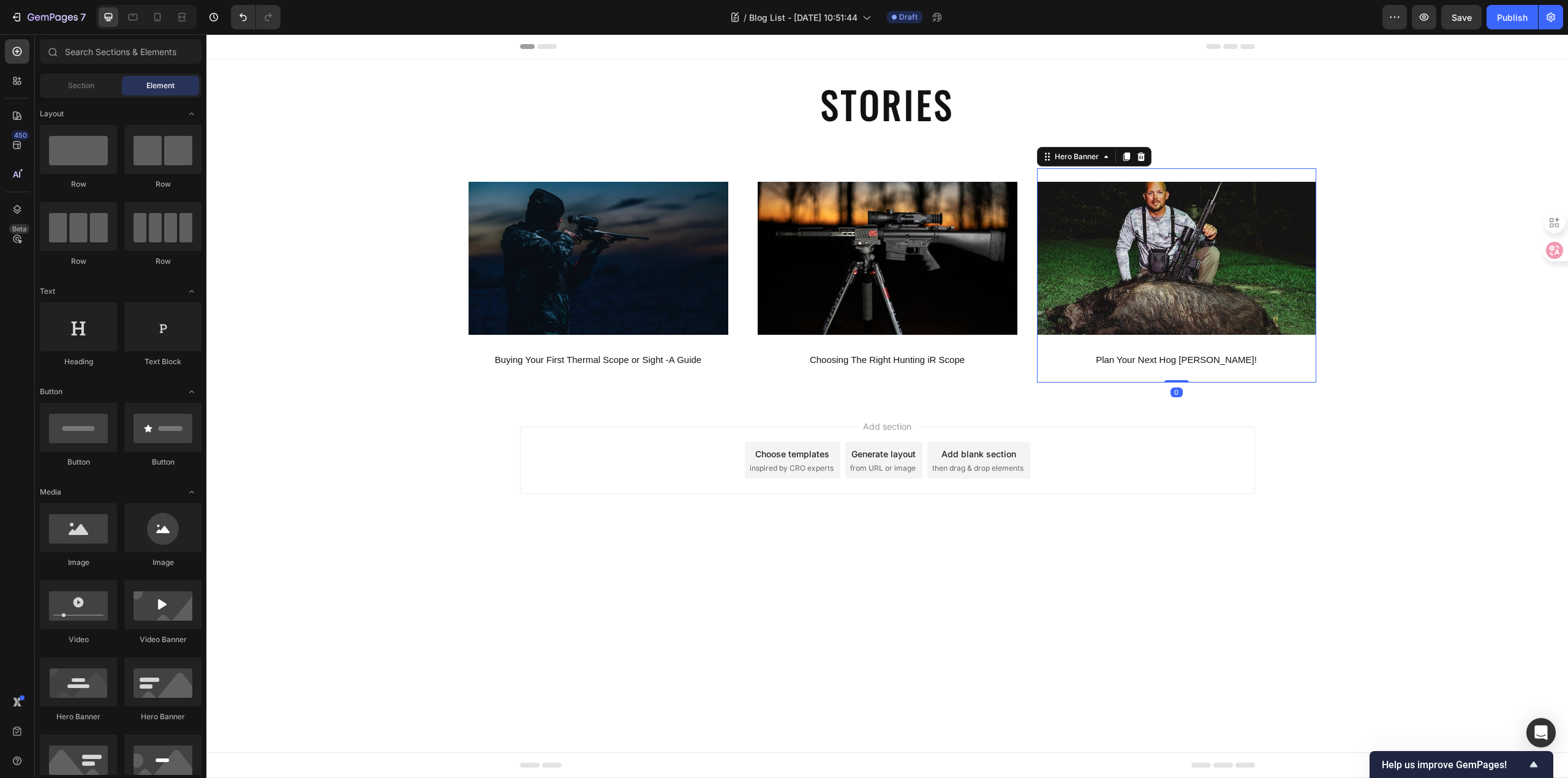
click at [1276, 536] on div "Add section Choose templates inspired by CRO experts Generate layout from URL o…" at bounding box center [887, 477] width 1361 height 151
click at [1004, 373] on div "Background Image" at bounding box center [887, 275] width 280 height 214
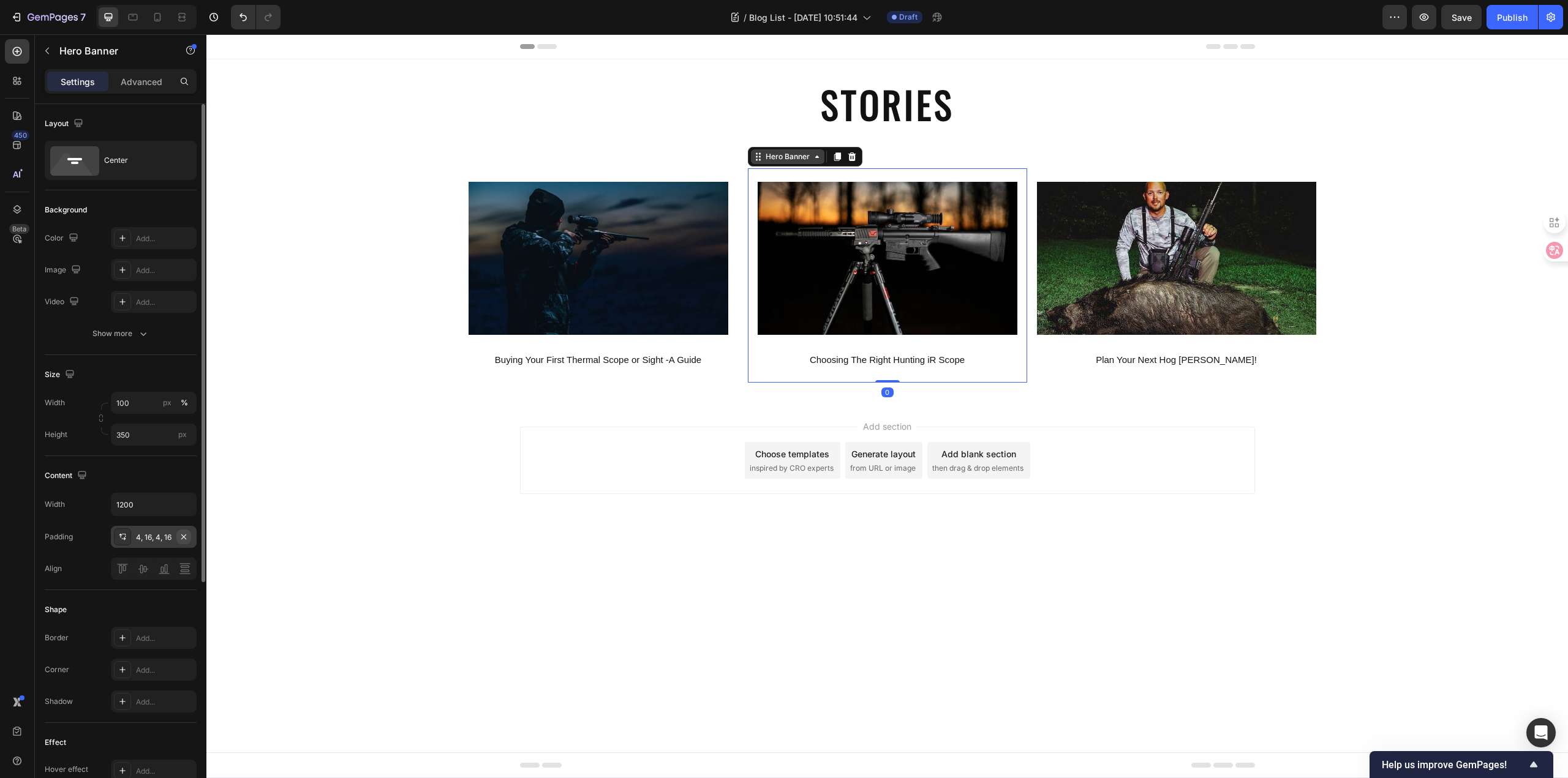
click at [187, 538] on icon "button" at bounding box center [183, 537] width 10 height 10
click at [720, 378] on div "Background Image" at bounding box center [598, 275] width 280 height 214
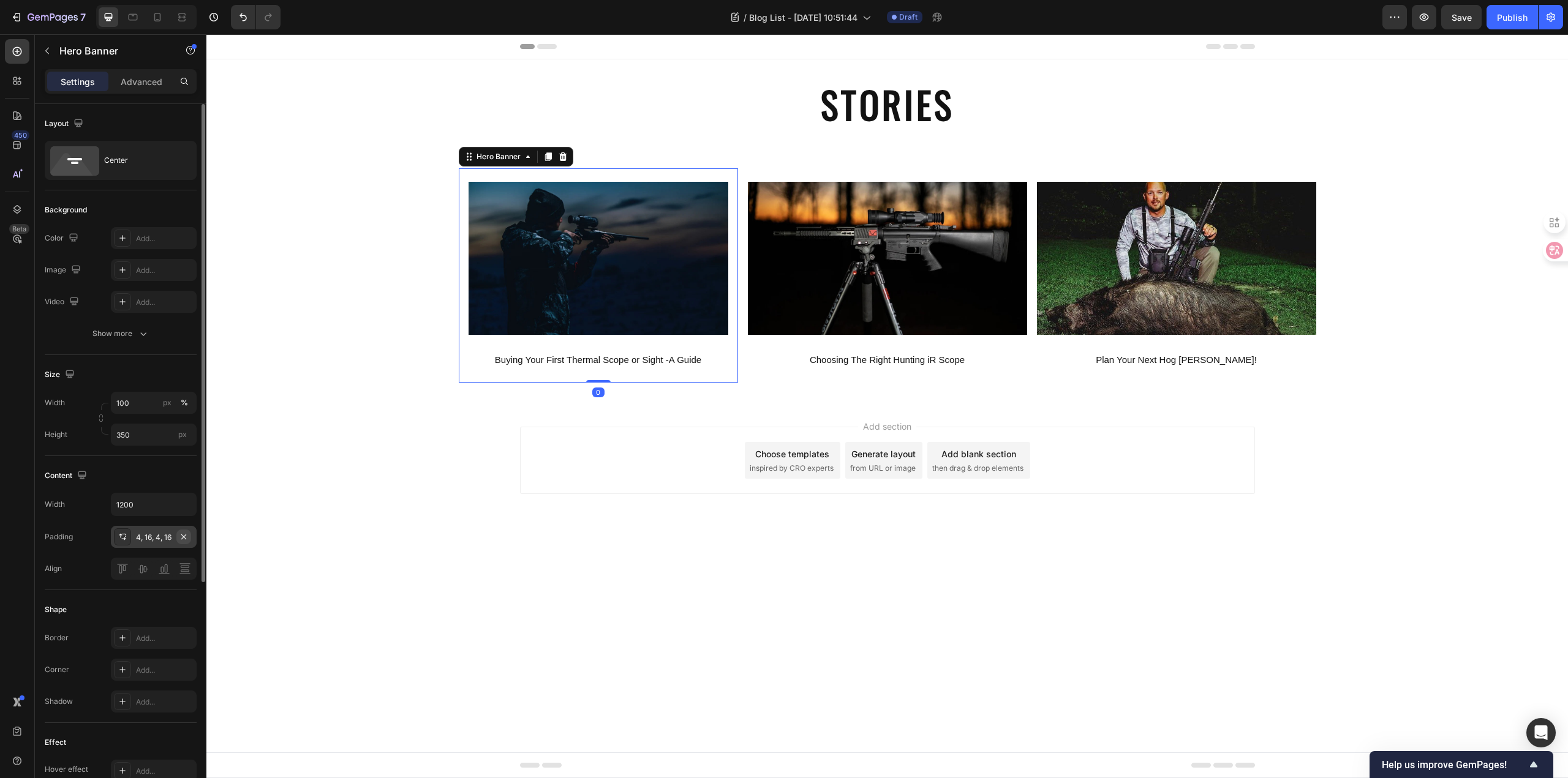
click at [185, 538] on icon "button" at bounding box center [183, 537] width 10 height 10
click at [1013, 653] on body "Header STORIES Heading Section 1 Image Buying Your First Thermal Scope or Sight…" at bounding box center [887, 406] width 1361 height 744
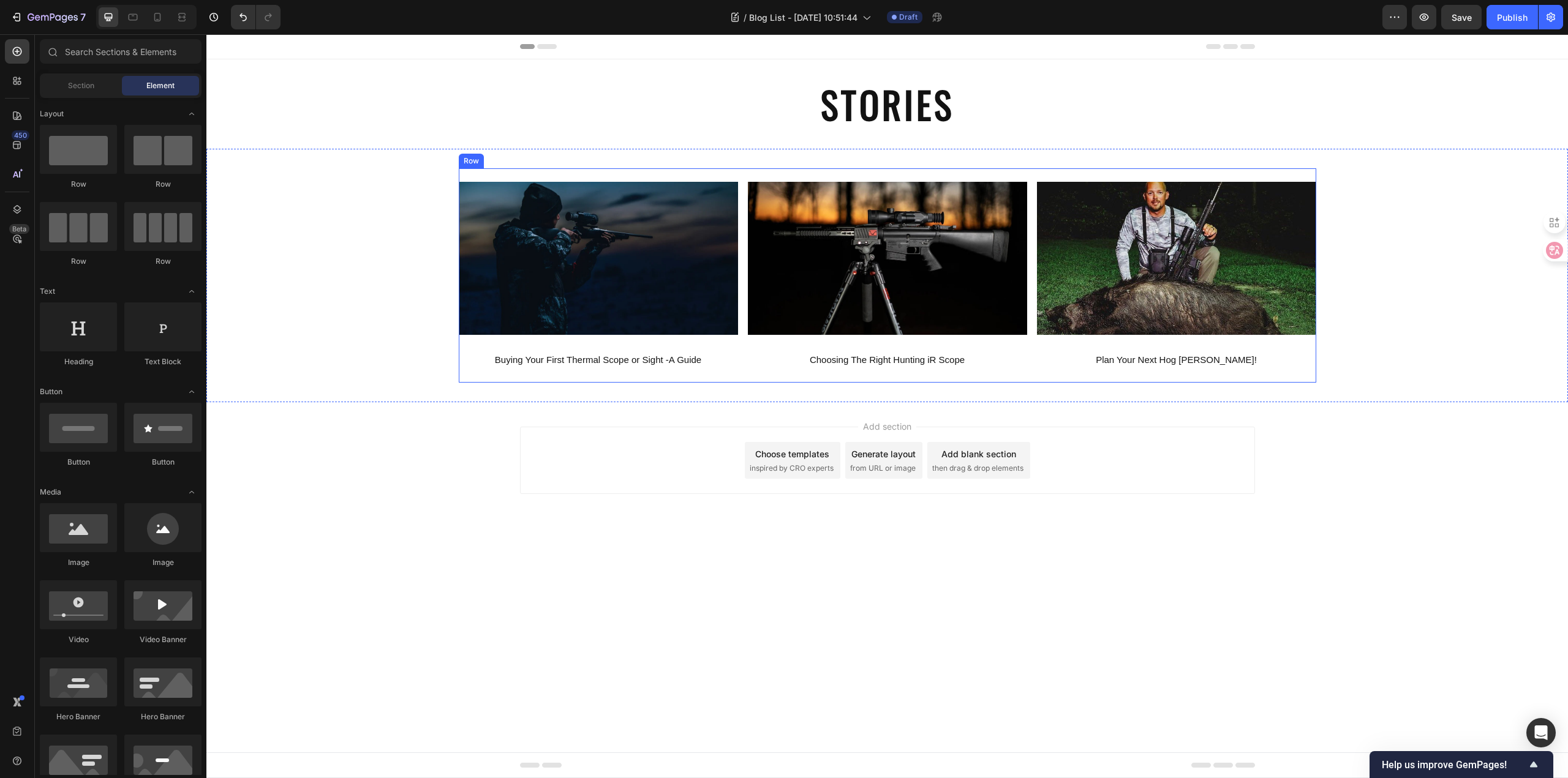
click at [740, 289] on div "Image Buying Your First Thermal Scope or Sight -A Guide Text Block Hero Banner …" at bounding box center [886, 275] width 857 height 214
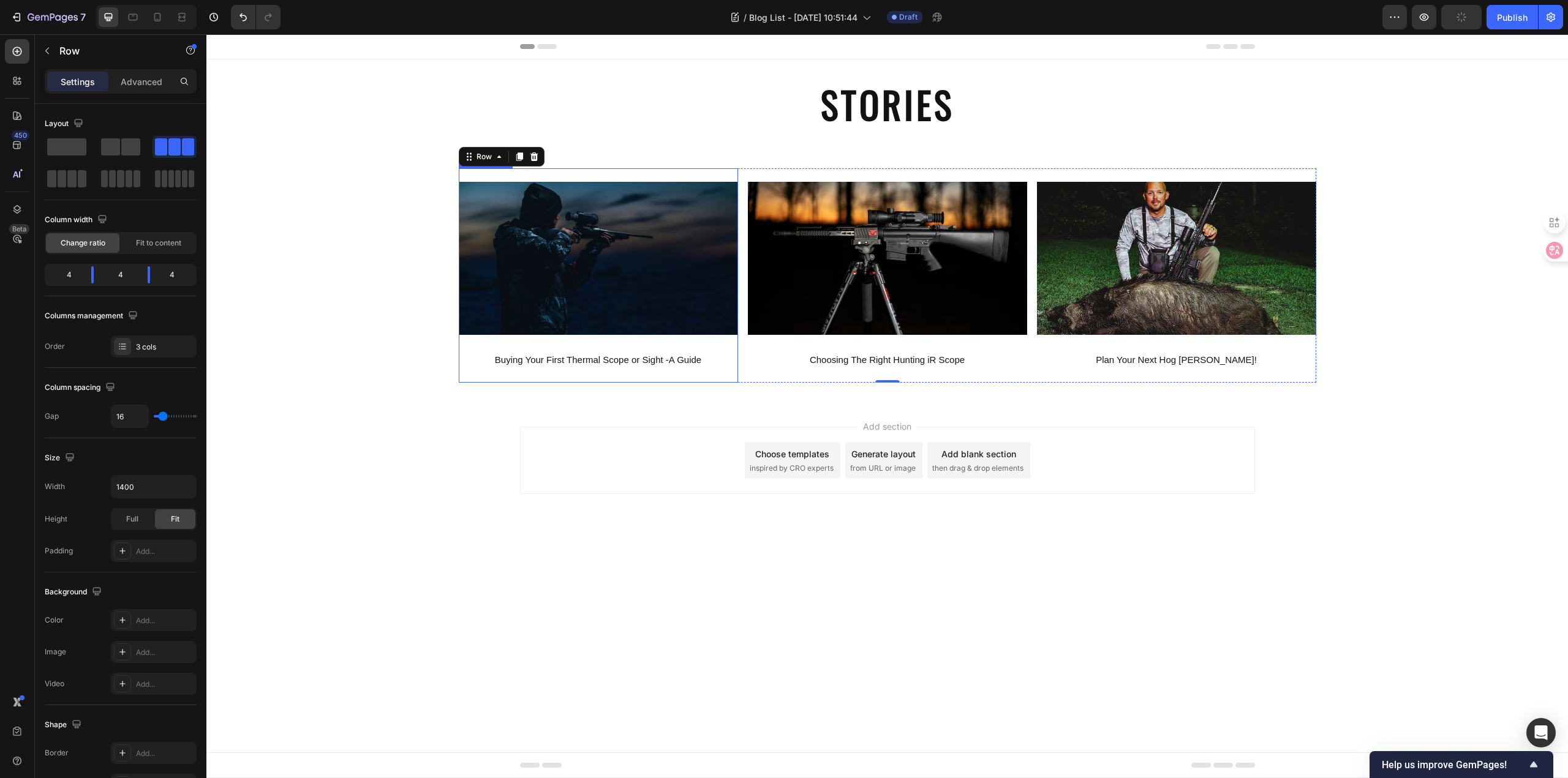
click at [734, 172] on div "Background Image" at bounding box center [598, 275] width 280 height 214
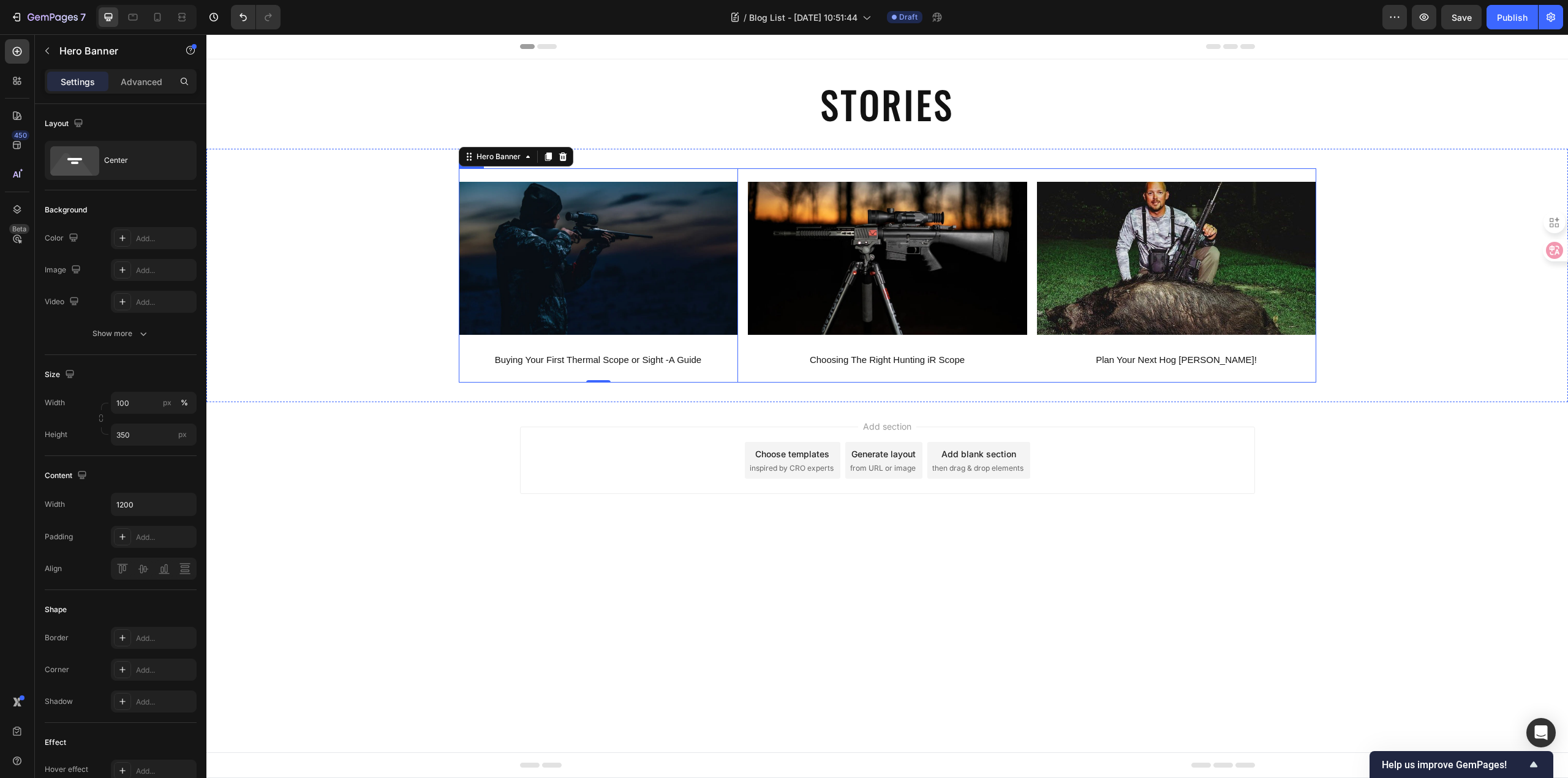
click at [744, 363] on div "Image Buying Your First Thermal Scope or Sight -A Guide Text Block Hero Banner …" at bounding box center [886, 275] width 857 height 214
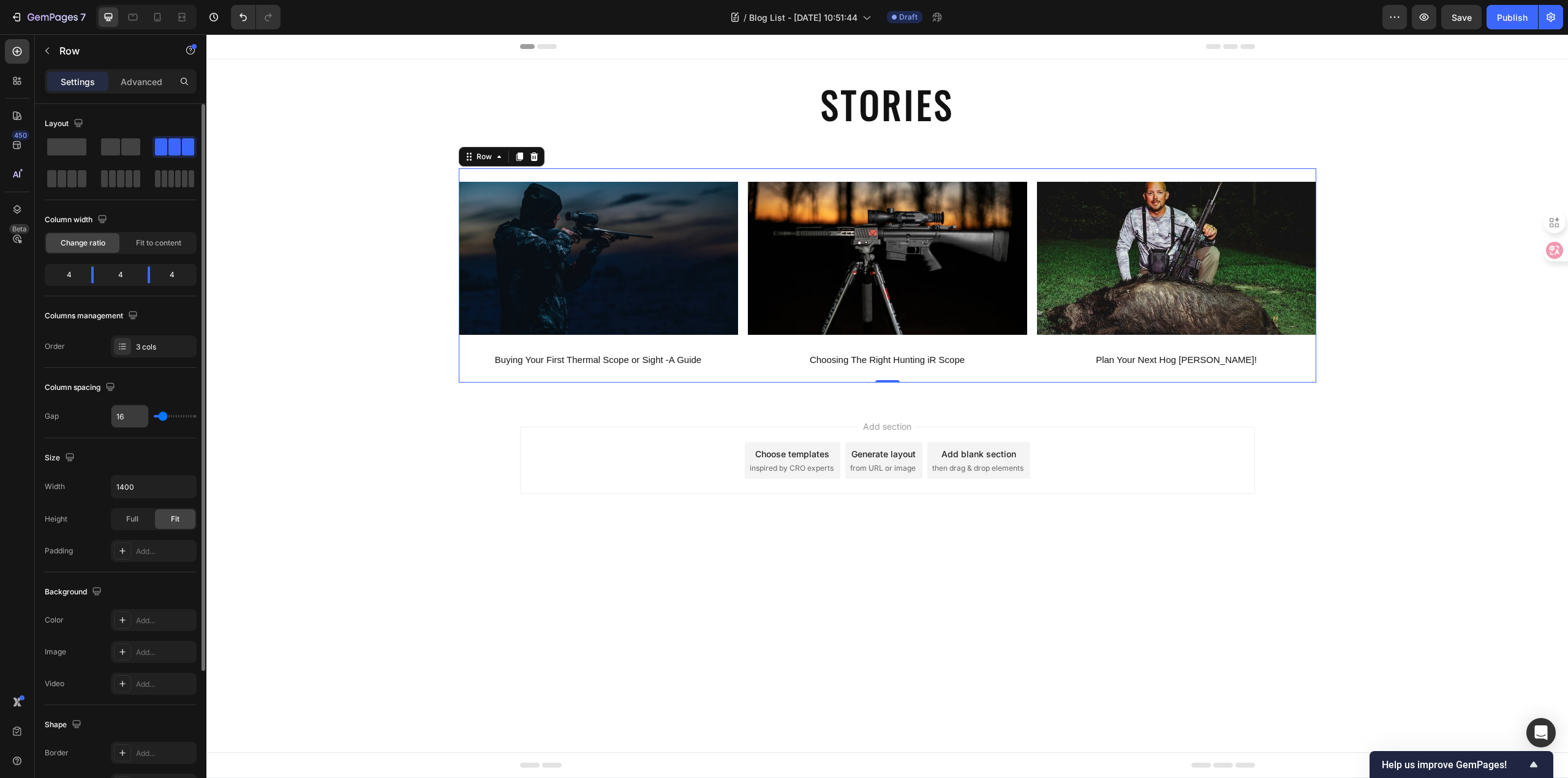
click at [130, 418] on input "16" at bounding box center [129, 416] width 37 height 22
type input "2"
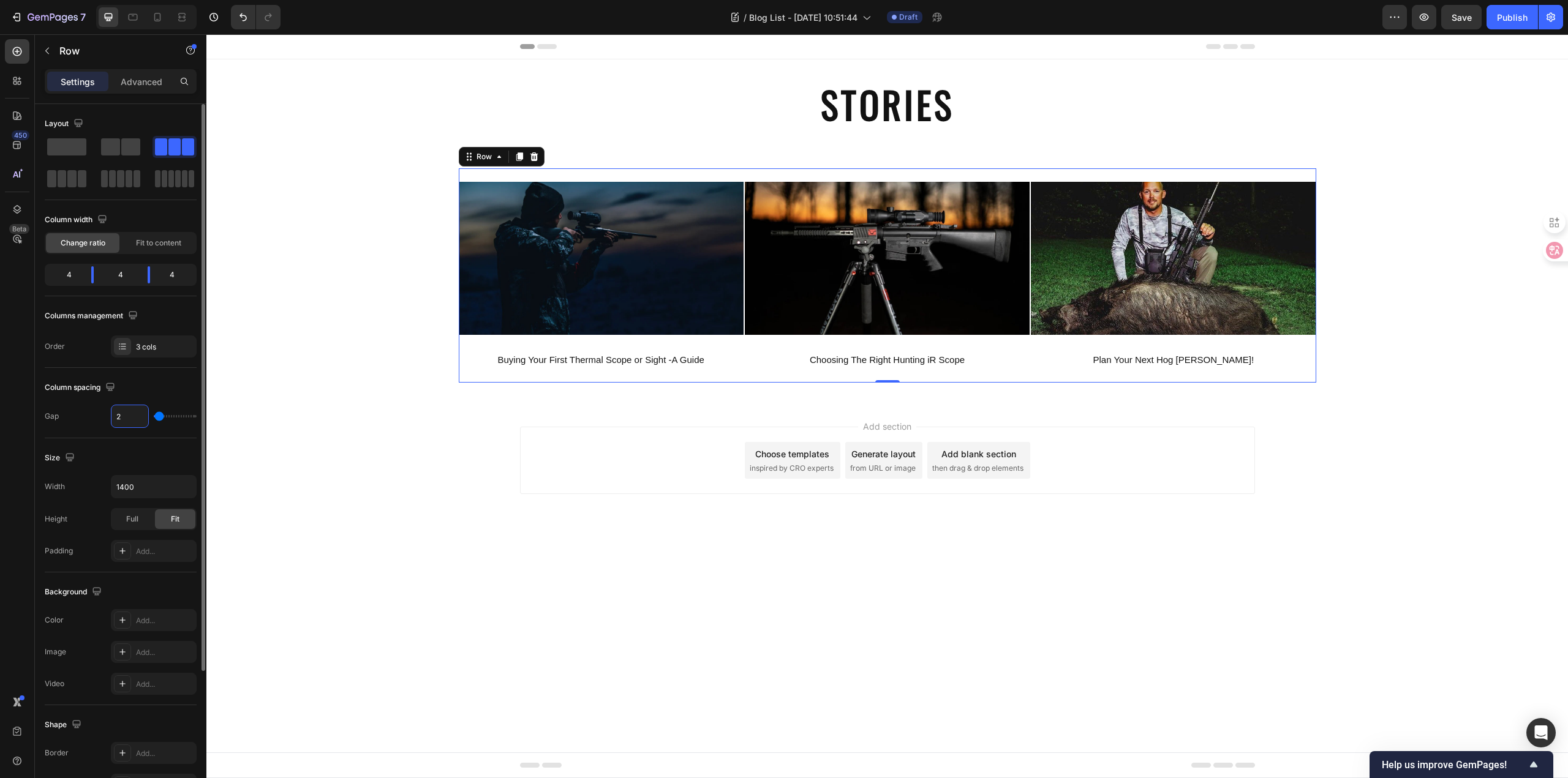
type input "25"
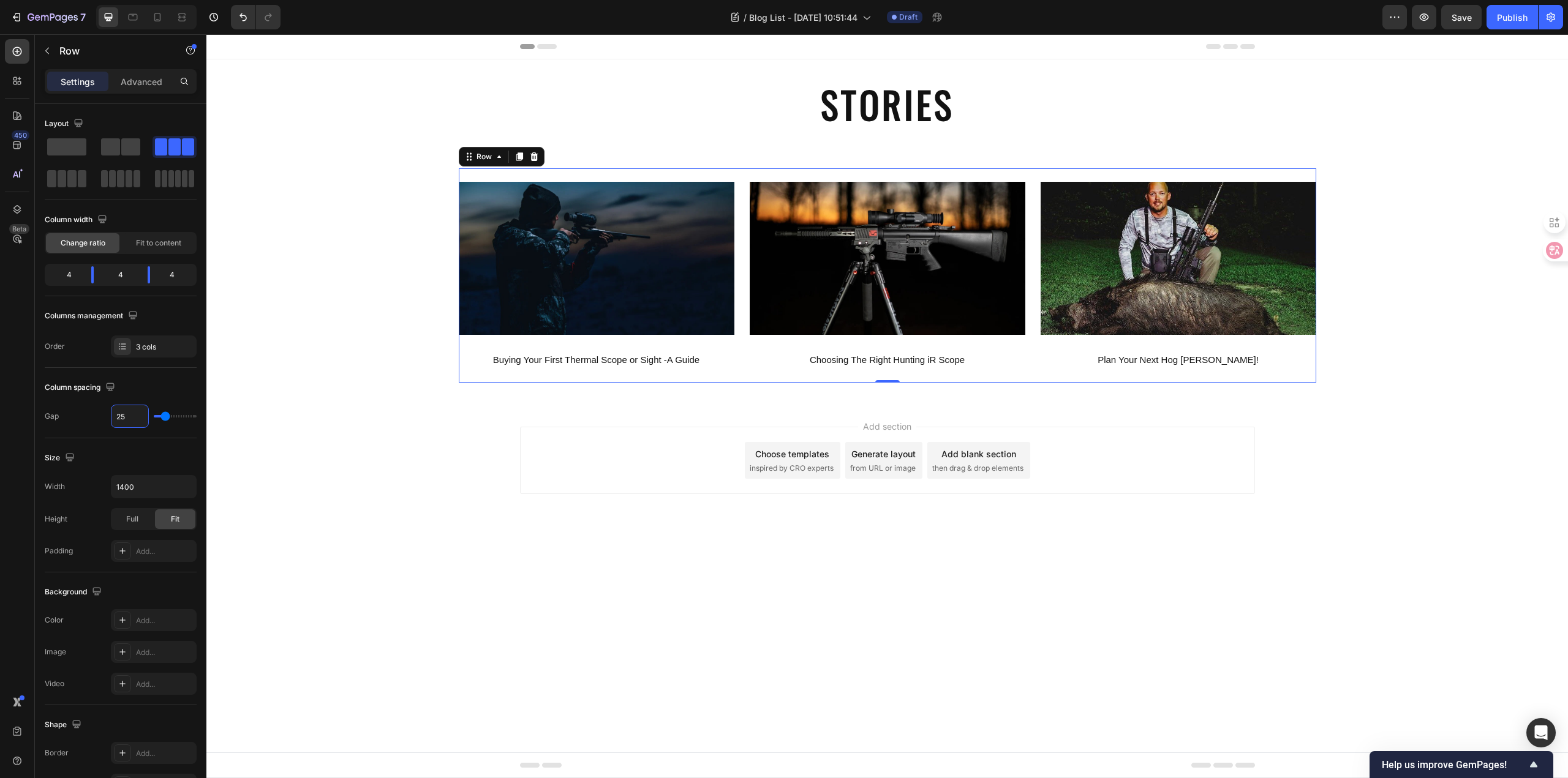
click at [1041, 625] on body "Header STORIES Heading Section 1 Image Buying Your First Thermal Scope or Sight…" at bounding box center [887, 406] width 1361 height 744
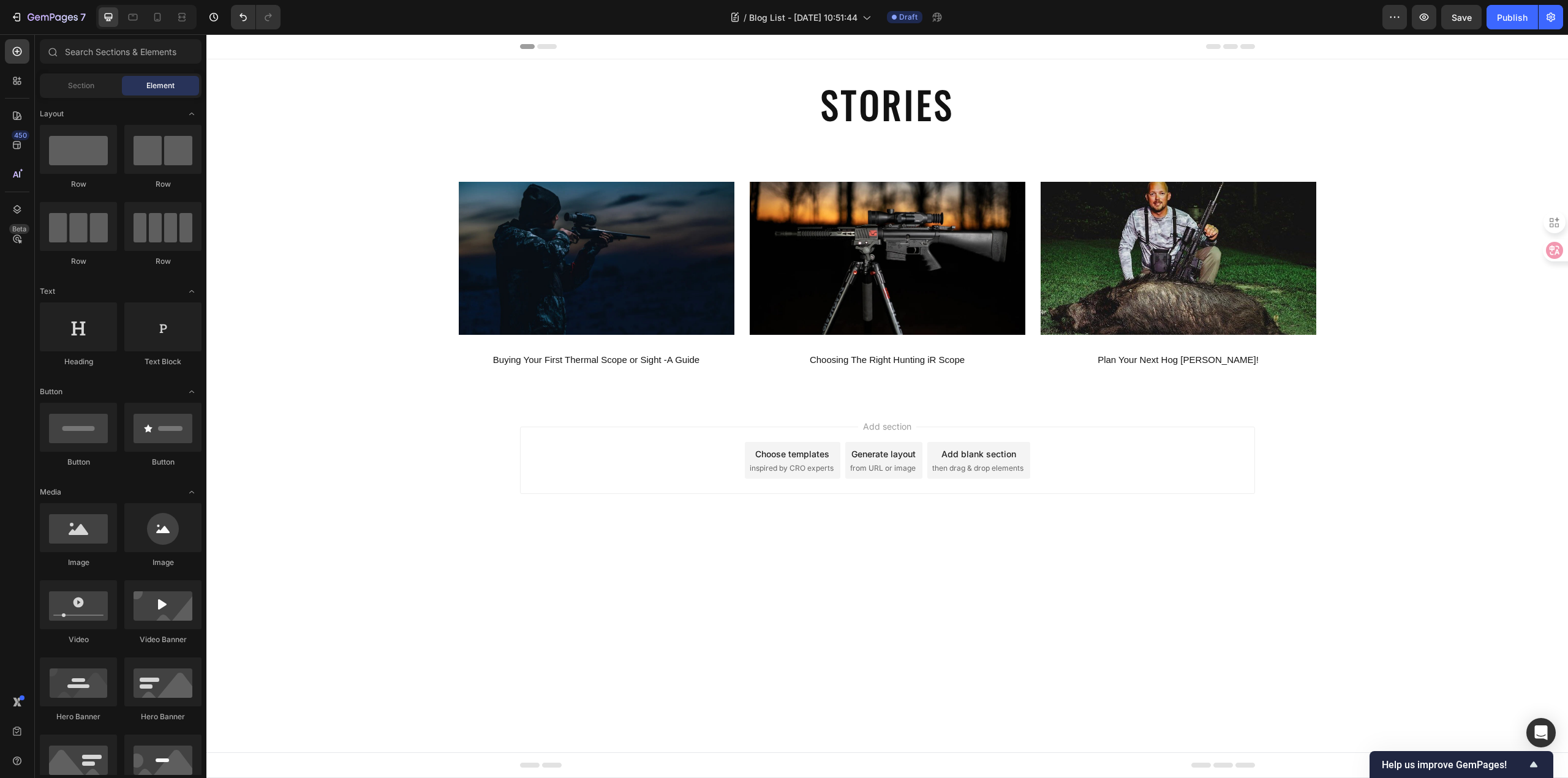
click at [642, 575] on body "Header STORIES Heading Section 1 Image Buying Your First Thermal Scope or Sight…" at bounding box center [887, 406] width 1361 height 744
click at [1086, 618] on body "Header STORIES Heading Section 1 Image Buying Your First Thermal Scope or Sight…" at bounding box center [887, 406] width 1361 height 744
click at [1166, 564] on body "Header STORIES Heading Section 1 Image Buying Your First Thermal Scope or Sight…" at bounding box center [887, 406] width 1361 height 744
click at [595, 360] on p "Buying Your First Thermal Scope or Sight -A Guide" at bounding box center [597, 360] width 273 height 17
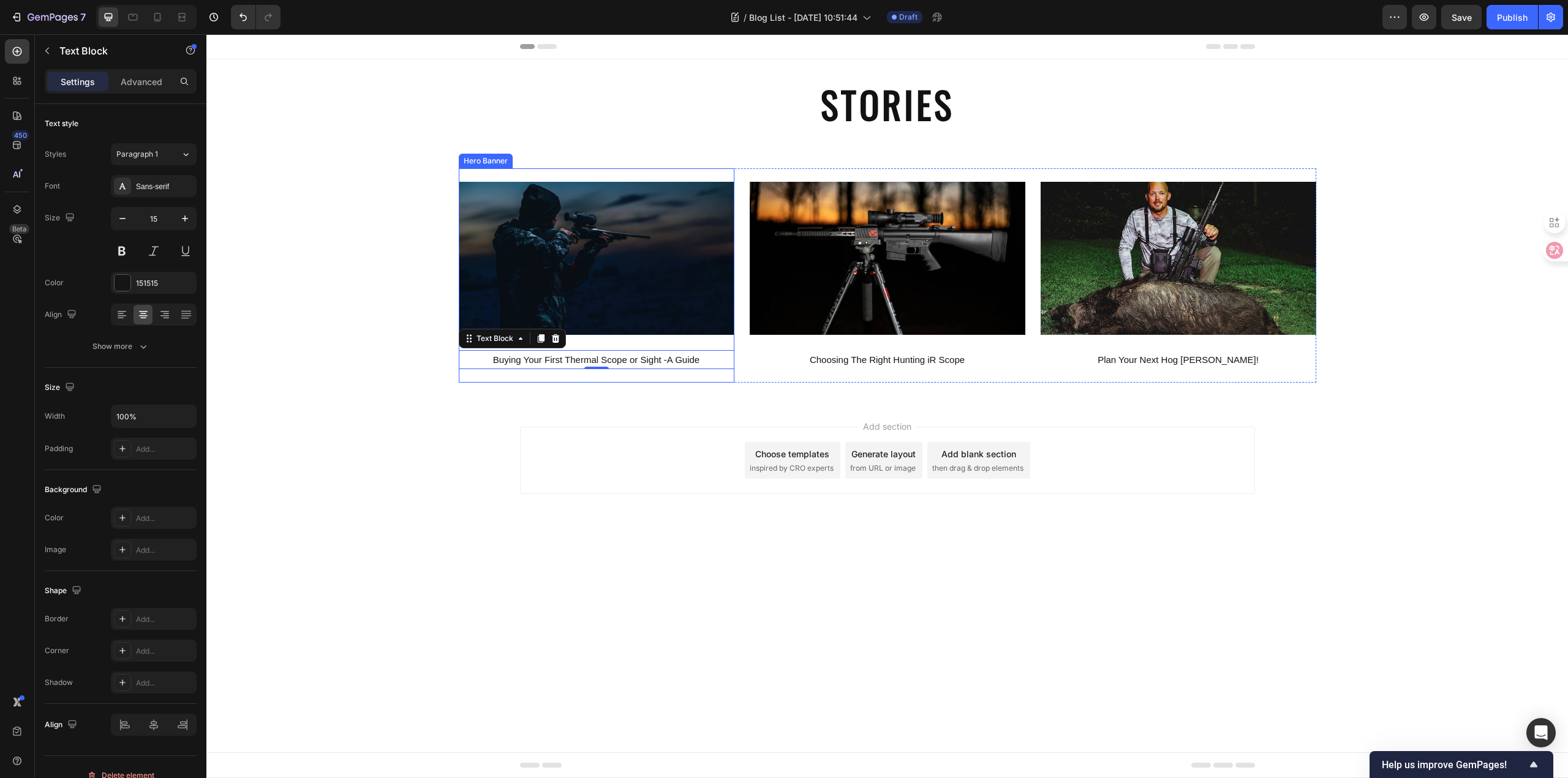
click at [691, 375] on div "Background Image" at bounding box center [596, 275] width 276 height 214
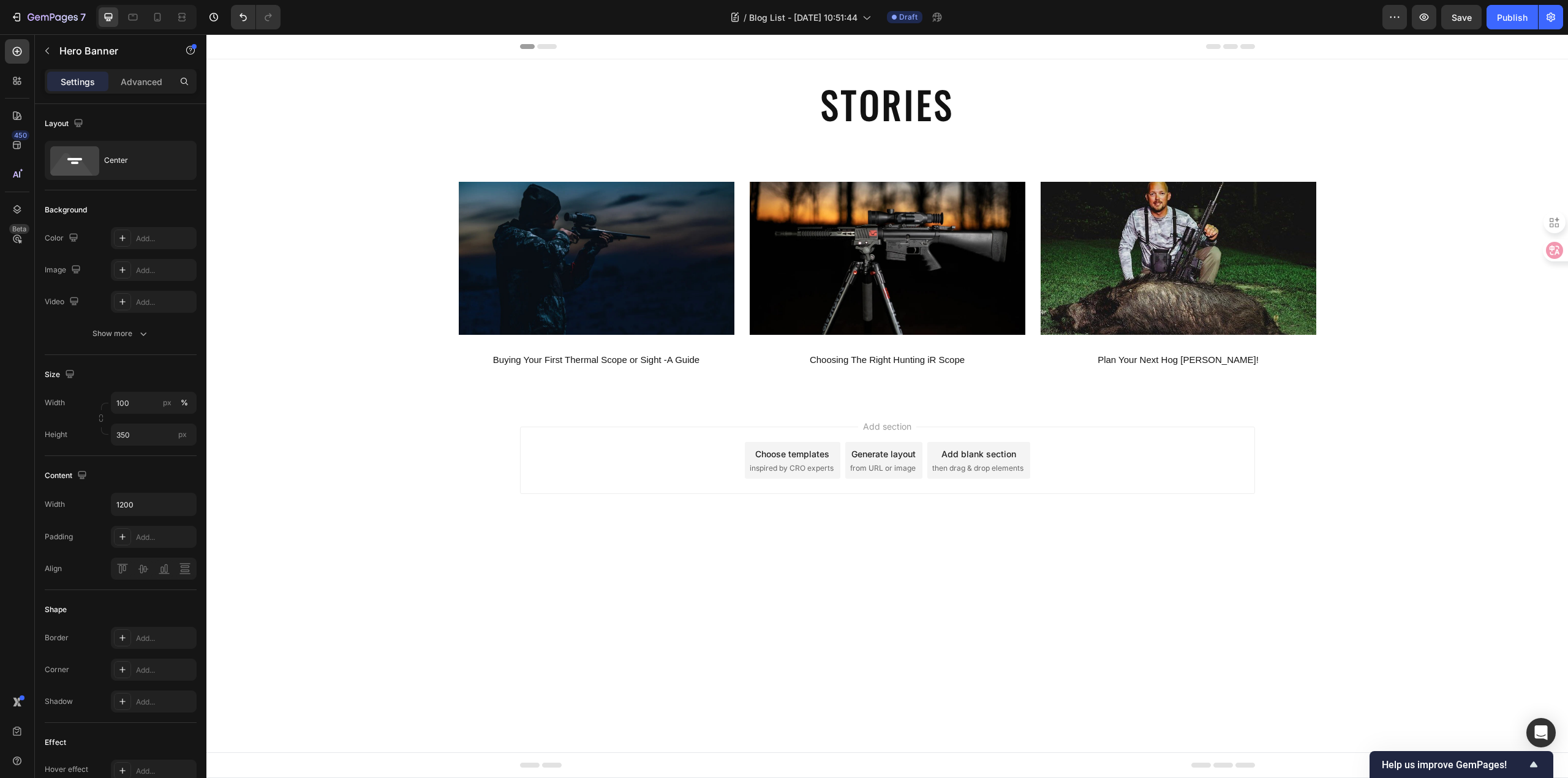
click at [450, 618] on body "Header STORIES Heading Section 1 Image Buying Your First Thermal Scope or Sight…" at bounding box center [887, 406] width 1361 height 744
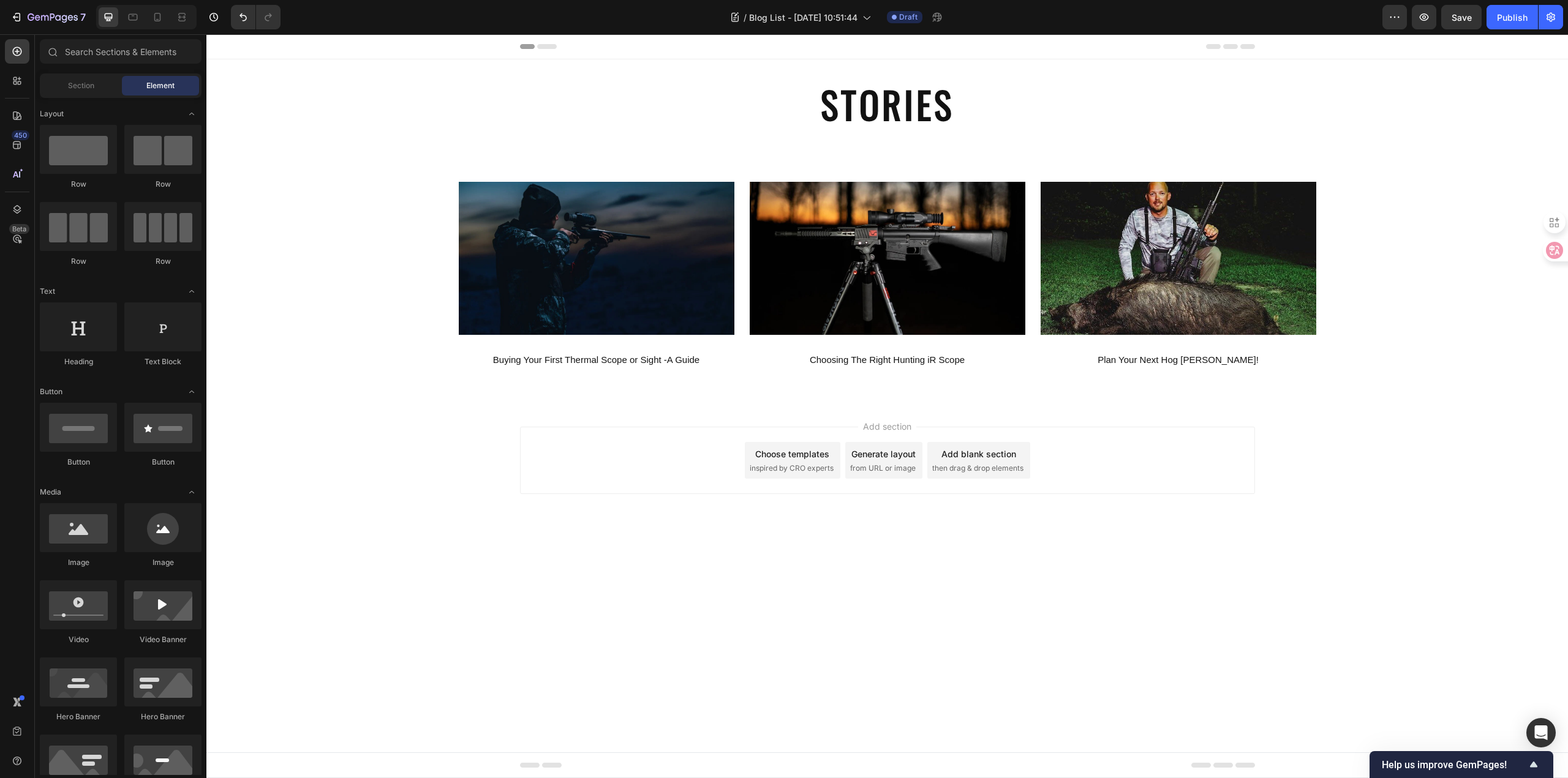
click at [993, 584] on body "Header STORIES Heading Section 1 Image Buying Your First Thermal Scope or Sight…" at bounding box center [887, 406] width 1361 height 744
click at [795, 589] on body "Header STORIES Heading Section 1 Image Buying Your First Thermal Scope or Sight…" at bounding box center [887, 406] width 1361 height 744
click at [1455, 17] on span "Save" at bounding box center [1461, 17] width 20 height 10
click at [1156, 595] on body "Header STORIES Heading Section 1 Image Buying Your First Thermal Scope or Sight…" at bounding box center [887, 406] width 1361 height 744
click at [1506, 17] on div "Publish" at bounding box center [1512, 17] width 31 height 13
